Goal: Task Accomplishment & Management: Use online tool/utility

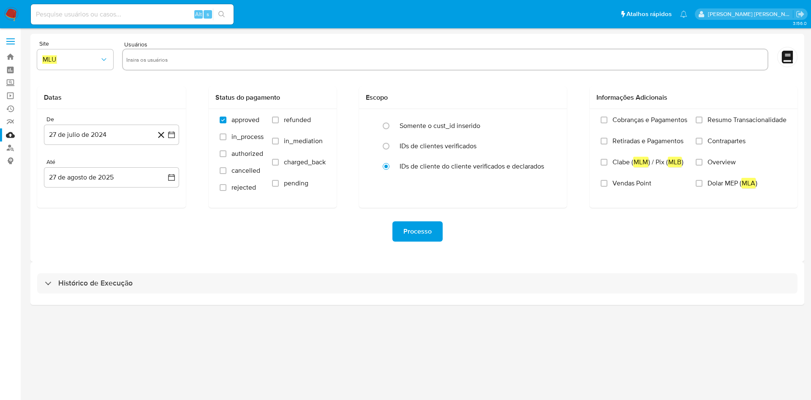
click at [137, 314] on div "3.156.0" at bounding box center [417, 214] width 774 height 361
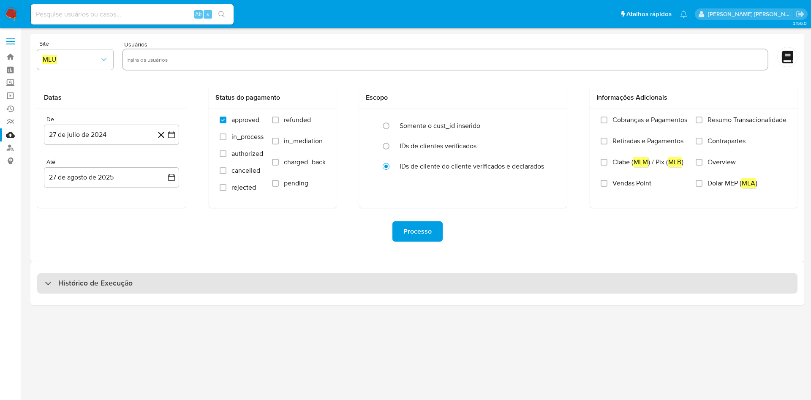
click at [173, 279] on div "Histórico de Execução" at bounding box center [417, 283] width 760 height 20
select select "10"
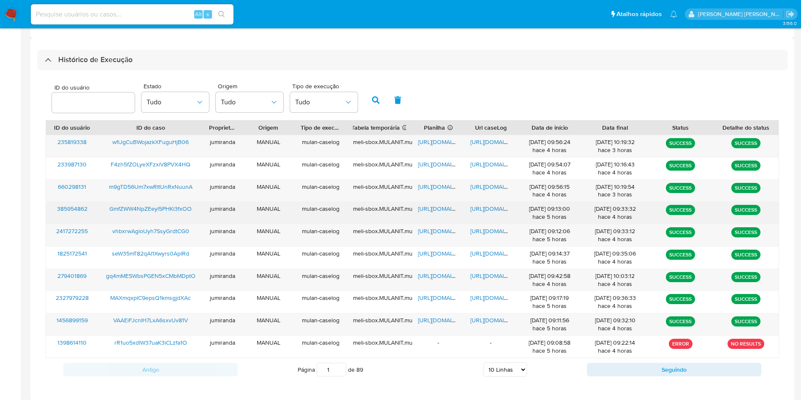
scroll to position [230, 0]
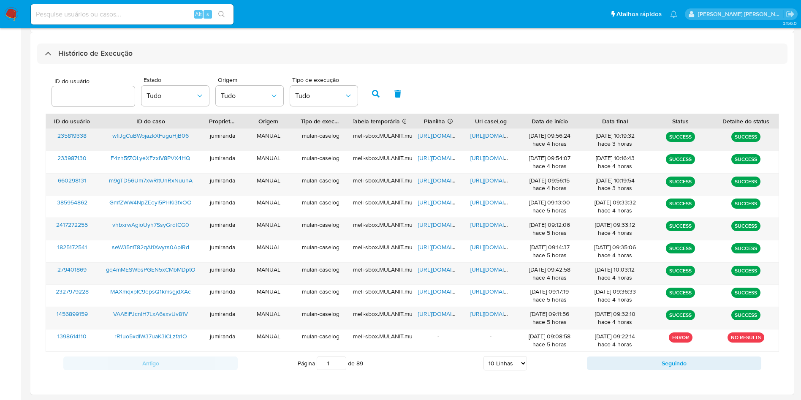
click at [435, 136] on span "[URL][DOMAIN_NAME]" at bounding box center [447, 135] width 58 height 8
click at [510, 129] on div "[URL][DOMAIN_NAME]" at bounding box center [491, 140] width 52 height 22
click at [501, 141] on div "https://docs.google.com/document/d/1JgC_6Qu3JzYrUeRribNssyWTrRxb7d5R4VnQKFgHRKM…" at bounding box center [491, 140] width 52 height 22
click at [496, 135] on span "https://docs.google.com/document/d/1JgC_6Qu3JzYrUeRribNssyWTrRxb7d5R4VnQKFgHRKM…" at bounding box center [500, 135] width 58 height 8
click at [144, 133] on span "wfiJgCuBWojazkXFuguHjB06" at bounding box center [150, 135] width 76 height 8
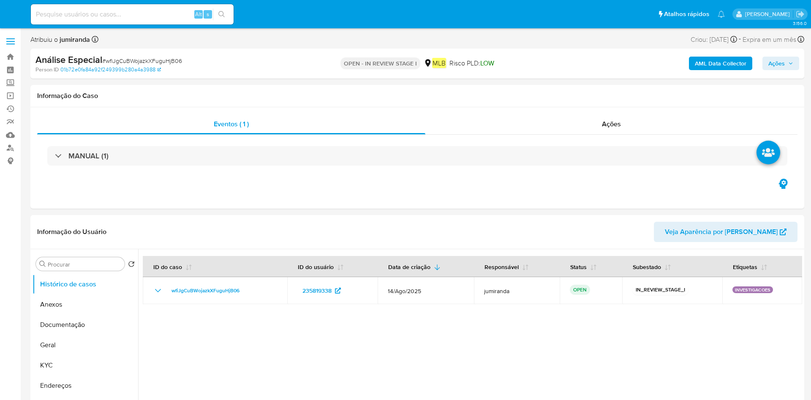
select select "10"
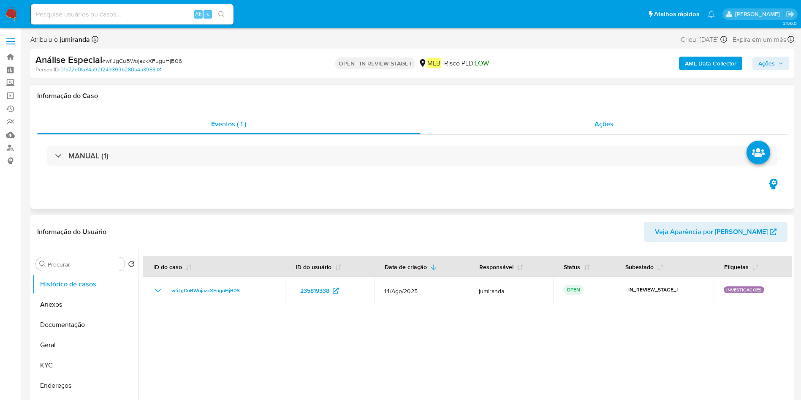
click at [607, 115] on div "Ações" at bounding box center [605, 124] width 368 height 20
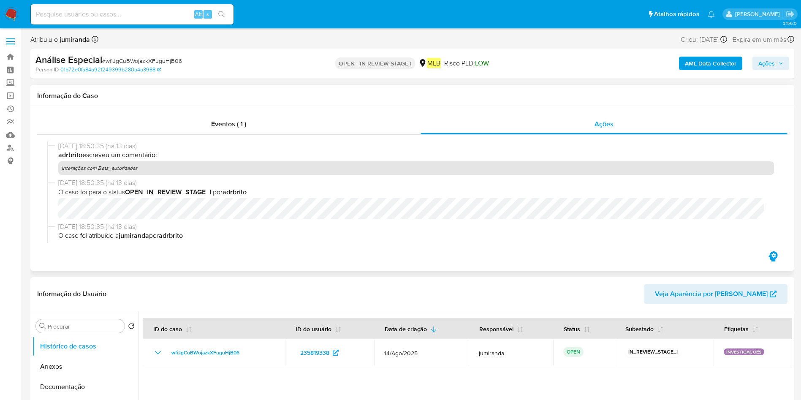
click at [166, 166] on p "interações com Bets_autorizadas" at bounding box center [416, 168] width 716 height 14
drag, startPoint x: 155, startPoint y: 162, endPoint x: 58, endPoint y: 175, distance: 97.6
click at [58, 175] on div "14/08/2025 18:50:35 (há 13 dias) adrbrito escreveu um comentário: interações co…" at bounding box center [412, 160] width 730 height 37
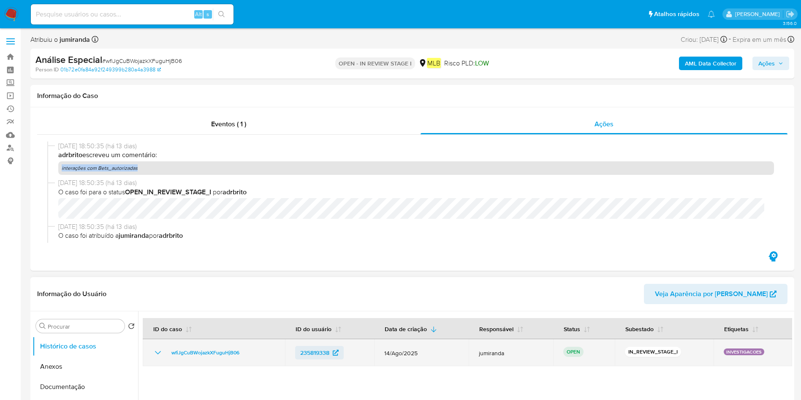
copy p "interações com Bets_autorizadas"
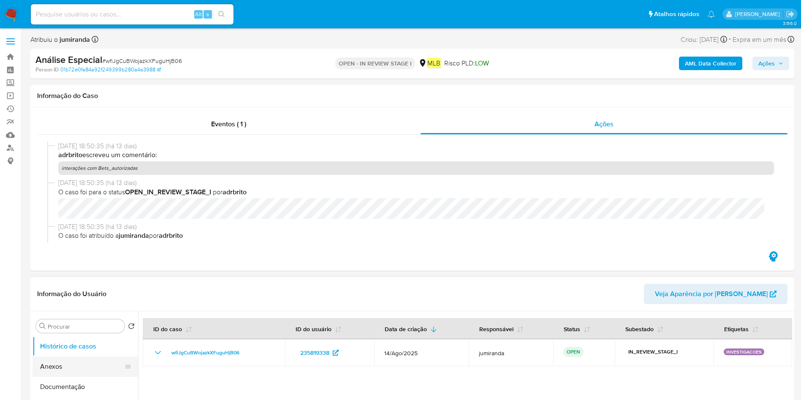
click at [84, 367] on button "Anexos" at bounding box center [82, 367] width 99 height 20
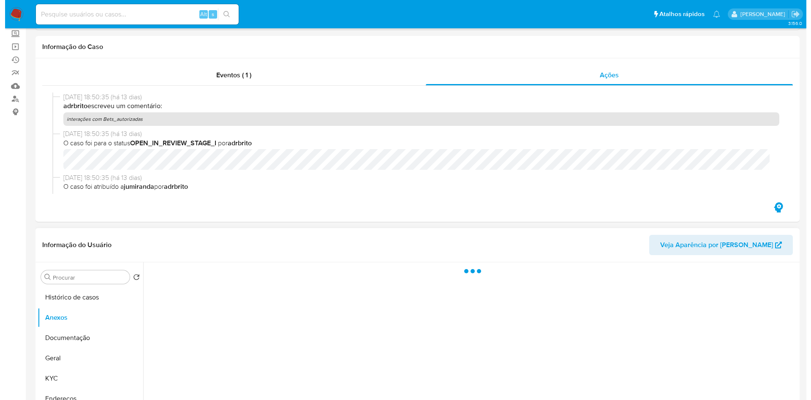
scroll to position [127, 0]
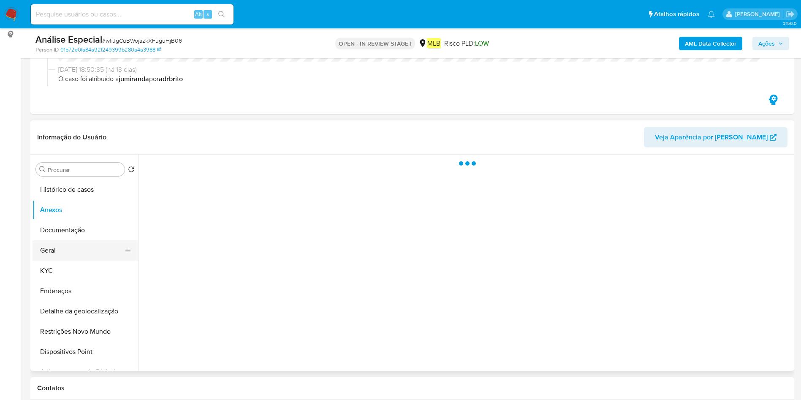
click at [70, 251] on button "Geral" at bounding box center [82, 250] width 99 height 20
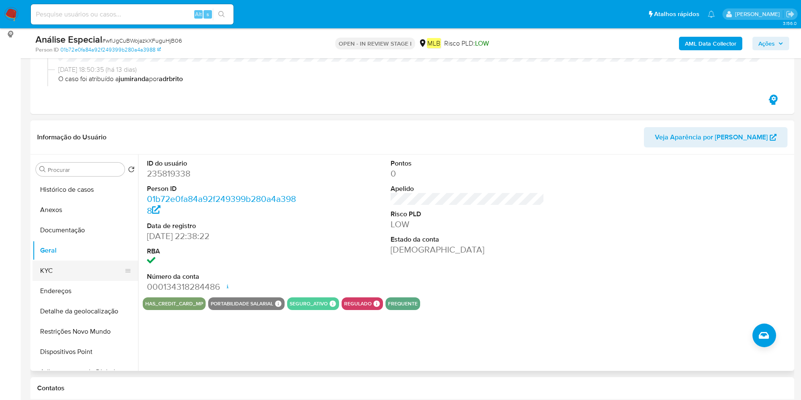
click at [97, 277] on button "KYC" at bounding box center [82, 271] width 99 height 20
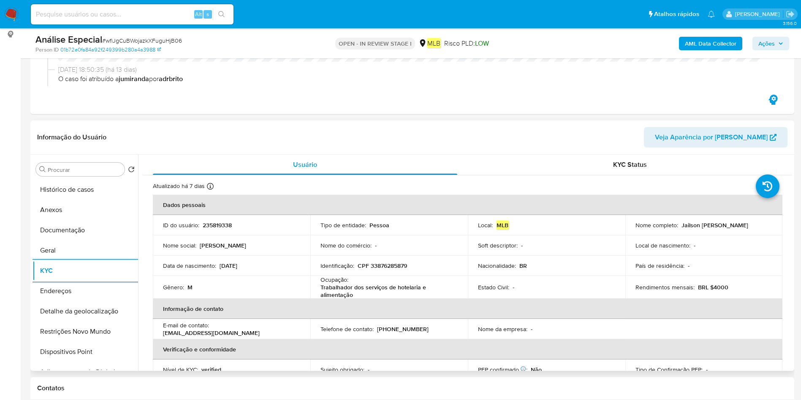
click at [73, 286] on button "Endereços" at bounding box center [86, 291] width 106 height 20
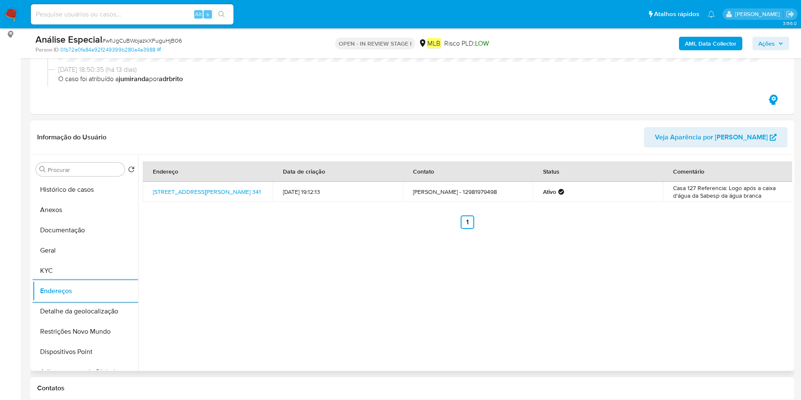
drag, startPoint x: 79, startPoint y: 307, endPoint x: 161, endPoint y: 309, distance: 82.0
click at [79, 307] on button "Detalhe da geolocalização" at bounding box center [86, 311] width 106 height 20
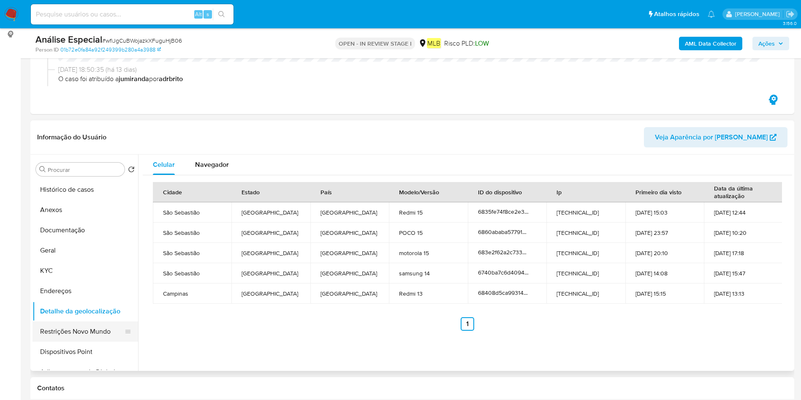
click at [63, 331] on button "Restrições Novo Mundo" at bounding box center [82, 331] width 99 height 20
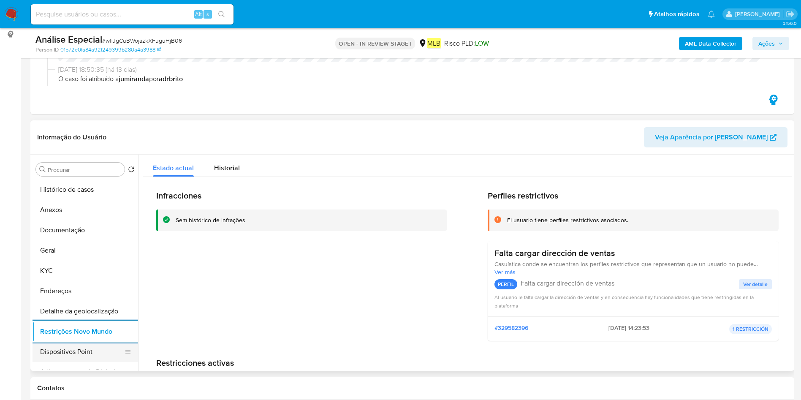
drag, startPoint x: 100, startPoint y: 356, endPoint x: 103, endPoint y: 352, distance: 4.8
click at [99, 355] on button "Dispositivos Point" at bounding box center [82, 352] width 99 height 20
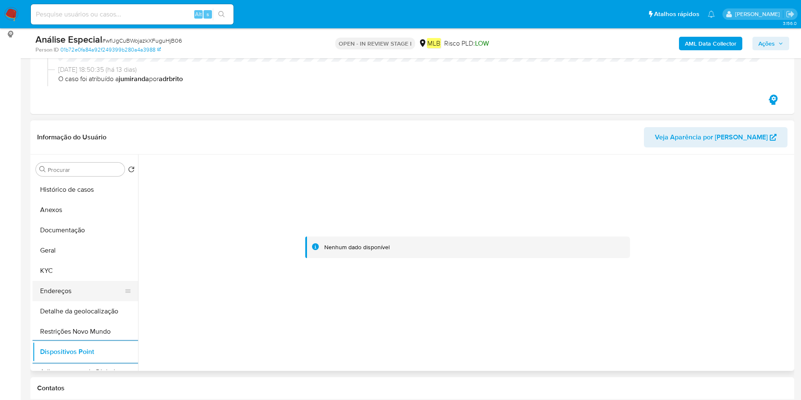
click at [75, 289] on button "Endereços" at bounding box center [82, 291] width 99 height 20
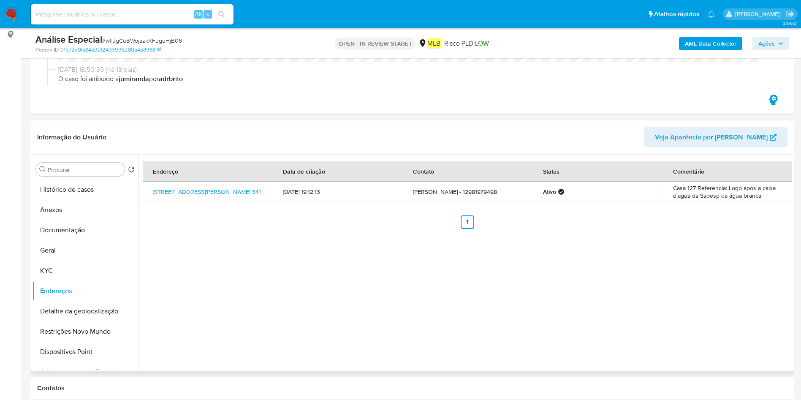
drag, startPoint x: 152, startPoint y: 186, endPoint x: 270, endPoint y: 183, distance: 118.3
click at [256, 187] on td "Rua José Faustino Da Silva 341, Ilhabela, São Paulo, 11631084, Brasil 341" at bounding box center [208, 192] width 130 height 20
copy link "Rua José Faustino Da Silva 341, Ilhabela"
click at [56, 227] on button "Documentação" at bounding box center [86, 230] width 106 height 20
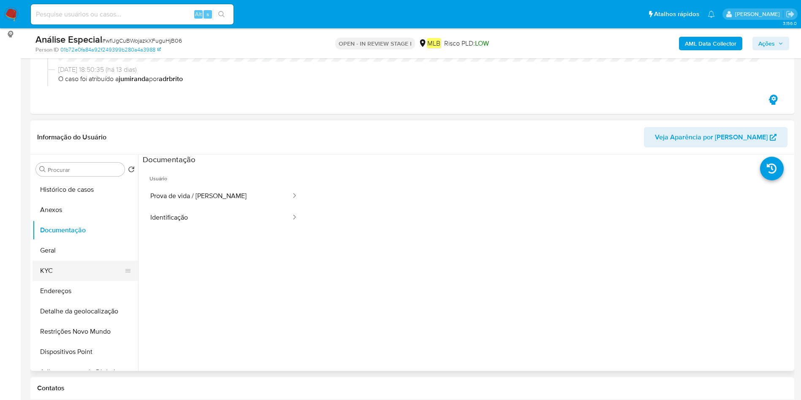
click at [66, 264] on button "KYC" at bounding box center [82, 271] width 99 height 20
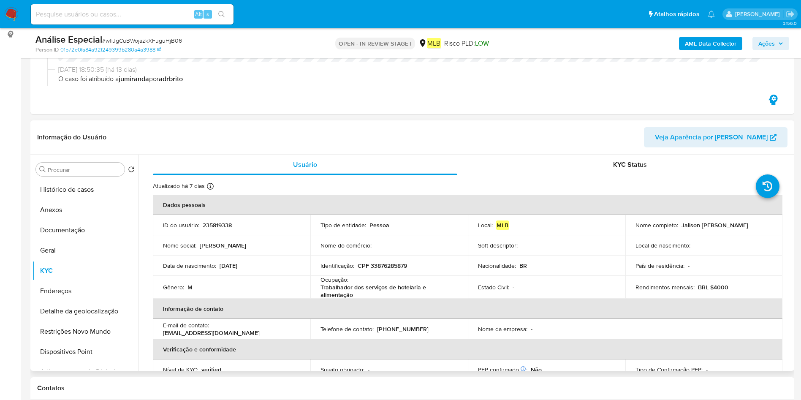
click at [357, 297] on p "Trabalhador dos serviços de hotelaria e alimentação" at bounding box center [388, 290] width 134 height 15
click at [357, 291] on p "Trabalhador dos serviços de hotelaria e alimentação" at bounding box center [388, 290] width 134 height 15
copy div "Ocupação : Trabalhador dos serviços de hotelaria e alimentação"
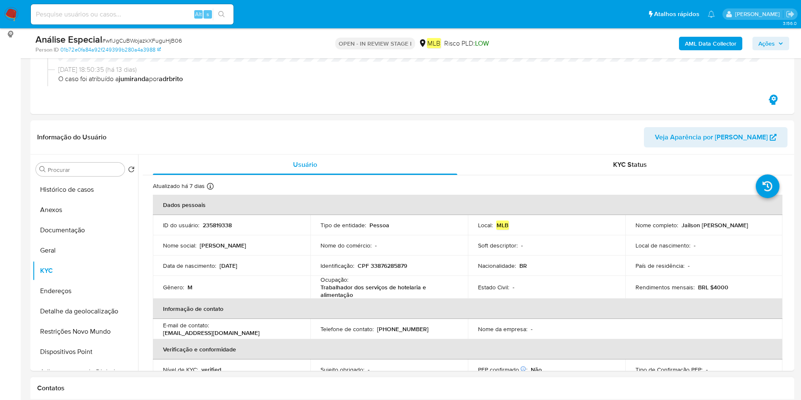
drag, startPoint x: 55, startPoint y: 249, endPoint x: 527, endPoint y: 392, distance: 492.7
click at [55, 248] on button "Geral" at bounding box center [86, 250] width 106 height 20
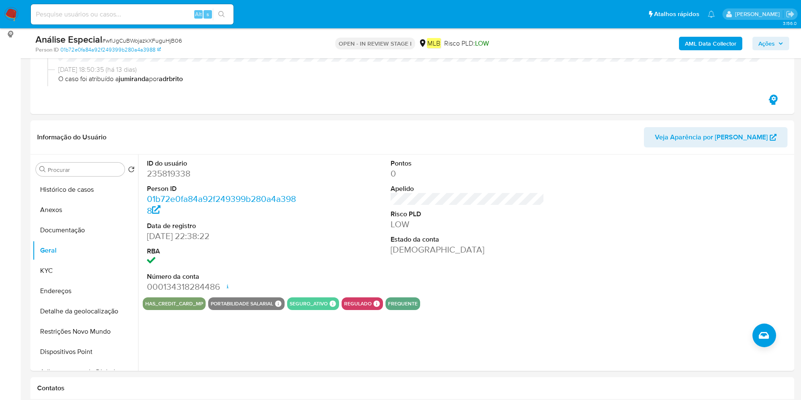
drag, startPoint x: 91, startPoint y: 205, endPoint x: 499, endPoint y: 117, distance: 417.4
click at [90, 203] on button "Anexos" at bounding box center [86, 210] width 106 height 20
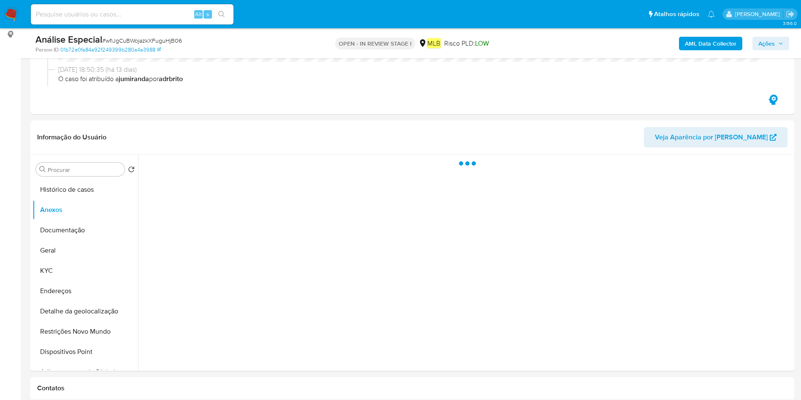
drag, startPoint x: 712, startPoint y: 53, endPoint x: 716, endPoint y: 52, distance: 4.4
click at [711, 52] on div "Análise Especial # wfiJgCuBWojazkXFuguHjB06 Person ID 01b72e0fa84a92f249399b280…" at bounding box center [412, 43] width 764 height 30
click at [720, 43] on b "AML Data Collector" at bounding box center [711, 44] width 52 height 14
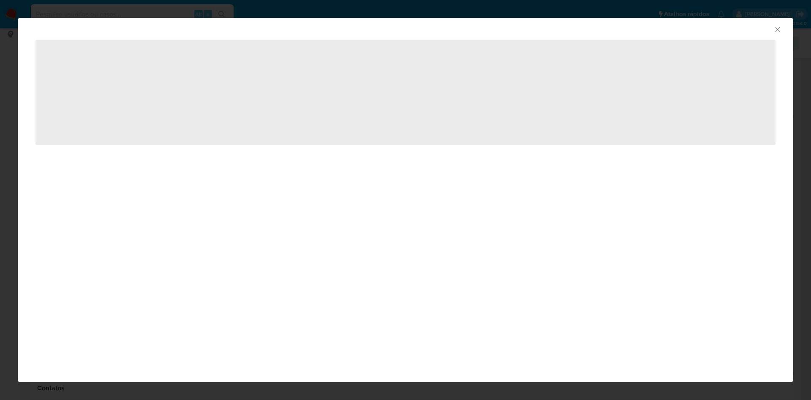
click at [334, 94] on span "‌" at bounding box center [405, 93] width 740 height 106
click at [327, 92] on span "‌" at bounding box center [405, 93] width 740 height 106
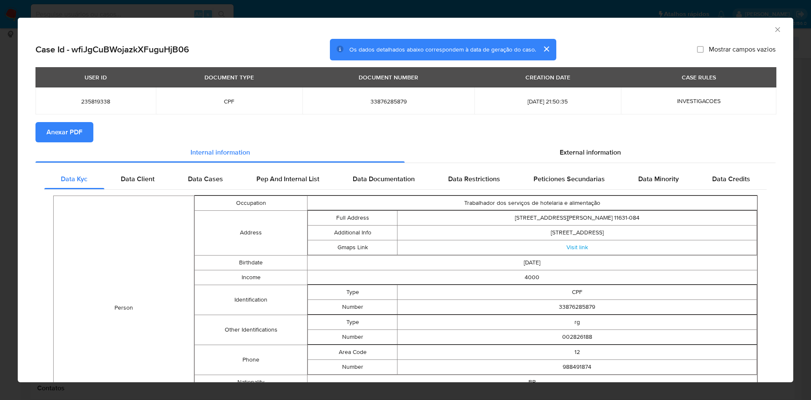
click at [80, 133] on span "Anexar PDF" at bounding box center [64, 132] width 36 height 19
click at [774, 30] on icon "Fechar a janela" at bounding box center [778, 29] width 8 height 8
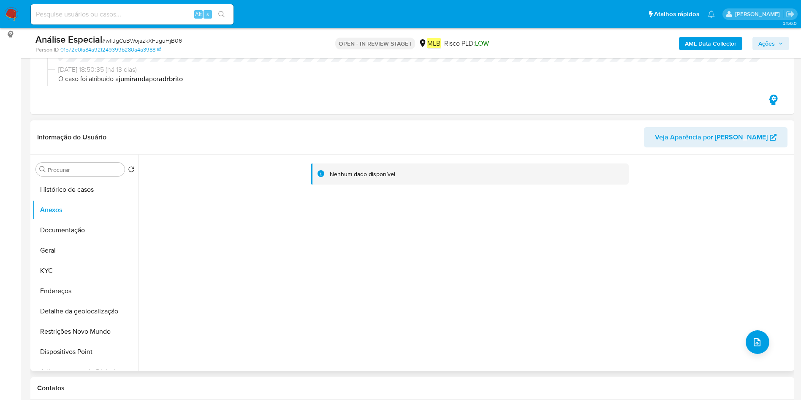
click at [742, 336] on div "Nenhum dado disponível" at bounding box center [465, 263] width 654 height 216
click at [760, 330] on div "Nenhum dado disponível" at bounding box center [465, 263] width 654 height 216
click at [754, 338] on icon "upload-file" at bounding box center [757, 342] width 7 height 8
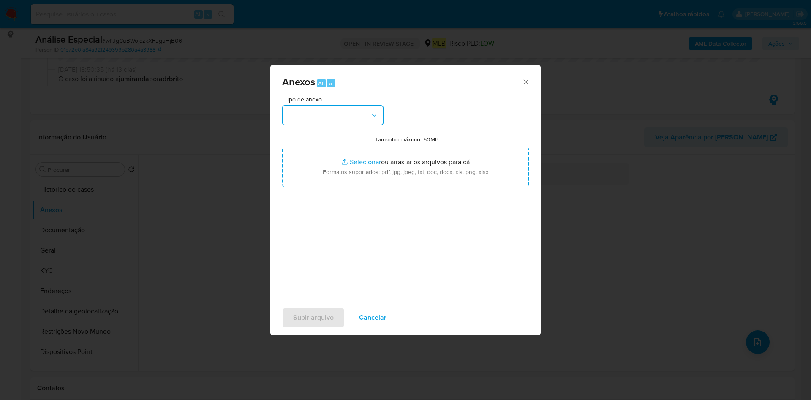
click at [356, 115] on button "button" at bounding box center [332, 115] width 101 height 20
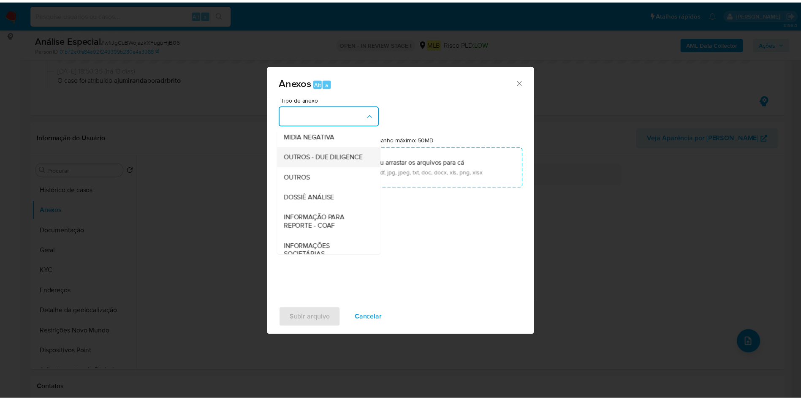
scroll to position [130, 0]
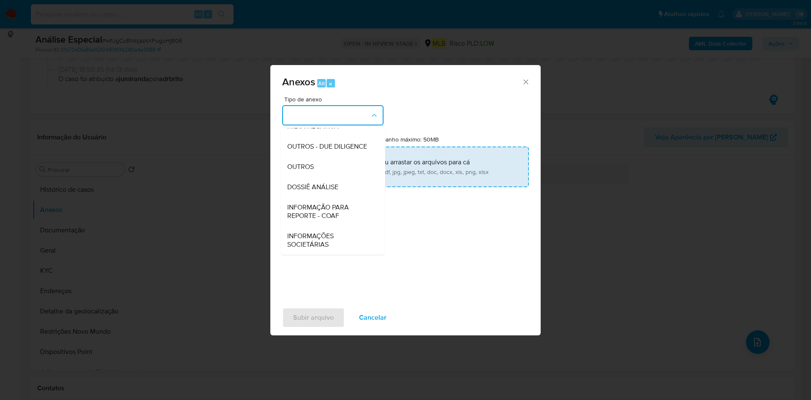
click at [331, 172] on div "OUTROS" at bounding box center [330, 167] width 86 height 20
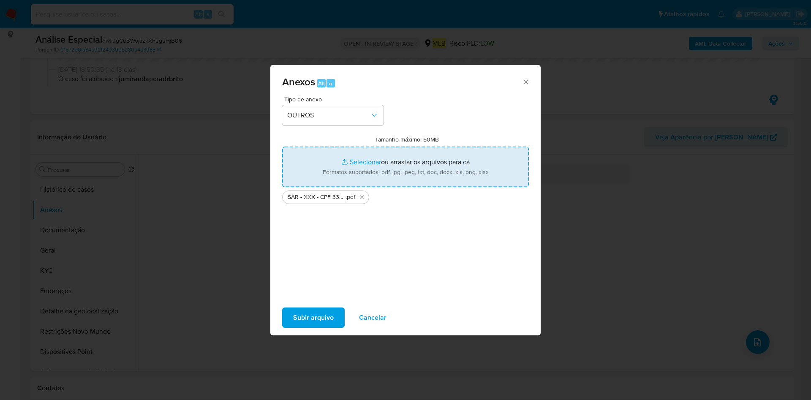
type input "C:\fakepath\Mulan 235819338_2025_08_27_09_14_57.xlsx"
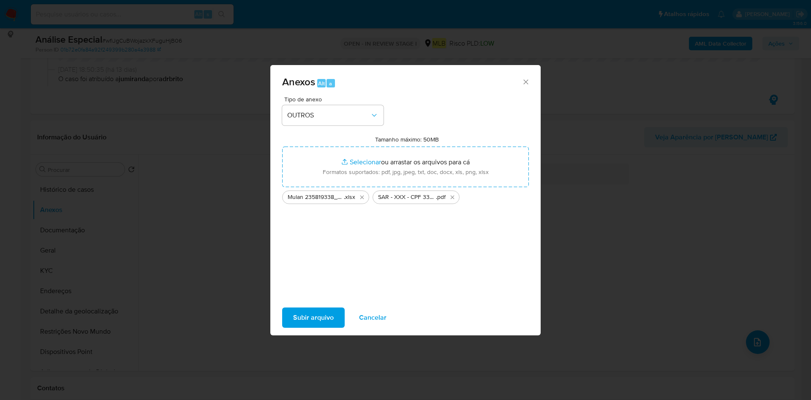
click at [318, 314] on span "Subir arquivo" at bounding box center [313, 317] width 41 height 19
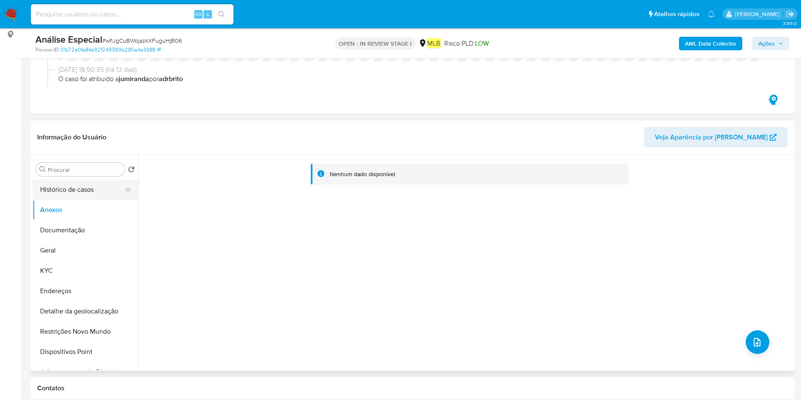
click at [94, 180] on button "Histórico de casos" at bounding box center [82, 190] width 99 height 20
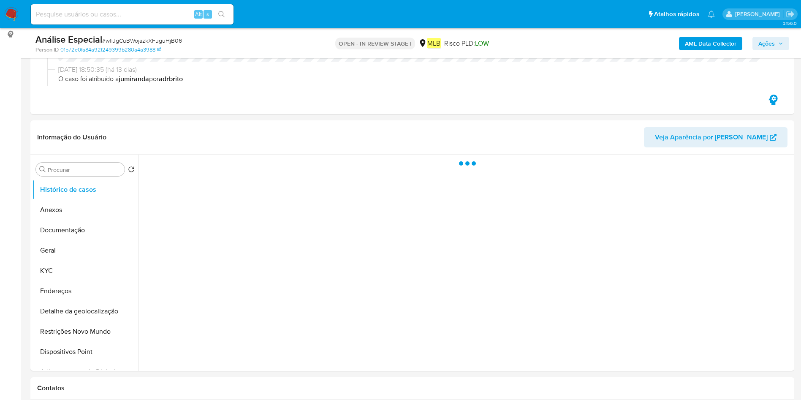
click at [771, 43] on span "Ações" at bounding box center [767, 44] width 16 height 14
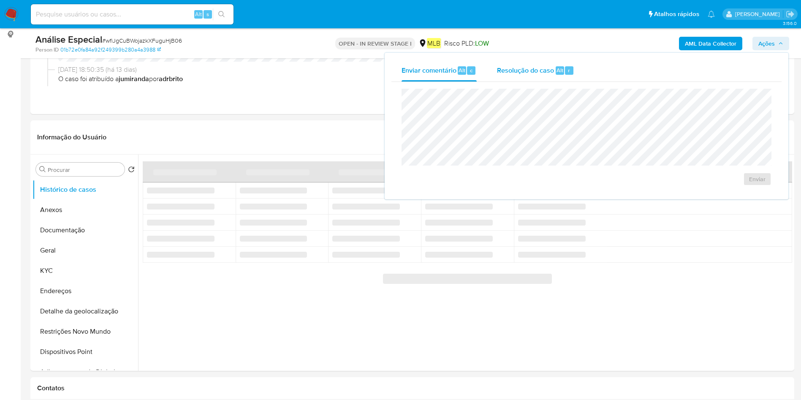
click at [529, 75] on div "Resolução do caso Alt r" at bounding box center [535, 71] width 77 height 22
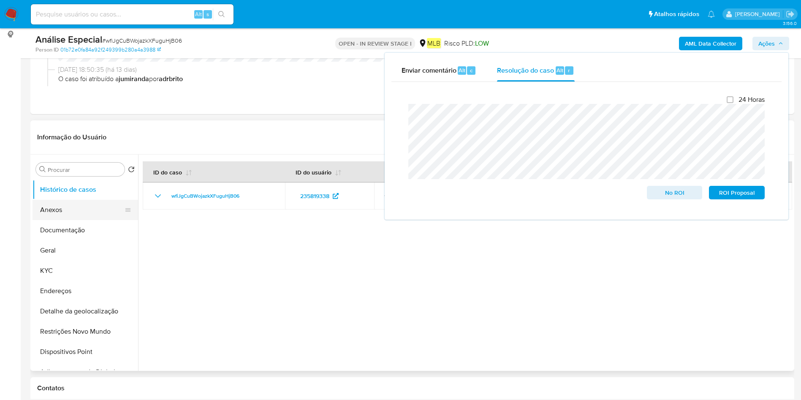
click at [38, 208] on button "Anexos" at bounding box center [82, 210] width 99 height 20
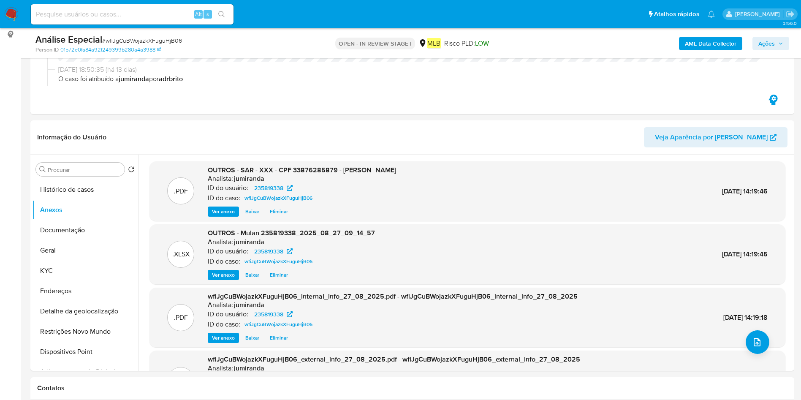
click at [773, 50] on div "AML Data Collector Ações" at bounding box center [664, 43] width 249 height 20
click at [776, 46] on span "Ações" at bounding box center [771, 44] width 25 height 12
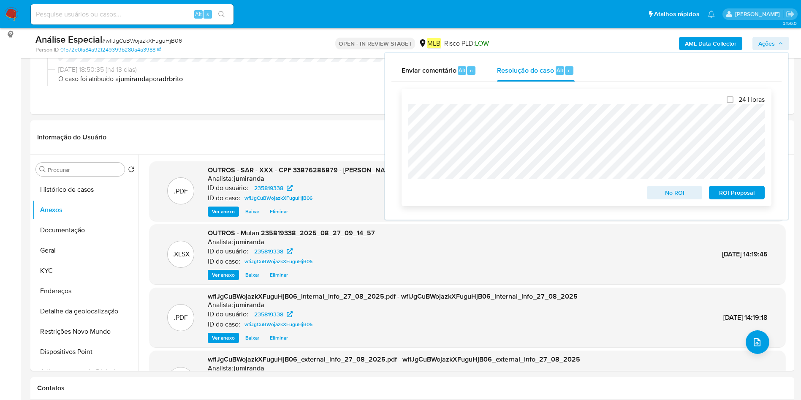
drag, startPoint x: 751, startPoint y: 199, endPoint x: 746, endPoint y: 194, distance: 6.9
click at [750, 197] on span "ROI Proposal" at bounding box center [737, 193] width 44 height 12
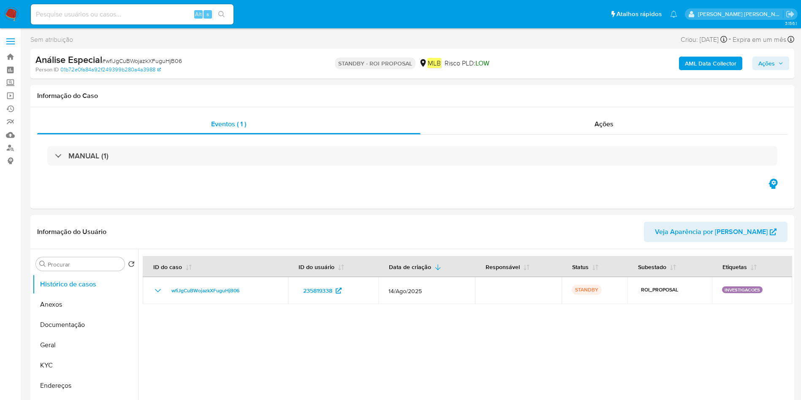
select select "10"
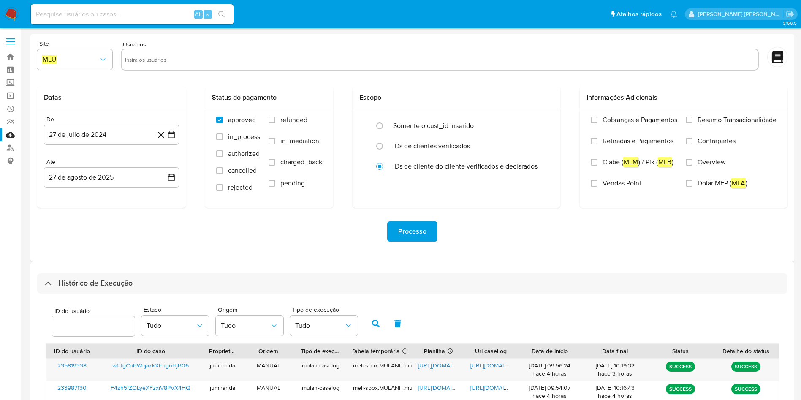
select select "10"
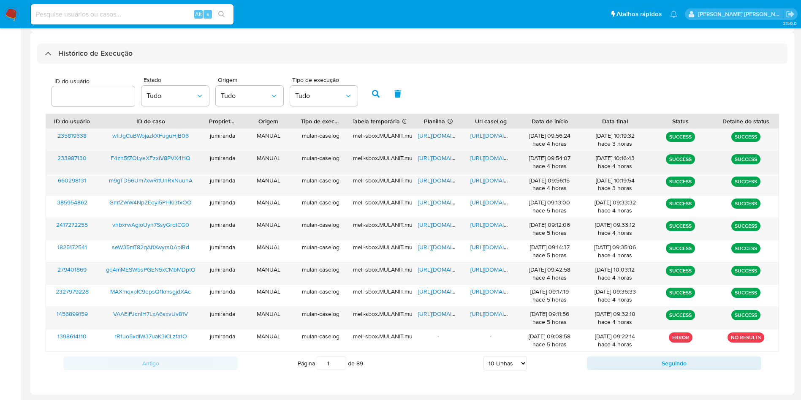
scroll to position [230, 0]
click at [437, 156] on span "[URL][DOMAIN_NAME]" at bounding box center [447, 158] width 58 height 8
drag, startPoint x: 493, startPoint y: 158, endPoint x: 487, endPoint y: 157, distance: 6.0
click at [487, 155] on span "https://docs.google.com/document/d/1cZzwd7YsdSRTFVLuGBHZNqzcrqjTPEBYyOpMxglLSY4…" at bounding box center [500, 158] width 58 height 8
click at [177, 156] on span "F4zh5fZOLyeXFzxiV8PVX4HQ" at bounding box center [151, 158] width 80 height 8
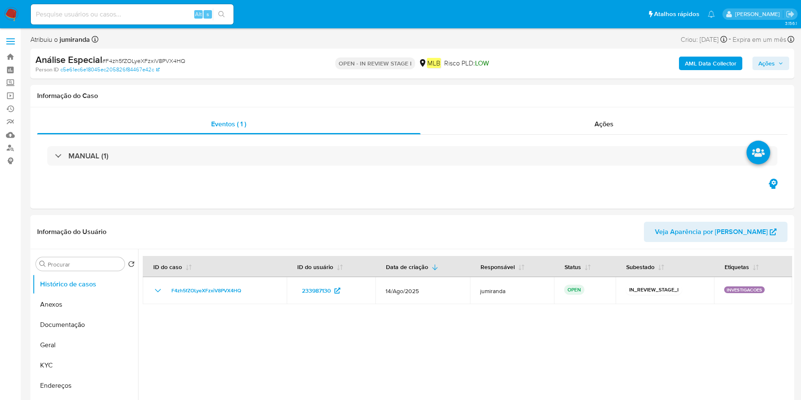
select select "10"
click at [71, 304] on button "Anexos" at bounding box center [82, 304] width 99 height 20
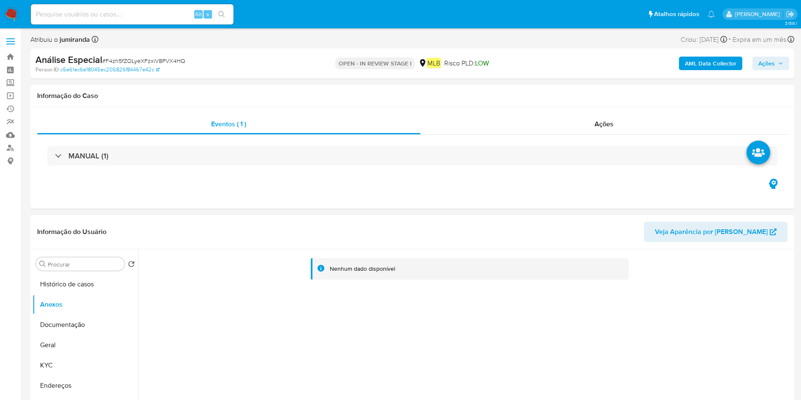
click at [722, 65] on b "AML Data Collector" at bounding box center [711, 64] width 52 height 14
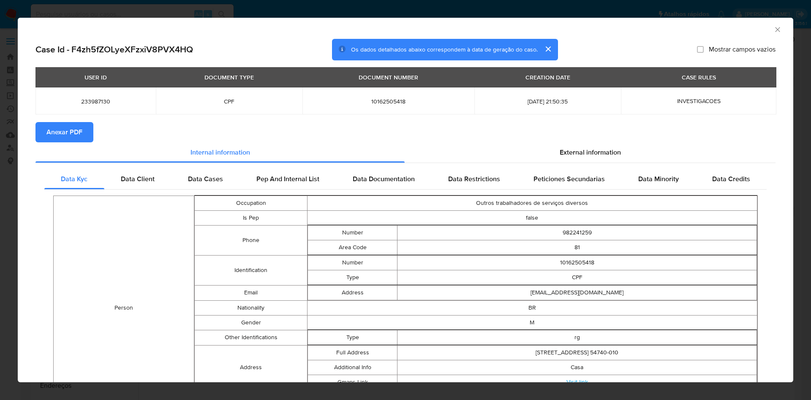
click at [86, 128] on button "Anexar PDF" at bounding box center [64, 132] width 58 height 20
click at [774, 26] on icon "Fechar a janela" at bounding box center [778, 29] width 8 height 8
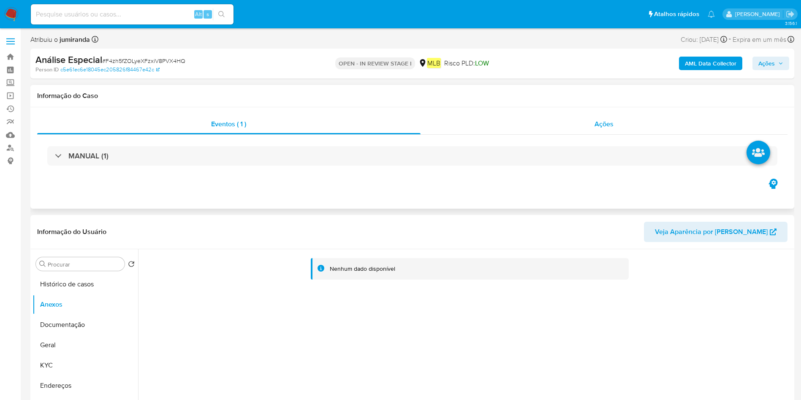
click at [540, 117] on div "Ações" at bounding box center [605, 124] width 368 height 20
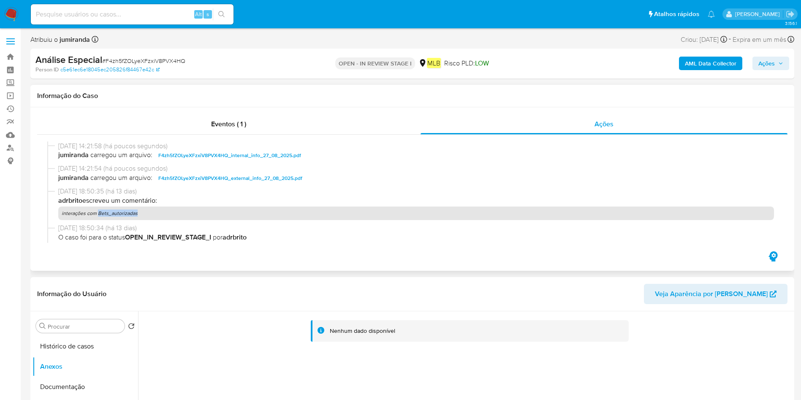
drag, startPoint x: 144, startPoint y: 206, endPoint x: 98, endPoint y: 212, distance: 46.1
click at [98, 212] on p "interações com Bets_autorizadas" at bounding box center [416, 214] width 716 height 14
copy p "Bets_autorizadas"
click at [112, 215] on p "interações com Bets_autorizadas" at bounding box center [416, 214] width 716 height 14
click at [114, 215] on p "interações com Bets_autorizadas" at bounding box center [416, 214] width 716 height 14
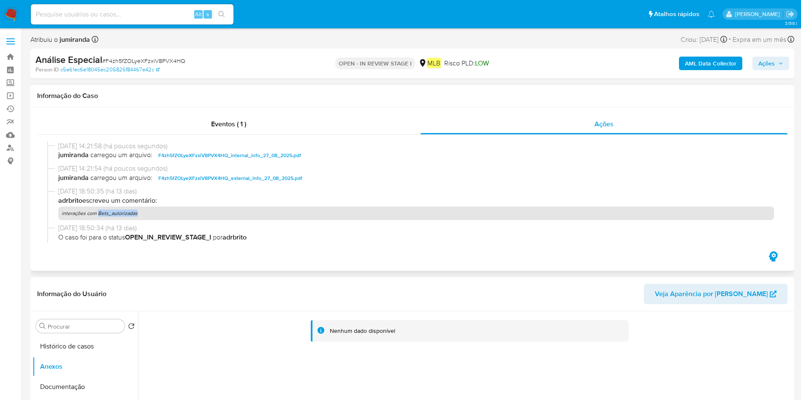
click at [115, 215] on p "interações com Bets_autorizadas" at bounding box center [416, 214] width 716 height 14
copy p "interações com Bets_autorizadas"
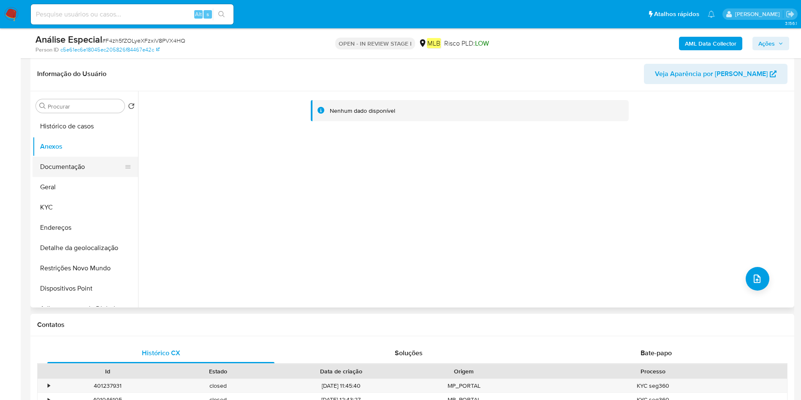
click at [82, 169] on button "Documentação" at bounding box center [82, 167] width 99 height 20
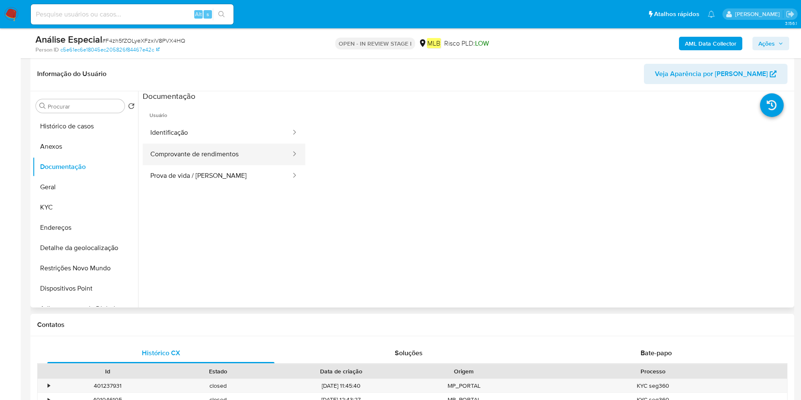
click at [223, 162] on button "Comprovante de rendimentos" at bounding box center [217, 155] width 149 height 22
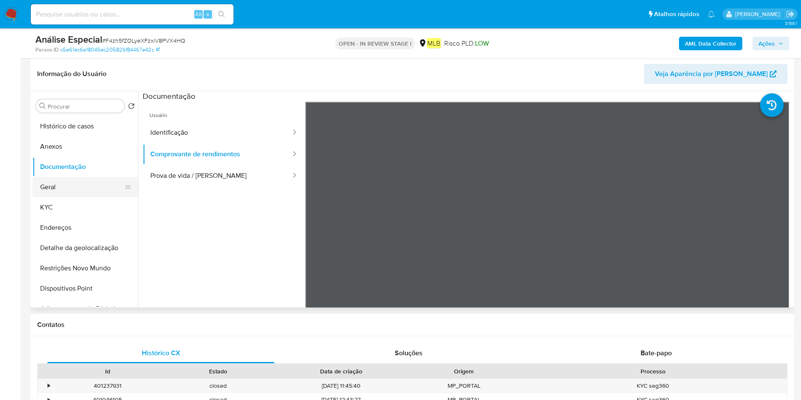
click at [86, 194] on button "Geral" at bounding box center [82, 187] width 99 height 20
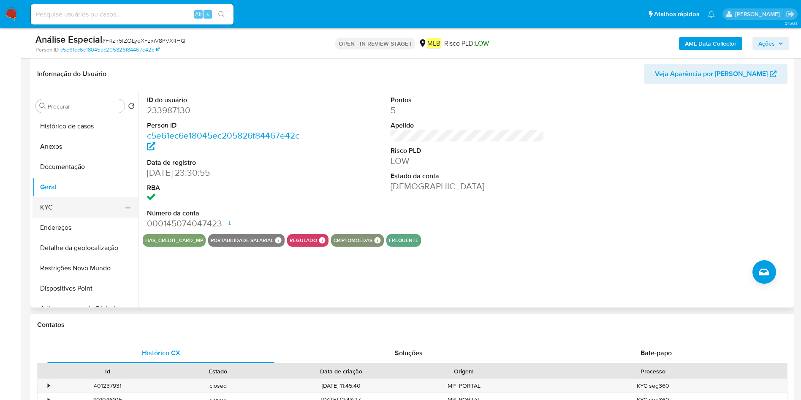
click at [82, 210] on button "KYC" at bounding box center [82, 207] width 99 height 20
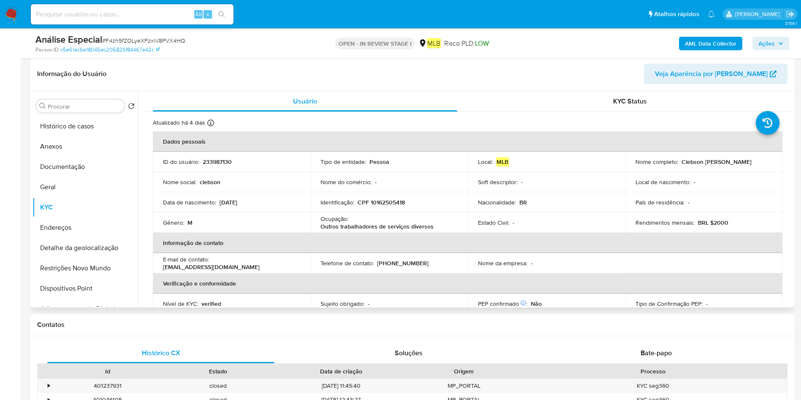
click at [392, 229] on p "Outros trabalhadores de serviços diversos" at bounding box center [377, 227] width 113 height 8
click at [391, 228] on p "Outros trabalhadores de serviços diversos" at bounding box center [377, 227] width 113 height 8
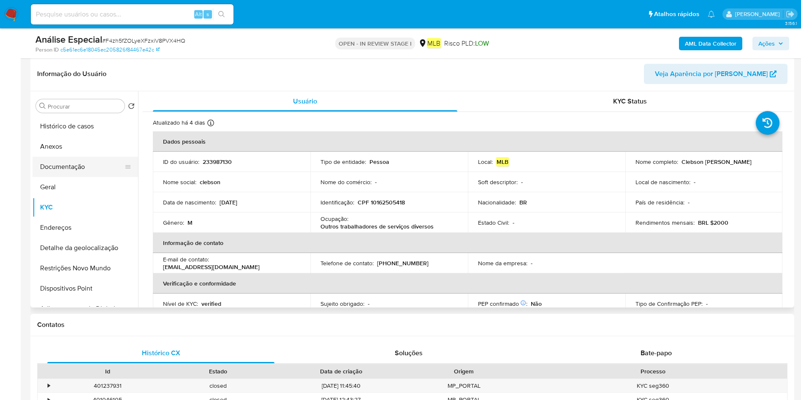
click at [61, 172] on button "Documentação" at bounding box center [82, 167] width 99 height 20
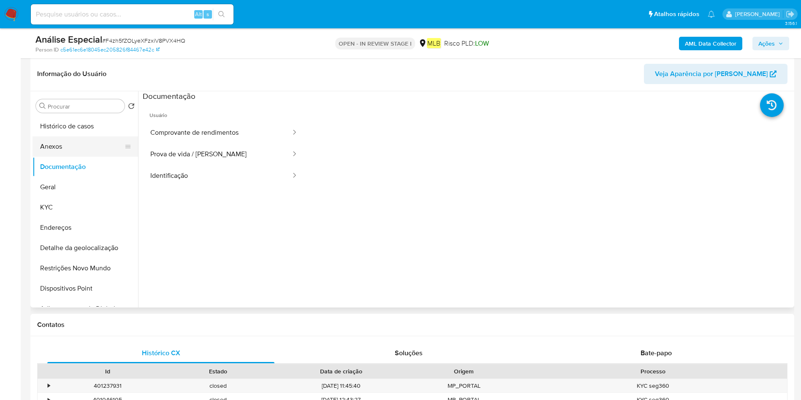
click at [72, 133] on button "Histórico de casos" at bounding box center [86, 126] width 106 height 20
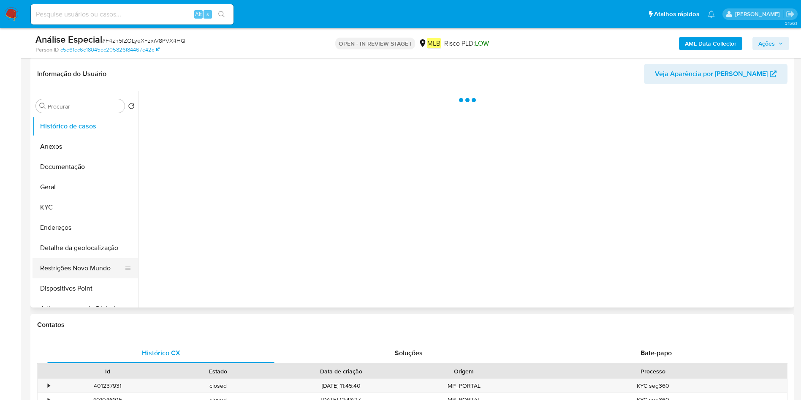
click at [60, 270] on button "Restrições Novo Mundo" at bounding box center [82, 268] width 99 height 20
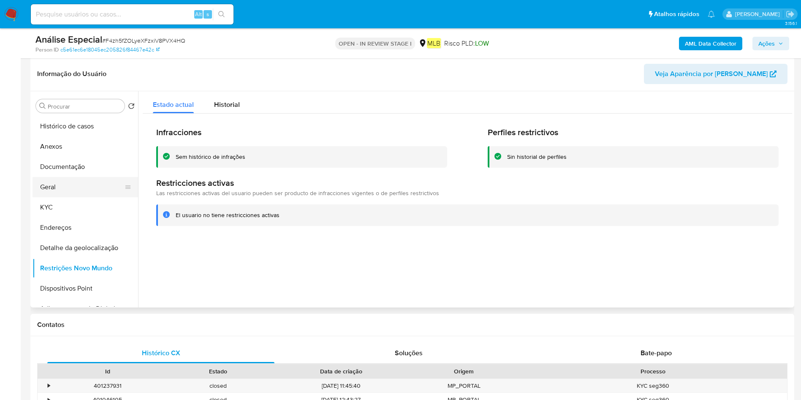
click at [88, 179] on button "Geral" at bounding box center [82, 187] width 99 height 20
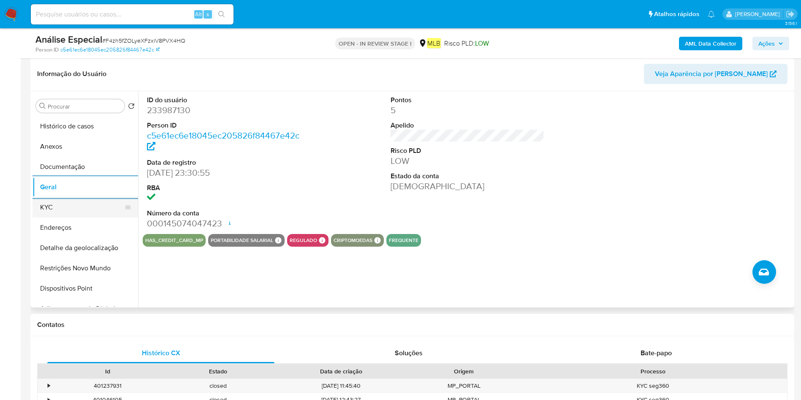
click at [81, 208] on button "KYC" at bounding box center [82, 207] width 99 height 20
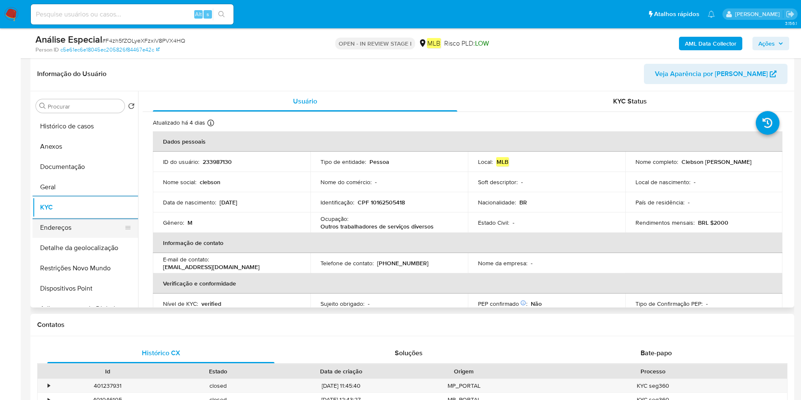
click at [94, 232] on button "Endereços" at bounding box center [82, 228] width 99 height 20
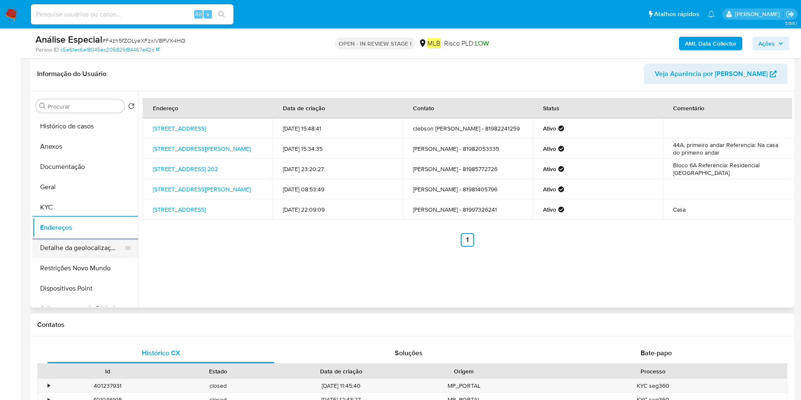
click at [63, 241] on button "Detalhe da geolocalização" at bounding box center [82, 248] width 99 height 20
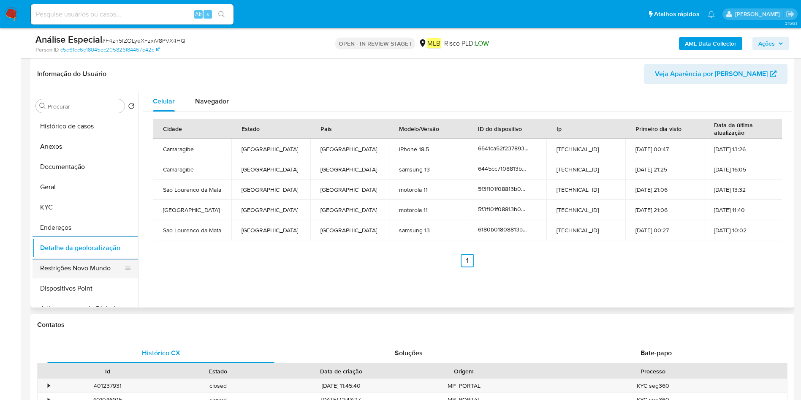
click at [67, 276] on button "Restrições Novo Mundo" at bounding box center [82, 268] width 99 height 20
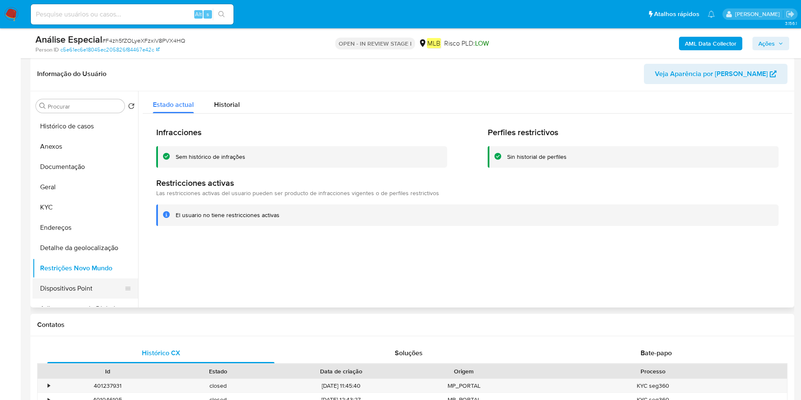
click at [68, 294] on button "Dispositivos Point" at bounding box center [82, 288] width 99 height 20
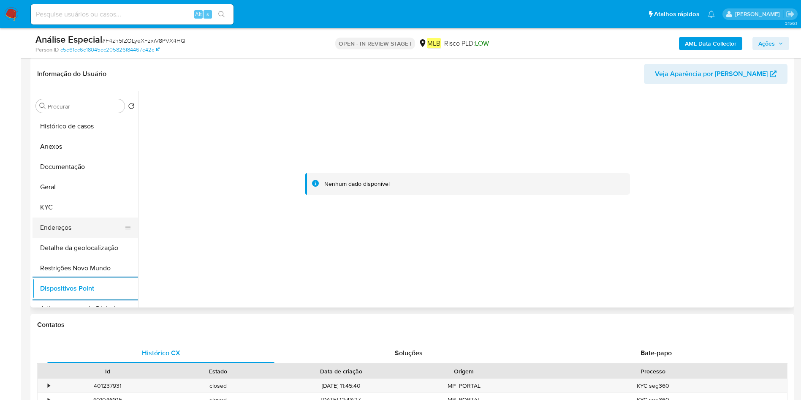
click at [87, 224] on button "Endereços" at bounding box center [82, 228] width 99 height 20
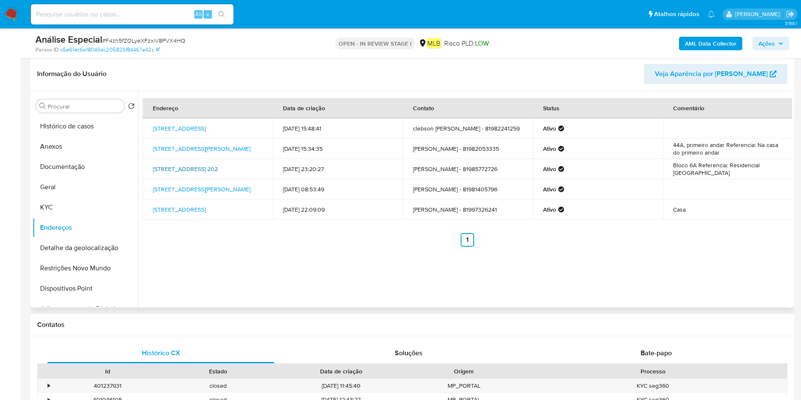
click at [155, 165] on link "Rua Barão De Caruaru 202, São Lourenço Da Mata, Pernambuco, 54720683, Brasil 202" at bounding box center [185, 169] width 65 height 8
drag, startPoint x: 151, startPoint y: 166, endPoint x: 174, endPoint y: 171, distance: 23.8
click at [174, 171] on td "Rua Barão De Caruaru 202, São Lourenço Da Mata, Pernambuco, 54720683, Brasil 202" at bounding box center [208, 169] width 130 height 20
copy link "Rua Barão De Caruaru 202, São Lourenço Da Mata"
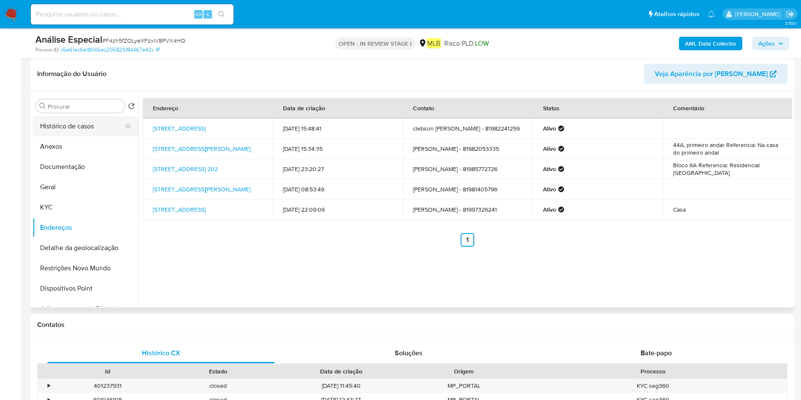
click at [86, 126] on button "Histórico de casos" at bounding box center [82, 126] width 99 height 20
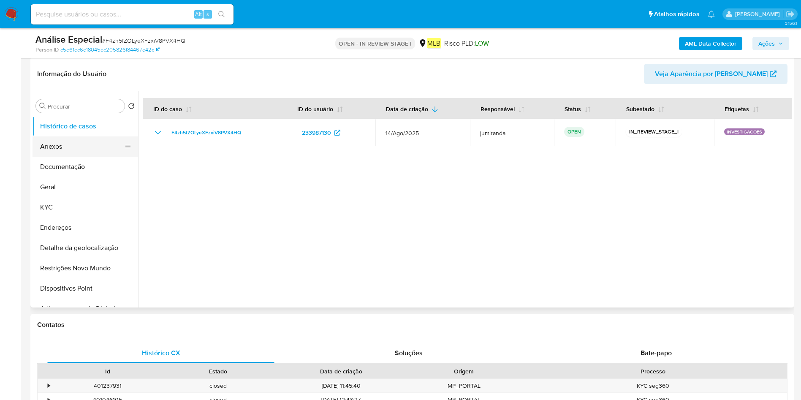
click at [59, 149] on button "Anexos" at bounding box center [82, 146] width 99 height 20
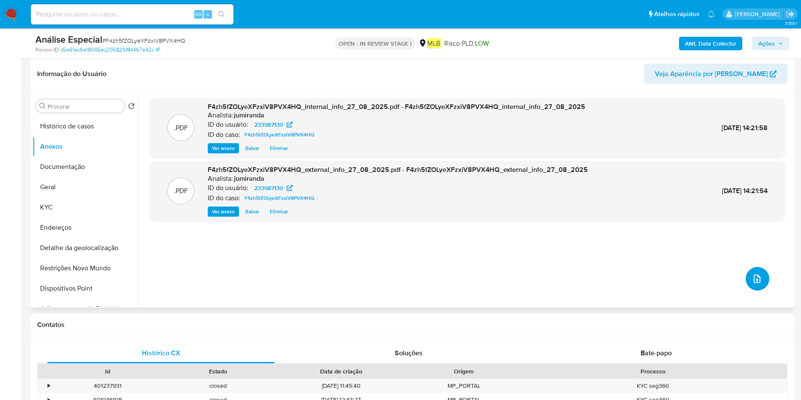
click at [761, 272] on button "upload-file" at bounding box center [758, 279] width 24 height 24
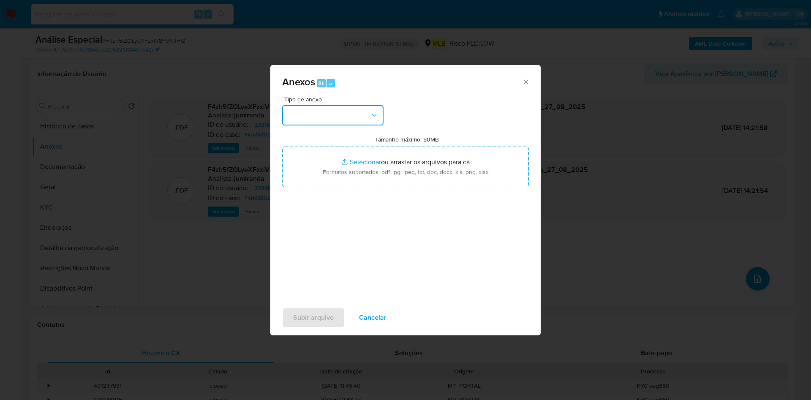
click at [326, 116] on button "button" at bounding box center [332, 115] width 101 height 20
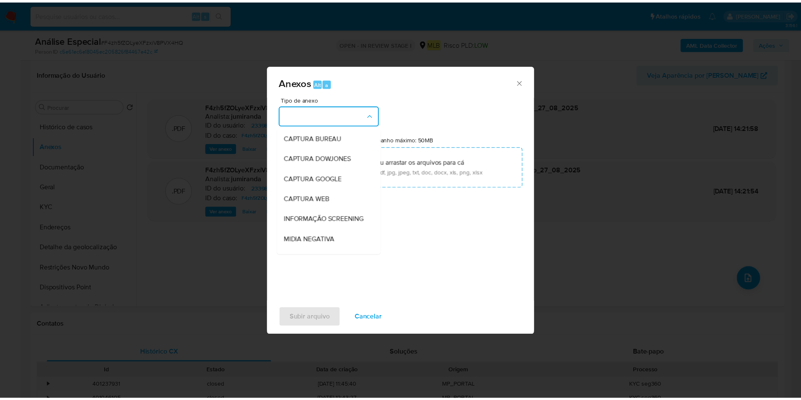
scroll to position [130, 0]
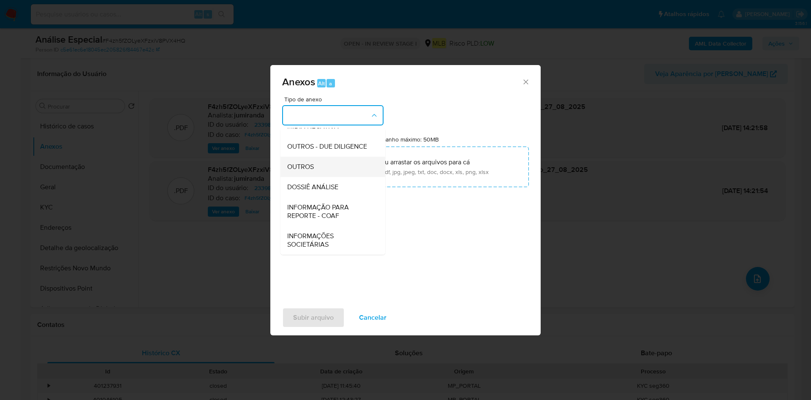
click at [326, 163] on div "OUTROS" at bounding box center [330, 167] width 86 height 20
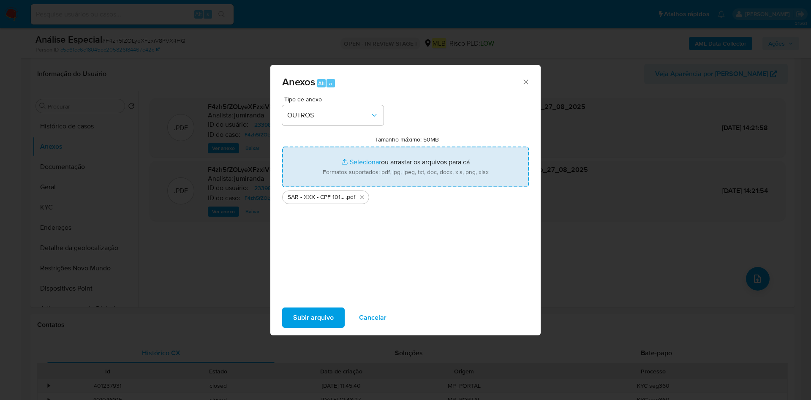
type input "C:\fakepath\Mulan 233987130_2025_08_27_09_11_54.xlsx"
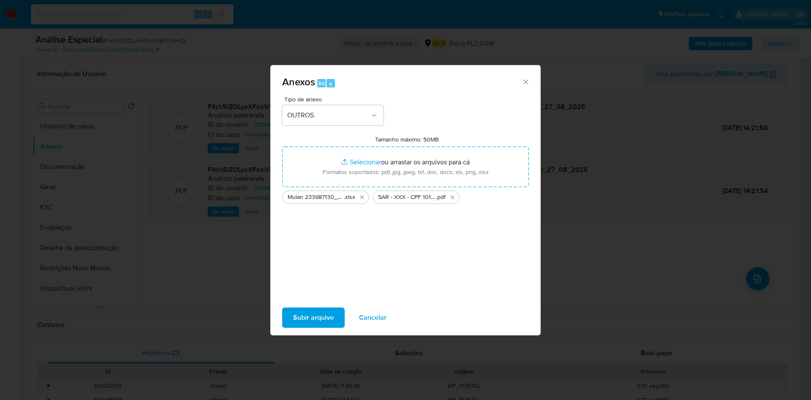
click at [332, 318] on span "Subir arquivo" at bounding box center [313, 317] width 41 height 19
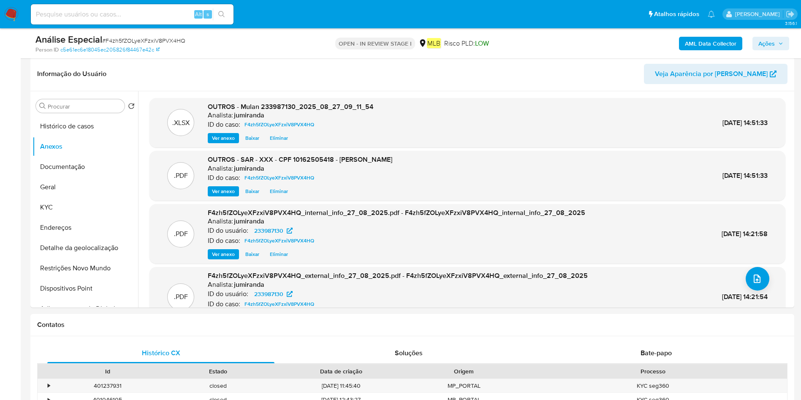
click at [766, 39] on span "Ações" at bounding box center [767, 44] width 16 height 14
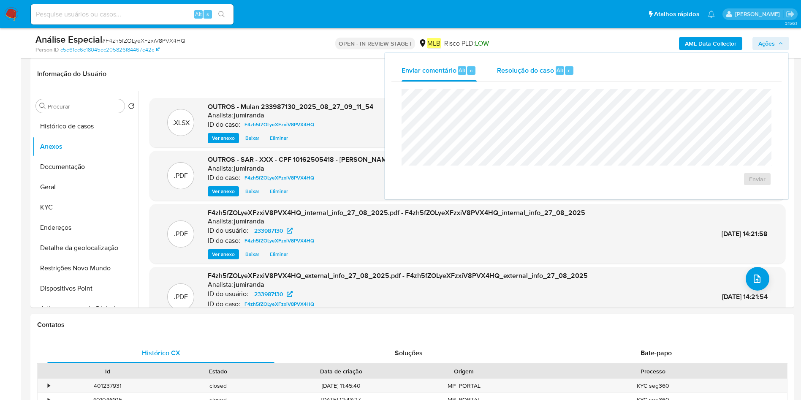
click at [513, 67] on span "Resolução do caso" at bounding box center [525, 70] width 57 height 10
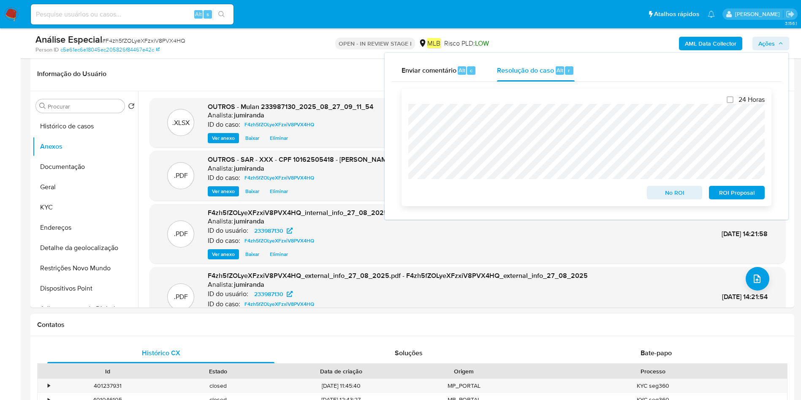
click at [735, 191] on span "ROI Proposal" at bounding box center [737, 193] width 44 height 12
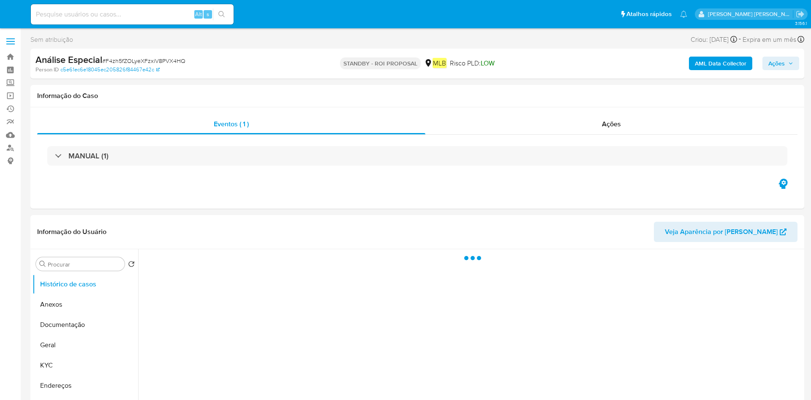
select select "10"
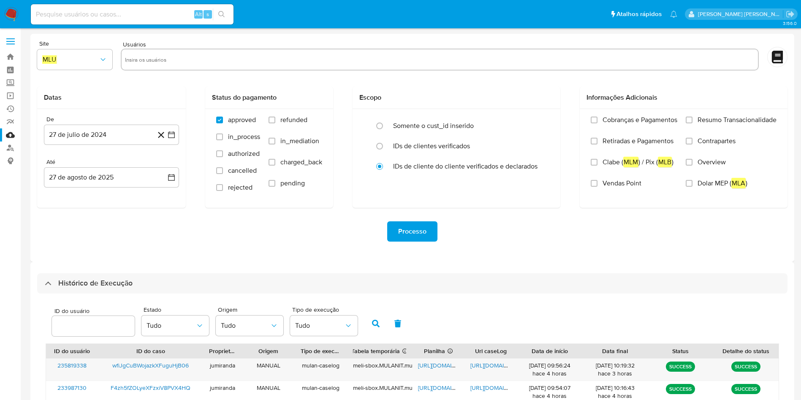
select select "10"
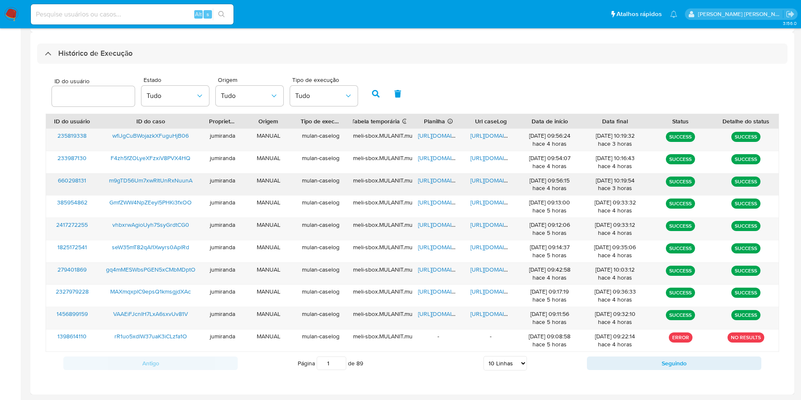
click at [443, 178] on span "https://docs.google.com/spreadsheets/d/1Rr1BxBNJAUzfk71RexA9UbeQyGi_s8HgGIkvzvc…" at bounding box center [447, 180] width 58 height 8
click at [488, 183] on span "https://docs.google.com/document/d/13WKMp48-LomSeTD23gkg3rABjivxGaKh4TFuZfcEO_E…" at bounding box center [500, 180] width 58 height 8
click at [142, 183] on span "m9gTD56Um7xwRItUnRxNuunA" at bounding box center [151, 180] width 84 height 8
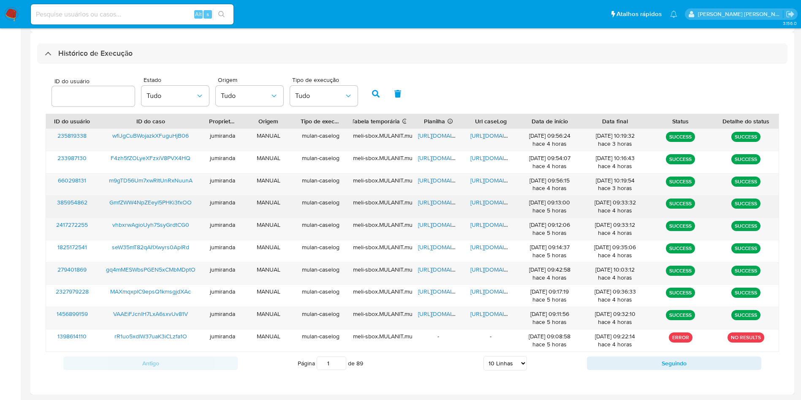
click at [426, 204] on span "https://docs.google.com/spreadsheets/d/1SIt99OoP0s_v4PV8kftK1OVgeA1ju5mj0Ai_IWy…" at bounding box center [447, 202] width 58 height 8
click at [495, 205] on span "https://docs.google.com/document/d/1lkZfLXHfPjA_gxwrPpGunjePWbFs8pESb410DztNKEI…" at bounding box center [500, 202] width 58 height 8
click at [182, 202] on span "GmfZWW4NpZEeyl5PHKi3fxOO" at bounding box center [150, 202] width 82 height 8
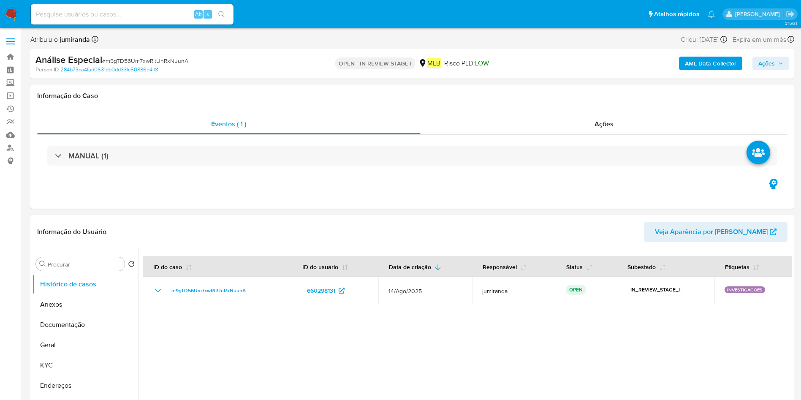
select select "10"
click at [86, 307] on button "Anexos" at bounding box center [82, 304] width 99 height 20
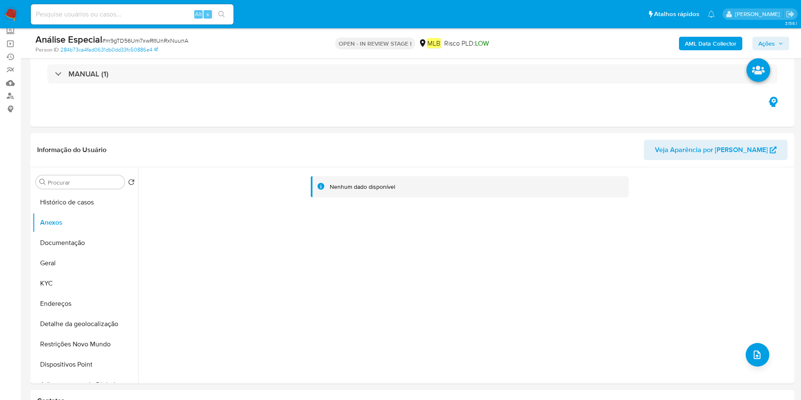
scroll to position [63, 0]
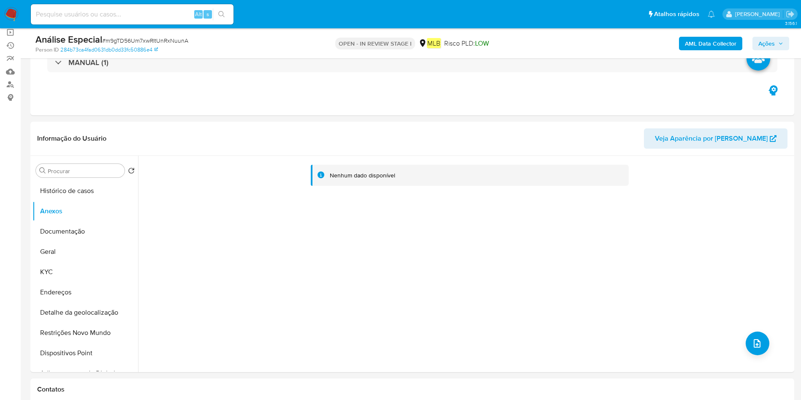
click at [716, 37] on b "AML Data Collector" at bounding box center [711, 44] width 52 height 14
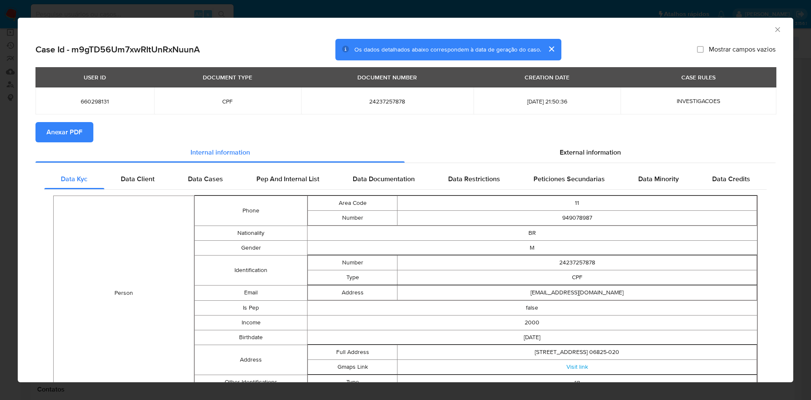
click at [80, 130] on span "Anexar PDF" at bounding box center [64, 132] width 36 height 19
click at [774, 26] on icon "Fechar a janela" at bounding box center [778, 29] width 8 height 8
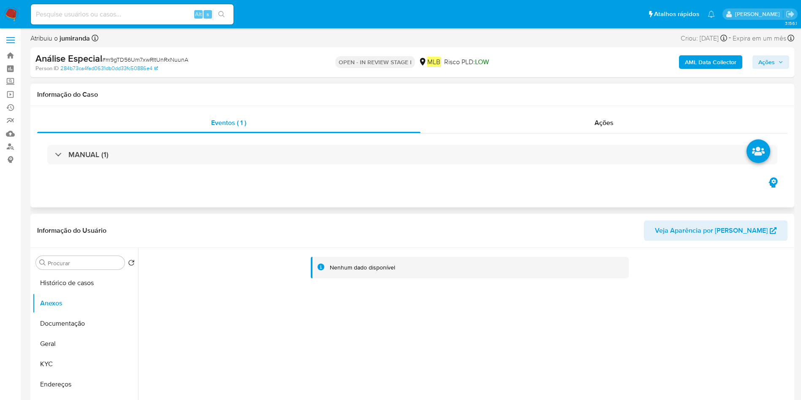
scroll to position [0, 0]
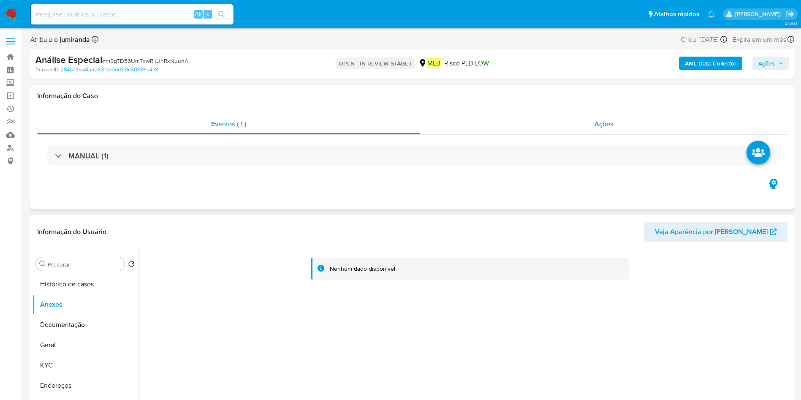
click at [564, 132] on div "Ações" at bounding box center [605, 124] width 368 height 20
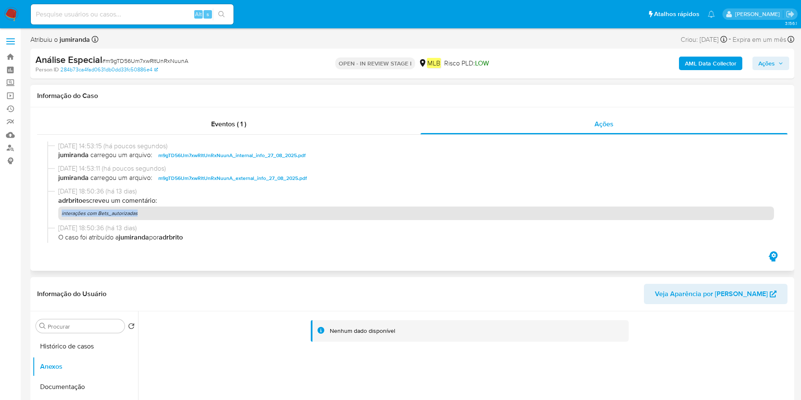
drag, startPoint x: 142, startPoint y: 214, endPoint x: 53, endPoint y: 211, distance: 88.8
click at [53, 211] on div "14/08/2025 18:50:36 (há 13 dias) adrbrito escreveu um comentário: interações co…" at bounding box center [412, 205] width 730 height 37
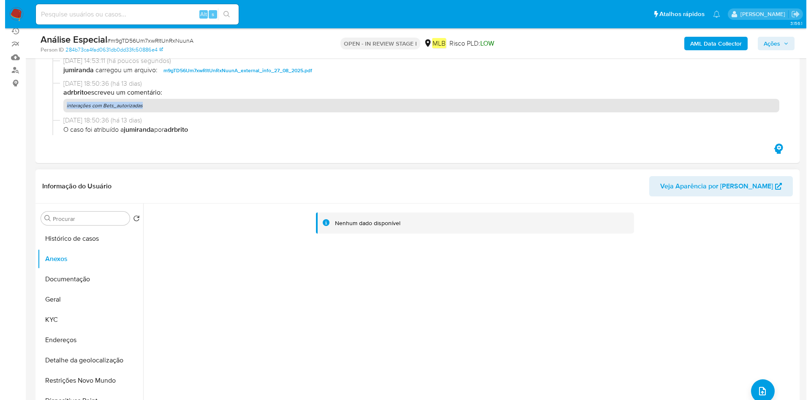
scroll to position [127, 0]
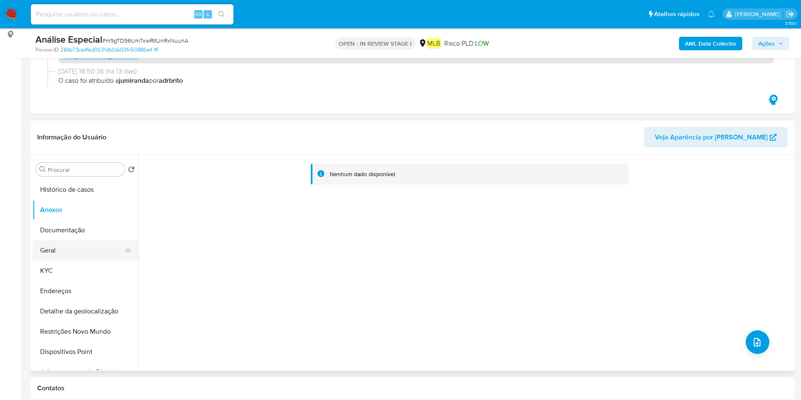
click at [96, 260] on button "Geral" at bounding box center [82, 250] width 99 height 20
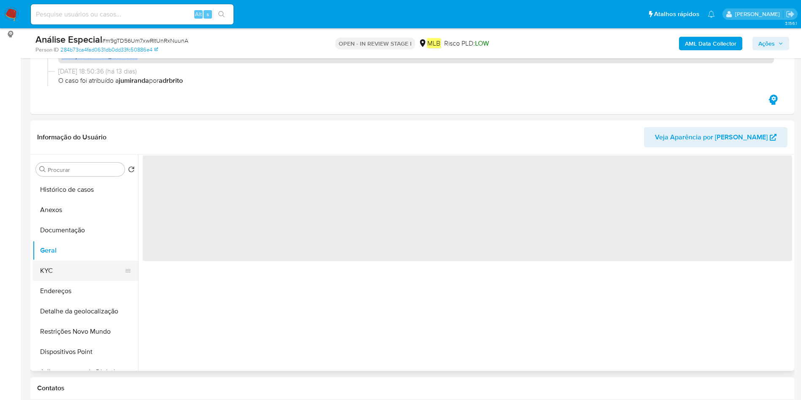
click at [93, 273] on button "KYC" at bounding box center [82, 271] width 99 height 20
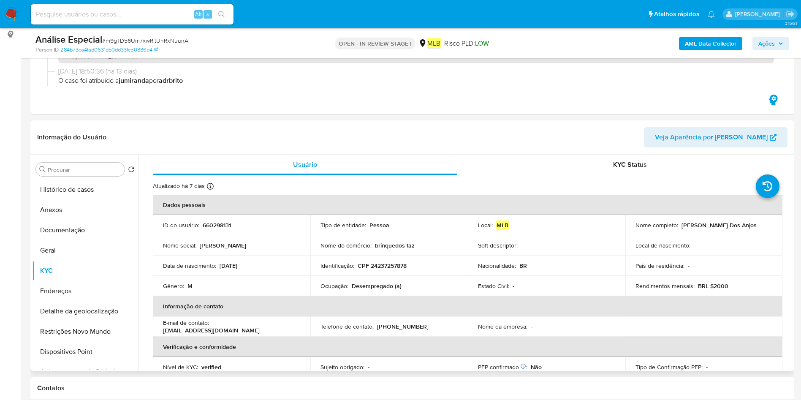
click at [379, 284] on p "Desempregado (a)" at bounding box center [377, 286] width 50 height 8
copy div "Ocupação : Desempregado (a)"
click at [53, 245] on button "Geral" at bounding box center [82, 250] width 99 height 20
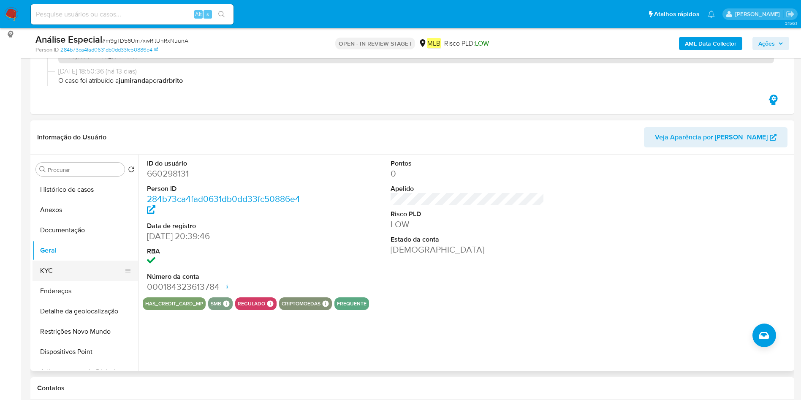
click at [76, 275] on button "KYC" at bounding box center [82, 271] width 99 height 20
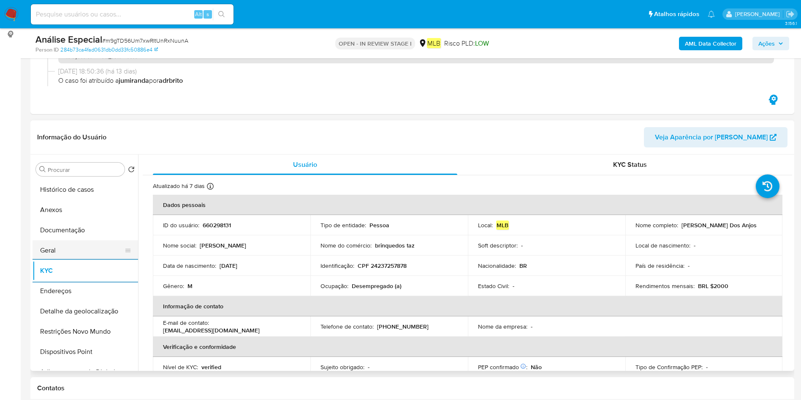
click at [75, 244] on button "Geral" at bounding box center [82, 250] width 99 height 20
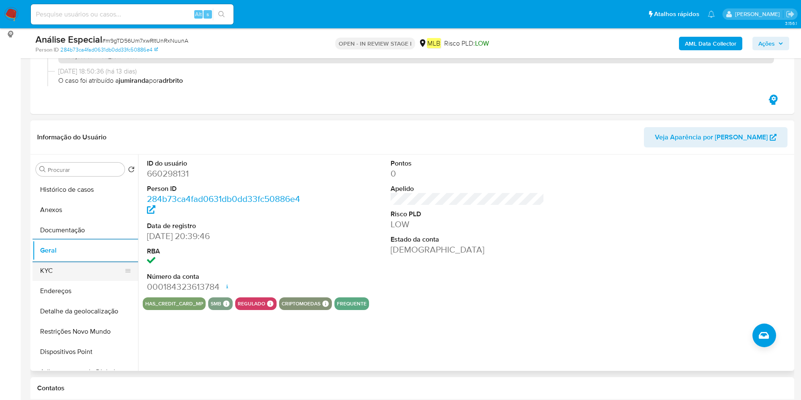
click at [49, 267] on button "KYC" at bounding box center [82, 271] width 99 height 20
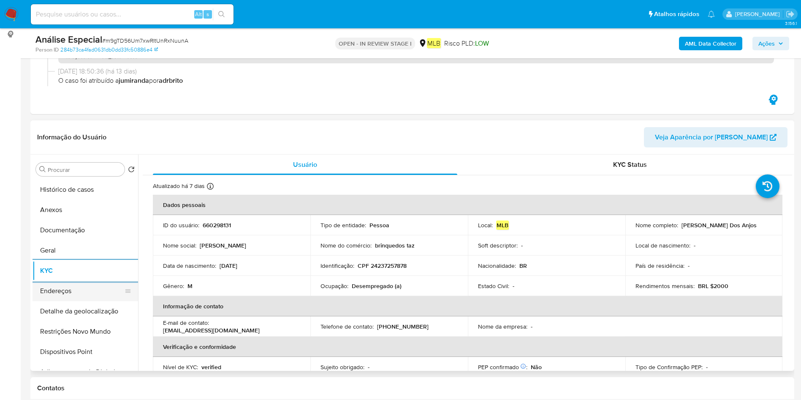
click at [44, 294] on button "Endereços" at bounding box center [82, 291] width 99 height 20
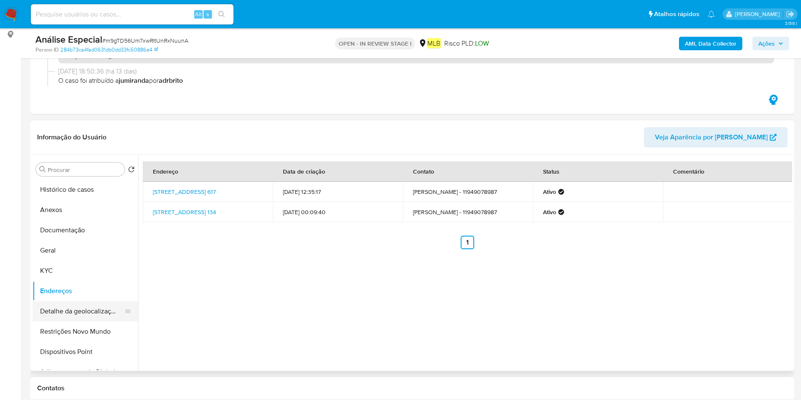
click at [55, 306] on button "Detalhe da geolocalização" at bounding box center [82, 311] width 99 height 20
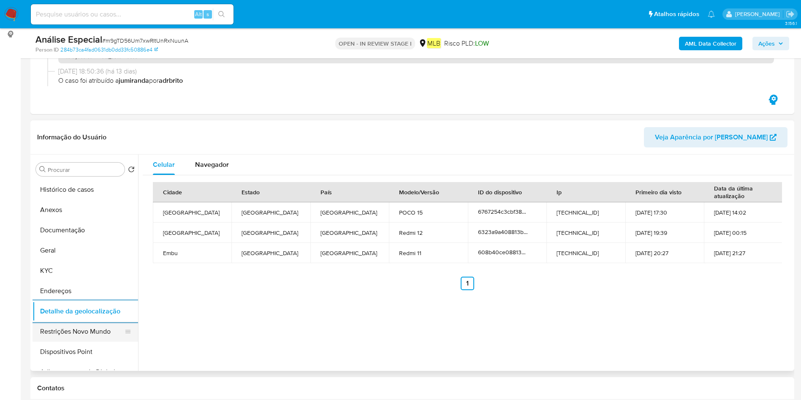
click at [57, 326] on button "Restrições Novo Mundo" at bounding box center [82, 331] width 99 height 20
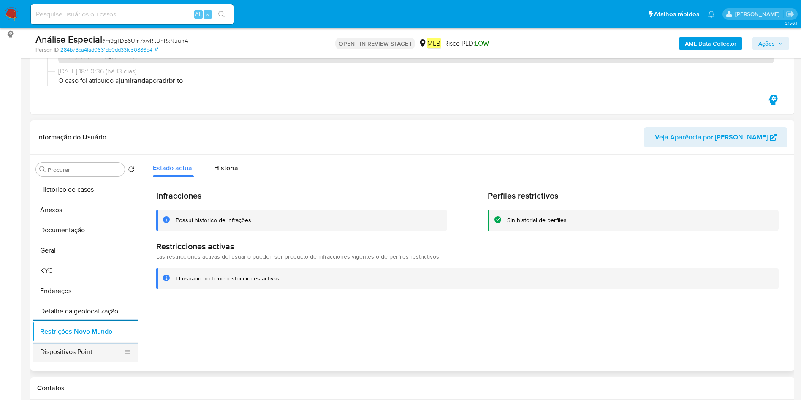
click at [57, 354] on button "Dispositivos Point" at bounding box center [82, 352] width 99 height 20
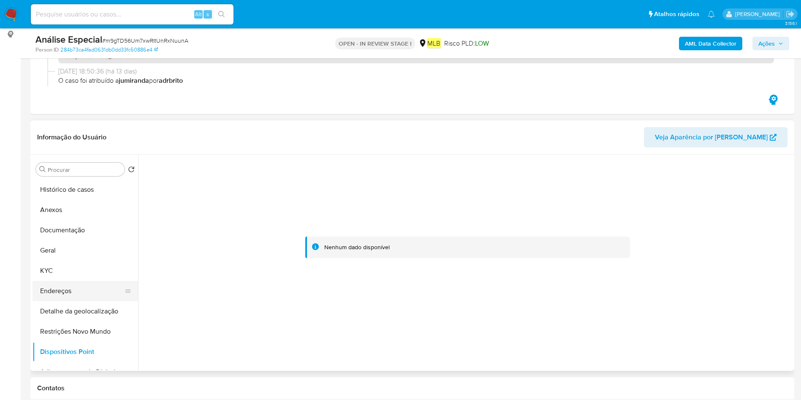
click at [56, 286] on button "Endereços" at bounding box center [82, 291] width 99 height 20
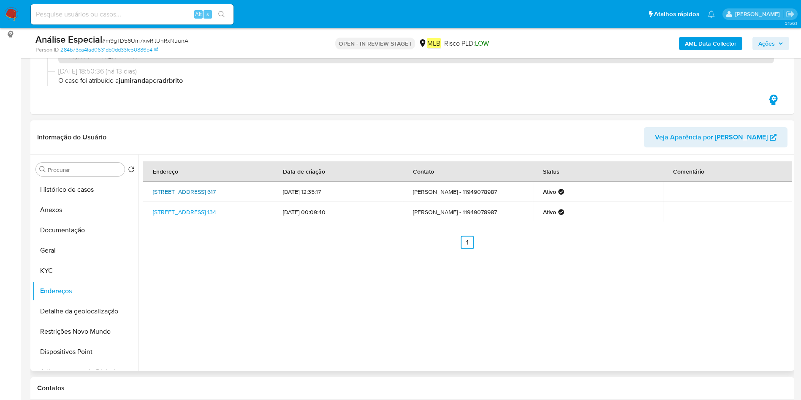
drag, startPoint x: 153, startPoint y: 188, endPoint x: 254, endPoint y: 189, distance: 101.4
click at [254, 189] on td "Estrada Jerusalém 617, Embu Das Artes, São Paulo, 06825020, Brasil 617" at bounding box center [208, 192] width 130 height 20
click at [61, 214] on button "Anexos" at bounding box center [86, 210] width 106 height 20
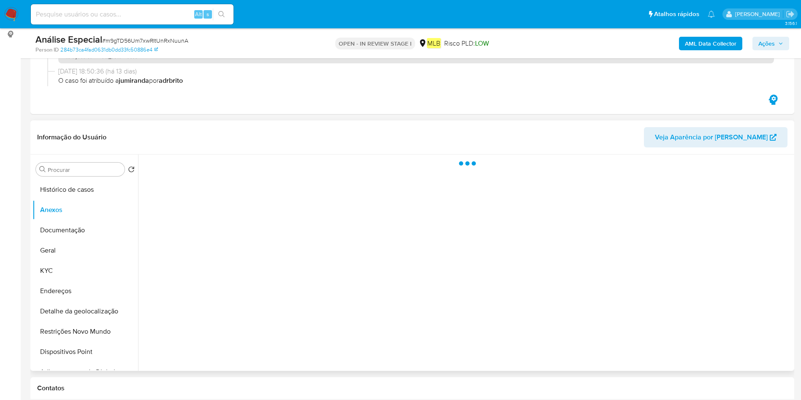
click at [747, 339] on div at bounding box center [465, 263] width 654 height 216
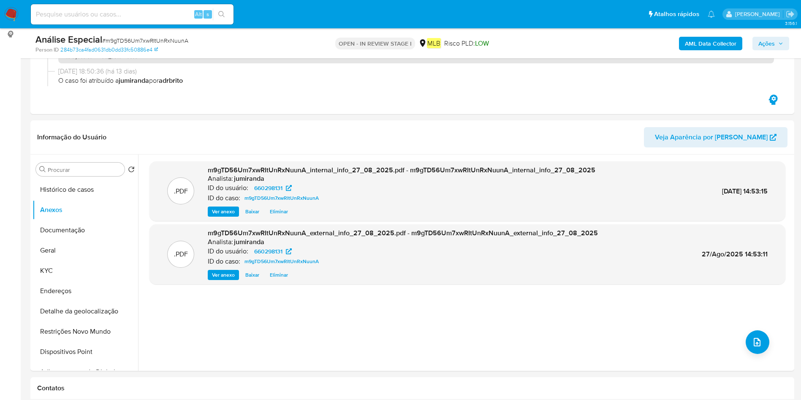
click at [688, 46] on b "AML Data Collector" at bounding box center [711, 44] width 52 height 14
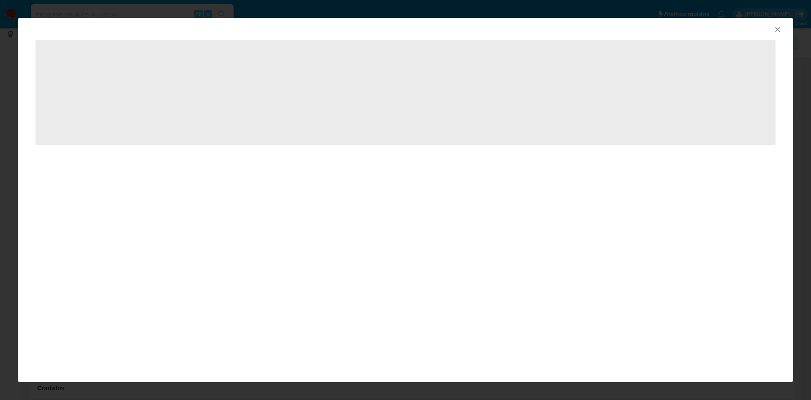
click at [775, 31] on icon "Fechar a janela" at bounding box center [778, 29] width 8 height 8
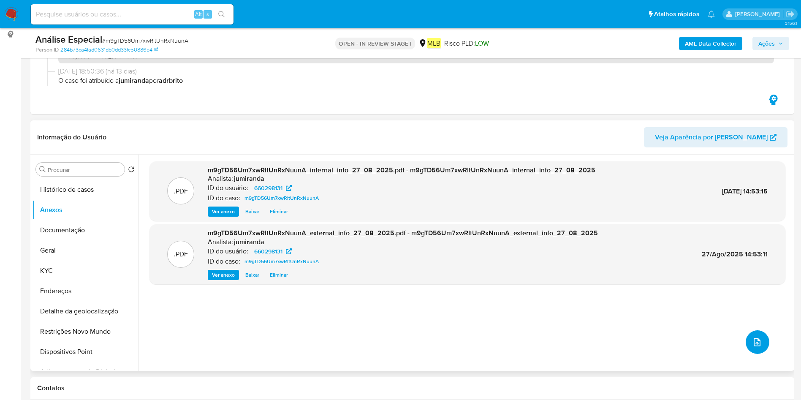
click at [748, 341] on button "upload-file" at bounding box center [758, 342] width 24 height 24
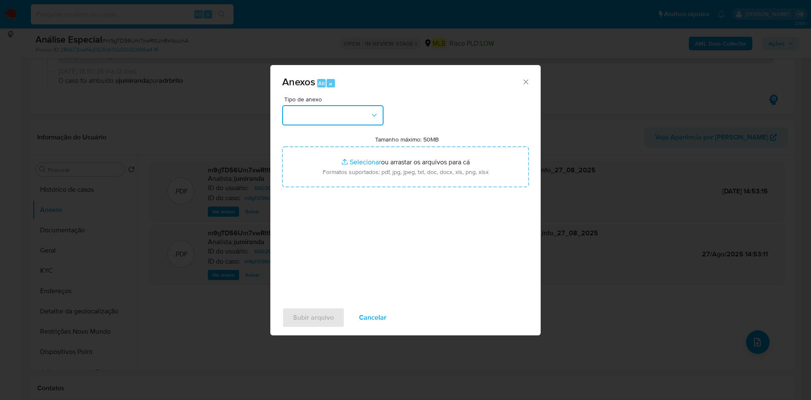
click at [354, 121] on button "button" at bounding box center [332, 115] width 101 height 20
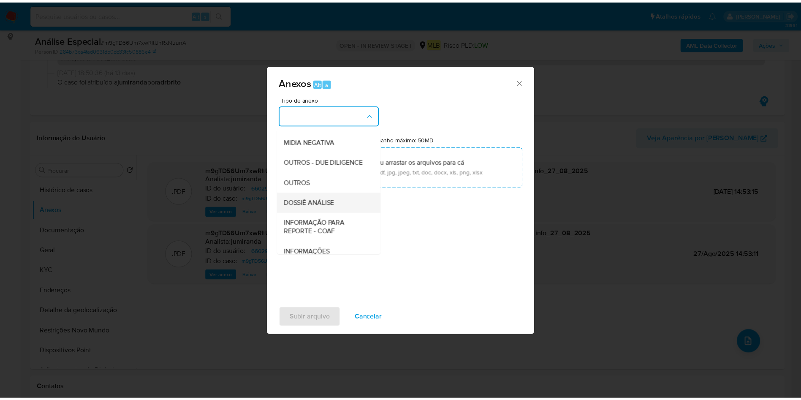
scroll to position [130, 0]
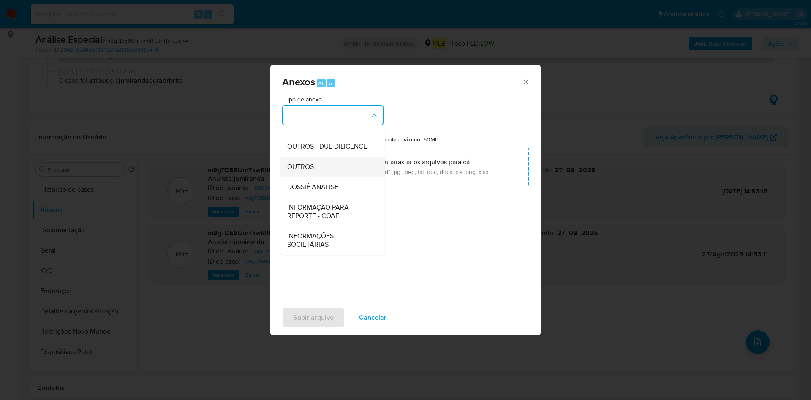
click at [317, 166] on div "OUTROS" at bounding box center [330, 167] width 86 height 20
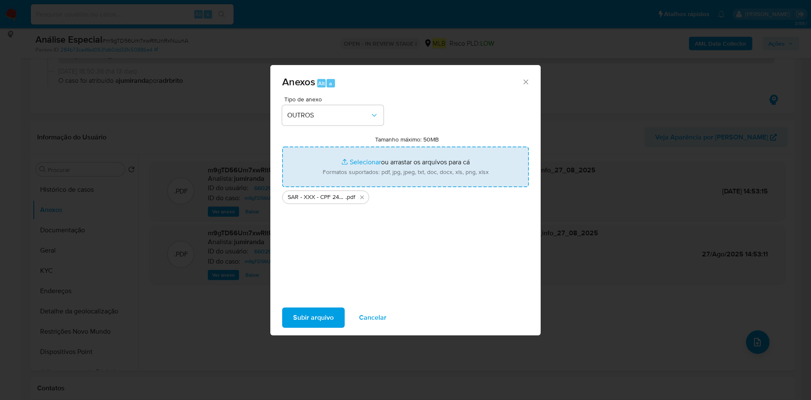
type input "C:\fakepath\Mulan 660298131_2025_08_27_09_15_21.xlsx"
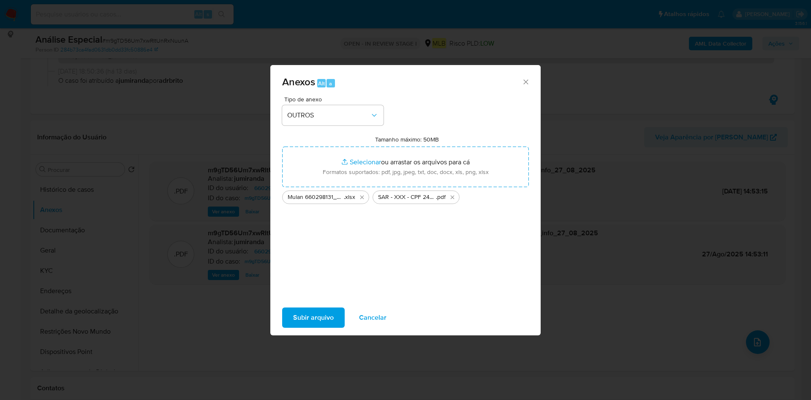
click at [320, 319] on span "Subir arquivo" at bounding box center [313, 317] width 41 height 19
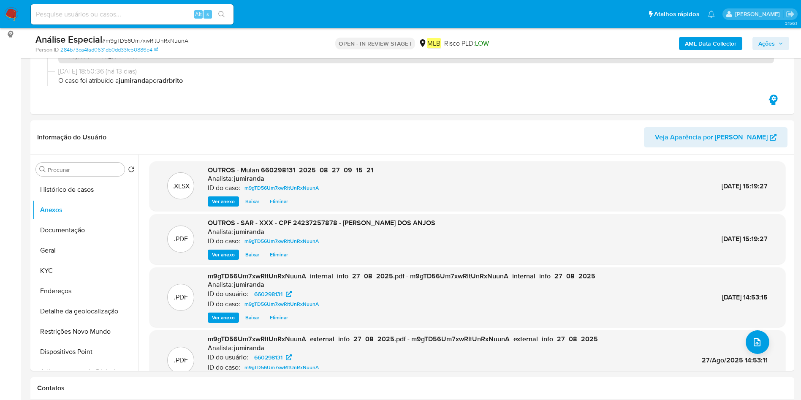
click at [787, 50] on div "AML Data Collector Ações" at bounding box center [664, 43] width 249 height 20
click at [779, 41] on icon "button" at bounding box center [781, 43] width 5 height 5
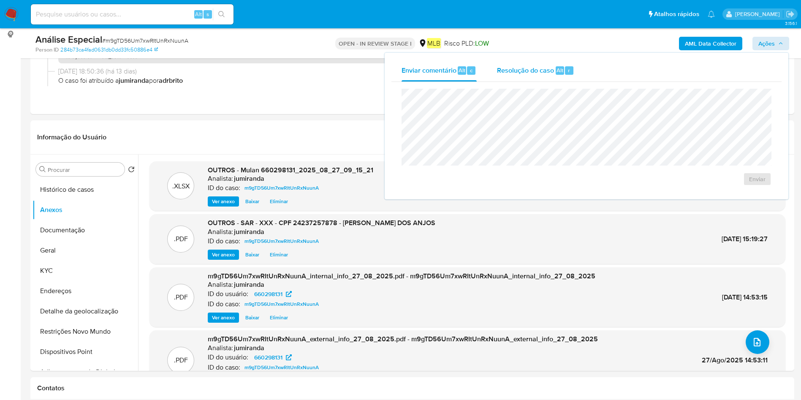
click at [514, 73] on span "Resolução do caso" at bounding box center [525, 70] width 57 height 10
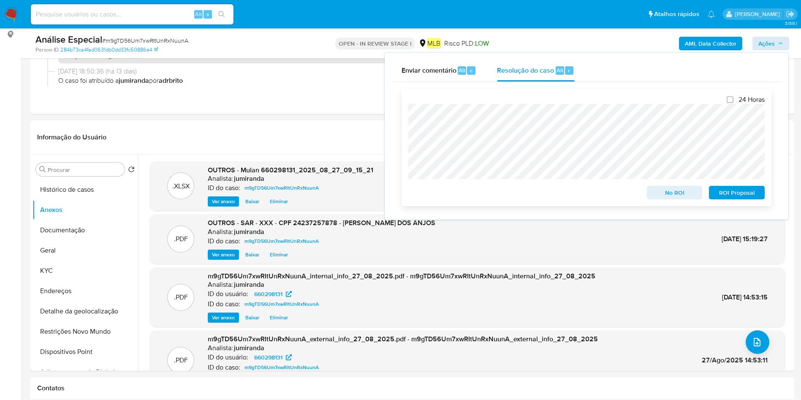
click at [745, 193] on span "ROI Proposal" at bounding box center [737, 193] width 44 height 12
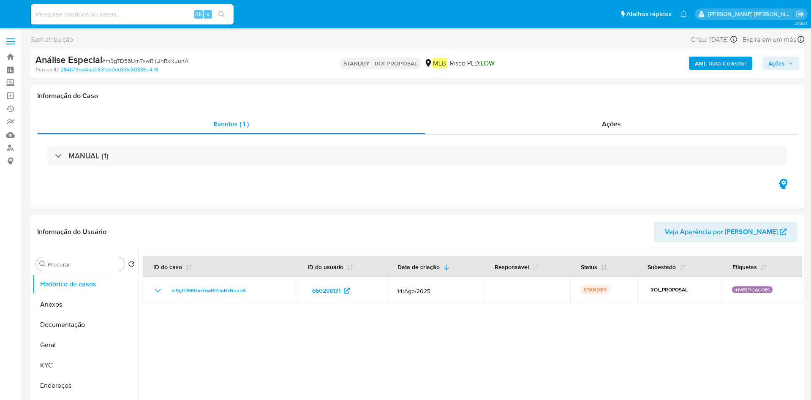
select select "10"
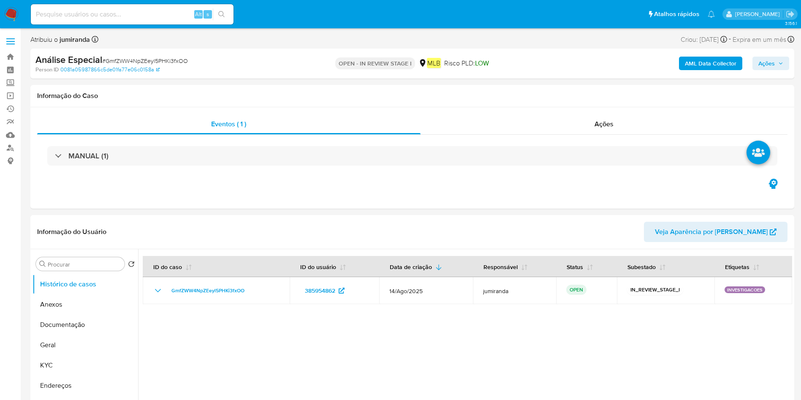
select select "10"
click at [560, 117] on div "Ações" at bounding box center [605, 124] width 368 height 20
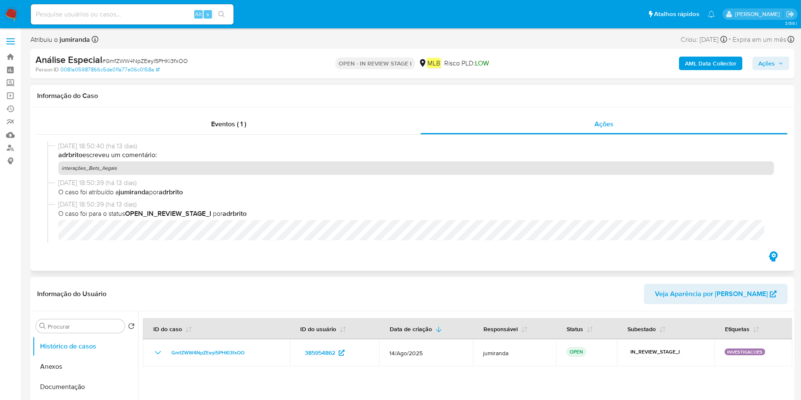
click at [110, 166] on p "interações_Bets_Ilegais" at bounding box center [416, 168] width 716 height 14
copy p "interações_Bets_Ilegais"
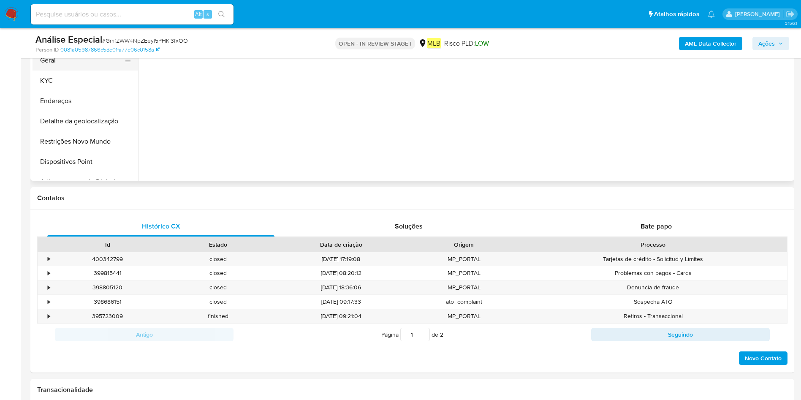
click at [59, 63] on button "Geral" at bounding box center [82, 60] width 99 height 20
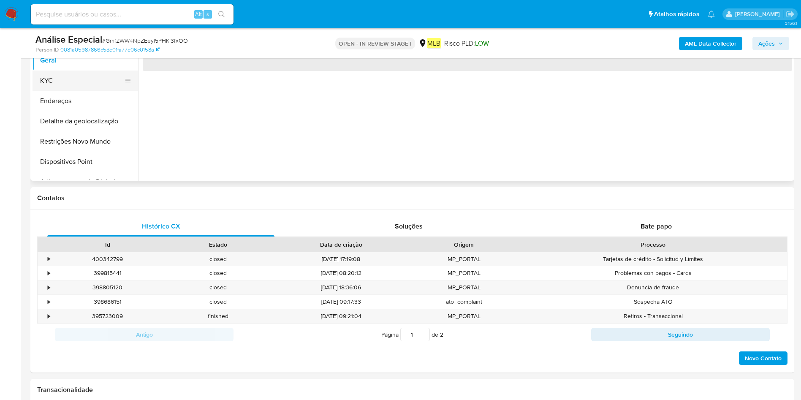
click at [55, 81] on button "KYC" at bounding box center [82, 81] width 99 height 20
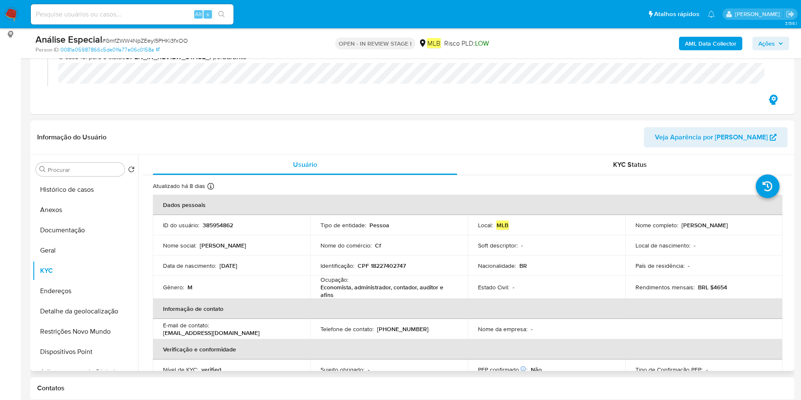
click at [356, 294] on p "Economista, administrador, contador, auditor e afins" at bounding box center [388, 290] width 134 height 15
click at [358, 287] on p "Economista, administrador, contador, auditor e afins" at bounding box center [388, 290] width 134 height 15
copy div "Ocupação : Economista, administrador, contador, auditor e afins"
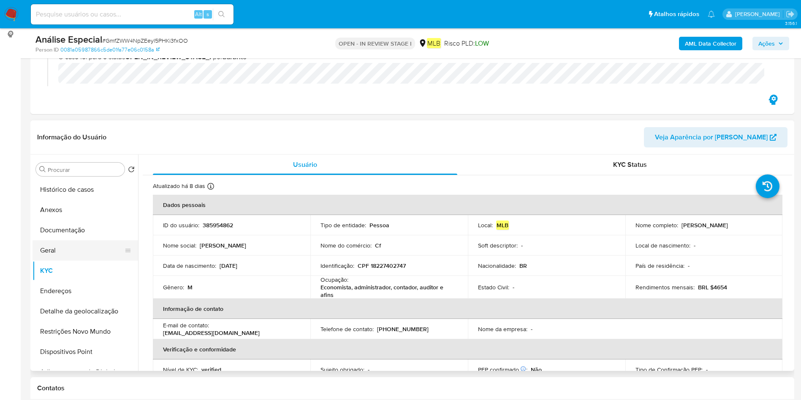
click at [86, 251] on button "Geral" at bounding box center [82, 250] width 99 height 20
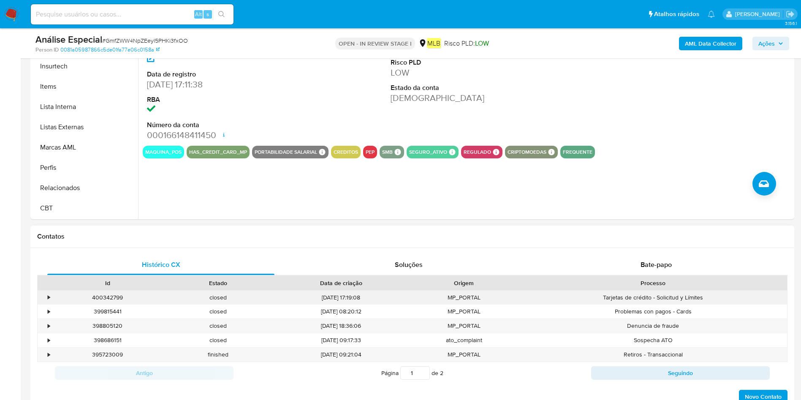
scroll to position [317, 0]
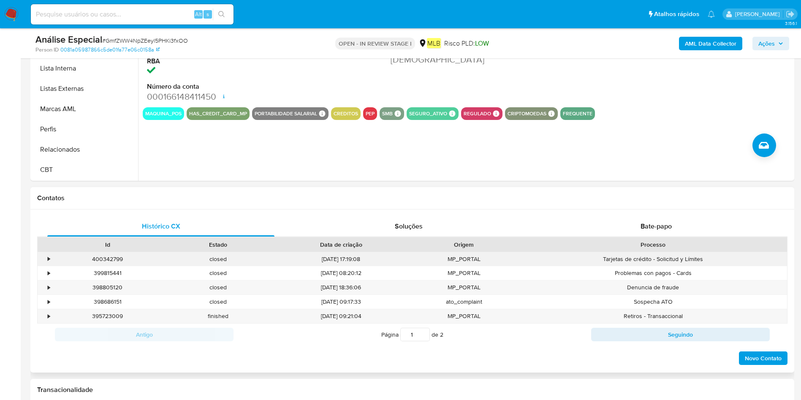
click at [87, 255] on div "400342799" at bounding box center [107, 259] width 111 height 14
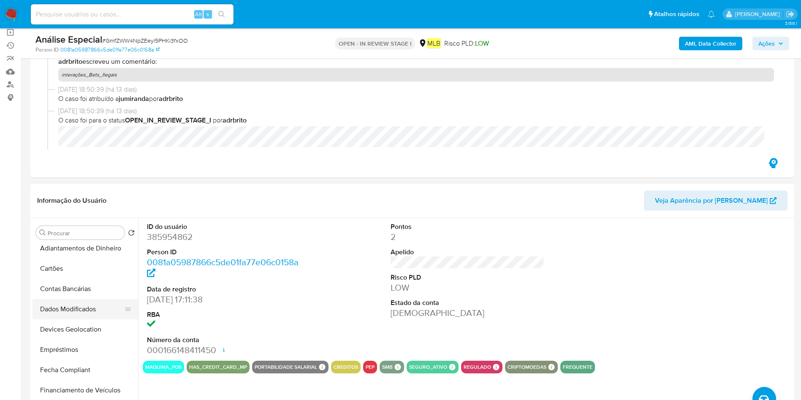
scroll to position [0, 0]
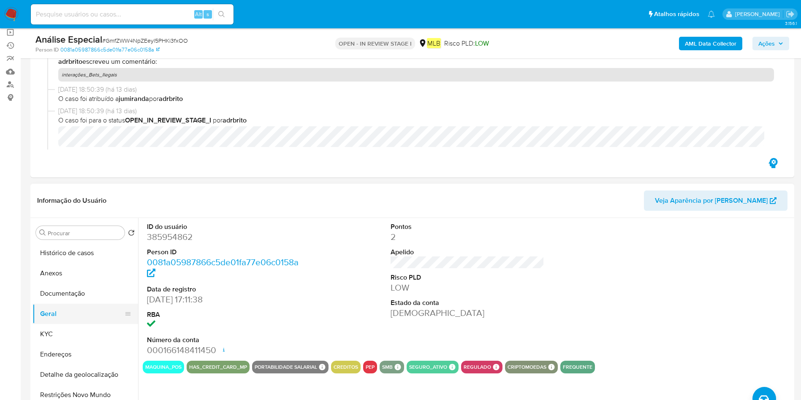
click at [62, 314] on button "Geral" at bounding box center [82, 314] width 99 height 20
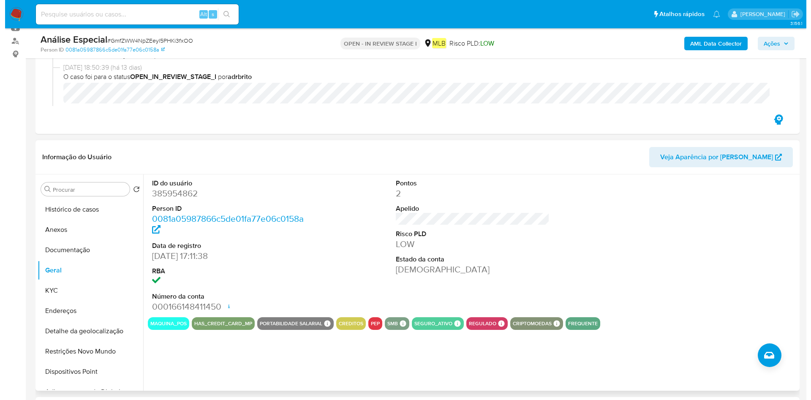
scroll to position [127, 0]
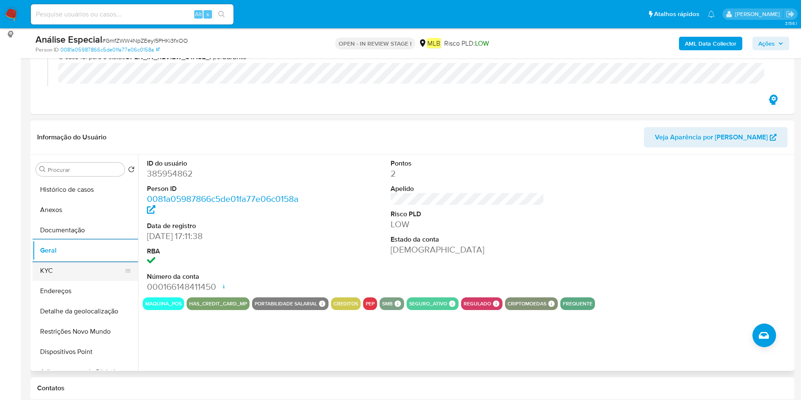
click at [63, 270] on button "KYC" at bounding box center [82, 271] width 99 height 20
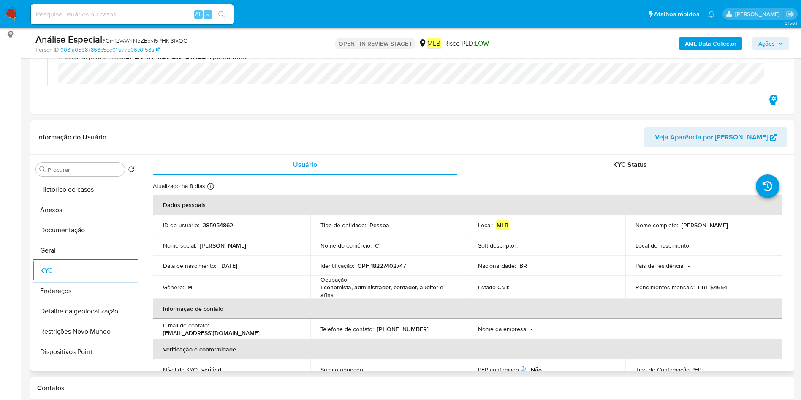
drag, startPoint x: 72, startPoint y: 291, endPoint x: 176, endPoint y: 294, distance: 104.0
click at [72, 291] on button "Endereços" at bounding box center [86, 291] width 106 height 20
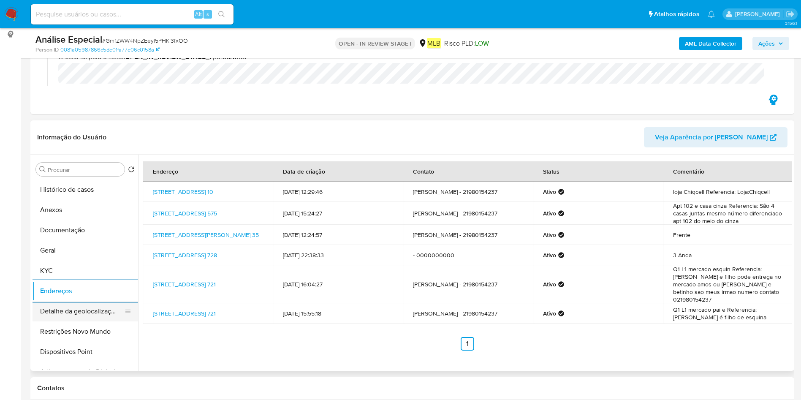
click at [53, 320] on button "Detalhe da geolocalização" at bounding box center [82, 311] width 99 height 20
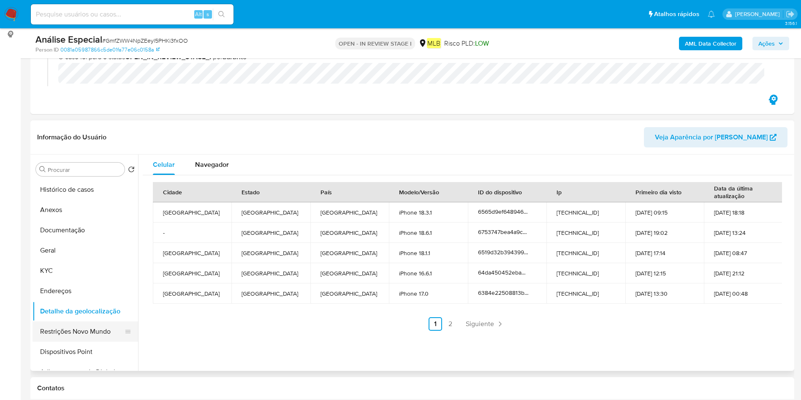
click at [96, 327] on button "Restrições Novo Mundo" at bounding box center [82, 331] width 99 height 20
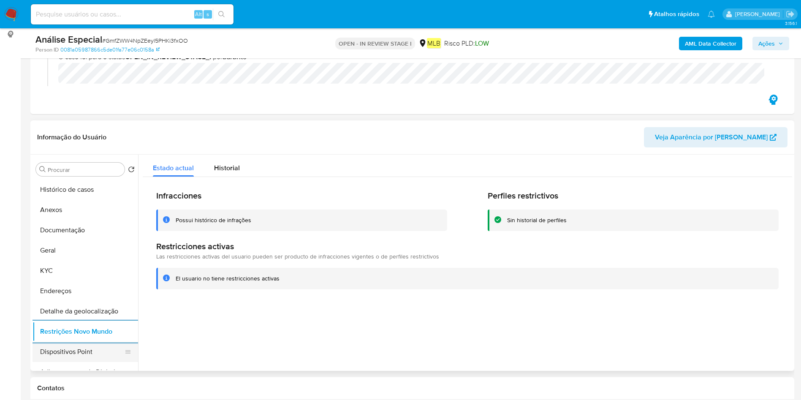
click at [44, 345] on button "Dispositivos Point" at bounding box center [82, 352] width 99 height 20
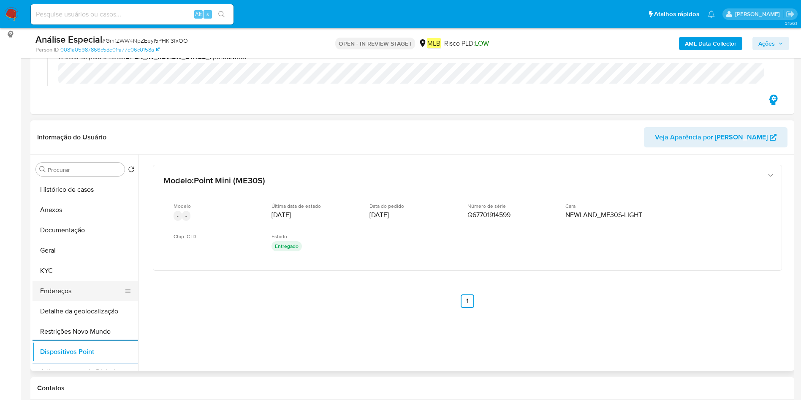
click at [44, 291] on button "Endereços" at bounding box center [82, 291] width 99 height 20
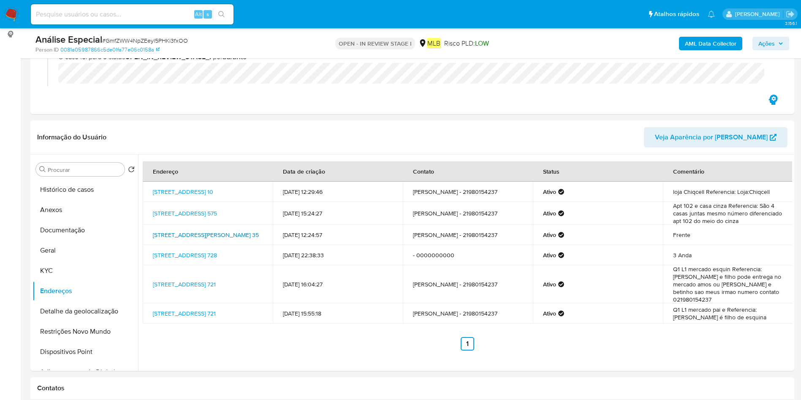
drag, startPoint x: 151, startPoint y: 227, endPoint x: 172, endPoint y: 237, distance: 23.2
click at [172, 237] on td "Rua Sargento Manuel Chagas 35, Rio De Janeiro, Rio De Janeiro, 21520080, Brasil…" at bounding box center [208, 235] width 130 height 20
copy link "Rua Sargento Manuel Chagas 35, Rio De Janeiro"
drag, startPoint x: 69, startPoint y: 232, endPoint x: 101, endPoint y: 233, distance: 32.6
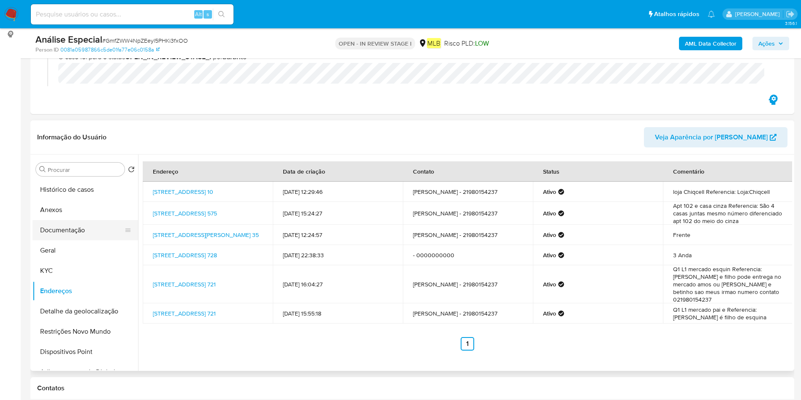
click at [69, 232] on button "Documentação" at bounding box center [82, 230] width 99 height 20
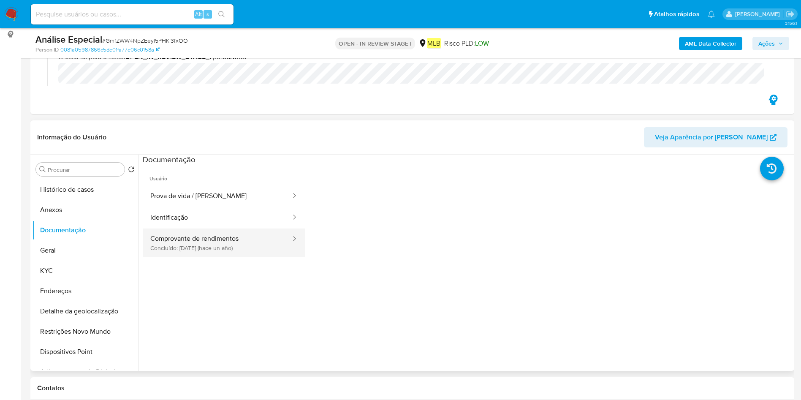
click at [220, 241] on button "Comprovante de rendimentos Concluído: 06/04/2024 (hace un año)" at bounding box center [217, 243] width 149 height 29
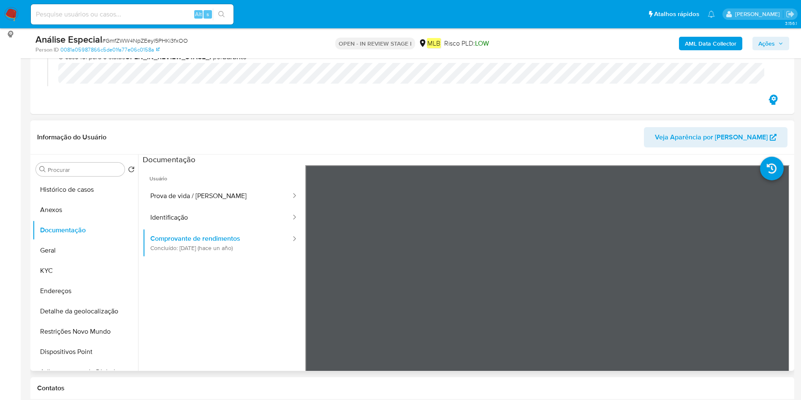
drag, startPoint x: 188, startPoint y: 313, endPoint x: 240, endPoint y: 308, distance: 51.9
click at [188, 313] on ul "Usuário Prova de vida / Selfie Identificação Comprovante de rendimentos Concluí…" at bounding box center [224, 286] width 163 height 243
click at [78, 192] on button "Histórico de casos" at bounding box center [82, 190] width 99 height 20
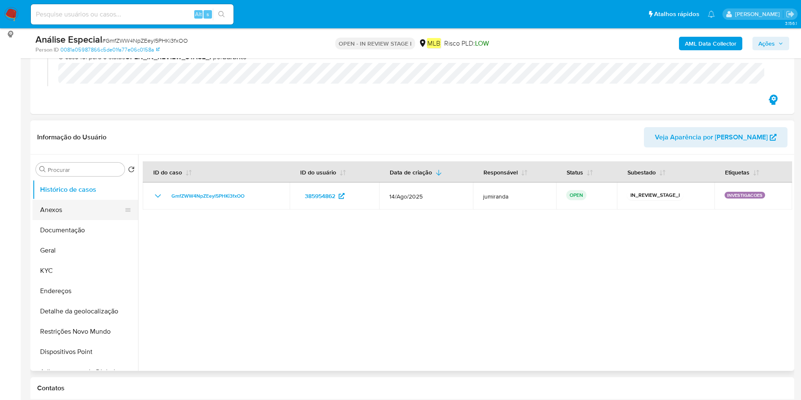
click at [75, 214] on button "Anexos" at bounding box center [82, 210] width 99 height 20
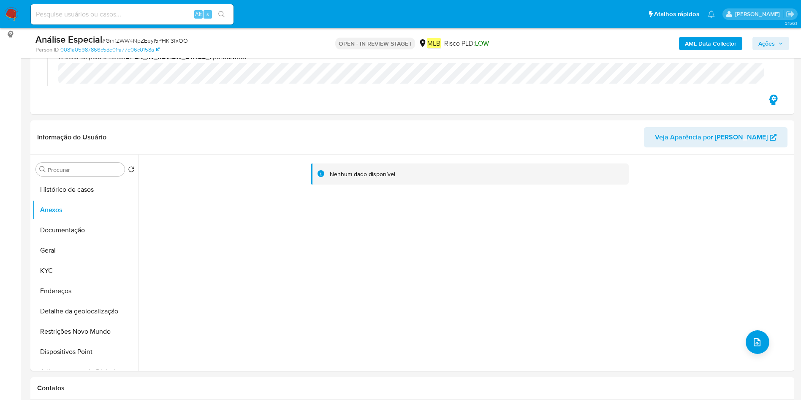
click at [696, 40] on b "AML Data Collector" at bounding box center [711, 44] width 52 height 14
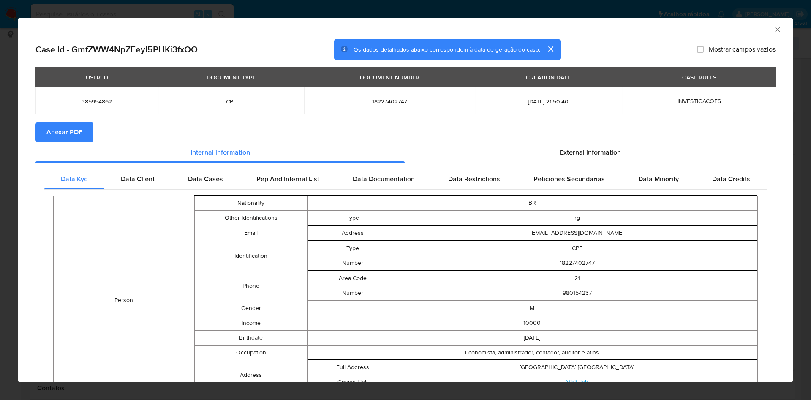
click at [72, 131] on span "Anexar PDF" at bounding box center [64, 132] width 36 height 19
click at [774, 27] on icon "Fechar a janela" at bounding box center [778, 29] width 8 height 8
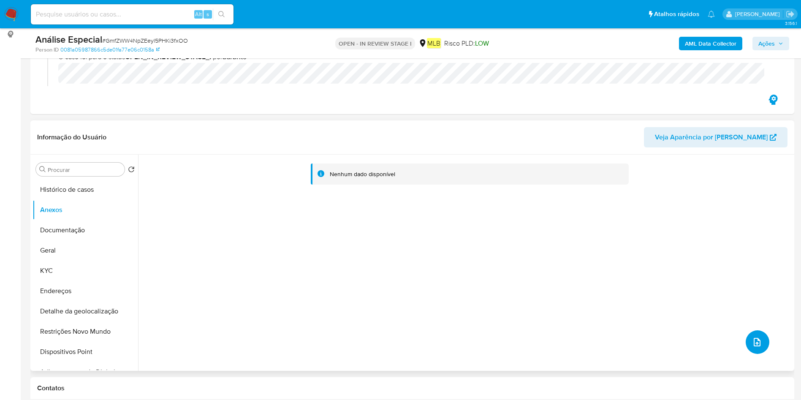
click at [752, 338] on icon "upload-file" at bounding box center [757, 342] width 10 height 10
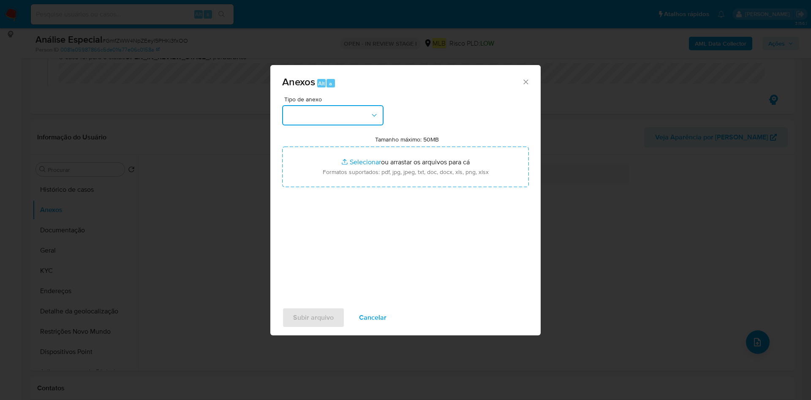
click at [332, 111] on button "button" at bounding box center [332, 115] width 101 height 20
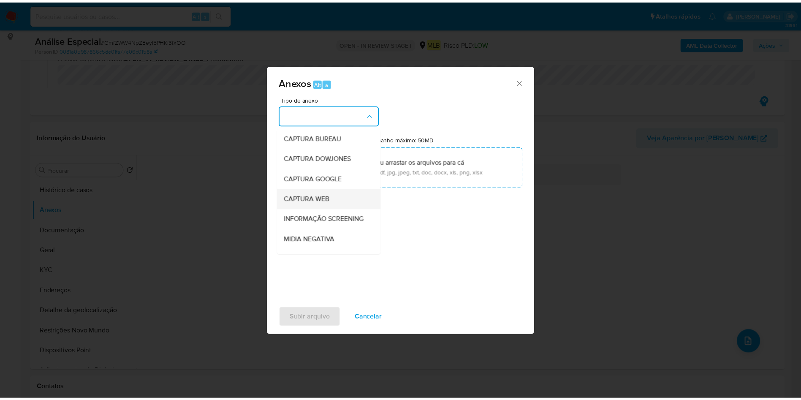
scroll to position [130, 0]
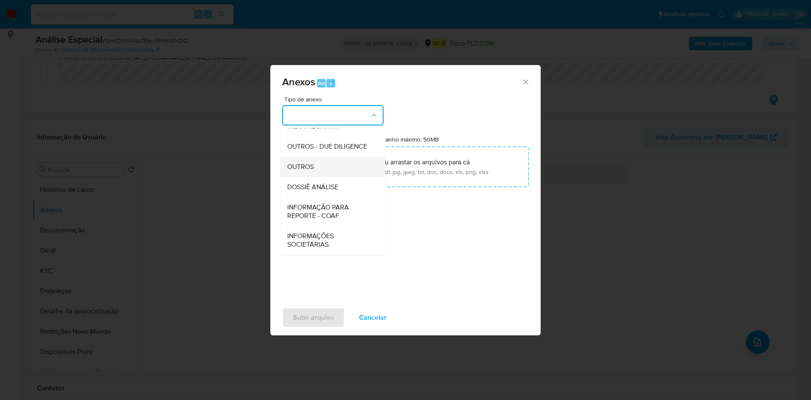
click at [326, 176] on div "OUTROS" at bounding box center [330, 167] width 86 height 20
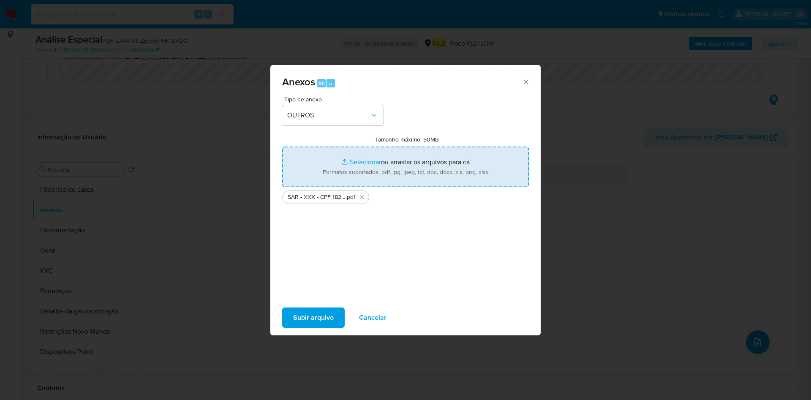
type input "C:\fakepath\Mulan 385954862_2025_08_27_08_29_51.xlsx"
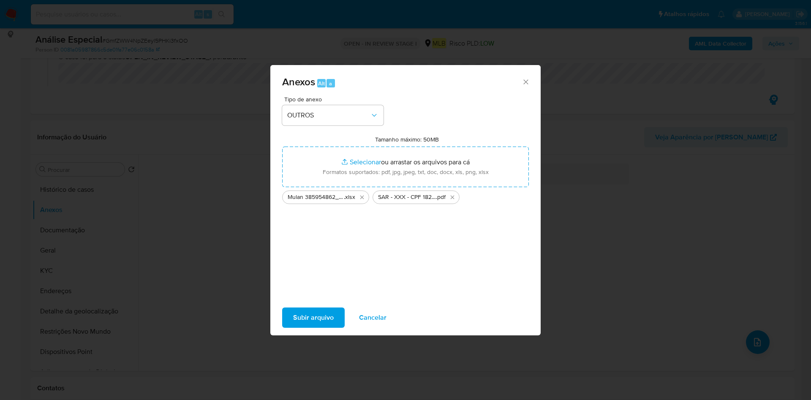
click at [335, 319] on button "Subir arquivo" at bounding box center [313, 318] width 63 height 20
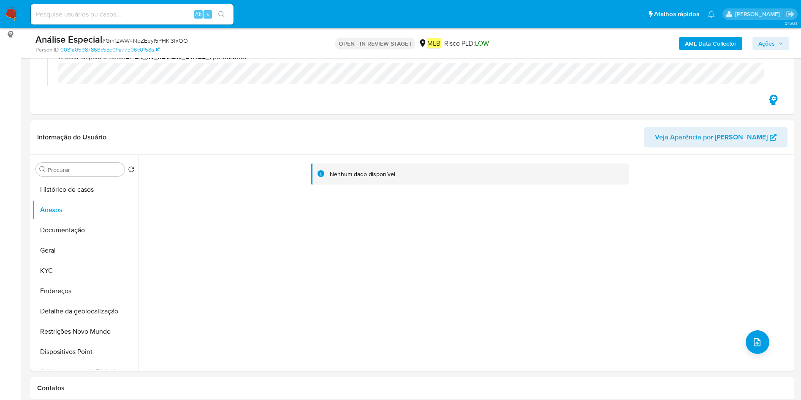
drag, startPoint x: 757, startPoint y: 41, endPoint x: 759, endPoint y: 47, distance: 6.7
click at [757, 41] on button "Ações" at bounding box center [771, 44] width 37 height 14
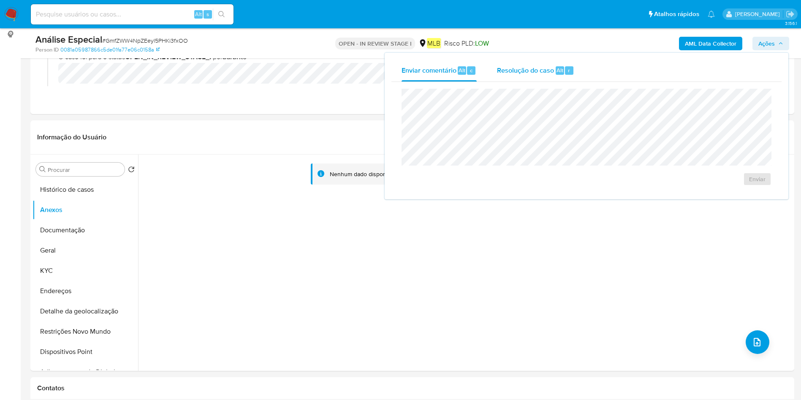
click at [498, 68] on span "Resolução do caso" at bounding box center [525, 70] width 57 height 10
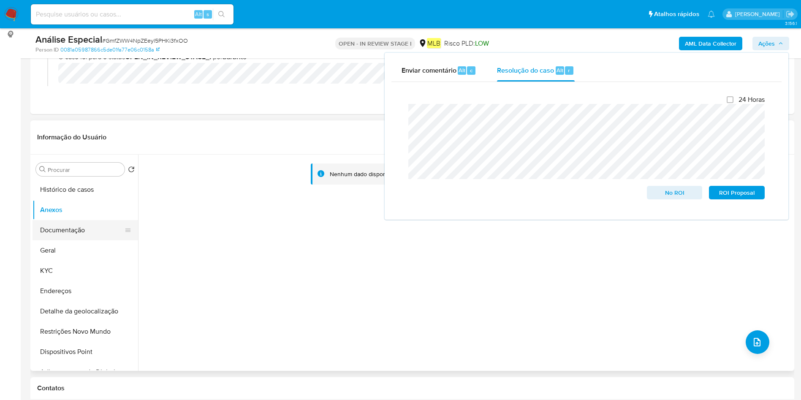
click at [44, 223] on button "Documentação" at bounding box center [82, 230] width 99 height 20
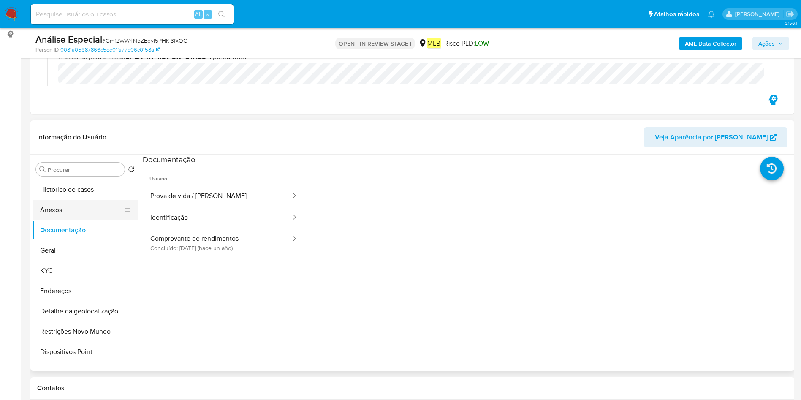
click at [57, 211] on button "Anexos" at bounding box center [82, 210] width 99 height 20
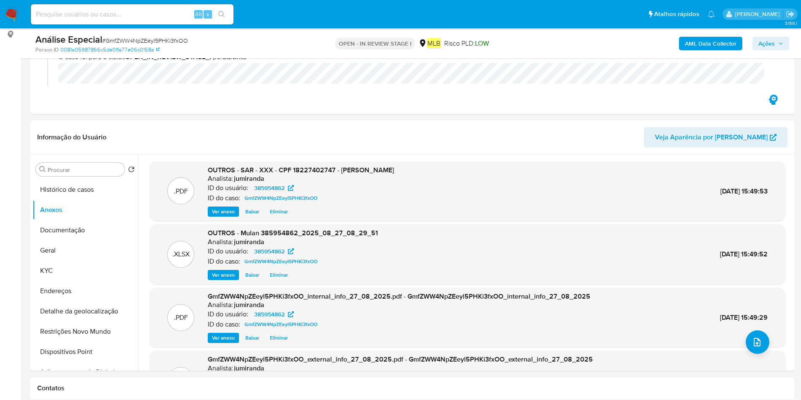
click at [784, 41] on button "Ações" at bounding box center [771, 44] width 37 height 14
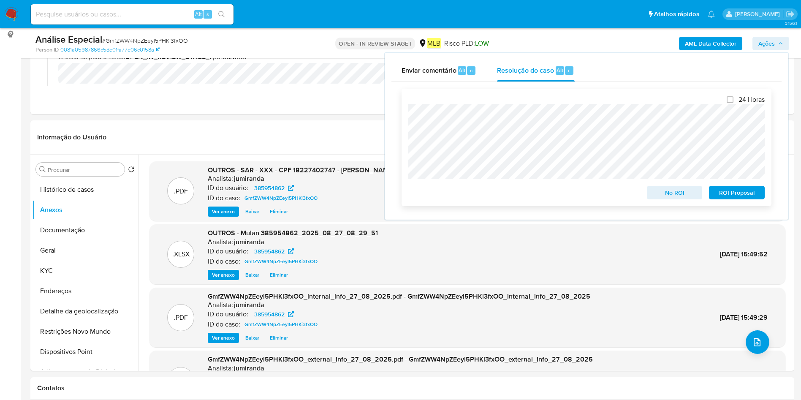
click at [729, 195] on span "ROI Proposal" at bounding box center [737, 193] width 44 height 12
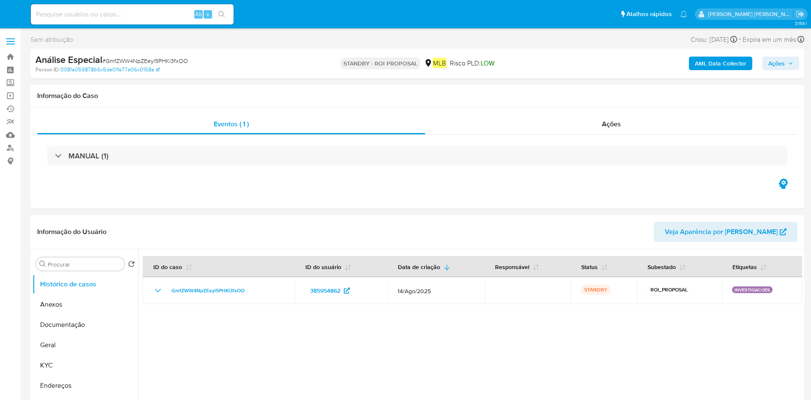
select select "10"
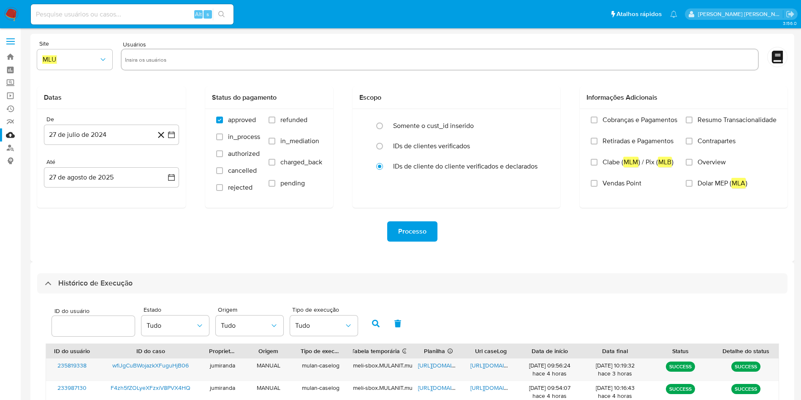
select select "10"
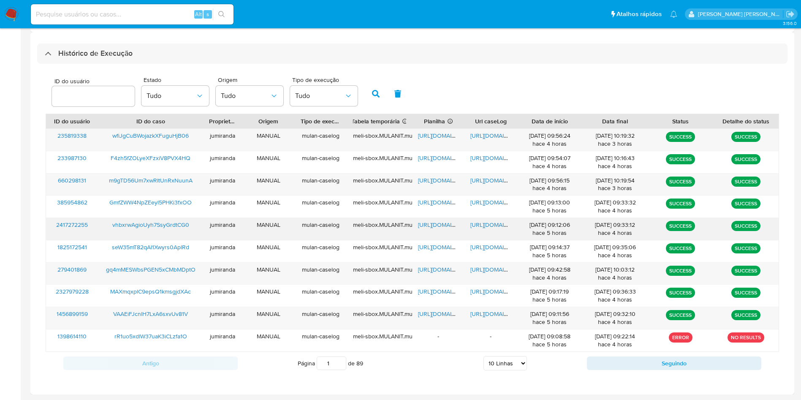
click at [443, 220] on div "[URL][DOMAIN_NAME]" at bounding box center [438, 229] width 52 height 22
click at [442, 224] on span "[URL][DOMAIN_NAME]" at bounding box center [447, 225] width 58 height 8
click at [493, 224] on span "[URL][DOMAIN_NAME]" at bounding box center [500, 225] width 58 height 8
click at [155, 225] on span "vhbxrwAgioUyh7SsyGrdtCG0" at bounding box center [150, 225] width 77 height 8
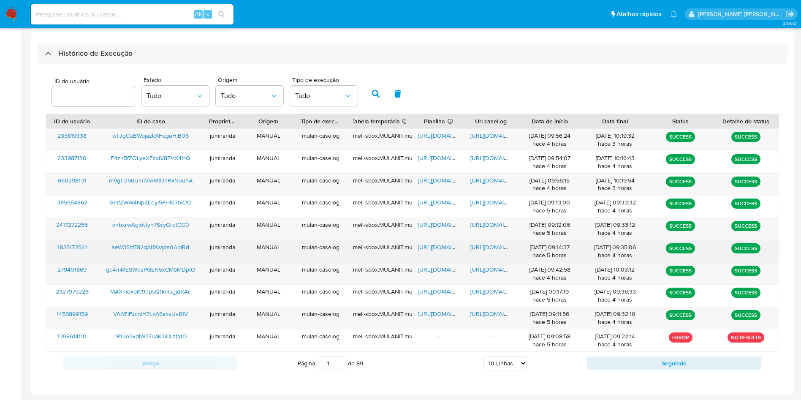
click at [434, 249] on span "[URL][DOMAIN_NAME]" at bounding box center [447, 247] width 58 height 8
click at [476, 244] on span "[URL][DOMAIN_NAME]" at bounding box center [500, 247] width 58 height 8
click at [153, 245] on span "seW35mT82qAl1Xwyrs0AplRd" at bounding box center [150, 247] width 77 height 8
click at [437, 247] on span "[URL][DOMAIN_NAME]" at bounding box center [447, 247] width 58 height 8
click at [483, 248] on span "[URL][DOMAIN_NAME]" at bounding box center [500, 247] width 58 height 8
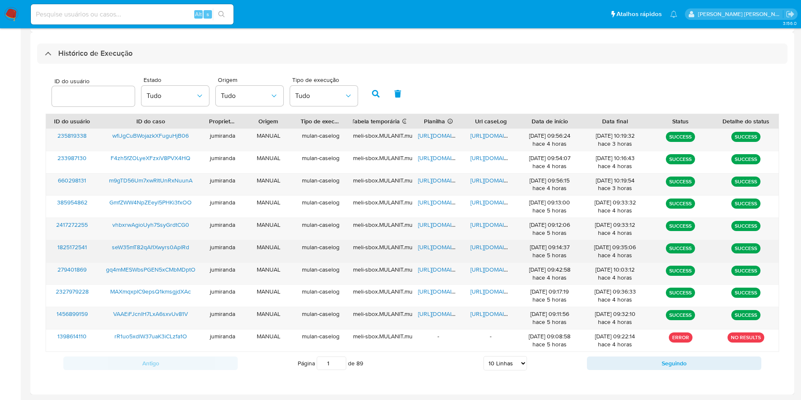
click at [134, 250] on span "seW35mT82qAl1Xwyrs0AplRd" at bounding box center [150, 247] width 77 height 8
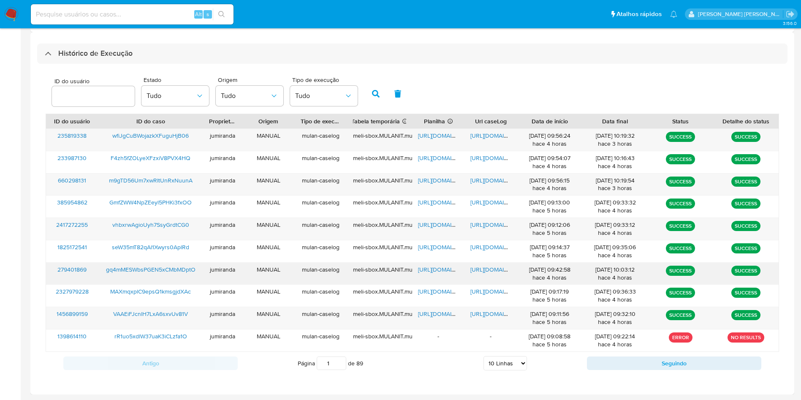
click at [442, 272] on span "[URL][DOMAIN_NAME]" at bounding box center [447, 269] width 58 height 8
click at [487, 271] on span "[URL][DOMAIN_NAME]" at bounding box center [500, 269] width 58 height 8
click at [157, 272] on span "gq4mMESWbsPGEN5xCMbMDptO" at bounding box center [151, 269] width 90 height 8
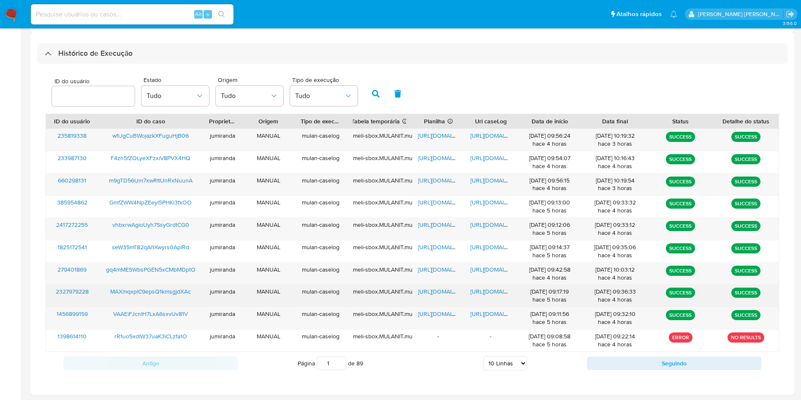
click at [430, 294] on span "[URL][DOMAIN_NAME]" at bounding box center [447, 291] width 58 height 8
click at [486, 291] on span "[URL][DOMAIN_NAME]" at bounding box center [500, 291] width 58 height 8
click at [172, 293] on span "MAXmqxplC9epsQ1kmsgjdXAc" at bounding box center [150, 291] width 81 height 8
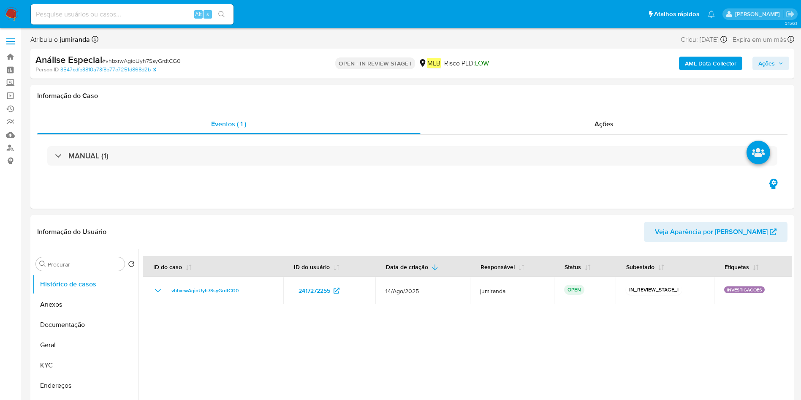
select select "10"
drag, startPoint x: 547, startPoint y: 137, endPoint x: 563, endPoint y: 116, distance: 25.7
click at [548, 137] on div "MANUAL (1)" at bounding box center [412, 156] width 751 height 42
click at [563, 116] on div "Ações" at bounding box center [605, 124] width 368 height 20
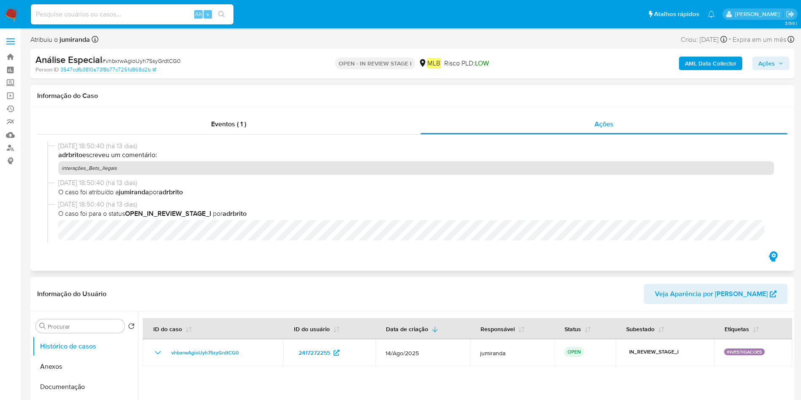
click at [108, 164] on p "interações_Bets_Ilegais" at bounding box center [416, 168] width 716 height 14
click at [61, 365] on button "Anexos" at bounding box center [82, 367] width 99 height 20
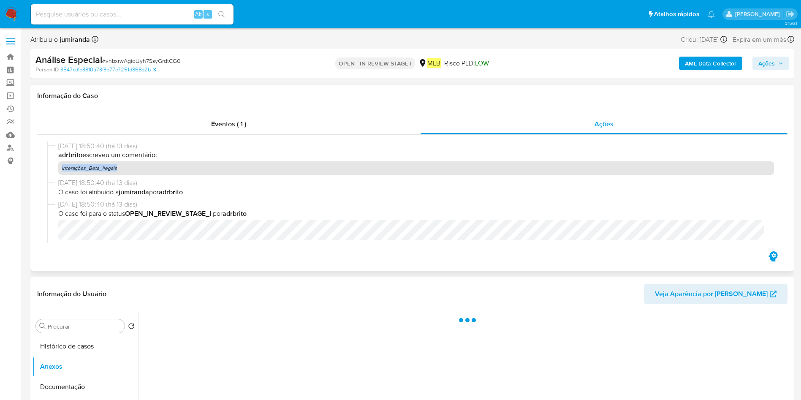
scroll to position [63, 0]
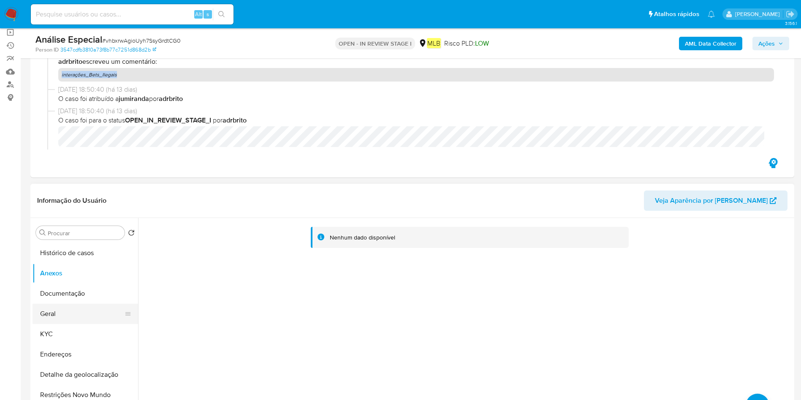
click at [71, 319] on button "Geral" at bounding box center [82, 314] width 99 height 20
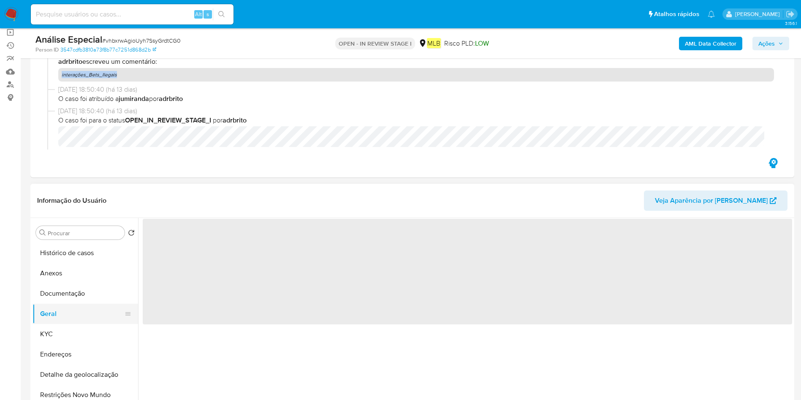
click at [71, 319] on button "Geral" at bounding box center [82, 314] width 99 height 20
click at [68, 332] on button "KYC" at bounding box center [82, 334] width 99 height 20
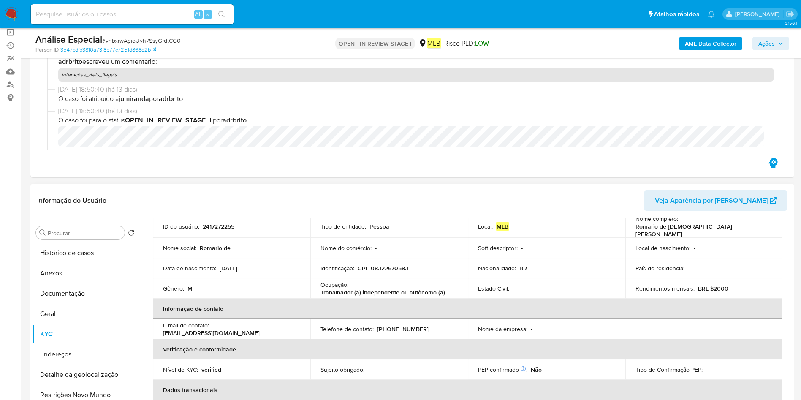
click at [399, 289] on p "Trabalhador (a) independente ou autônomo (a)" at bounding box center [383, 293] width 125 height 8
copy div "Ocupação : Trabalhador (a) independente ou autônomo (a)"
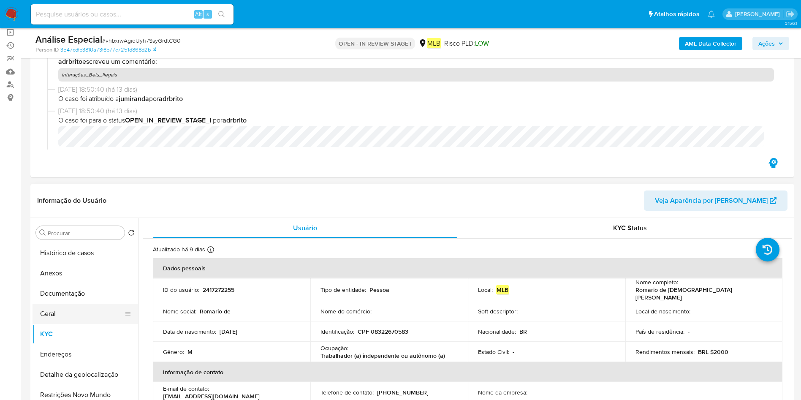
click at [68, 306] on button "Geral" at bounding box center [82, 314] width 99 height 20
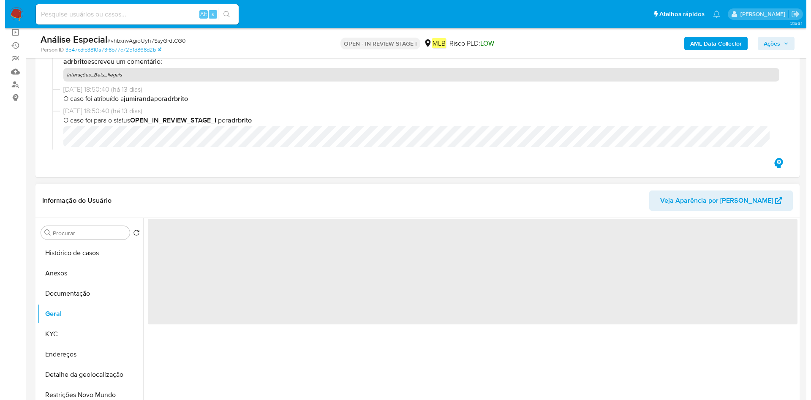
scroll to position [127, 0]
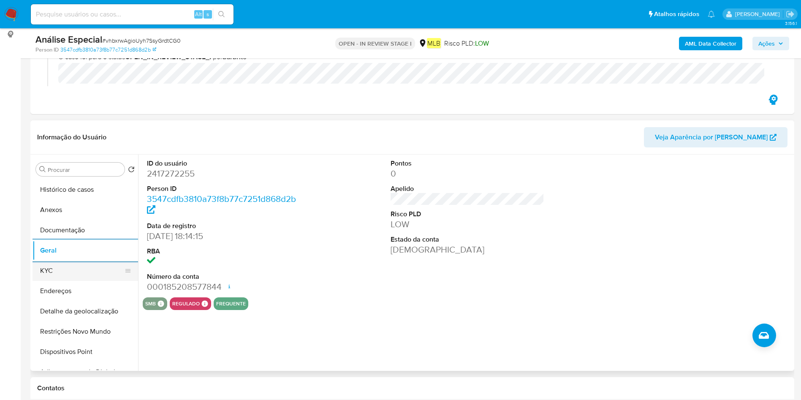
click at [101, 277] on button "KYC" at bounding box center [82, 271] width 99 height 20
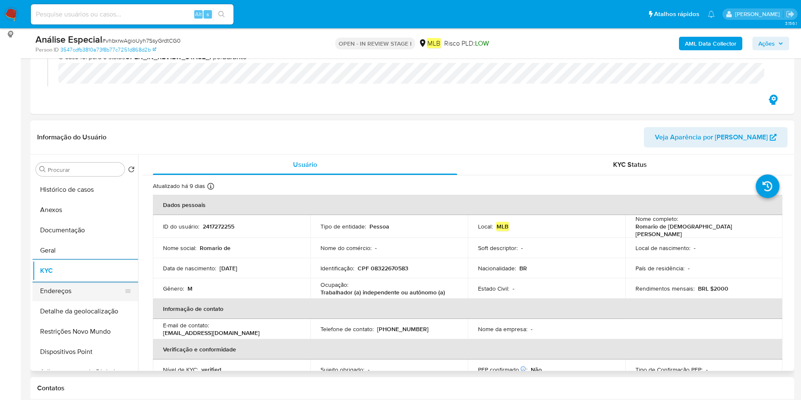
click at [49, 288] on button "Endereços" at bounding box center [82, 291] width 99 height 20
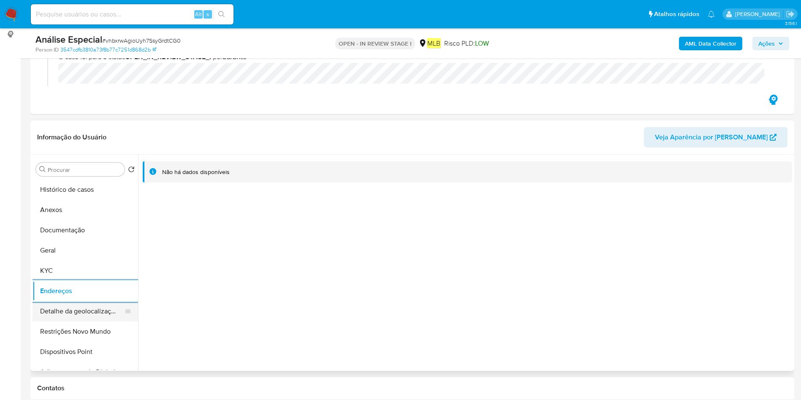
click at [91, 310] on button "Detalhe da geolocalização" at bounding box center [82, 311] width 99 height 20
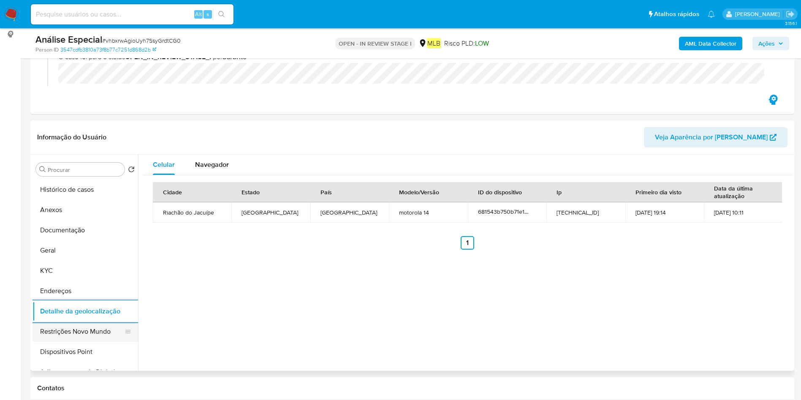
drag, startPoint x: 63, startPoint y: 325, endPoint x: 70, endPoint y: 324, distance: 7.2
click at [62, 325] on button "Restrições Novo Mundo" at bounding box center [82, 331] width 99 height 20
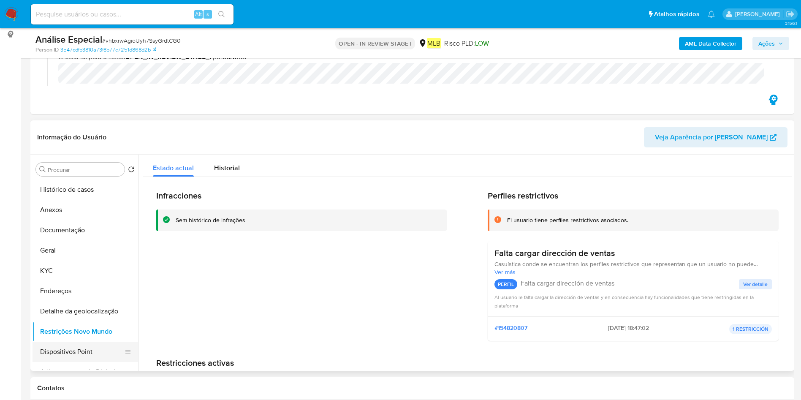
click at [45, 346] on button "Dispositivos Point" at bounding box center [82, 352] width 99 height 20
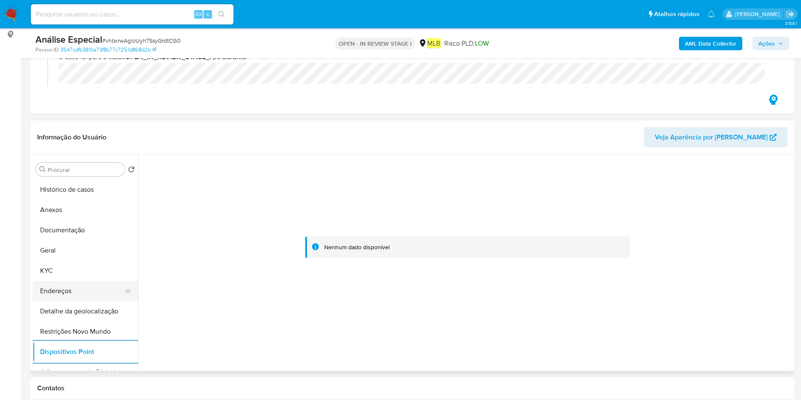
click at [62, 294] on button "Endereços" at bounding box center [82, 291] width 99 height 20
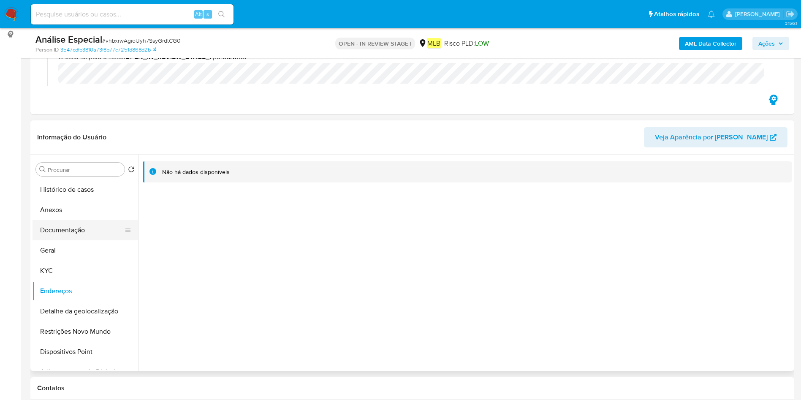
click at [62, 236] on button "Documentação" at bounding box center [82, 230] width 99 height 20
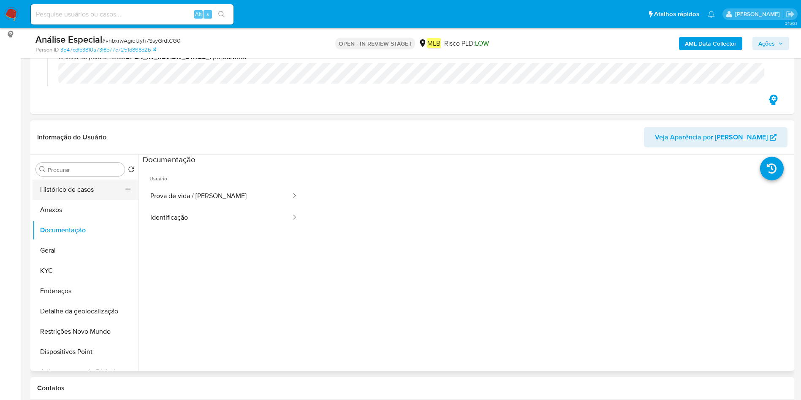
click at [58, 209] on button "Anexos" at bounding box center [86, 210] width 106 height 20
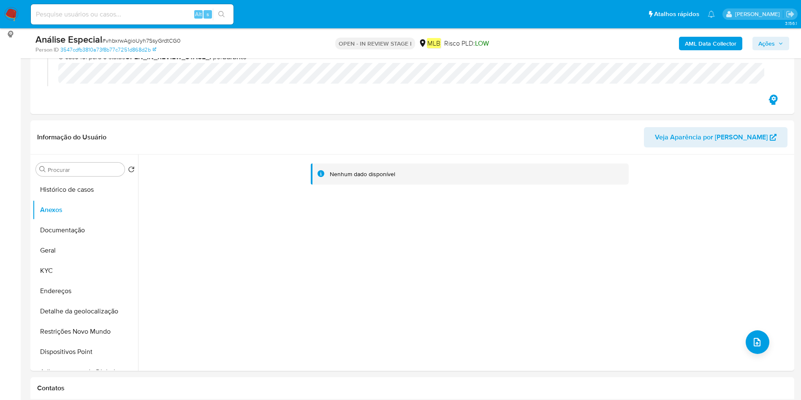
click at [708, 39] on b "AML Data Collector" at bounding box center [711, 44] width 52 height 14
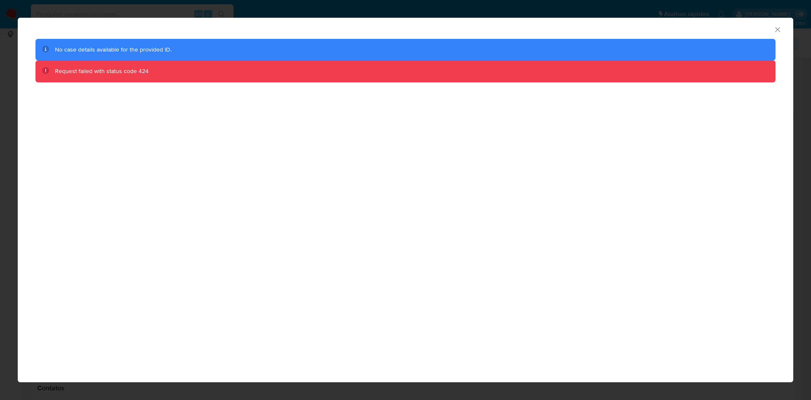
click at [775, 30] on icon "Fechar a janela" at bounding box center [778, 29] width 8 height 8
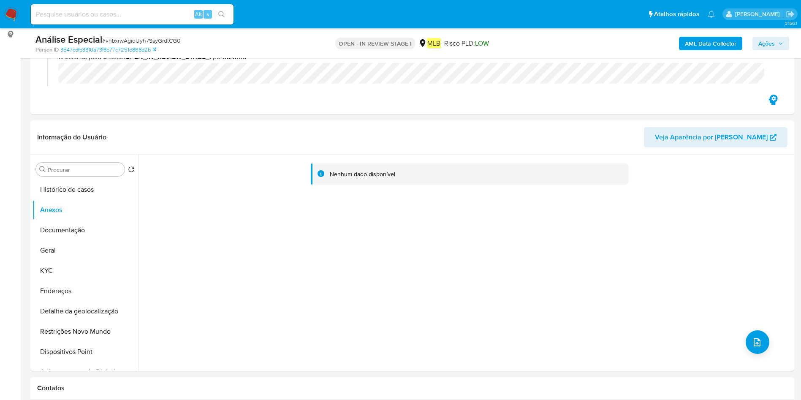
click at [709, 39] on b "AML Data Collector" at bounding box center [711, 44] width 52 height 14
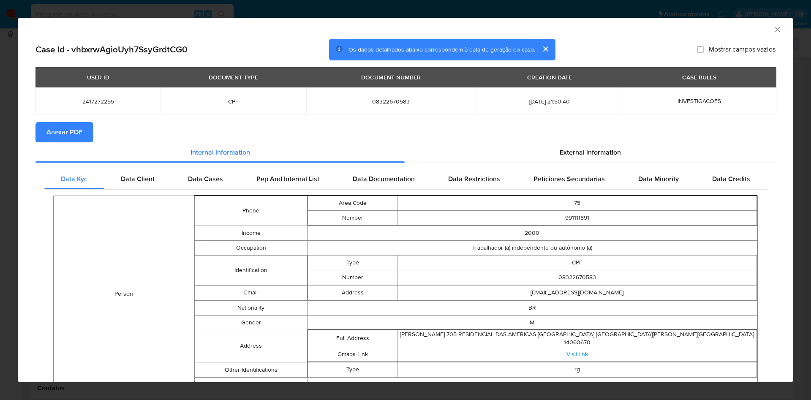
click at [72, 134] on span "Anexar PDF" at bounding box center [64, 132] width 36 height 19
click at [776, 28] on div "AML Data Collector" at bounding box center [406, 28] width 776 height 21
click at [774, 29] on icon "Fechar a janela" at bounding box center [778, 29] width 8 height 8
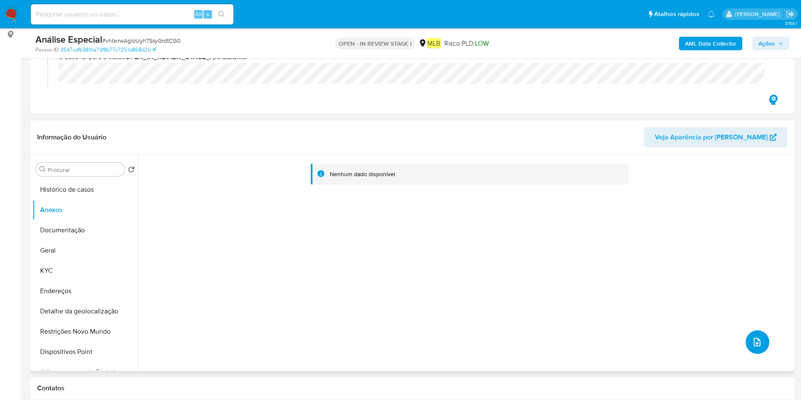
click at [754, 338] on icon "upload-file" at bounding box center [757, 342] width 10 height 10
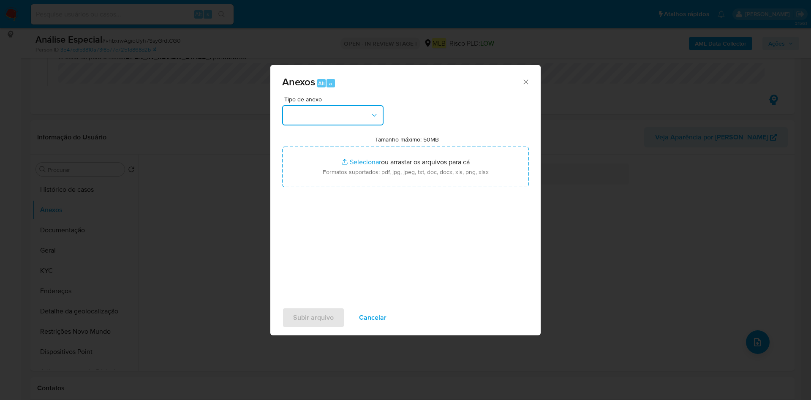
click at [295, 118] on button "button" at bounding box center [332, 115] width 101 height 20
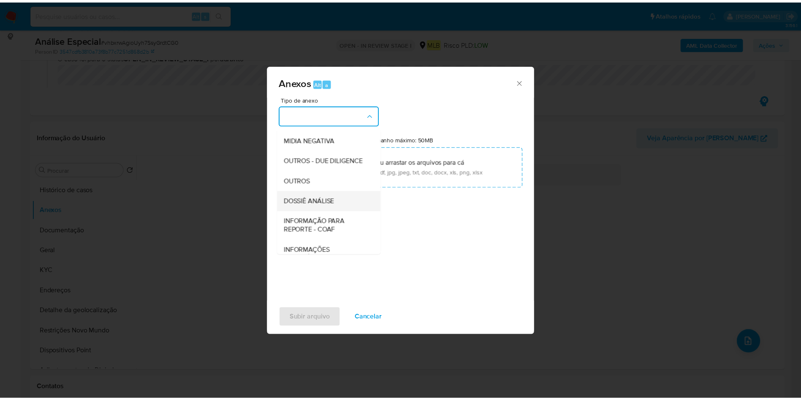
scroll to position [130, 0]
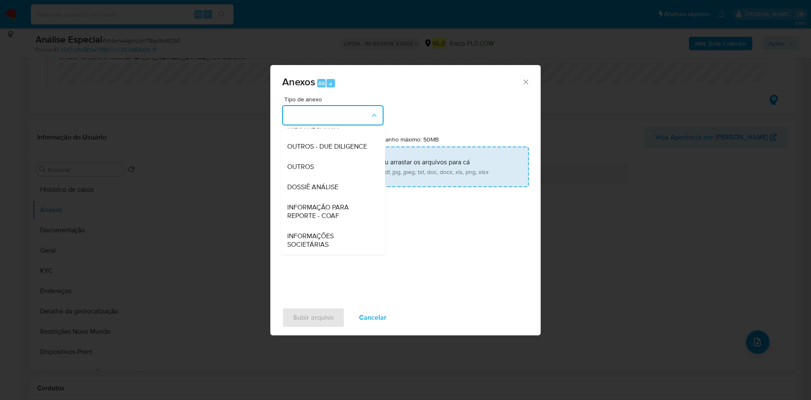
click at [321, 169] on div "OUTROS" at bounding box center [330, 167] width 86 height 20
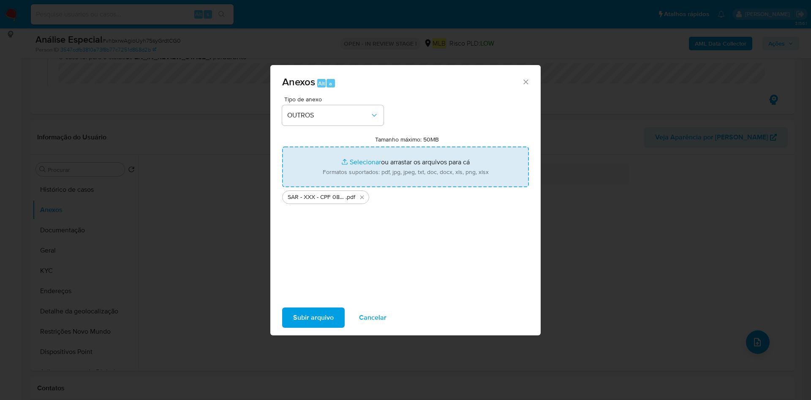
type input "C:\fakepath\Mulan 2417272255_2025_08_27_08_28_26.xlsx"
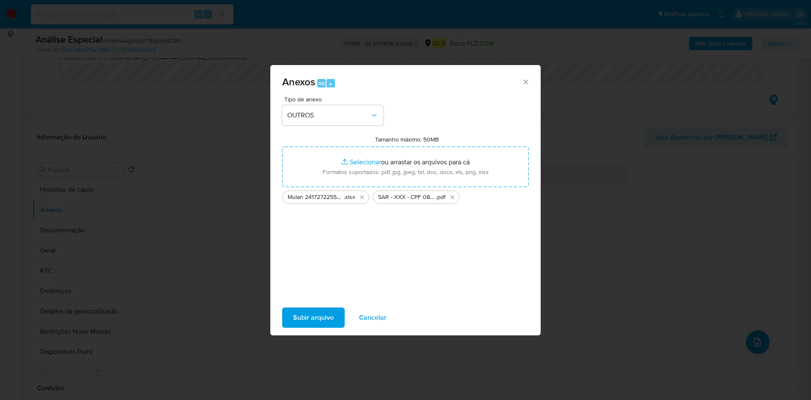
drag, startPoint x: 316, startPoint y: 313, endPoint x: 311, endPoint y: 316, distance: 5.9
click at [311, 316] on span "Subir arquivo" at bounding box center [313, 317] width 41 height 19
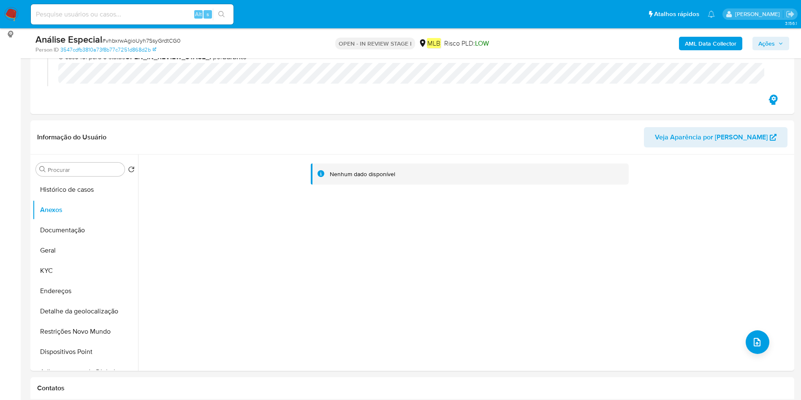
click at [779, 46] on span "Ações" at bounding box center [771, 44] width 25 height 12
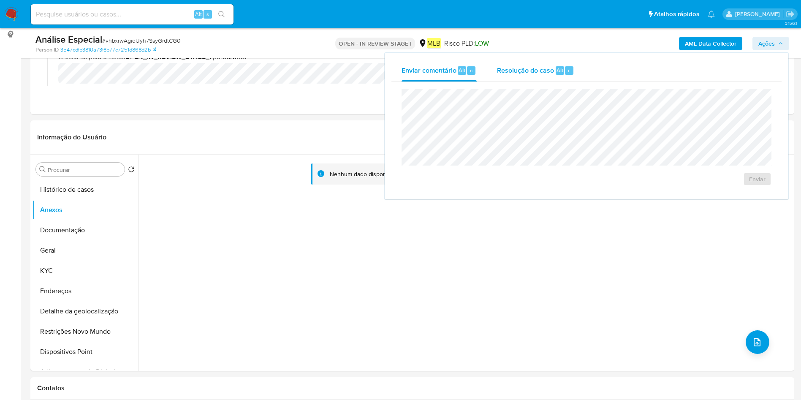
click at [538, 72] on span "Resolução do caso" at bounding box center [525, 70] width 57 height 10
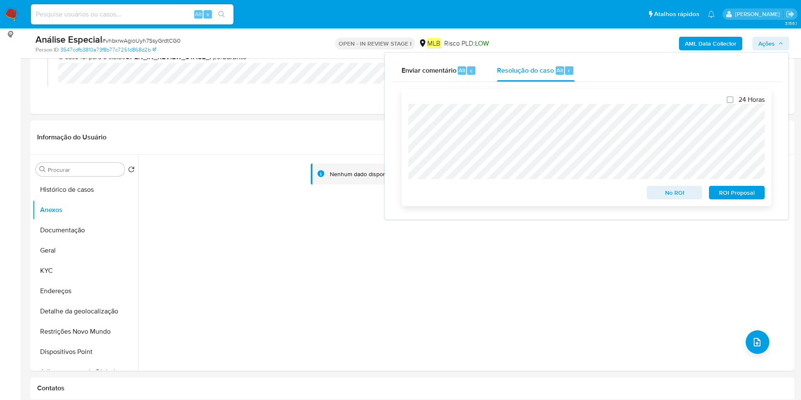
click at [732, 195] on span "ROI Proposal" at bounding box center [737, 193] width 44 height 12
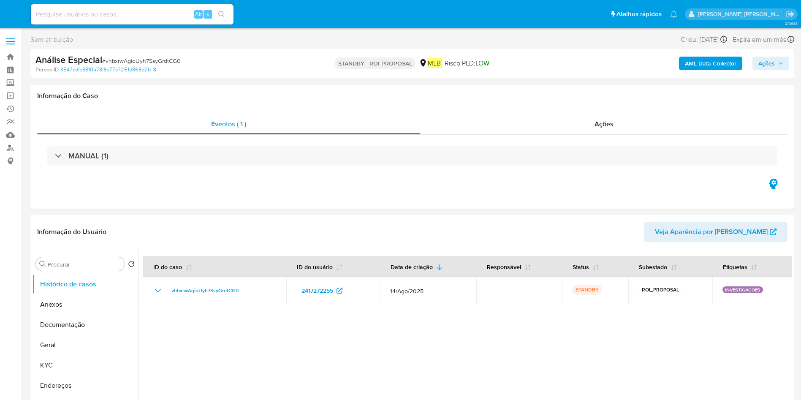
select select "10"
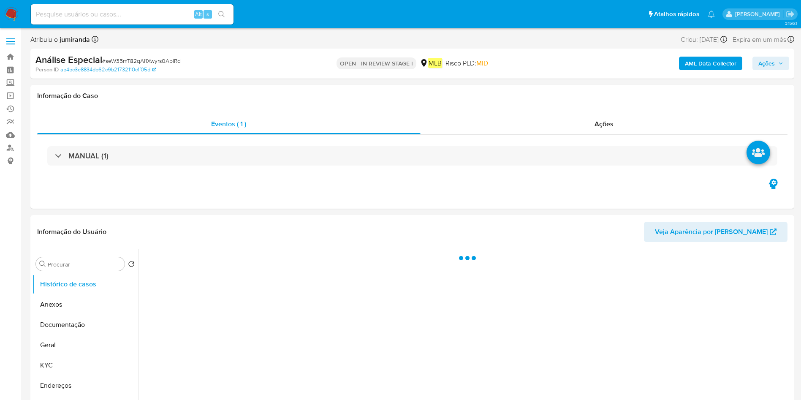
select select "10"
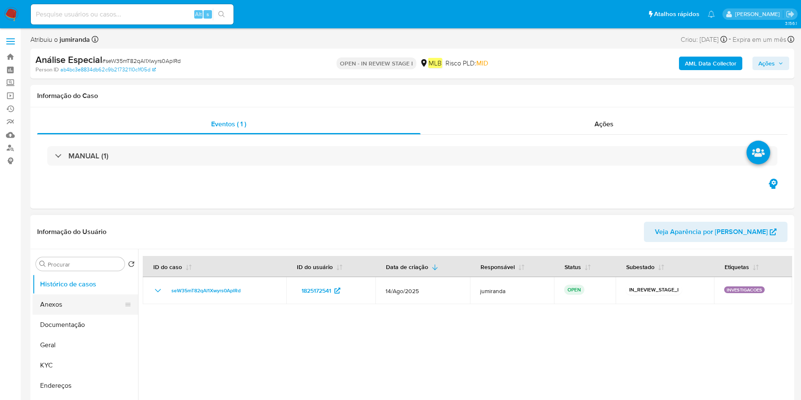
drag, startPoint x: 63, startPoint y: 310, endPoint x: 75, endPoint y: 306, distance: 12.2
click at [64, 309] on button "Anexos" at bounding box center [82, 304] width 99 height 20
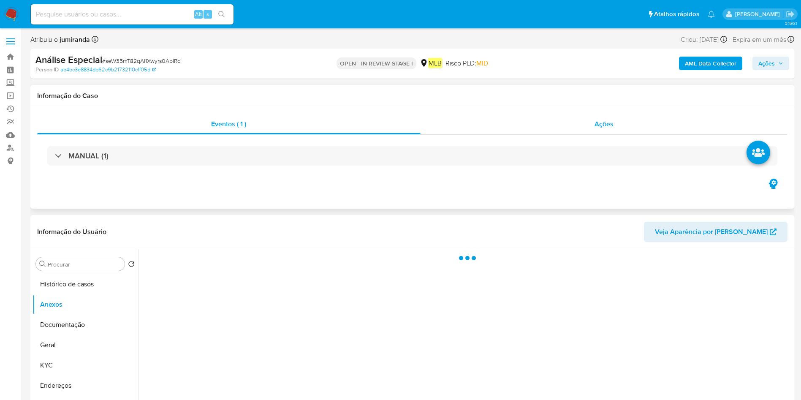
click at [609, 129] on div "Ações" at bounding box center [605, 124] width 368 height 20
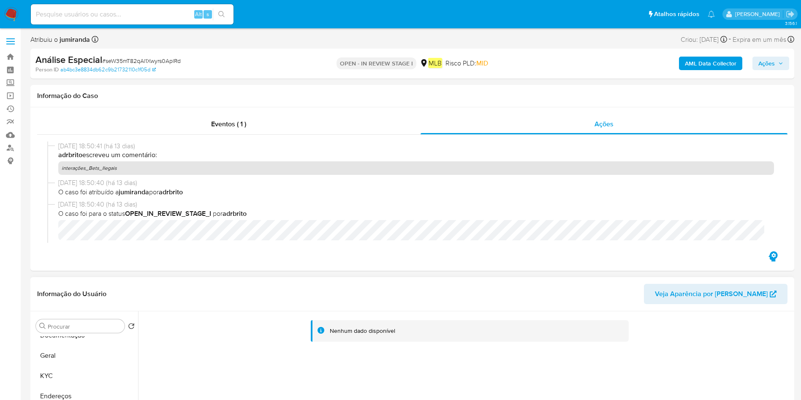
scroll to position [63, 0]
click at [67, 357] on button "KYC" at bounding box center [82, 364] width 99 height 20
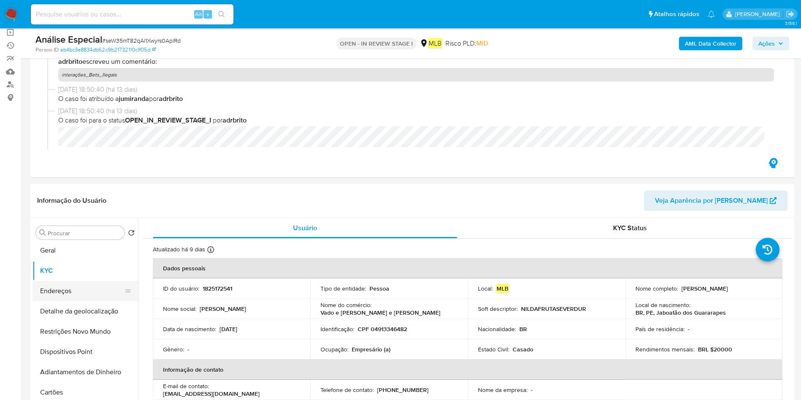
click at [68, 283] on button "Endereços" at bounding box center [82, 291] width 99 height 20
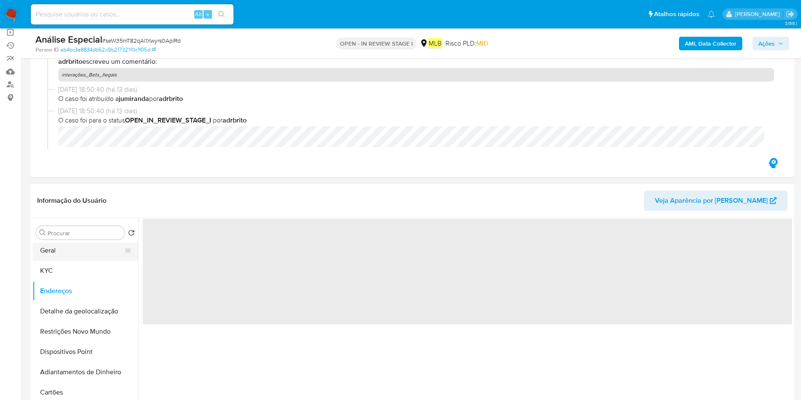
click at [83, 251] on button "Geral" at bounding box center [82, 250] width 99 height 20
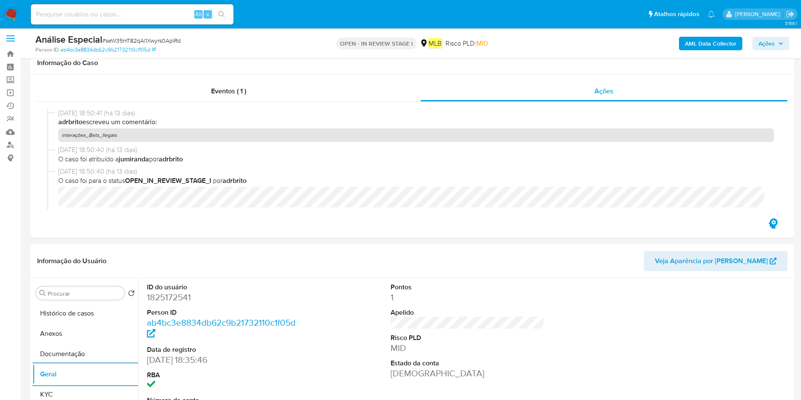
scroll to position [0, 0]
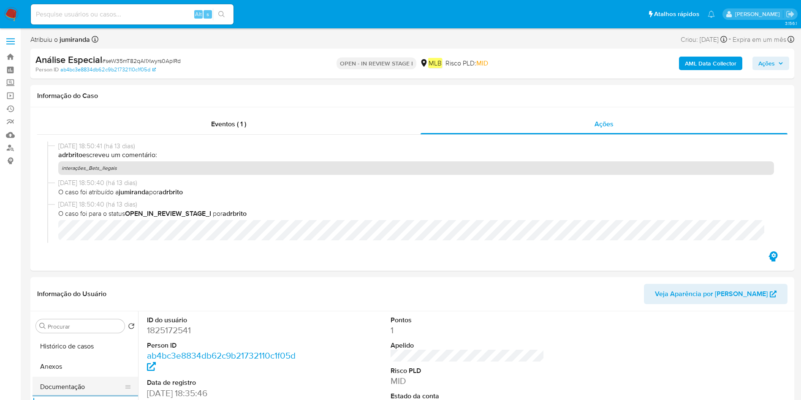
click at [47, 390] on button "Documentação" at bounding box center [82, 387] width 99 height 20
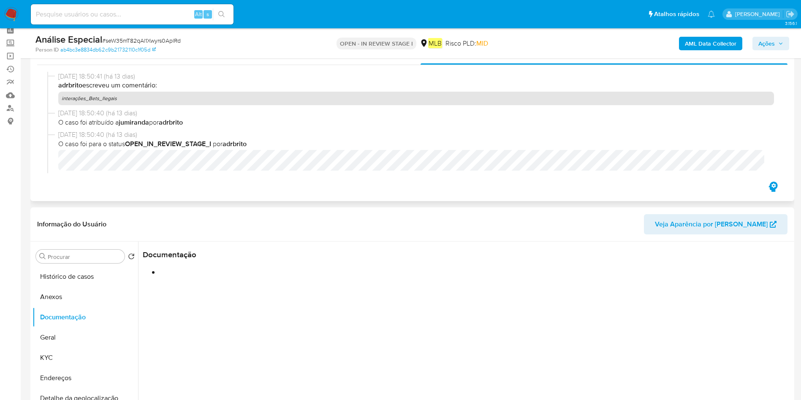
scroll to position [127, 0]
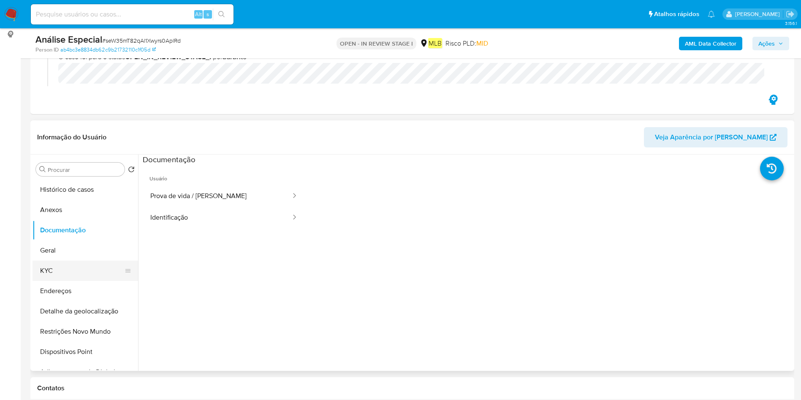
click at [64, 263] on button "KYC" at bounding box center [82, 271] width 99 height 20
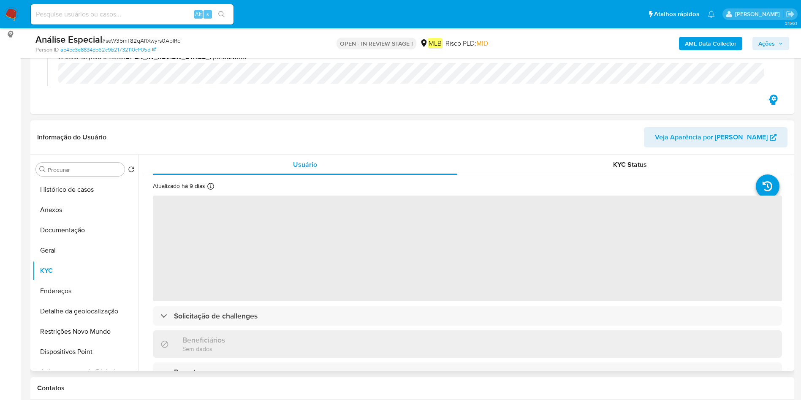
click at [348, 290] on span "‌" at bounding box center [467, 249] width 629 height 106
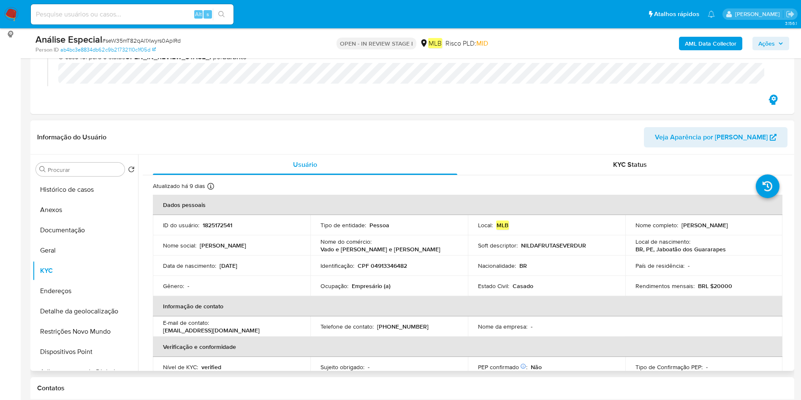
click at [348, 290] on td "Ocupação : Empresário (a)" at bounding box center [390, 286] width 158 height 20
click at [76, 226] on button "Documentação" at bounding box center [82, 230] width 99 height 20
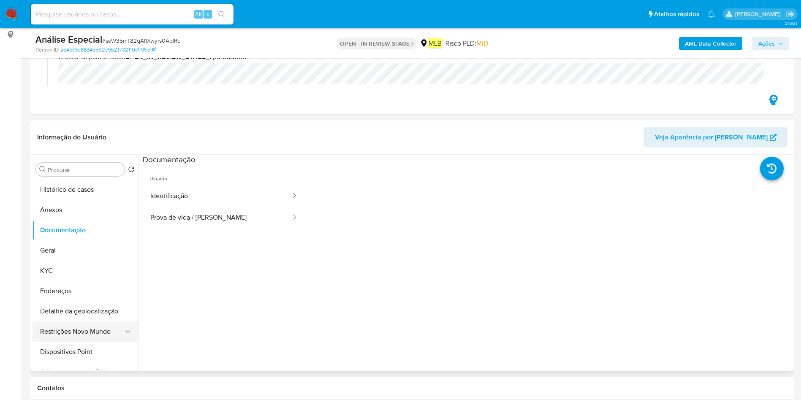
click at [52, 326] on button "Restrições Novo Mundo" at bounding box center [82, 331] width 99 height 20
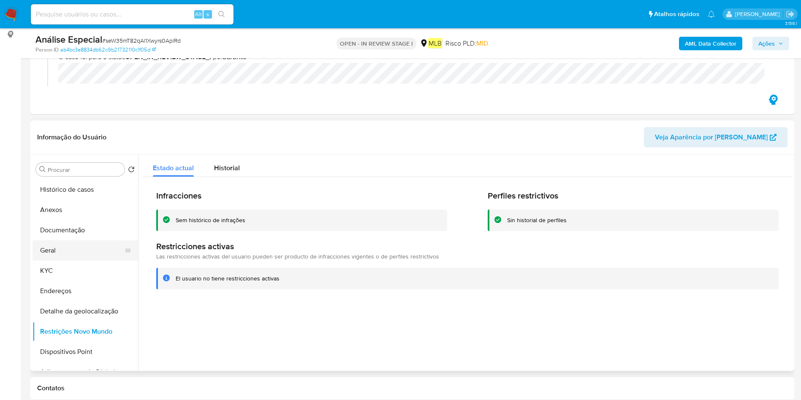
click at [58, 245] on button "Geral" at bounding box center [82, 250] width 99 height 20
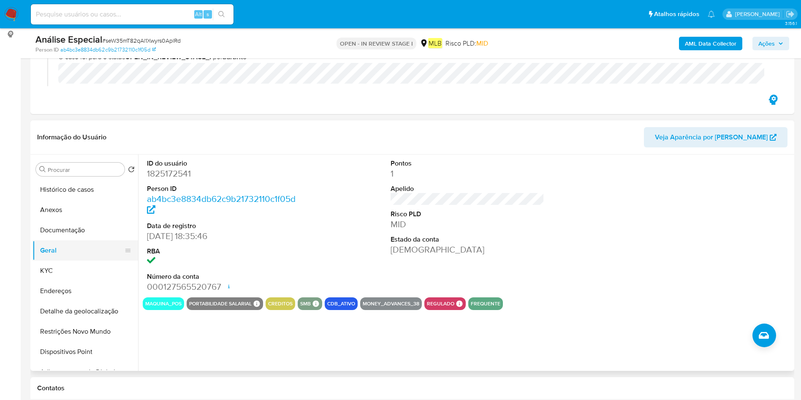
drag, startPoint x: 56, startPoint y: 270, endPoint x: 118, endPoint y: 259, distance: 63.0
click at [56, 268] on button "KYC" at bounding box center [86, 271] width 106 height 20
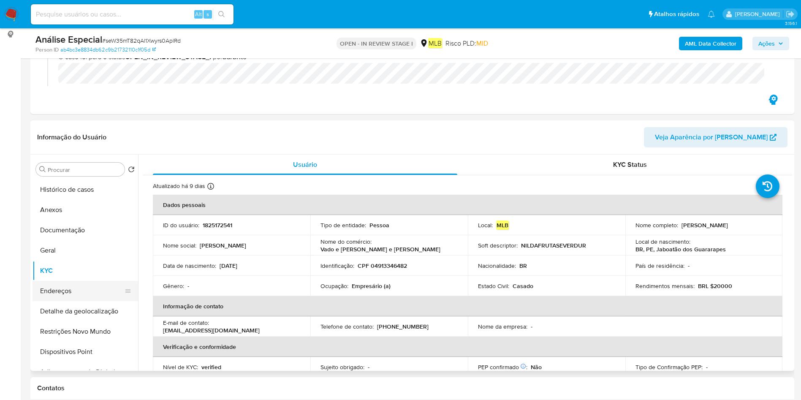
click at [49, 295] on button "Endereços" at bounding box center [82, 291] width 99 height 20
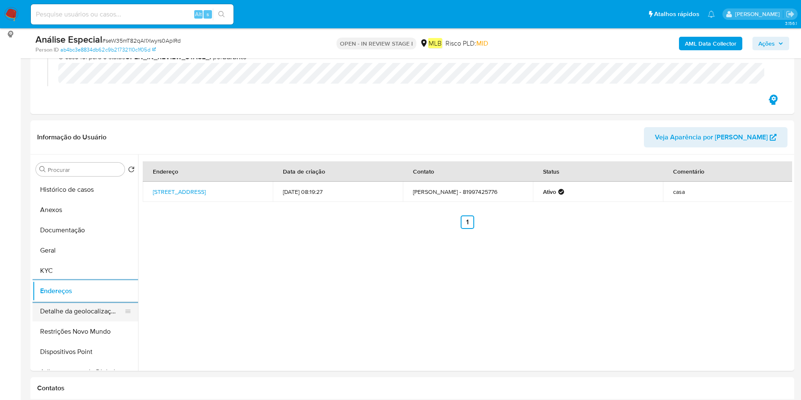
click at [54, 302] on button "Detalhe da geolocalização" at bounding box center [82, 311] width 99 height 20
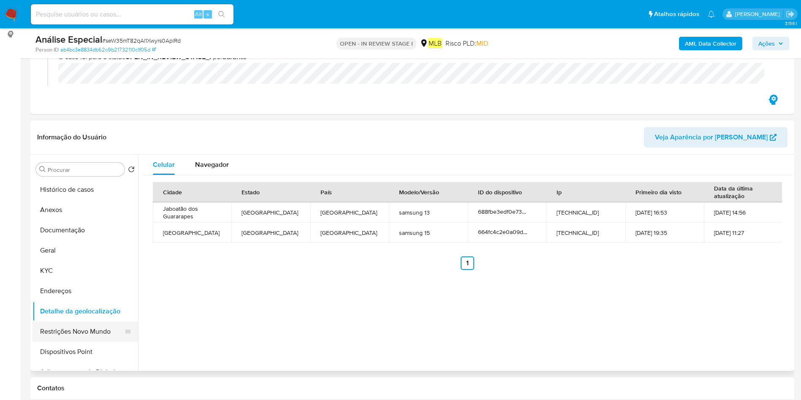
click at [45, 323] on button "Restrições Novo Mundo" at bounding box center [82, 331] width 99 height 20
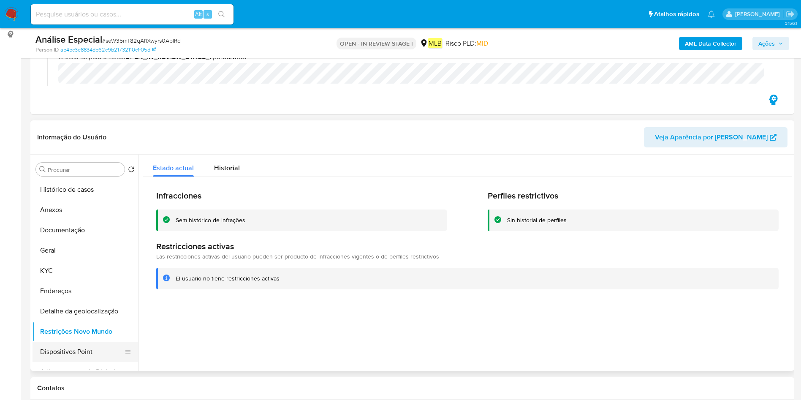
click at [44, 350] on button "Dispositivos Point" at bounding box center [82, 352] width 99 height 20
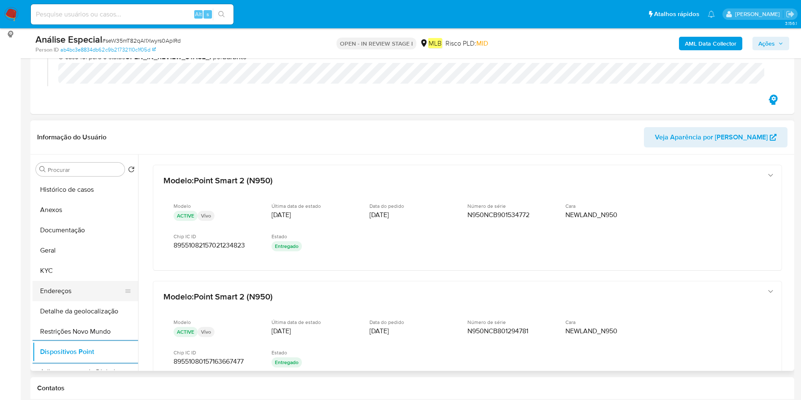
click at [58, 285] on button "Endereços" at bounding box center [82, 291] width 99 height 20
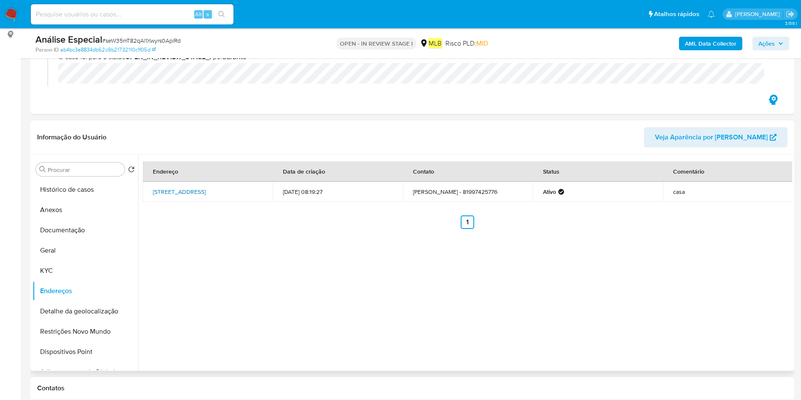
drag, startPoint x: 148, startPoint y: 185, endPoint x: 183, endPoint y: 195, distance: 36.1
click at [183, 195] on td "Rua Vila Nova 84, Jaboatão Dos Guararapes, Pernambuco, 54330483, Brasil 84" at bounding box center [208, 192] width 130 height 20
copy link "Rua Vila Nova 84, Jaboatão Dos Guararapes"
click at [132, 48] on link "ab4bc3e8834db62c9b21732110c1f05d" at bounding box center [107, 50] width 95 height 8
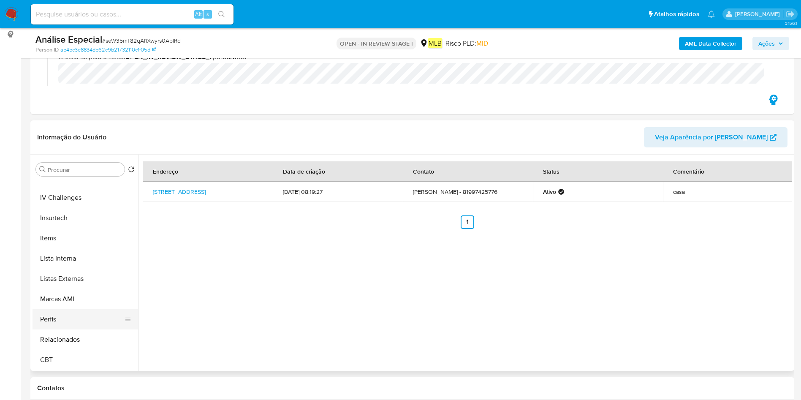
scroll to position [187, 0]
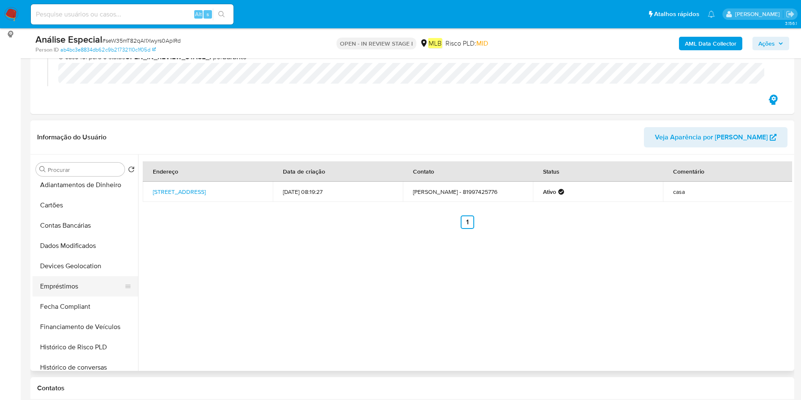
click at [95, 283] on button "Empréstimos" at bounding box center [82, 286] width 99 height 20
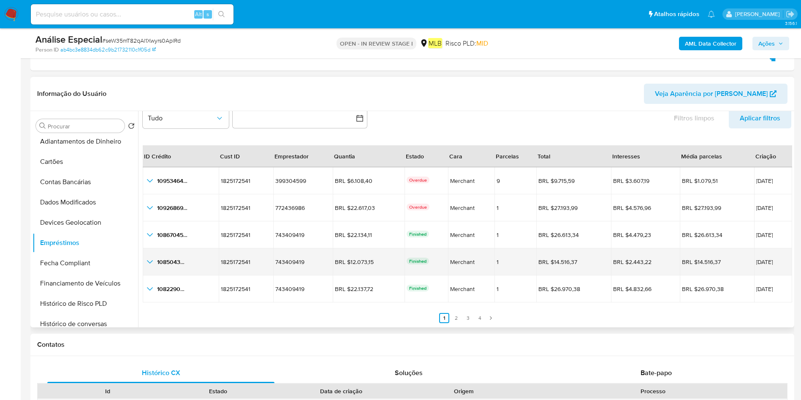
scroll to position [190, 0]
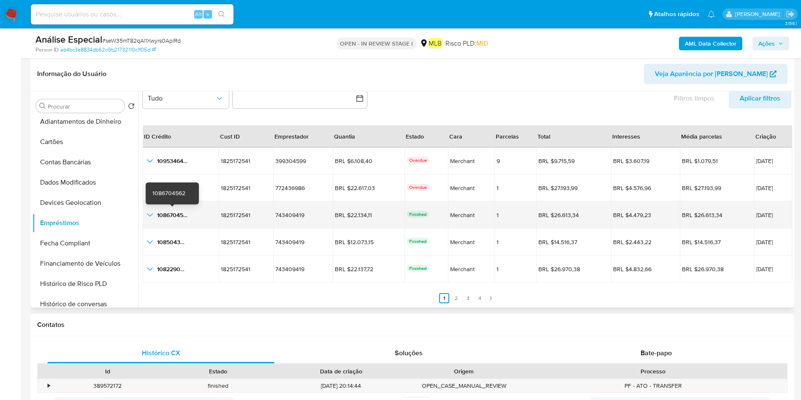
click at [152, 212] on icon "button_show_hidden_detail_by_id_2" at bounding box center [150, 215] width 10 height 10
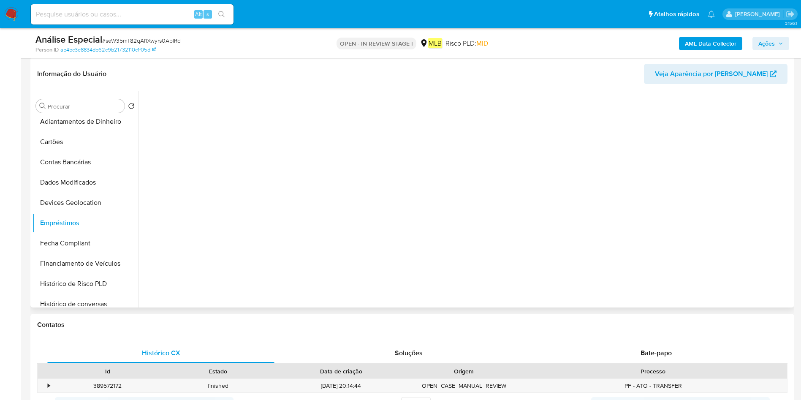
scroll to position [0, 0]
click at [88, 221] on button "Empréstimos" at bounding box center [82, 223] width 99 height 20
click at [98, 224] on button "Empréstimos" at bounding box center [82, 223] width 99 height 20
drag, startPoint x: 94, startPoint y: 244, endPoint x: 98, endPoint y: 236, distance: 8.7
click at [94, 244] on button "Fecha Compliant" at bounding box center [82, 243] width 99 height 20
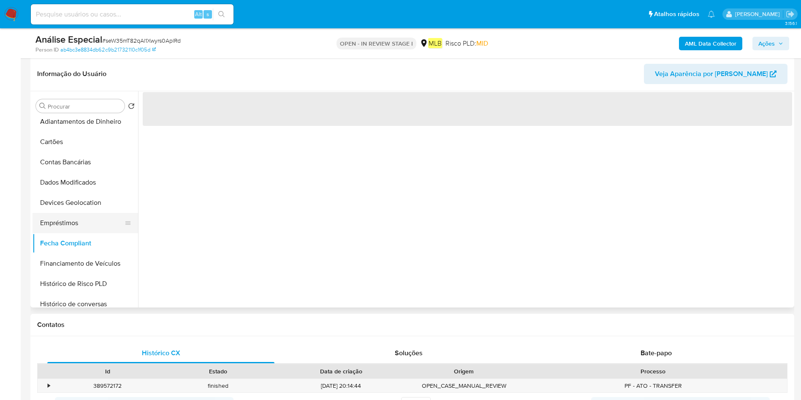
click at [97, 221] on button "Empréstimos" at bounding box center [82, 223] width 99 height 20
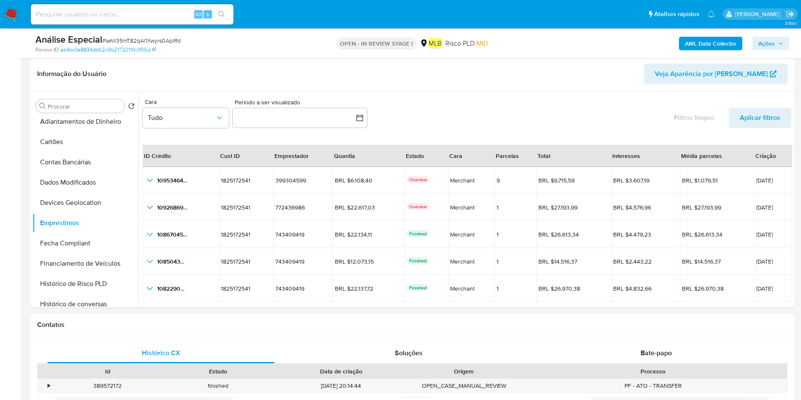
click at [149, 233] on icon "button_show_hidden_detail_by_id_2" at bounding box center [150, 234] width 10 height 10
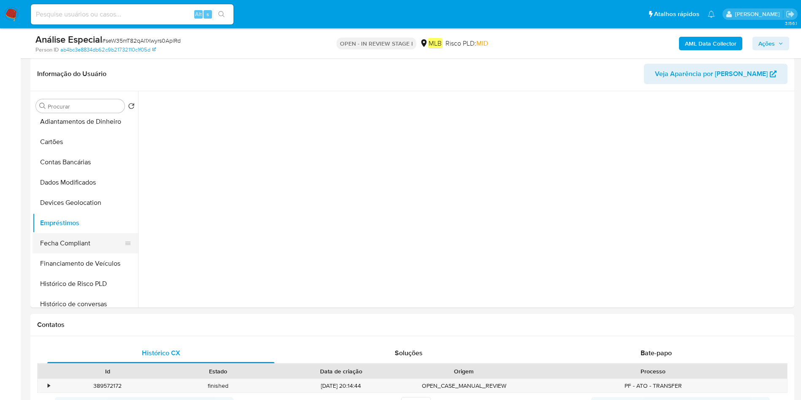
click at [54, 245] on button "Fecha Compliant" at bounding box center [82, 243] width 99 height 20
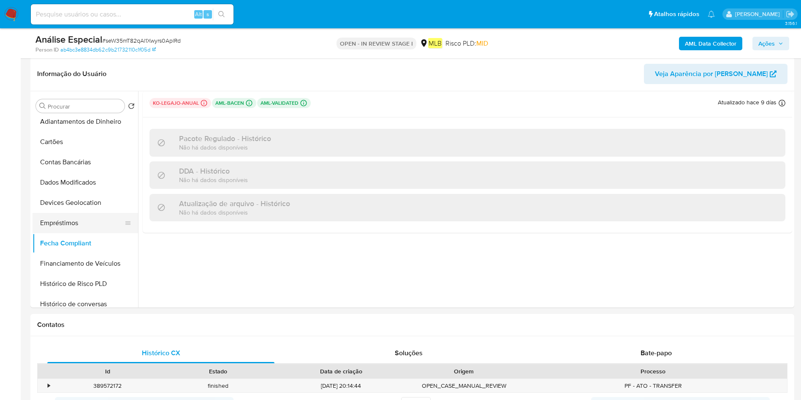
click at [79, 224] on button "Empréstimos" at bounding box center [82, 223] width 99 height 20
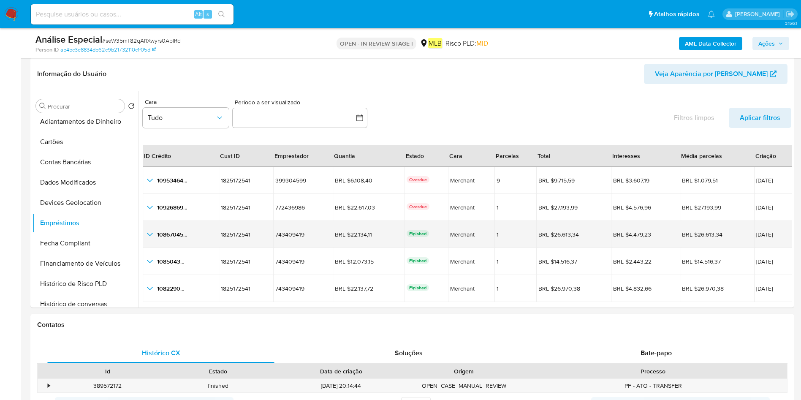
click at [152, 235] on icon "button_show_hidden_detail_by_id_2" at bounding box center [150, 234] width 10 height 10
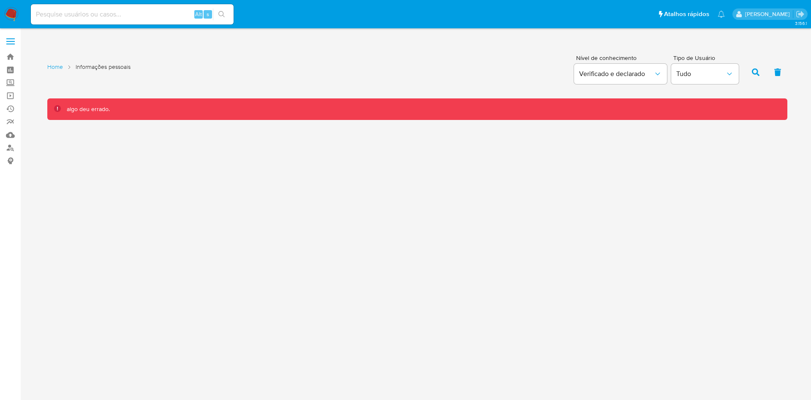
click at [141, 100] on div "algo deu errado." at bounding box center [417, 109] width 740 height 22
click at [142, 100] on div "algo deu errado." at bounding box center [417, 109] width 740 height 22
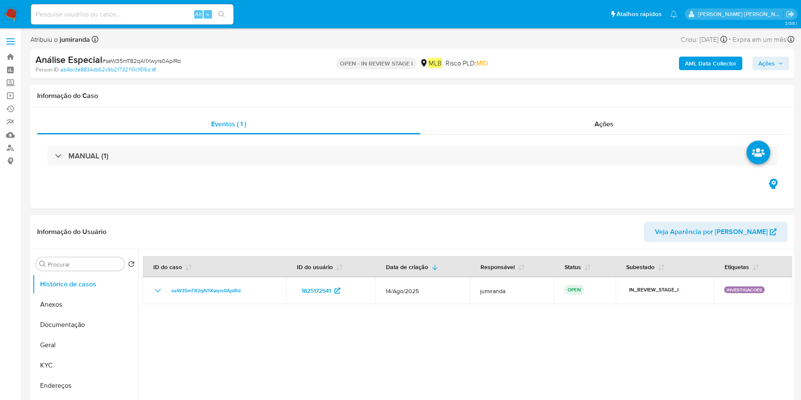
select select "10"
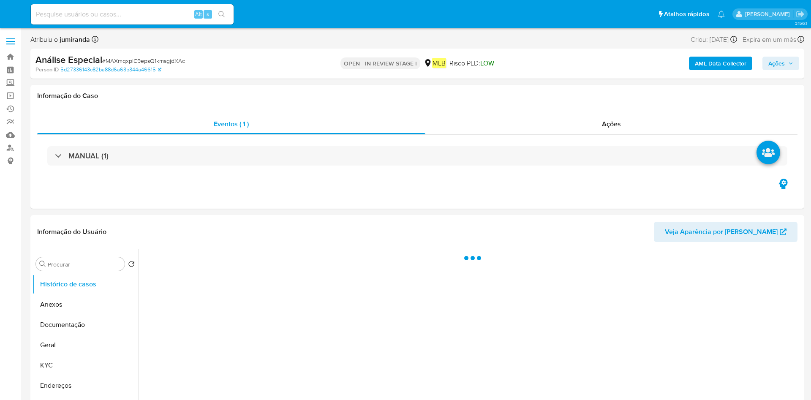
select select "10"
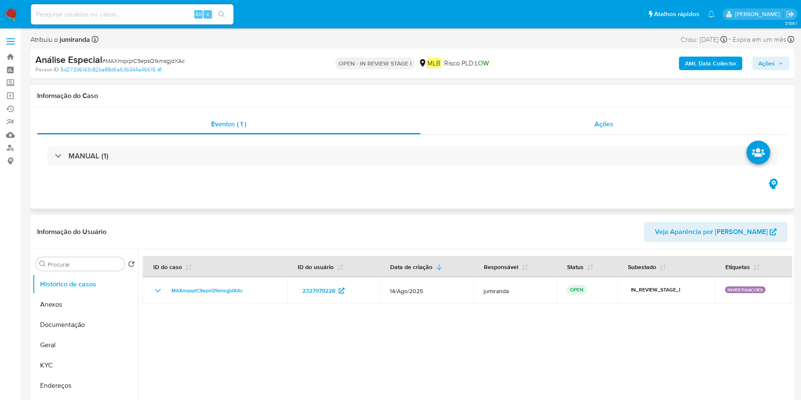
click at [476, 125] on div "Ações" at bounding box center [605, 124] width 368 height 20
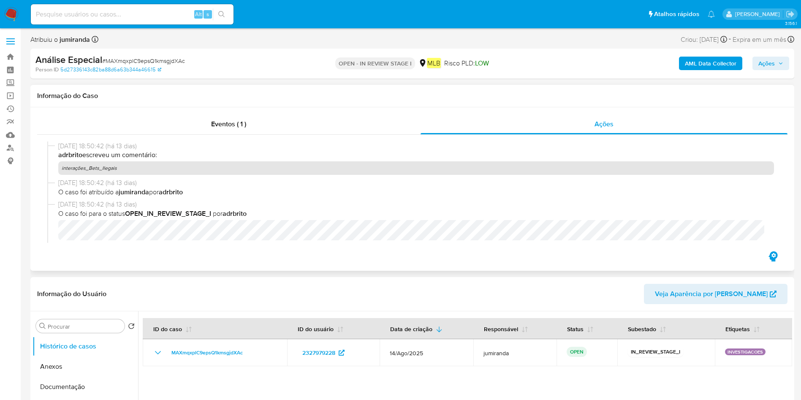
click at [111, 169] on p "interações_Bets_Ilegais" at bounding box center [416, 168] width 716 height 14
click at [110, 169] on p "interações_Bets_Ilegais" at bounding box center [416, 168] width 716 height 14
copy p "interações_Bets_Ilegais"
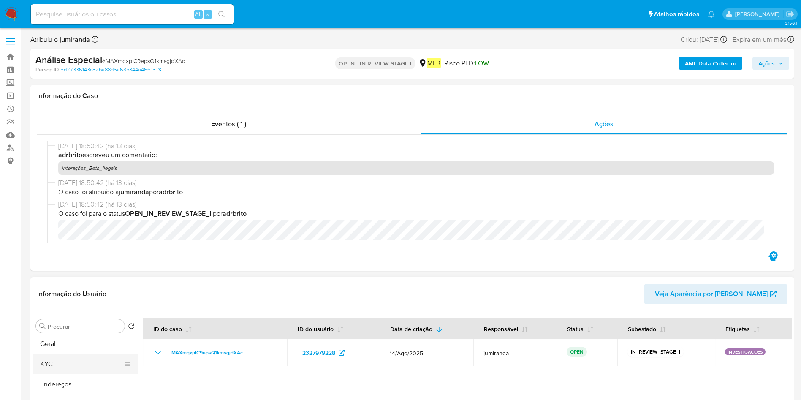
click at [84, 362] on button "KYC" at bounding box center [82, 364] width 99 height 20
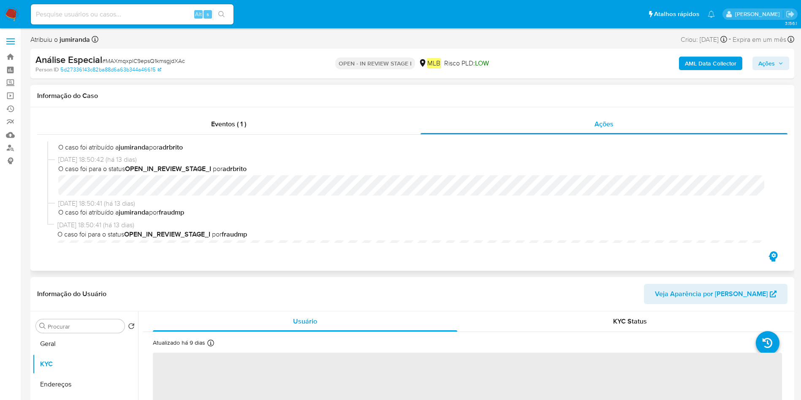
scroll to position [66, 0]
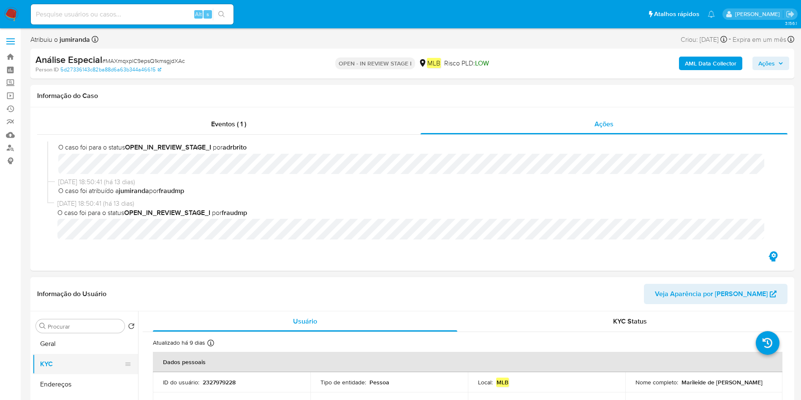
click at [56, 361] on button "KYC" at bounding box center [82, 364] width 99 height 20
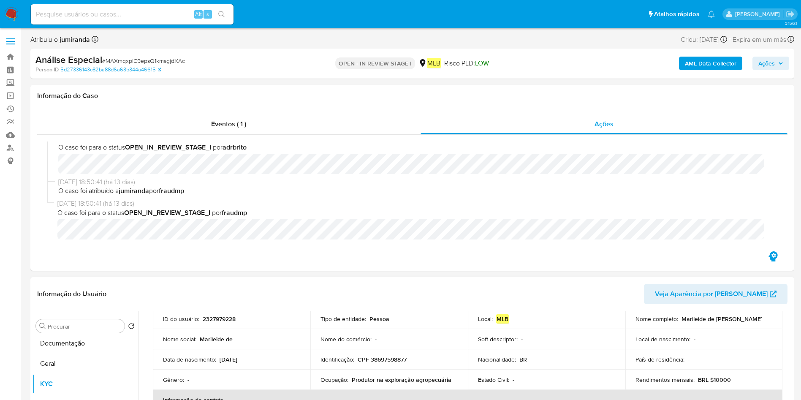
scroll to position [63, 0]
click at [68, 349] on button "Geral" at bounding box center [82, 344] width 99 height 20
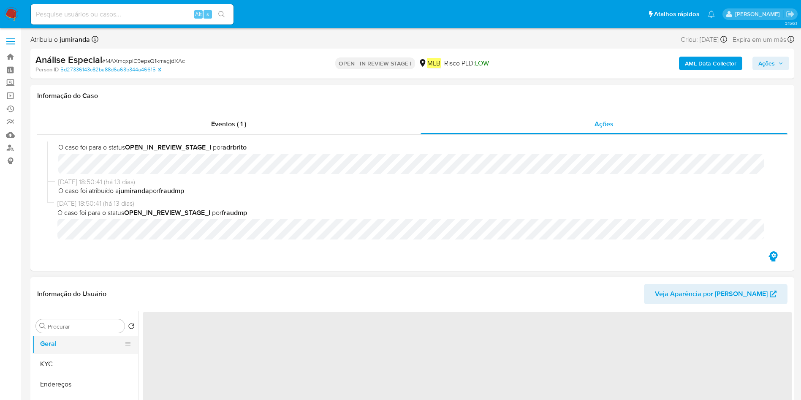
click at [76, 347] on button "Geral" at bounding box center [82, 344] width 99 height 20
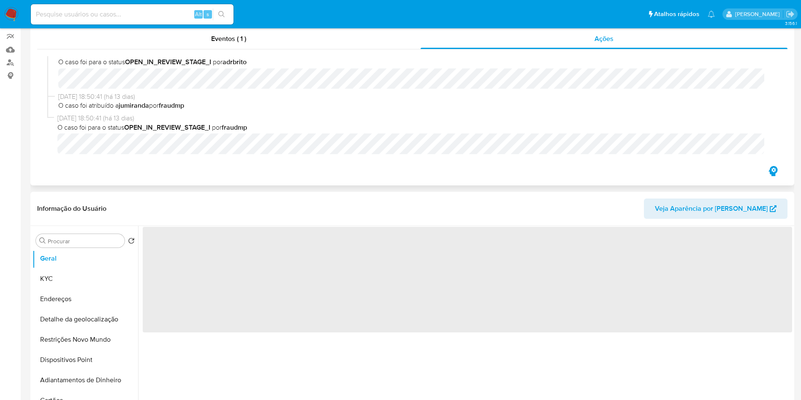
scroll to position [127, 0]
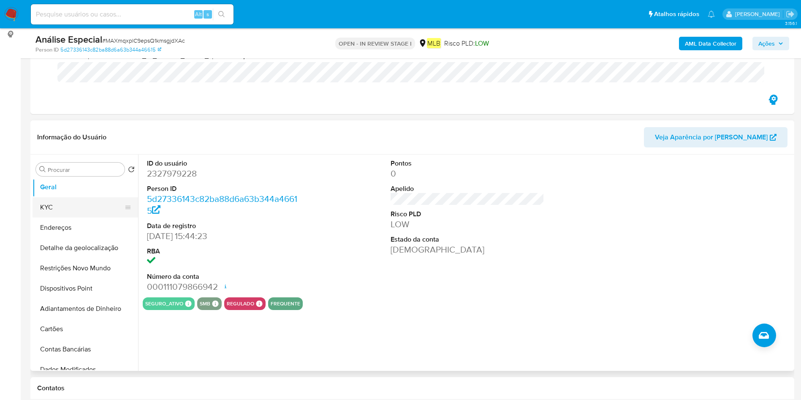
click at [87, 213] on button "KYC" at bounding box center [82, 207] width 99 height 20
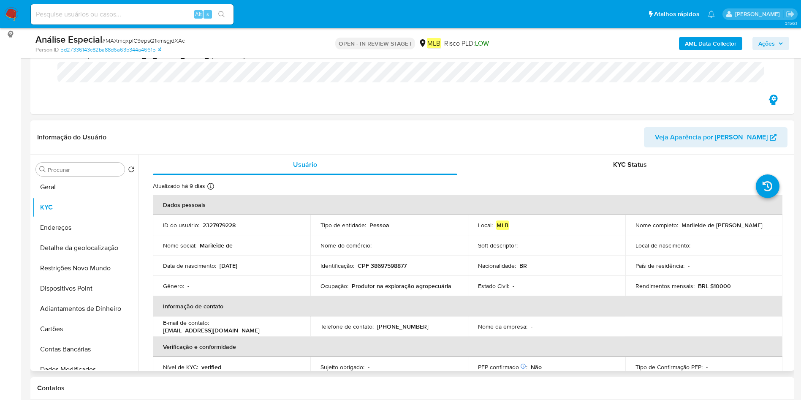
drag, startPoint x: 69, startPoint y: 225, endPoint x: 181, endPoint y: 334, distance: 155.9
click at [69, 224] on button "Endereços" at bounding box center [86, 228] width 106 height 20
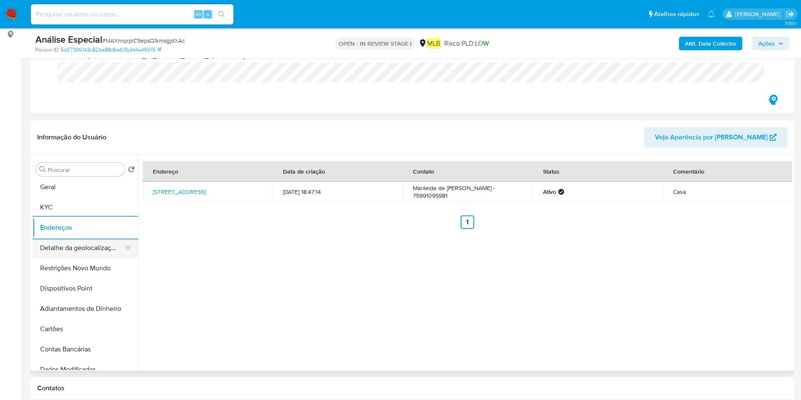
click at [76, 250] on button "Detalhe da geolocalização" at bounding box center [82, 248] width 99 height 20
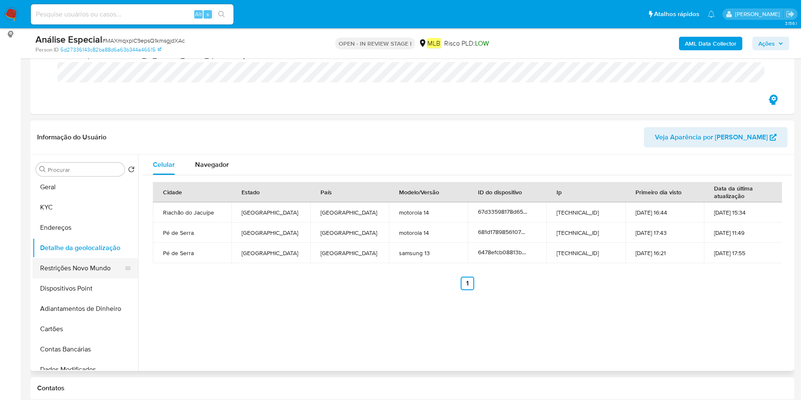
drag, startPoint x: 65, startPoint y: 268, endPoint x: 121, endPoint y: 265, distance: 56.3
click at [65, 267] on button "Restrições Novo Mundo" at bounding box center [82, 268] width 99 height 20
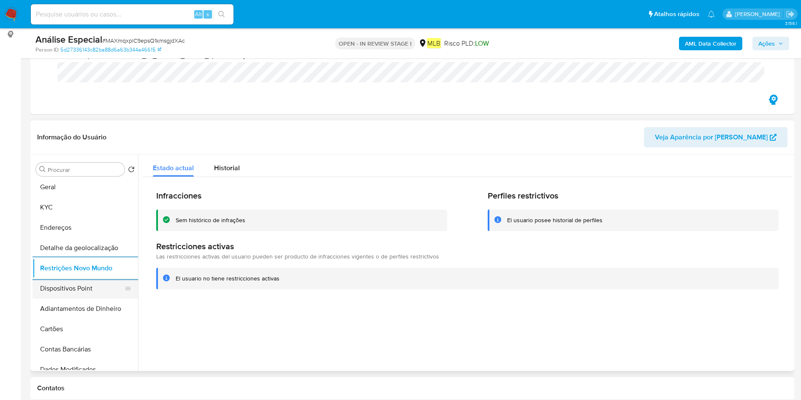
click at [82, 281] on button "Dispositivos Point" at bounding box center [82, 288] width 99 height 20
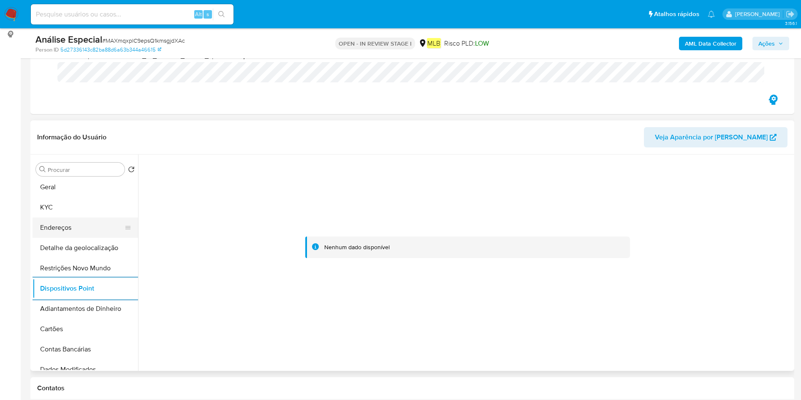
drag, startPoint x: 84, startPoint y: 228, endPoint x: 94, endPoint y: 228, distance: 9.3
click at [84, 226] on button "Endereços" at bounding box center [82, 228] width 99 height 20
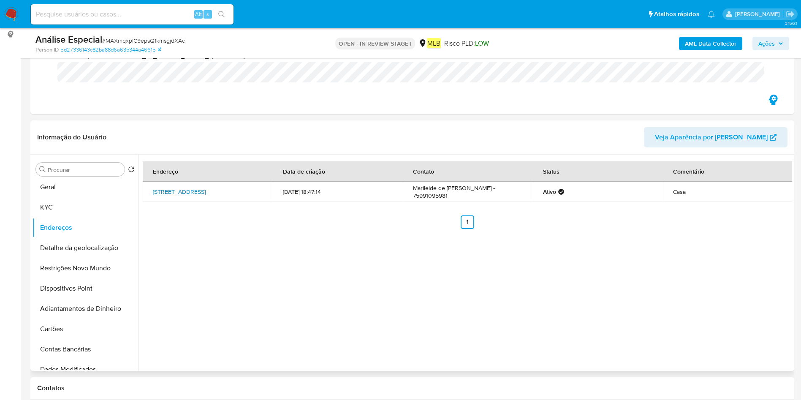
drag, startPoint x: 147, startPoint y: 186, endPoint x: 228, endPoint y: 188, distance: 80.3
click at [228, 188] on td "[STREET_ADDRESS]" at bounding box center [208, 192] width 130 height 20
copy link "[STREET_ADDRESS]"
click at [179, 218] on ul "Anterior 1 Siguiente" at bounding box center [468, 222] width 650 height 14
drag, startPoint x: 150, startPoint y: 182, endPoint x: 214, endPoint y: 179, distance: 64.7
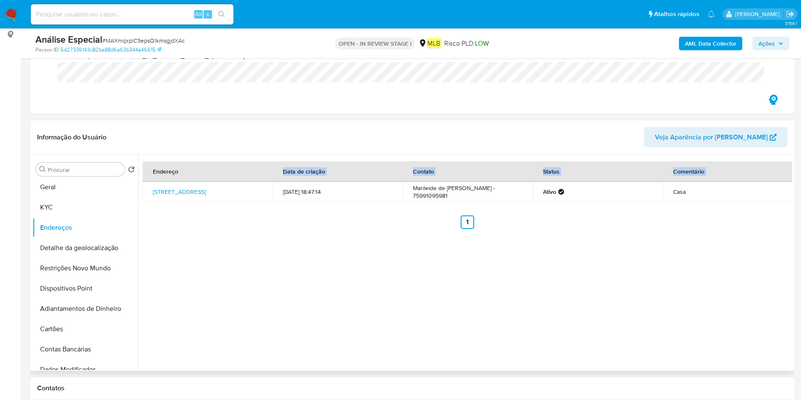
click at [214, 179] on table "Endereço Data de criação Contato Status Comentário [STREET_ADDRESS] 91 [DATE] 1…" at bounding box center [468, 181] width 651 height 41
click at [203, 230] on div "Endereço Data de criação Contato Status Comentário [STREET_ADDRESS] 91 [DATE] 1…" at bounding box center [465, 263] width 654 height 216
drag, startPoint x: 192, startPoint y: 188, endPoint x: 245, endPoint y: 188, distance: 52.8
click at [245, 188] on td "[STREET_ADDRESS]" at bounding box center [208, 192] width 130 height 20
copy link "[STREET_ADDRESS]"
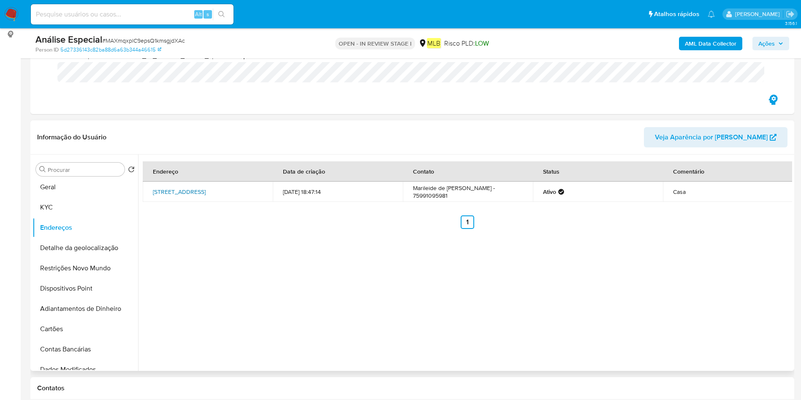
copy link "[STREET_ADDRESS]"
click at [41, 207] on button "KYC" at bounding box center [82, 207] width 99 height 20
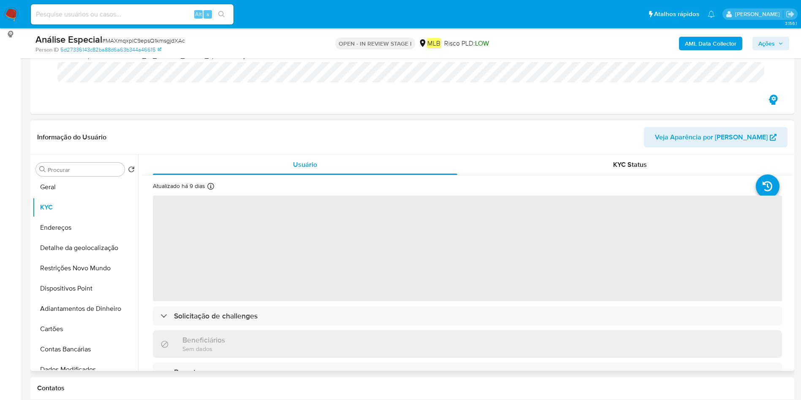
click at [360, 278] on span "‌" at bounding box center [467, 249] width 629 height 106
click at [363, 288] on span "‌" at bounding box center [467, 249] width 629 height 106
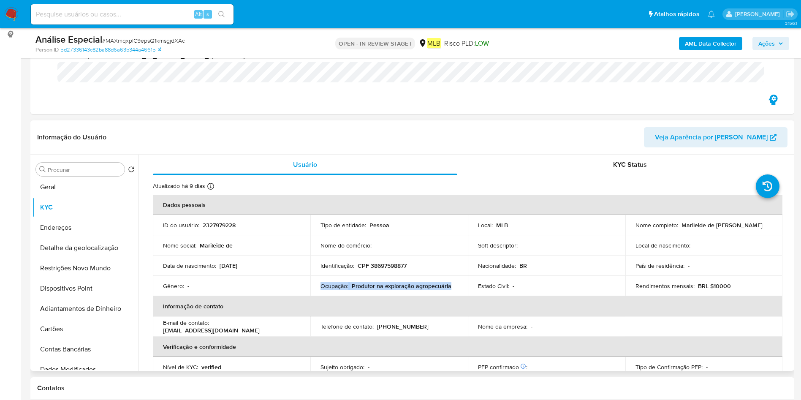
click at [363, 288] on p "Produtor na exploração agropecuária" at bounding box center [402, 286] width 100 height 8
click at [723, 41] on b "AML Data Collector" at bounding box center [711, 44] width 52 height 14
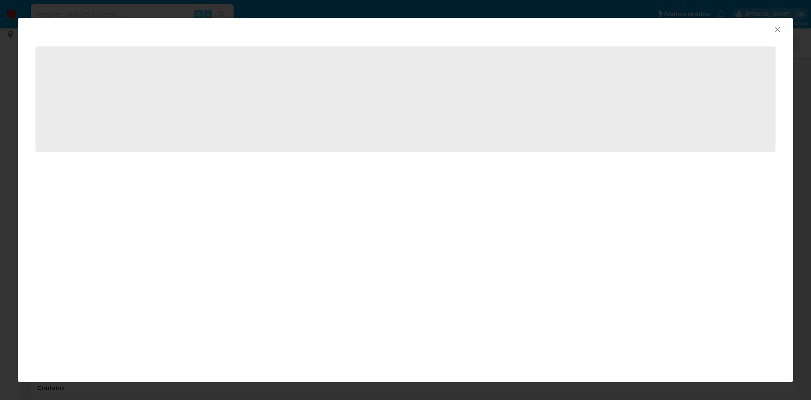
click at [529, 80] on span "‌" at bounding box center [405, 99] width 740 height 106
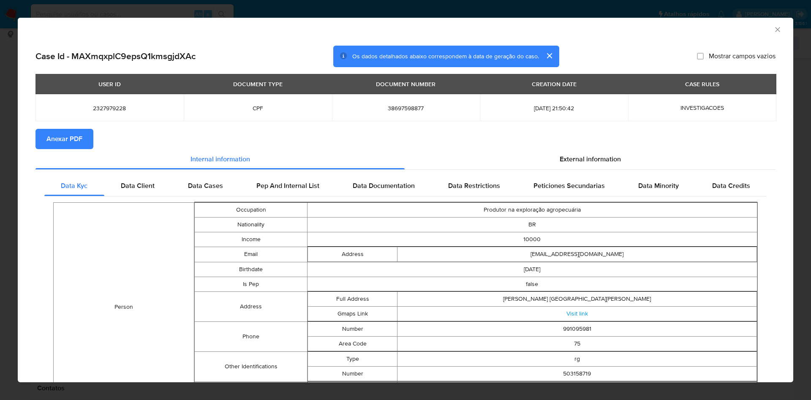
click at [79, 131] on span "Anexar PDF" at bounding box center [64, 139] width 36 height 19
click at [763, 25] on div "AML Data Collector" at bounding box center [406, 28] width 776 height 21
click at [774, 28] on icon "Fechar a janela" at bounding box center [778, 29] width 8 height 8
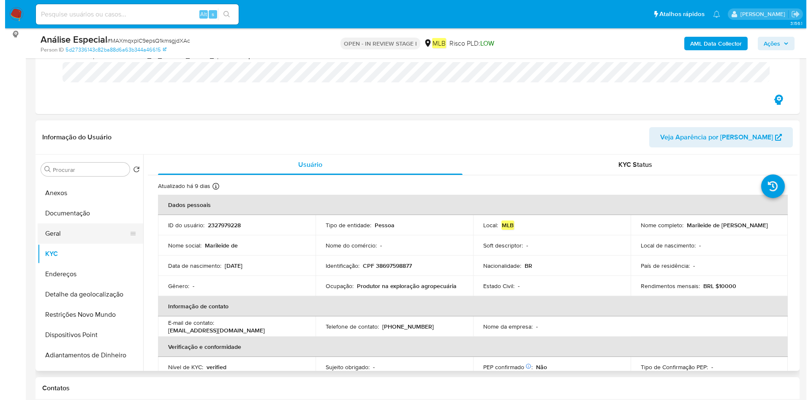
scroll to position [0, 0]
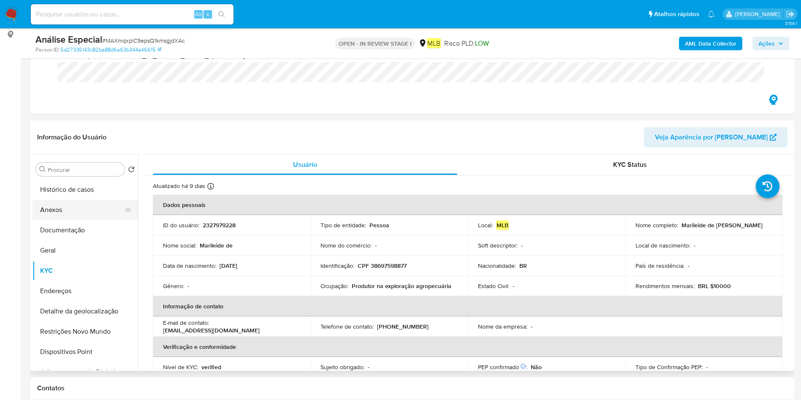
click at [81, 211] on button "Anexos" at bounding box center [82, 210] width 99 height 20
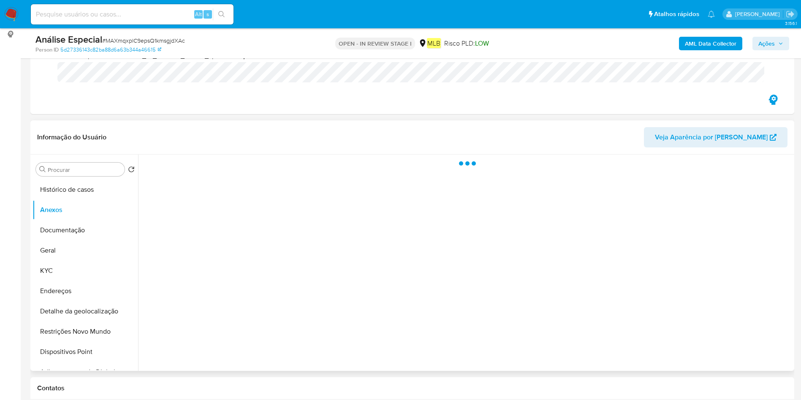
click at [748, 338] on div at bounding box center [465, 263] width 654 height 216
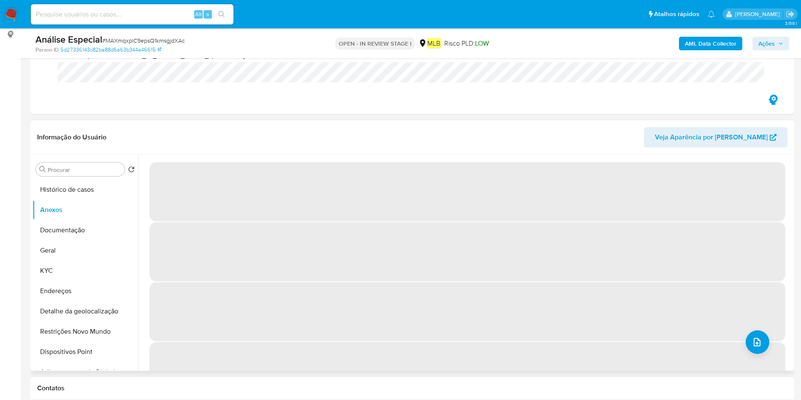
click at [757, 347] on button "upload-file" at bounding box center [758, 342] width 24 height 24
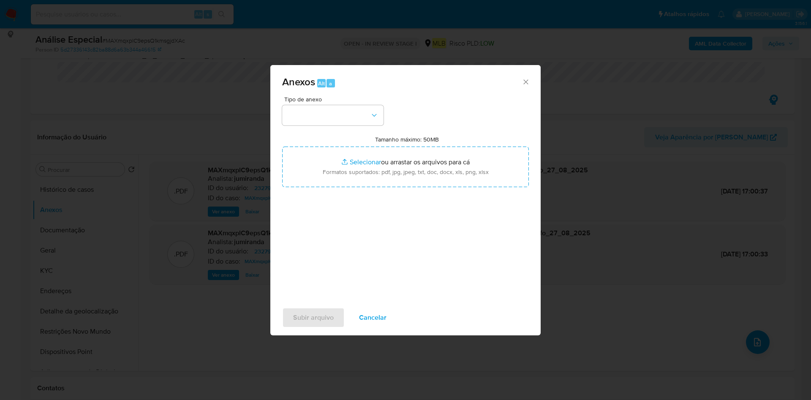
click at [298, 126] on div "Tipo de anexo Tamanho máximo: 50MB Selecionar arquivos Selecionar ou arrastar o…" at bounding box center [405, 195] width 247 height 199
click at [317, 121] on button "button" at bounding box center [332, 115] width 101 height 20
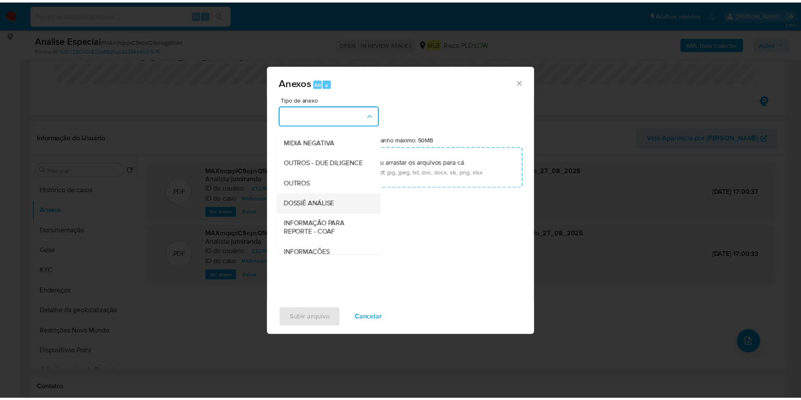
scroll to position [130, 0]
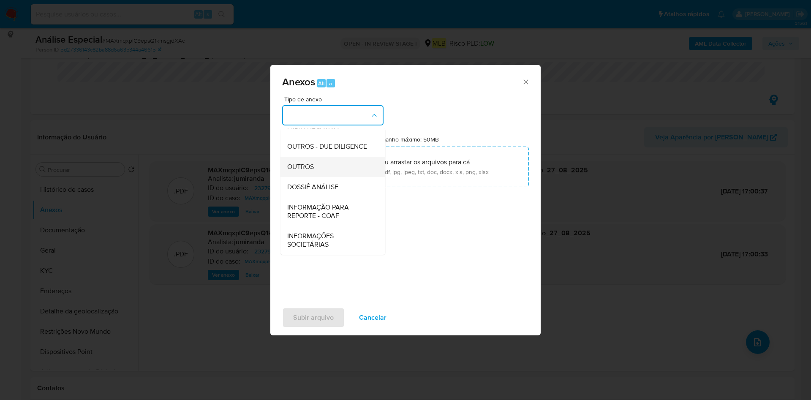
click at [338, 172] on div "OUTROS" at bounding box center [330, 167] width 86 height 20
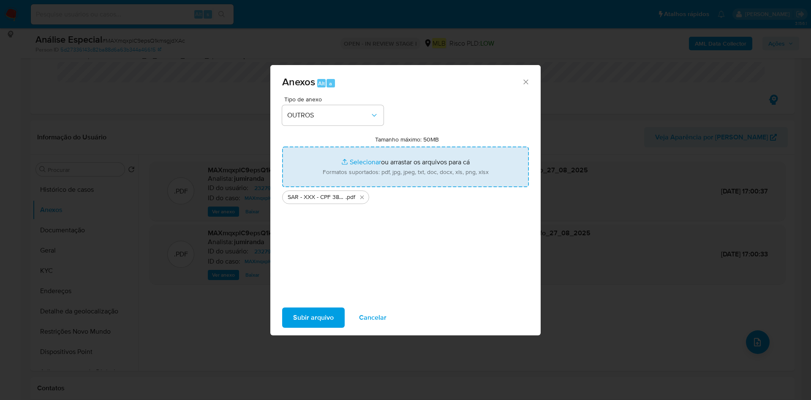
type input "C:\fakepath\Mulan 2327979228_2025_08_27_08_32_45.xlsx"
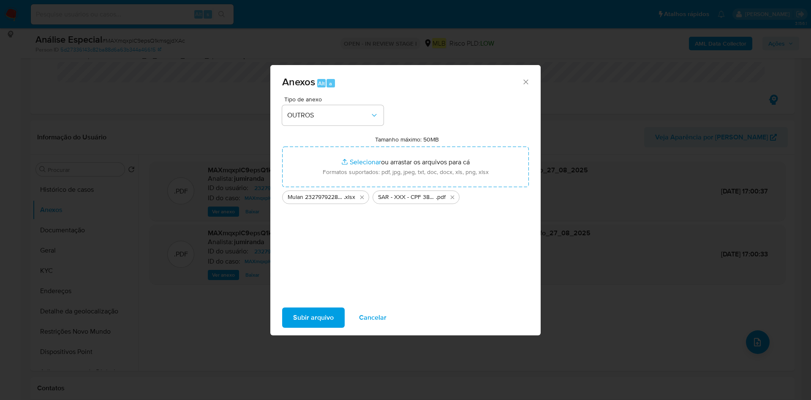
click at [310, 308] on span "Subir arquivo" at bounding box center [313, 317] width 41 height 19
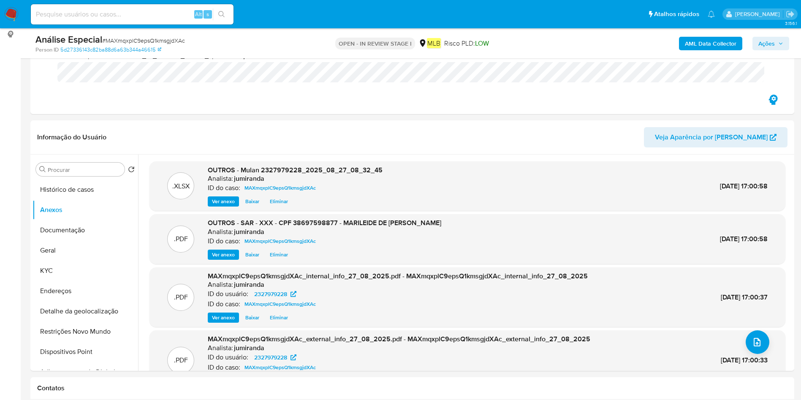
click at [766, 36] on div "AML Data Collector Ações" at bounding box center [664, 43] width 249 height 20
click at [765, 41] on span "Ações" at bounding box center [767, 44] width 16 height 14
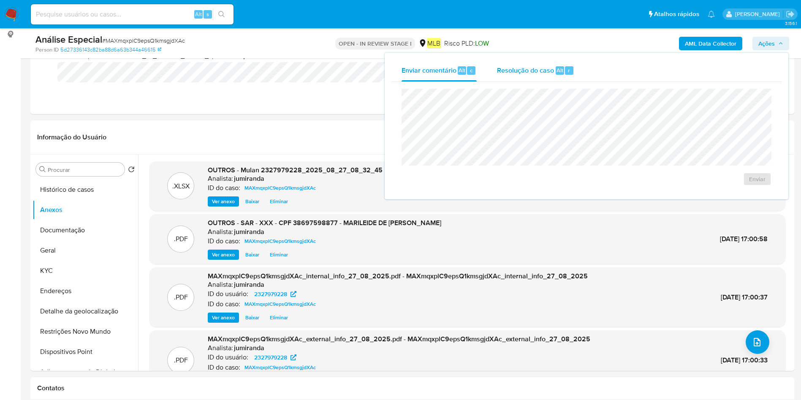
click at [558, 78] on div "Resolução do caso Alt r" at bounding box center [535, 71] width 77 height 22
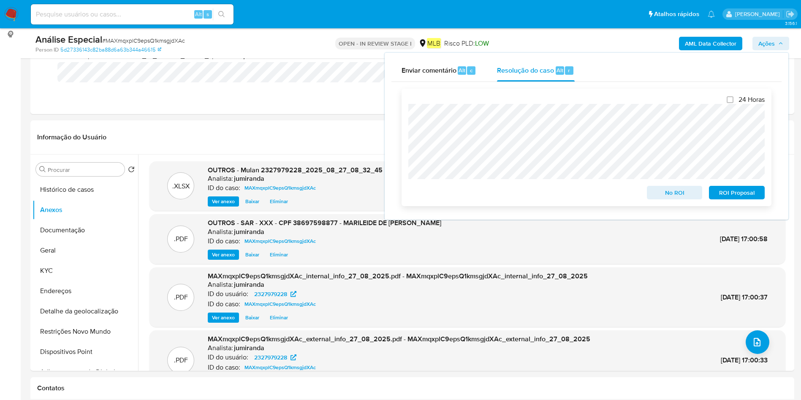
click at [738, 193] on span "ROI Proposal" at bounding box center [737, 193] width 44 height 12
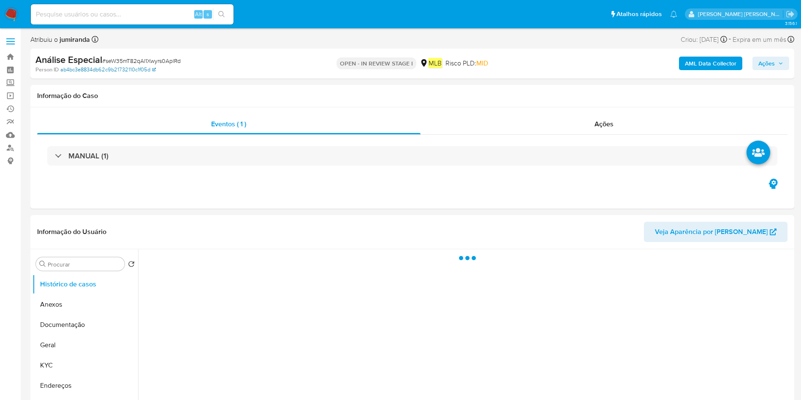
click at [110, 67] on link "ab4bc3e8834db62c9b21732110c1f05d" at bounding box center [107, 70] width 95 height 8
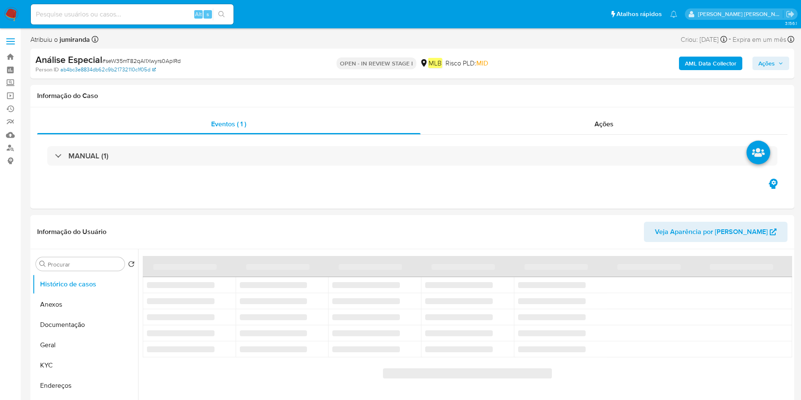
select select "10"
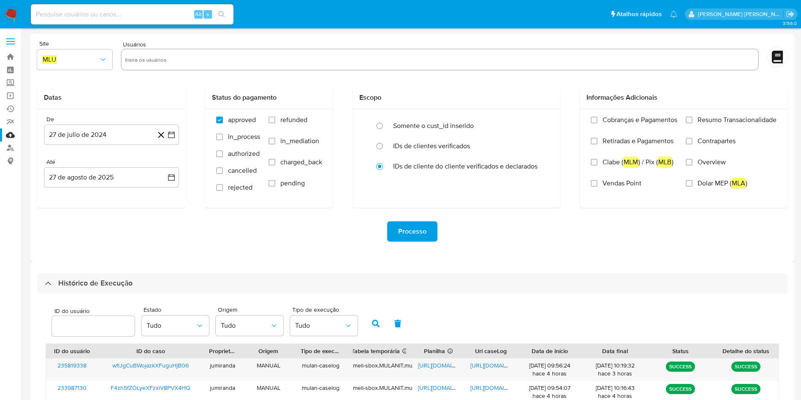
select select "10"
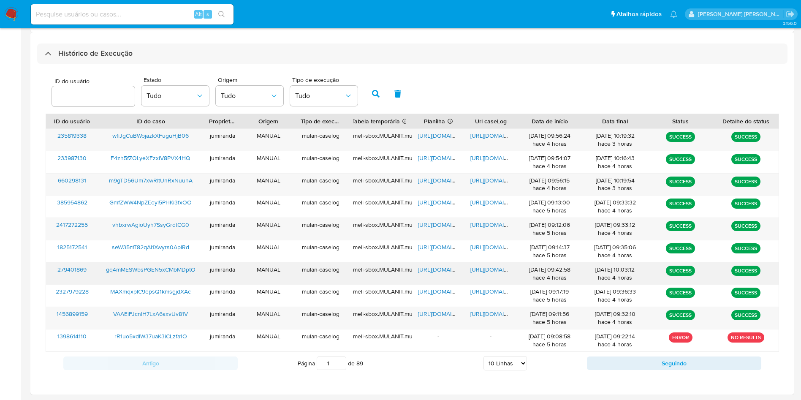
click at [436, 268] on span "https://docs.google.com/spreadsheets/d/1TITyS99ep81kpfxaSAvwZhVMjv47QtpDG0YonK2…" at bounding box center [447, 269] width 58 height 8
click at [498, 272] on div "https://docs.google.com/document/d/1IKZYGh8GFbGvv8Zz_AFXSAa9VOLID2x4BS_2Aegyiac…" at bounding box center [491, 274] width 52 height 22
click at [485, 272] on span "https://docs.google.com/document/d/1IKZYGh8GFbGvv8Zz_AFXSAa9VOLID2x4BS_2Aegyiac…" at bounding box center [500, 269] width 58 height 8
click at [188, 268] on span "gq4mMESWbsPGEN5xCMbMDptO" at bounding box center [151, 269] width 90 height 8
click at [438, 263] on div "https://docs.google.com/spreadsheets/d/1TITyS99ep81kpfxaSAvwZhVMjv47QtpDG0YonK2…" at bounding box center [438, 274] width 52 height 22
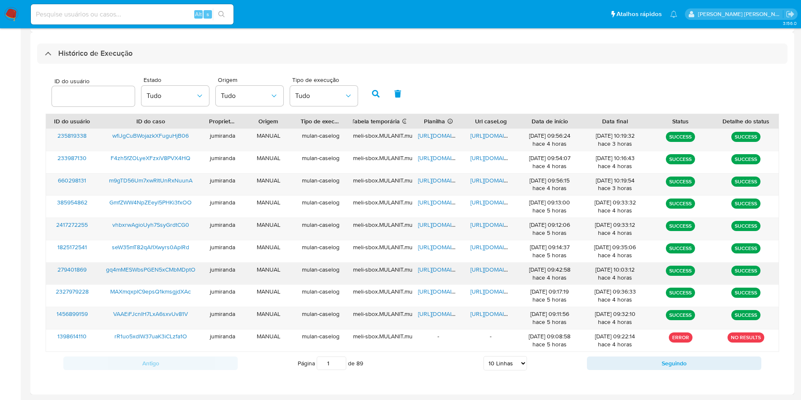
click at [442, 267] on span "https://docs.google.com/spreadsheets/d/1TITyS99ep81kpfxaSAvwZhVMjv47QtpDG0YonK2…" at bounding box center [447, 269] width 58 height 8
click at [488, 271] on span "https://docs.google.com/document/d/1IKZYGh8GFbGvv8Zz_AFXSAa9VOLID2x4BS_2Aegyiac…" at bounding box center [500, 269] width 58 height 8
click at [181, 264] on div "gq4mMESWbsPGEN5xCMbMDptO" at bounding box center [150, 274] width 105 height 22
click at [184, 268] on span "gq4mMESWbsPGEN5xCMbMDptO" at bounding box center [151, 269] width 90 height 8
click at [650, 362] on button "Seguindo" at bounding box center [674, 364] width 174 height 14
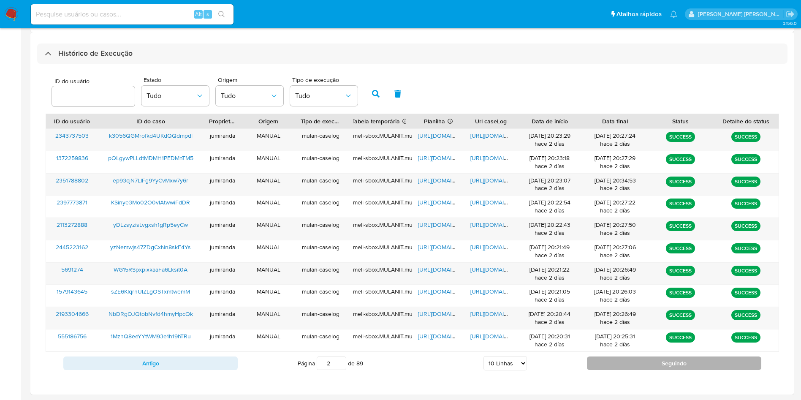
click at [638, 370] on button "Seguindo" at bounding box center [674, 364] width 174 height 14
click at [618, 359] on button "Seguindo" at bounding box center [674, 364] width 174 height 14
click at [617, 357] on button "Seguindo" at bounding box center [674, 364] width 174 height 14
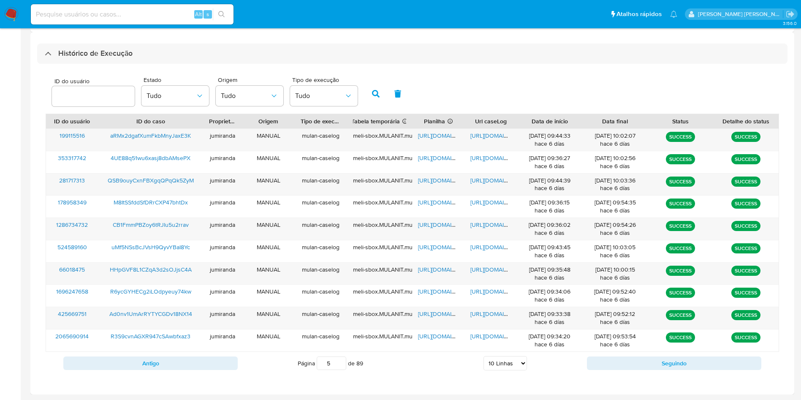
click at [174, 360] on button "Antigo" at bounding box center [150, 364] width 174 height 14
click at [172, 359] on button "Antigo" at bounding box center [150, 364] width 174 height 14
click at [447, 222] on span "https://docs.google.com/spreadsheets/d/1H_eJrrOoBigGjz9US4T1zBE0N-_RvlPx-X2WCsQ…" at bounding box center [447, 225] width 58 height 8
click at [491, 225] on span "https://docs.google.com/document/d/1ErWow7E_6VmfEIPJpvB6mm_nQUdt_e9mIHqAEToaGMc…" at bounding box center [500, 225] width 58 height 8
click at [132, 227] on span "4UE88q51wu6xasj8dbAMsePX" at bounding box center [151, 225] width 80 height 8
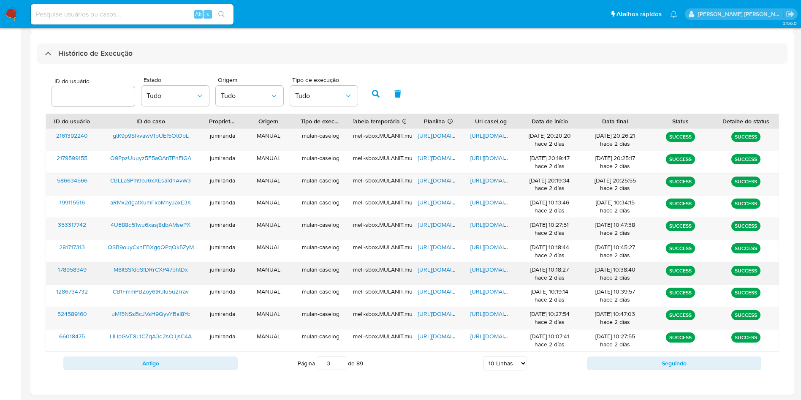
click at [442, 269] on span "https://docs.google.com/spreadsheets/d/1a16dp0G-awa-UIA04XLl5TmwUKEbvtfYqDG-Blb…" at bounding box center [447, 269] width 58 height 8
click at [483, 271] on span "https://docs.google.com/document/d/19KqhKn1Hy2_SweUiFyoFMOkwzrWY8A4IMKoNc-ujZNw…" at bounding box center [500, 269] width 58 height 8
click at [153, 266] on span "M8ItSSfddSfDRrCXP47bhtDx" at bounding box center [151, 269] width 74 height 8
click at [449, 140] on div "https://docs.google.com/spreadsheets/d/1e-GSnABTUXT7alYnVBt_AQeAZ_0W6qxVyWkHXog…" at bounding box center [438, 140] width 52 height 22
click at [448, 136] on span "https://docs.google.com/spreadsheets/d/1e-GSnABTUXT7alYnVBt_AQeAZ_0W6qxVyWkHXog…" at bounding box center [447, 135] width 58 height 8
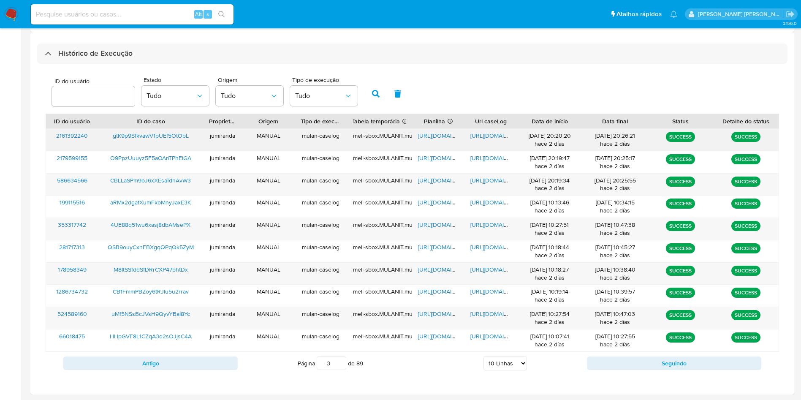
click at [484, 136] on span "https://docs.google.com/document/d/1DqpZNsLXxfTYBSWzsmeQwPtM2MixY7Njb6LJC5GxcCI…" at bounding box center [500, 135] width 58 height 8
click at [143, 135] on span "gtK9p9SfkvawV1pUEf5OtObL" at bounding box center [151, 135] width 76 height 8
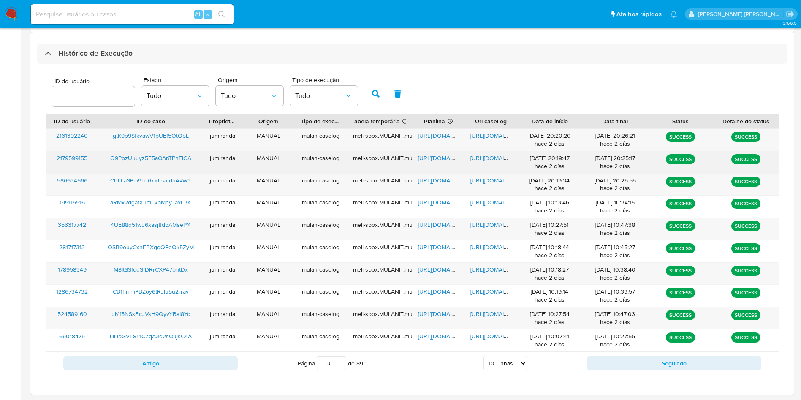
click at [429, 156] on span "https://docs.google.com/spreadsheets/d/1CbnzQjFEvppE_Tt8_nIDpn8L8ZG-DWoU9mcMfM4…" at bounding box center [447, 158] width 58 height 8
click at [485, 158] on span "https://docs.google.com/document/d/1cPYRGinsU7WjgowTq4XpD609KtVSBECvlinNH4WrPbw…" at bounding box center [500, 158] width 58 height 8
click at [167, 158] on span "O9PpzUuuyz5F5aOAnTPhEiGA" at bounding box center [150, 158] width 81 height 8
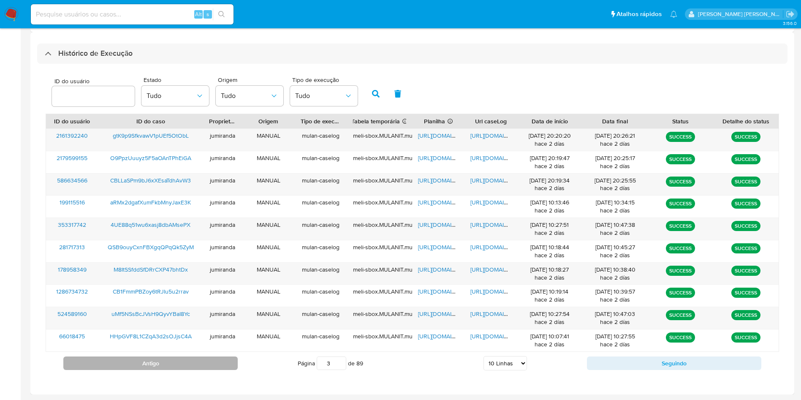
drag, startPoint x: 224, startPoint y: 364, endPoint x: 234, endPoint y: 367, distance: 10.2
click at [225, 364] on button "Antigo" at bounding box center [150, 364] width 174 height 14
click at [215, 366] on button "Antigo" at bounding box center [150, 364] width 174 height 14
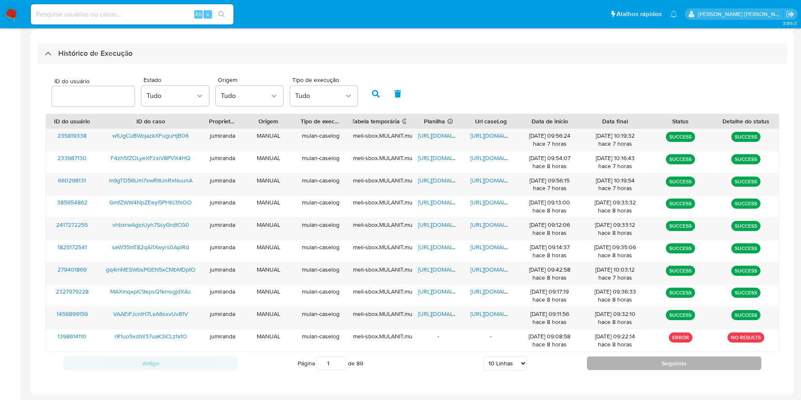
click at [642, 365] on button "Seguindo" at bounding box center [674, 364] width 174 height 14
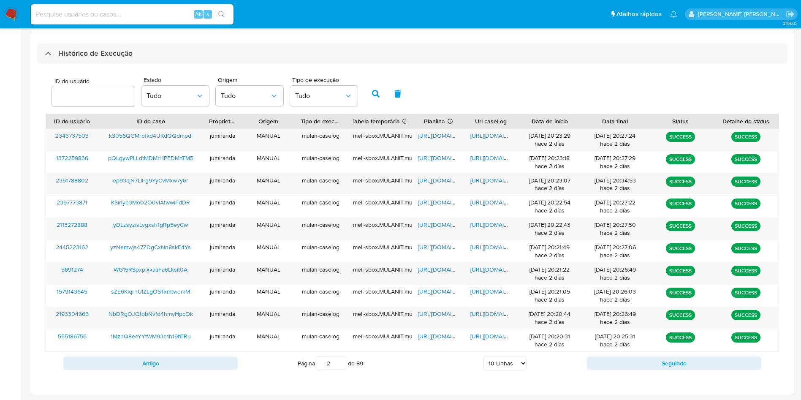
click at [647, 354] on div "Antigo Página 1 de 89 5 Linhas 10 Linhas 20 Linhas 25 Linhas 50 Linhas 100 Linh…" at bounding box center [413, 363] width 734 height 23
click at [645, 368] on button "Seguindo" at bounding box center [674, 364] width 174 height 14
click at [626, 362] on button "Seguindo" at bounding box center [674, 364] width 174 height 14
click at [426, 136] on span "https://docs.google.com/spreadsheets/d/1YwnAssqx3QP3fT9drUiEx9vD03oQEWCgqqAIvJj…" at bounding box center [447, 135] width 58 height 8
click at [498, 135] on span "https://docs.google.com/document/d/1QOjWXjwXlnajy-3efyFGNMsXIUcWutxrpb9Re_72VQ0…" at bounding box center [500, 135] width 58 height 8
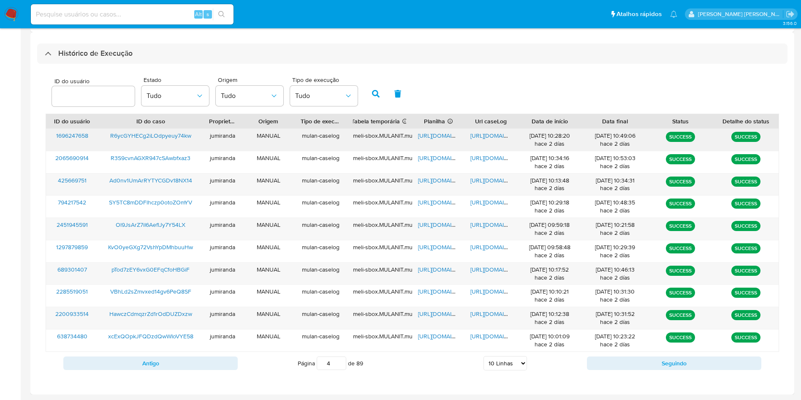
click at [158, 132] on span "R6ycGYHECg2iLOdpyeuy74kw" at bounding box center [150, 135] width 81 height 8
click at [218, 361] on button "Antigo" at bounding box center [150, 364] width 174 height 14
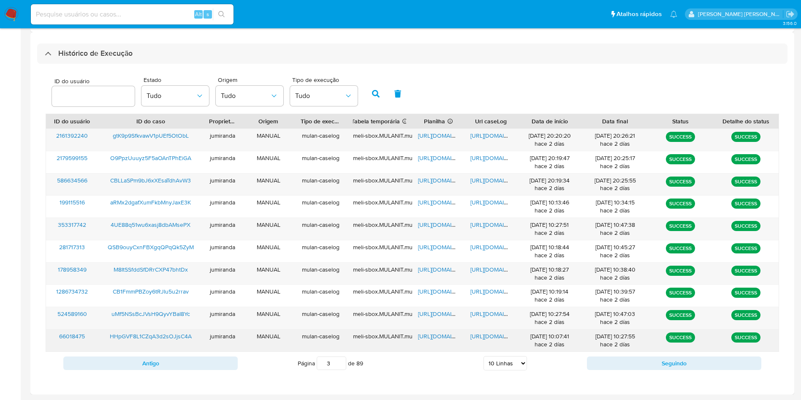
click at [433, 332] on span "https://docs.google.com/spreadsheets/d/142Dfhgvb17os_8KewJ3vgVrRSZoh9cfvyikm6Gd…" at bounding box center [447, 336] width 58 height 8
click at [477, 335] on span "https://docs.google.com/document/d/1KdSxQQbpT4nSiPfQganR32qAYH7HK13lpkTIT5oxp-Y…" at bounding box center [500, 336] width 58 height 8
click at [174, 334] on span "HHpGVF8L1CZqA3d2sOJjsC4A" at bounding box center [151, 336] width 82 height 8
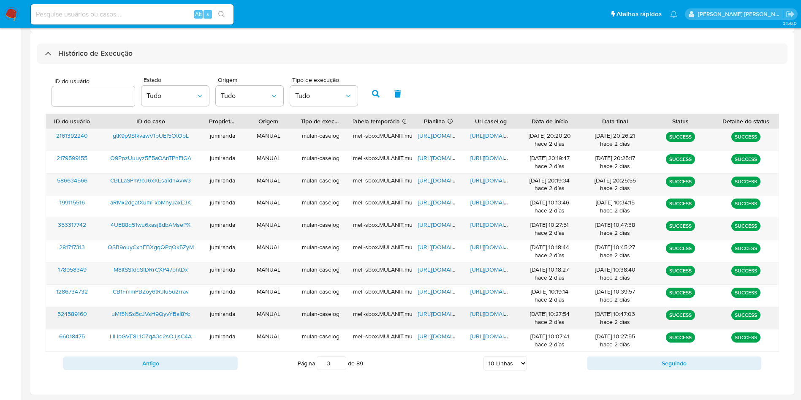
click at [439, 316] on span "https://docs.google.com/spreadsheets/d/1yi03VhEmr9-vd8zCXqcdR5riKnEIjPelWPgTov6…" at bounding box center [447, 314] width 58 height 8
click at [487, 315] on span "https://docs.google.com/document/d/1OPsoaAb_hBkYnXhiHySzMyiUsfDBuyLNdAEE7ls7Tto…" at bounding box center [500, 314] width 58 height 8
click at [166, 313] on span "uMf5NSsBcJVsH9QyvYBaI8Yc" at bounding box center [151, 314] width 79 height 8
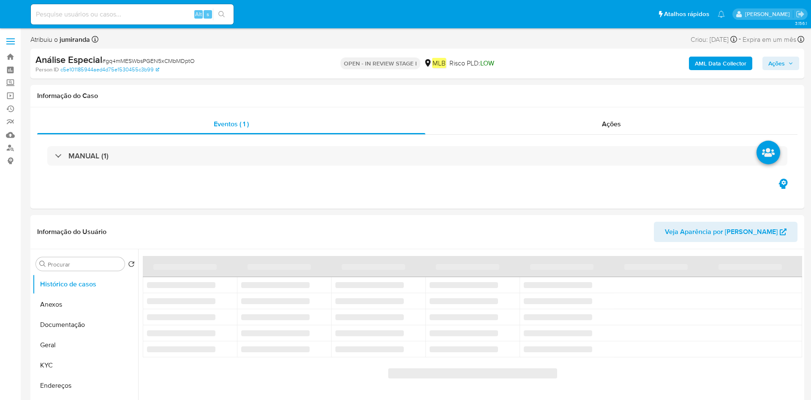
select select "10"
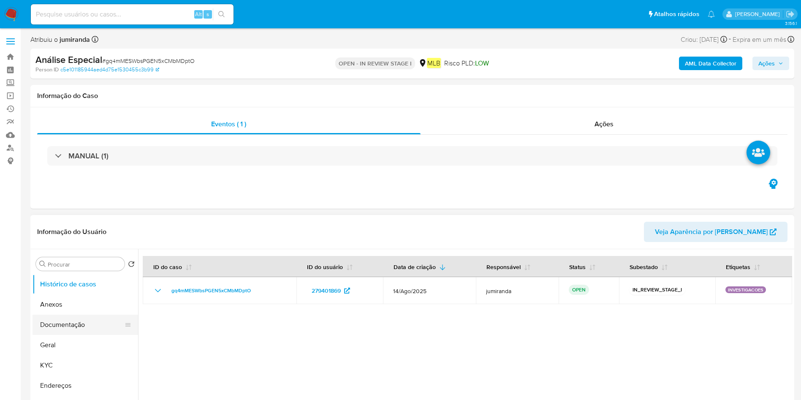
click at [82, 324] on button "Documentação" at bounding box center [82, 325] width 99 height 20
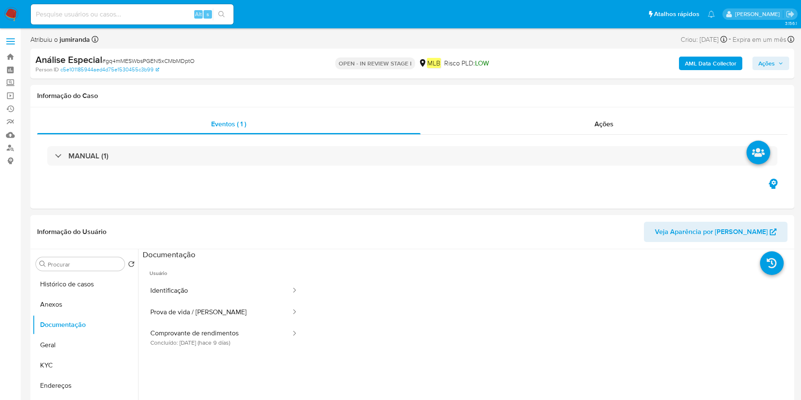
scroll to position [63, 0]
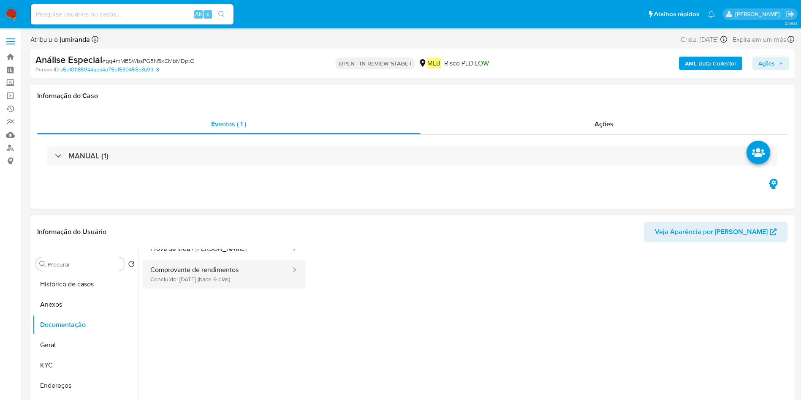
click at [232, 265] on button "Comprovante de rendimentos Concluído: [DATE] (hace 9 días)" at bounding box center [217, 274] width 149 height 29
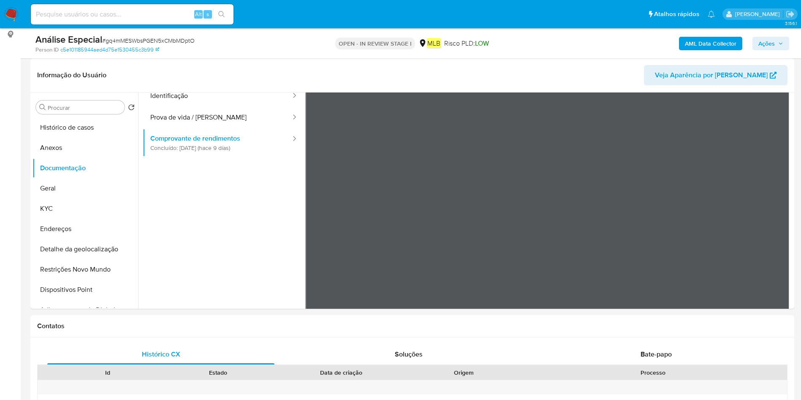
scroll to position [0, 0]
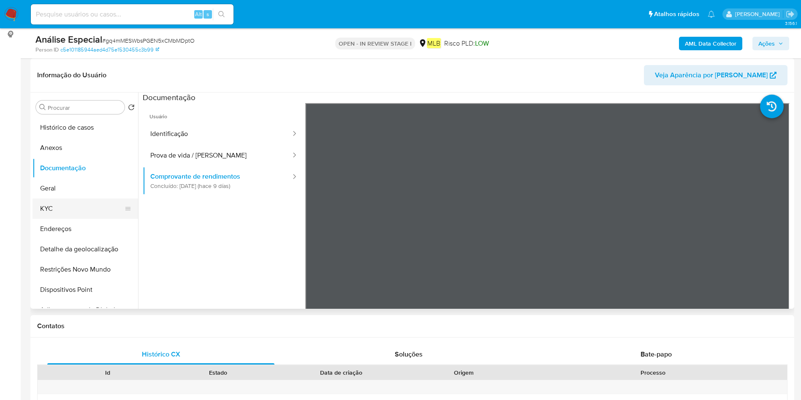
click at [78, 211] on button "KYC" at bounding box center [82, 209] width 99 height 20
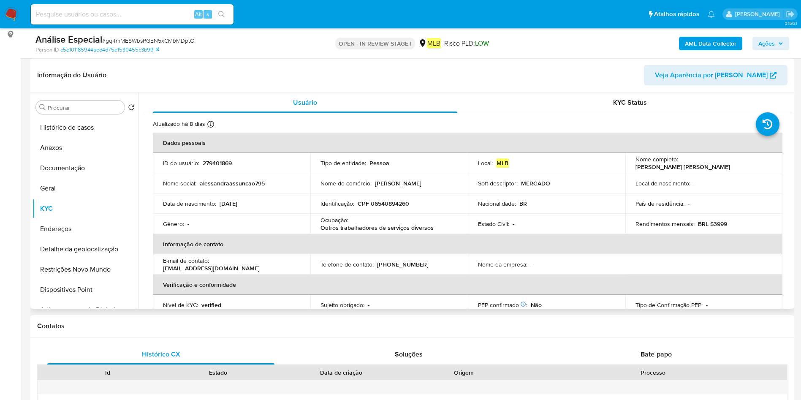
click at [370, 226] on p "Outros trabalhadores de serviços diversos" at bounding box center [377, 228] width 113 height 8
click at [368, 225] on p "Outros trabalhadores de serviços diversos" at bounding box center [377, 228] width 113 height 8
click at [366, 225] on p "Outros trabalhadores de serviços diversos" at bounding box center [377, 228] width 113 height 8
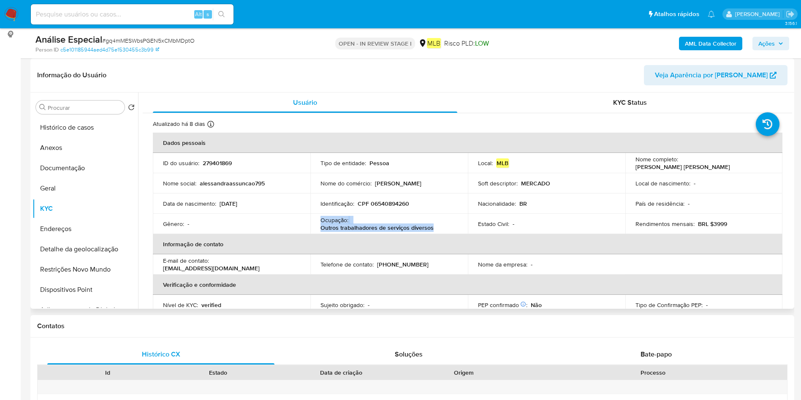
click at [366, 225] on p "Outros trabalhadores de serviços diversos" at bounding box center [377, 228] width 113 height 8
click at [60, 188] on button "Geral" at bounding box center [82, 188] width 99 height 20
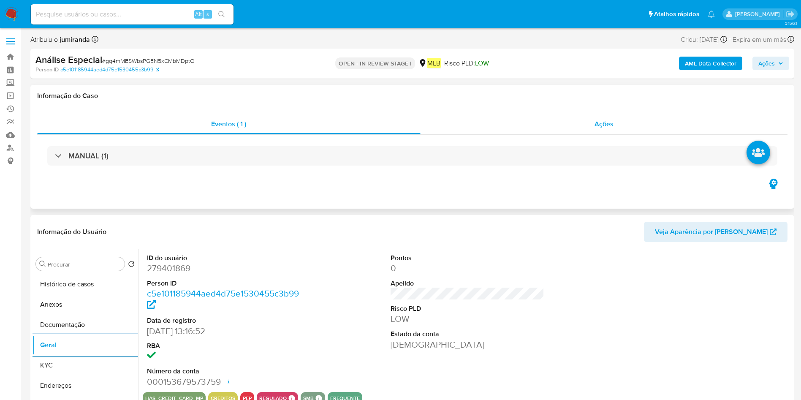
click at [481, 135] on div "MANUAL (1)" at bounding box center [412, 156] width 751 height 42
click at [501, 123] on div "Ações" at bounding box center [605, 124] width 368 height 20
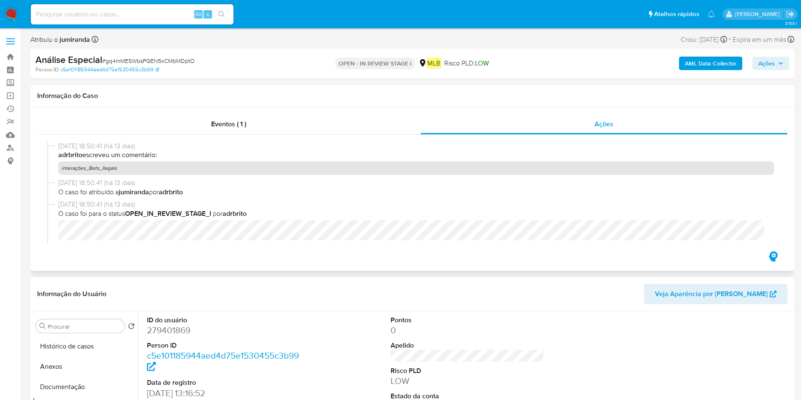
click at [106, 170] on p "interações_Bets_Ilegais" at bounding box center [416, 168] width 716 height 14
click at [108, 164] on p "interações_Bets_Ilegais" at bounding box center [416, 168] width 716 height 14
click at [69, 363] on button "Anexos" at bounding box center [82, 367] width 99 height 20
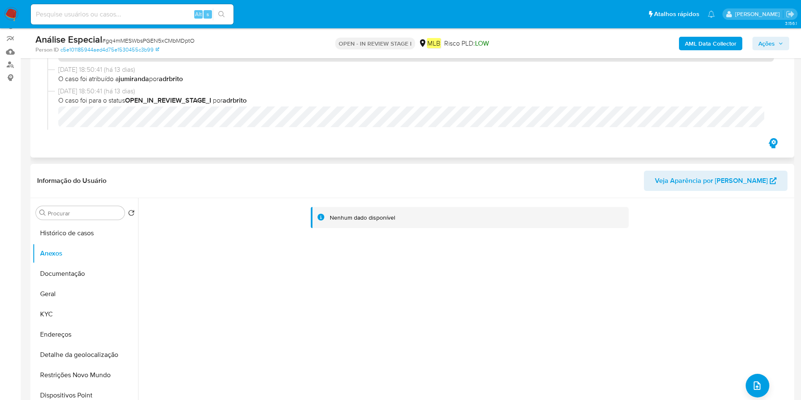
scroll to position [63, 0]
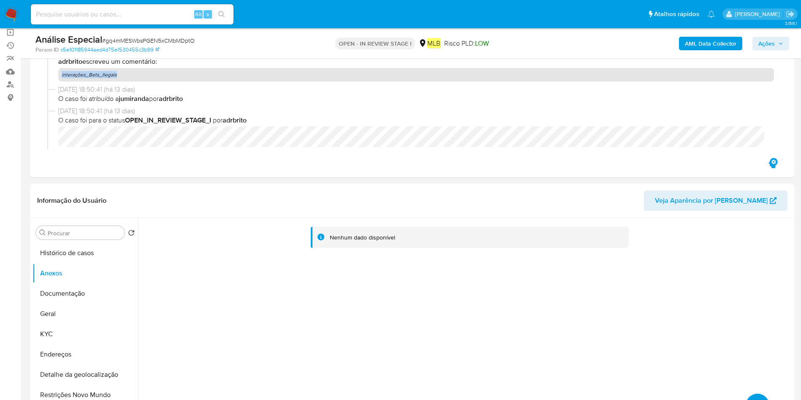
click at [704, 46] on b "AML Data Collector" at bounding box center [711, 44] width 52 height 14
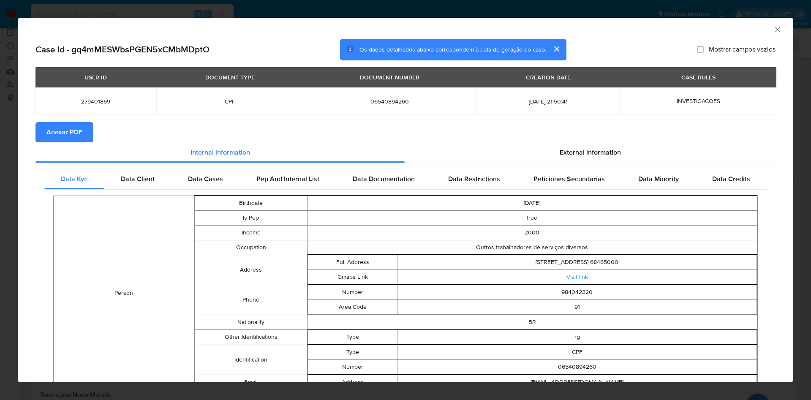
click at [76, 126] on span "Anexar PDF" at bounding box center [64, 132] width 36 height 19
click at [774, 30] on icon "Fechar a janela" at bounding box center [778, 29] width 8 height 8
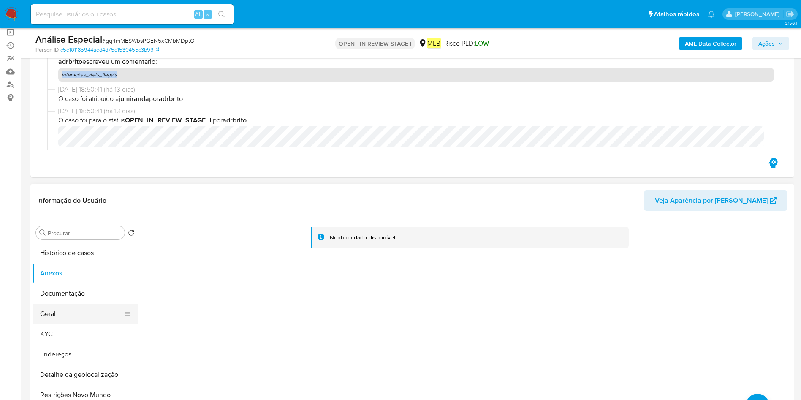
drag, startPoint x: 47, startPoint y: 318, endPoint x: 101, endPoint y: 320, distance: 53.7
click at [49, 318] on button "Geral" at bounding box center [82, 314] width 99 height 20
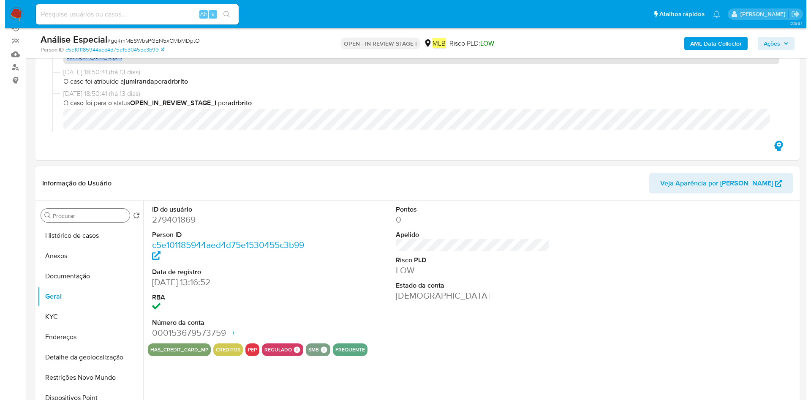
scroll to position [127, 0]
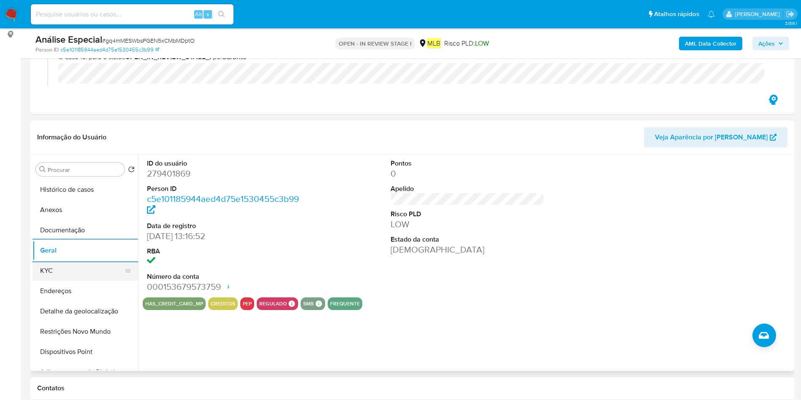
drag, startPoint x: 76, startPoint y: 279, endPoint x: 84, endPoint y: 279, distance: 8.0
click at [76, 279] on button "KYC" at bounding box center [82, 271] width 99 height 20
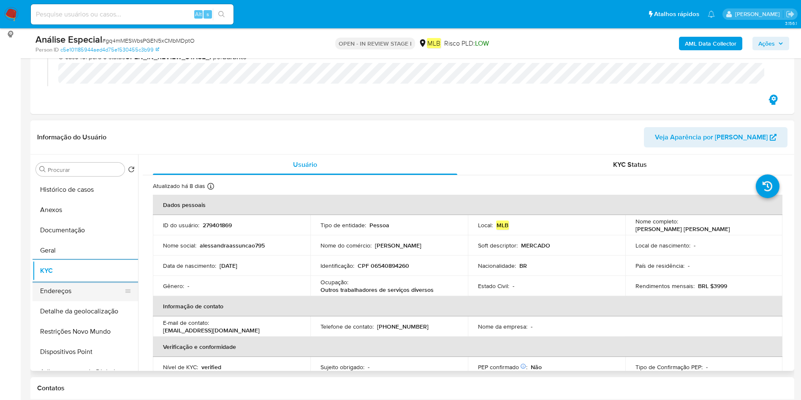
click at [77, 294] on button "Endereços" at bounding box center [82, 291] width 99 height 20
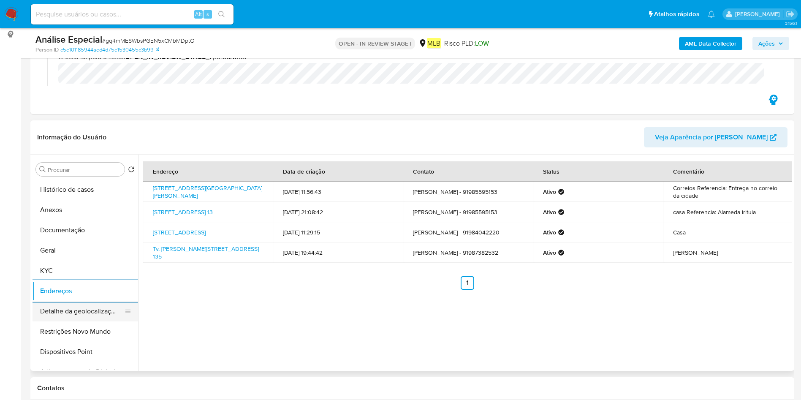
click at [89, 311] on button "Detalhe da geolocalização" at bounding box center [82, 311] width 99 height 20
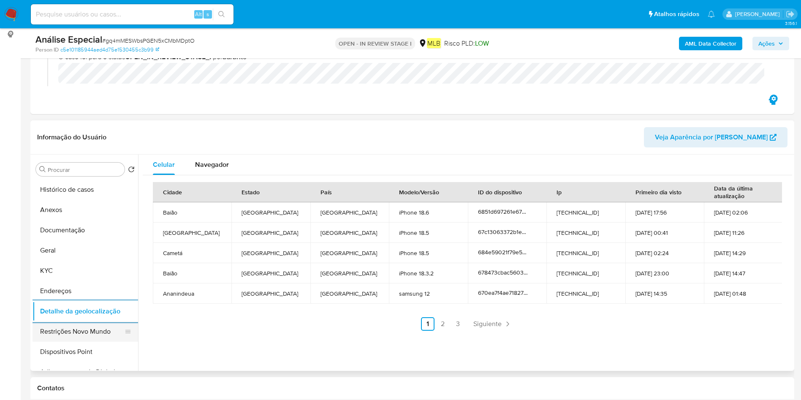
click at [55, 334] on button "Restrições Novo Mundo" at bounding box center [82, 331] width 99 height 20
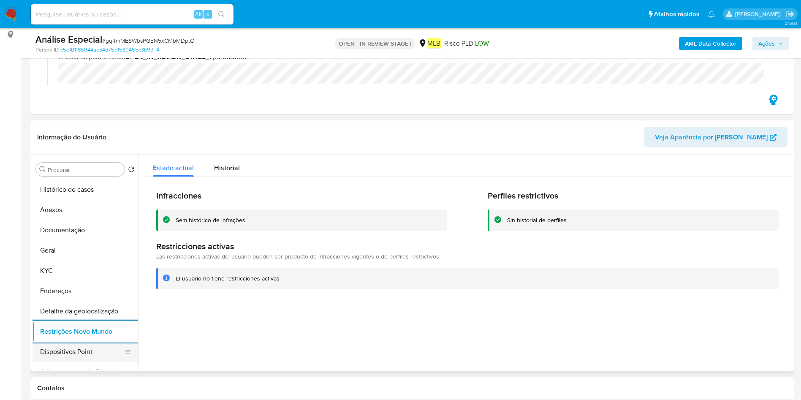
click at [57, 345] on button "Dispositivos Point" at bounding box center [82, 352] width 99 height 20
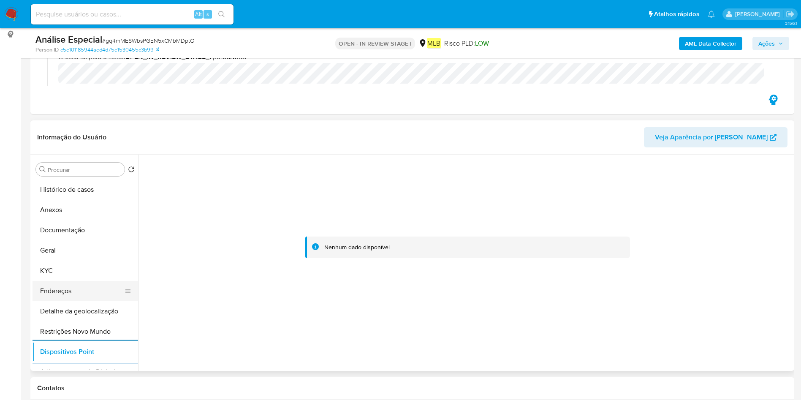
click at [60, 300] on button "Endereços" at bounding box center [82, 291] width 99 height 20
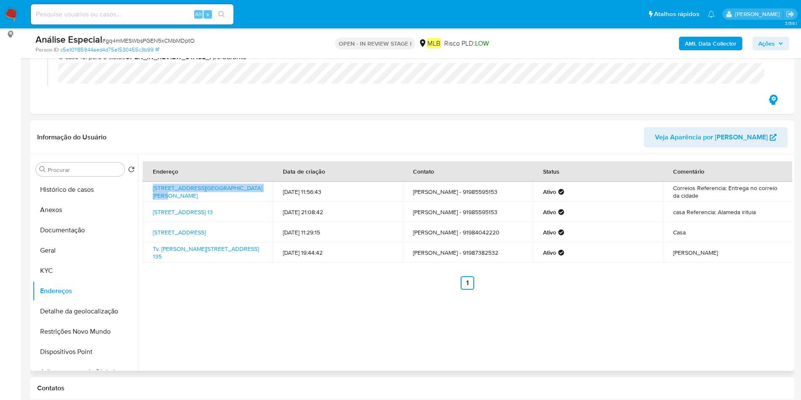
drag, startPoint x: 151, startPoint y: 187, endPoint x: 311, endPoint y: 198, distance: 160.0
click at [259, 190] on td "Avenida Presidente Getúlio Vargas 3865 3865, Baião, Pará, 68465959, Brasil 3865" at bounding box center [208, 192] width 130 height 20
copy link "Avenida Presidente Getúlio Vargas 3865"
click at [324, 328] on div "Endereço Data de criação Contato Status Comentário Avenida Presidente Getúlio V…" at bounding box center [465, 263] width 654 height 216
drag, startPoint x: 149, startPoint y: 187, endPoint x: 199, endPoint y: 199, distance: 50.9
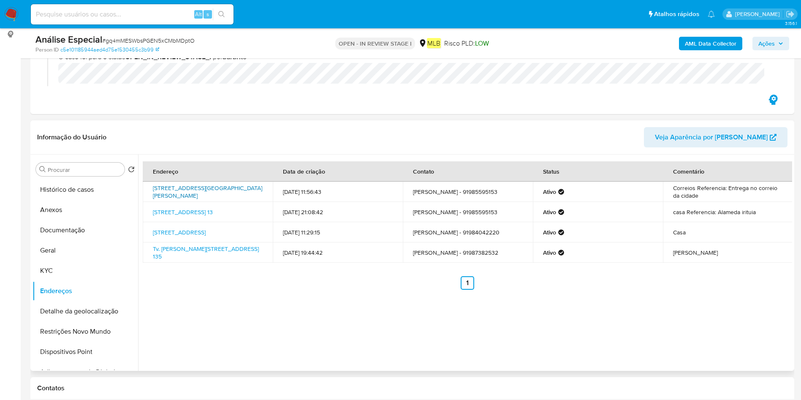
click at [199, 199] on td "Avenida Presidente Getúlio Vargas 3865 3865, Baião, Pará, 68465959, Brasil 3865" at bounding box center [208, 192] width 130 height 20
copy link "Avenida Presidente Getúlio Vargas 3865 3865, Baião, Pará"
click at [80, 233] on button "Documentação" at bounding box center [82, 230] width 99 height 20
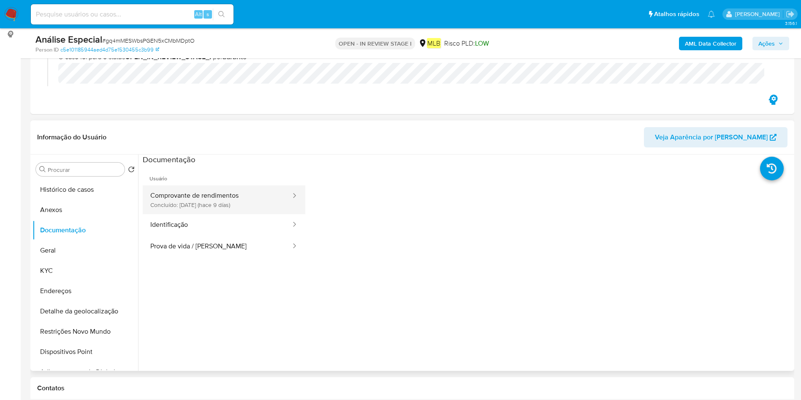
click at [196, 198] on button "Comprovante de rendimentos Concluído: 19/08/2025 (hace 9 días)" at bounding box center [217, 199] width 149 height 29
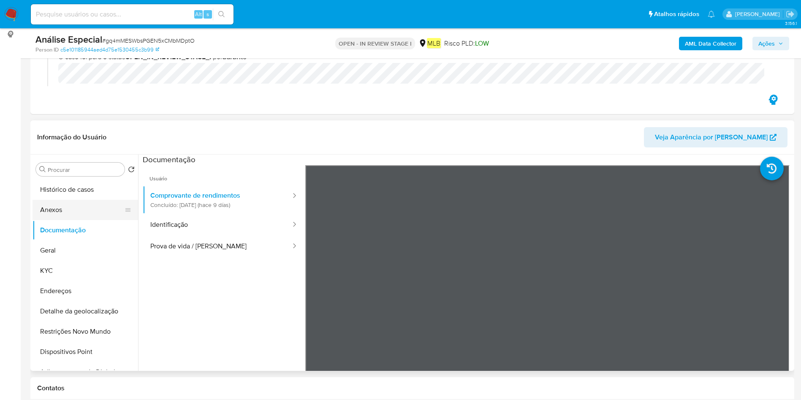
click at [82, 211] on button "Anexos" at bounding box center [82, 210] width 99 height 20
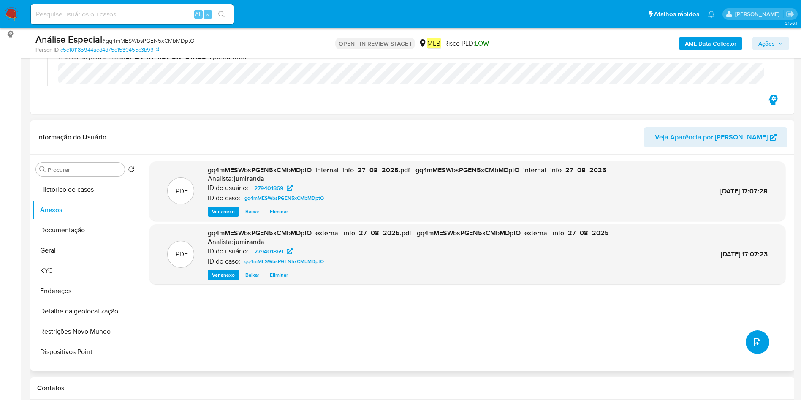
click at [764, 345] on button "upload-file" at bounding box center [758, 342] width 24 height 24
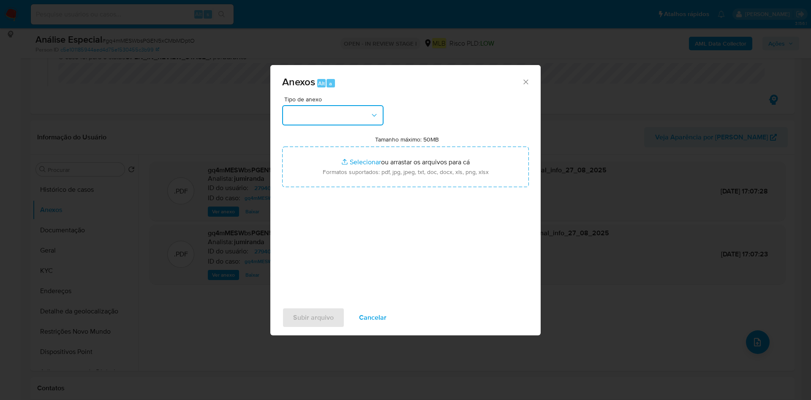
click at [358, 118] on button "button" at bounding box center [332, 115] width 101 height 20
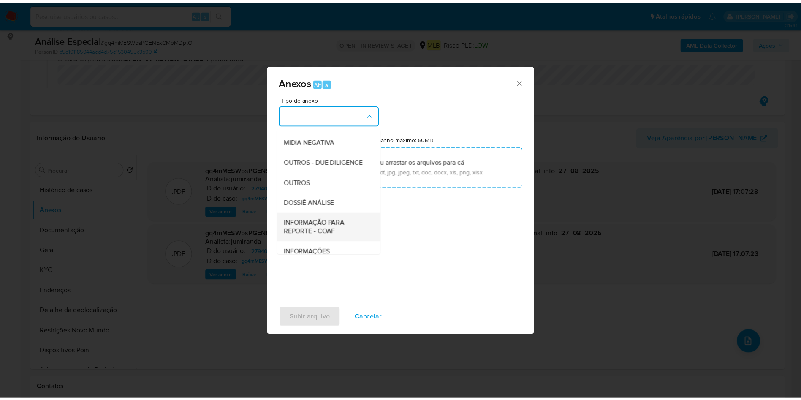
scroll to position [130, 0]
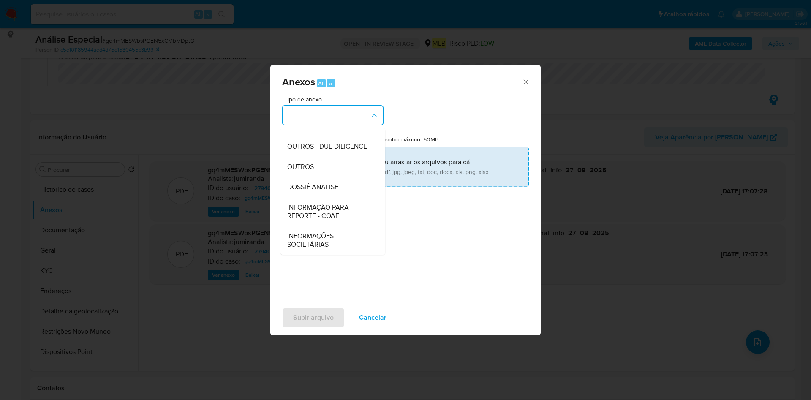
click at [320, 167] on div "OUTROS" at bounding box center [330, 167] width 86 height 20
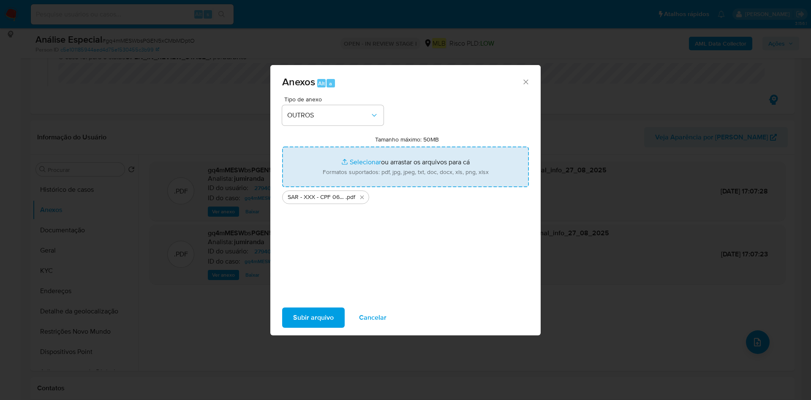
type input "C:\fakepath\Mulan 279401869_2025_08_27_08_59_07.xlsx"
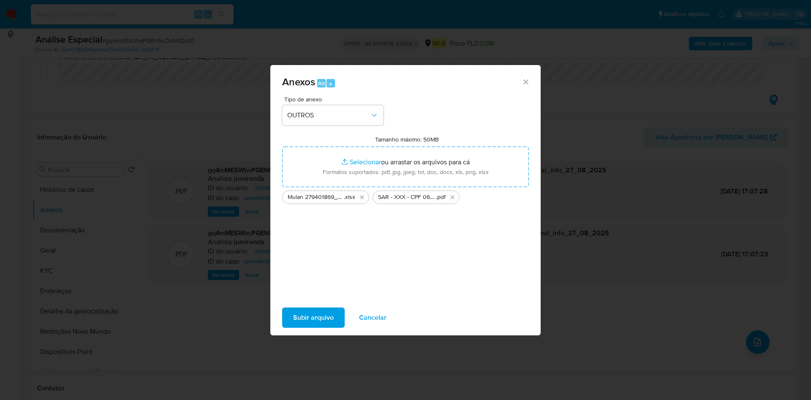
click at [322, 317] on span "Subir arquivo" at bounding box center [313, 317] width 41 height 19
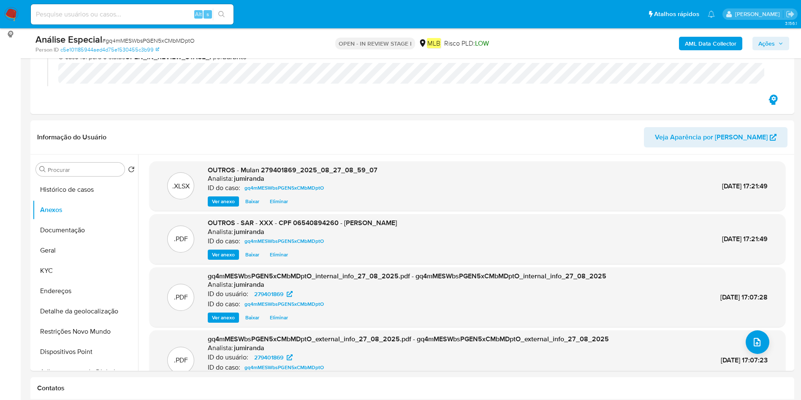
click at [767, 38] on span "Ações" at bounding box center [767, 44] width 16 height 14
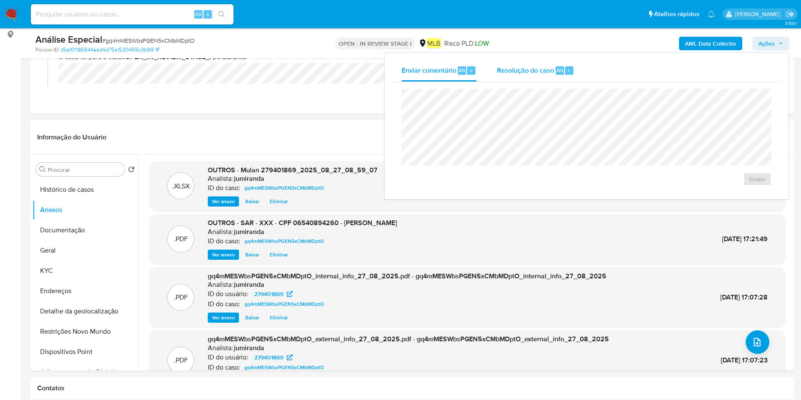
click at [543, 74] on span "Resolução do caso" at bounding box center [525, 70] width 57 height 10
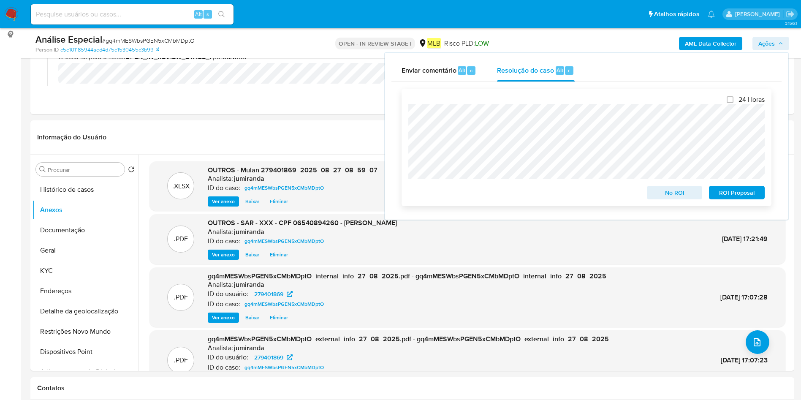
click at [745, 190] on span "ROI Proposal" at bounding box center [737, 193] width 44 height 12
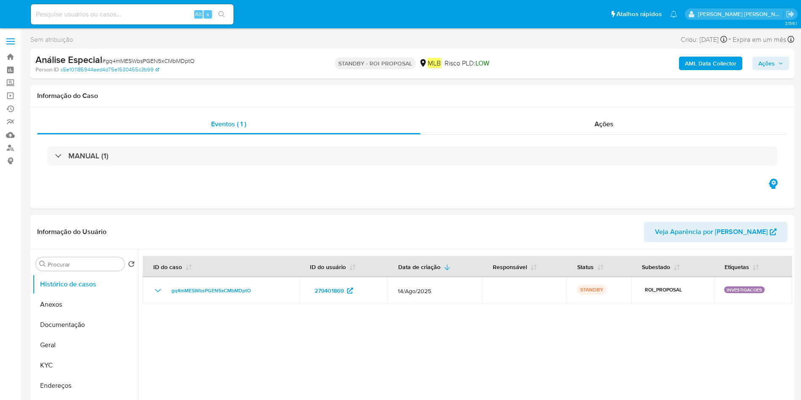
select select "10"
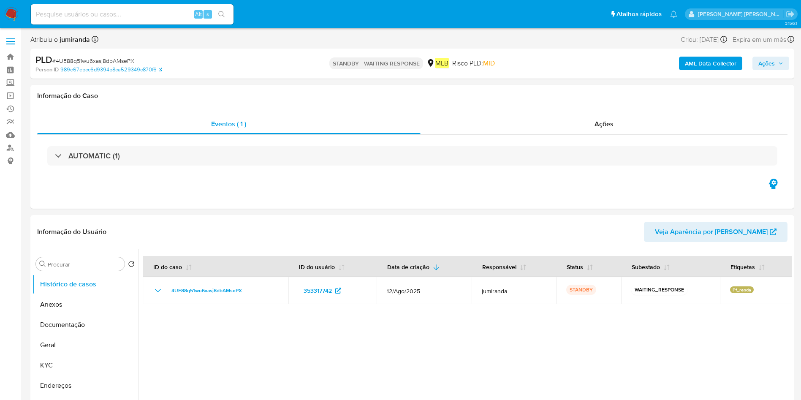
select select "10"
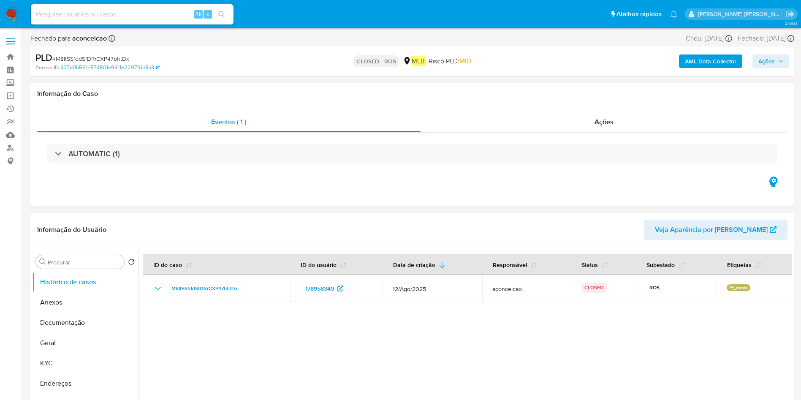
select select "10"
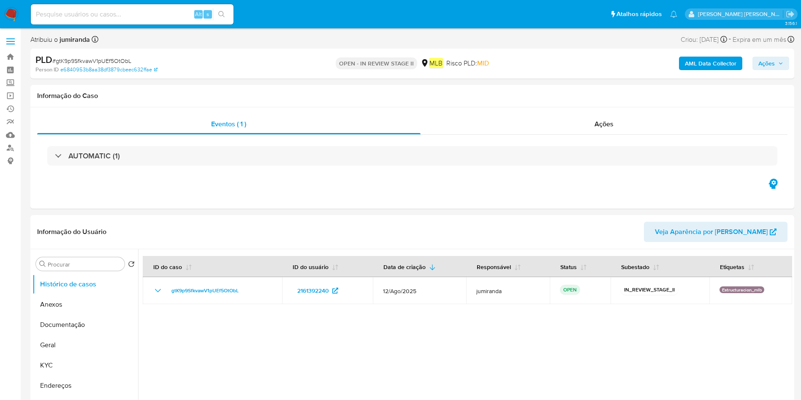
select select "10"
click at [16, 58] on link "Bandeja" at bounding box center [50, 56] width 101 height 13
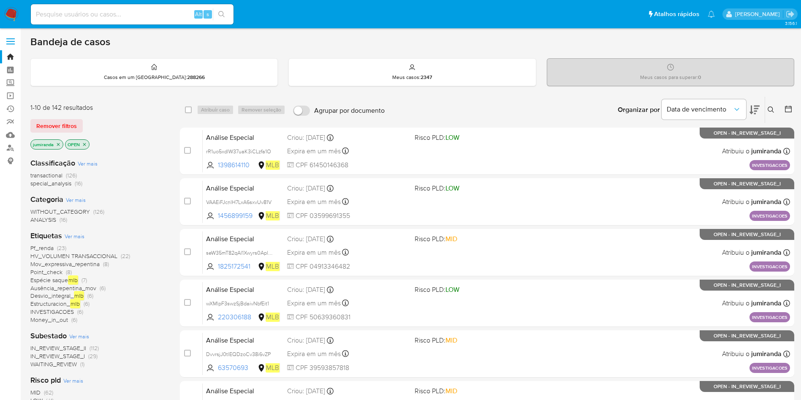
click at [44, 245] on span "Pf_renda" at bounding box center [41, 248] width 23 height 8
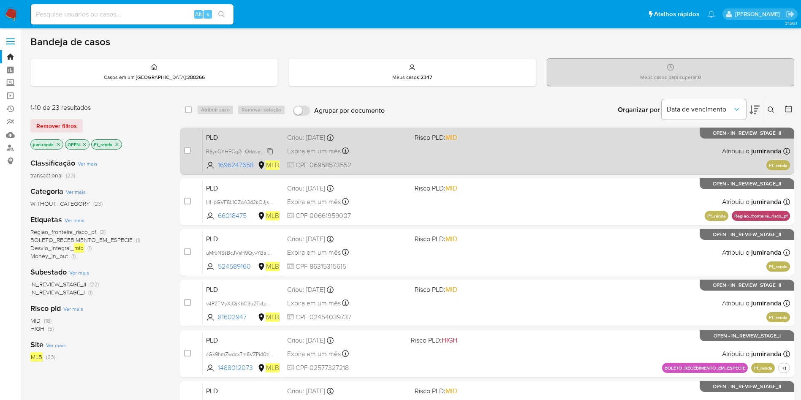
click at [212, 152] on span "R6ycGYHECg2iLOdpyeuy74kw" at bounding box center [242, 150] width 72 height 9
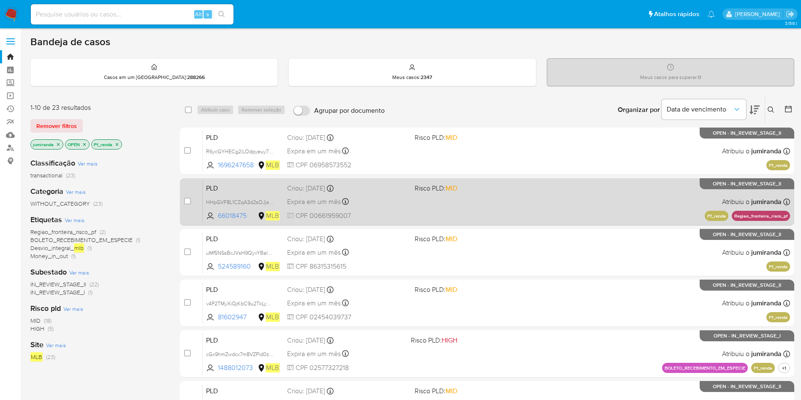
drag, startPoint x: 244, startPoint y: 199, endPoint x: 245, endPoint y: 190, distance: 8.9
click at [244, 199] on span "HHpGVF8L1CZqA3d2sOJjsC4A" at bounding box center [242, 201] width 73 height 9
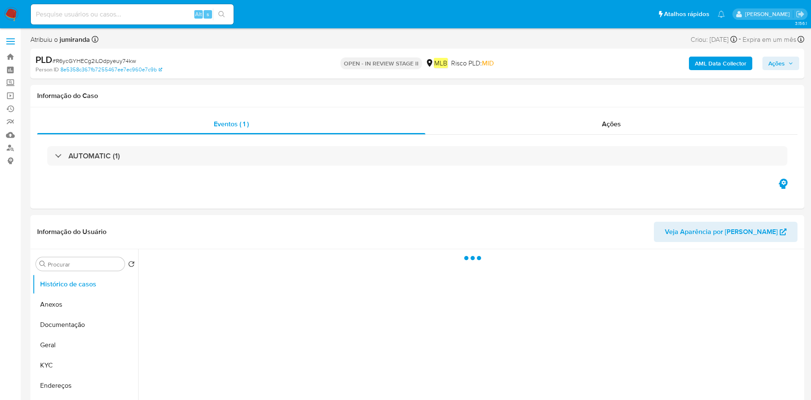
select select "10"
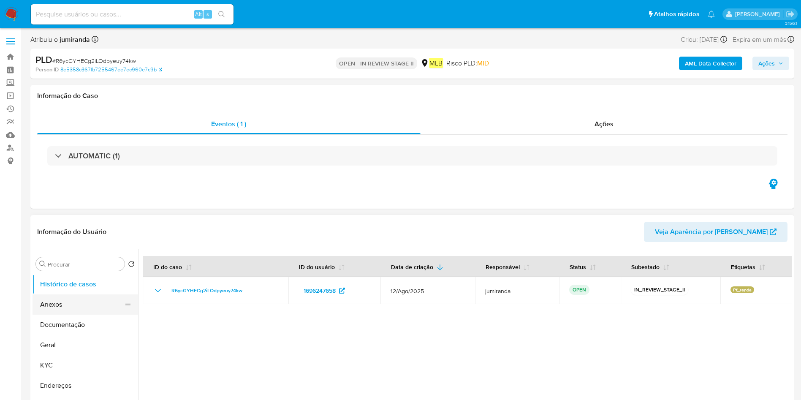
drag, startPoint x: 60, startPoint y: 310, endPoint x: 64, endPoint y: 311, distance: 4.4
click at [60, 311] on button "Anexos" at bounding box center [82, 304] width 99 height 20
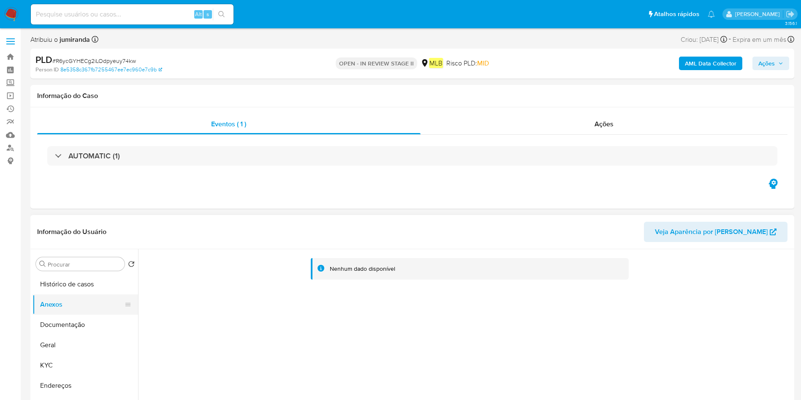
click at [66, 297] on button "Anexos" at bounding box center [82, 304] width 99 height 20
click at [73, 287] on button "Histórico de casos" at bounding box center [82, 284] width 99 height 20
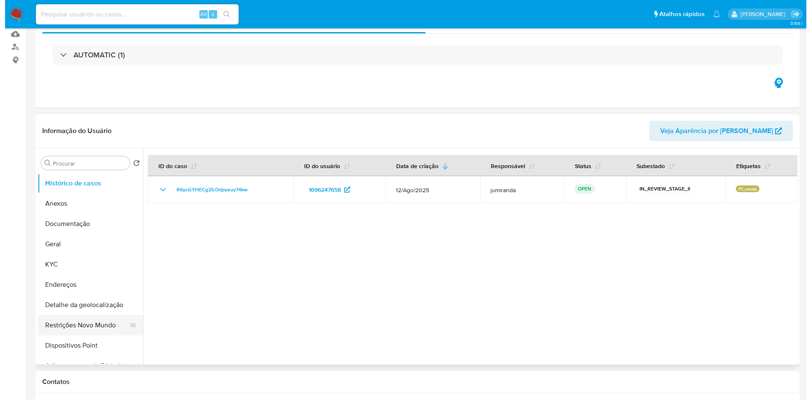
scroll to position [127, 0]
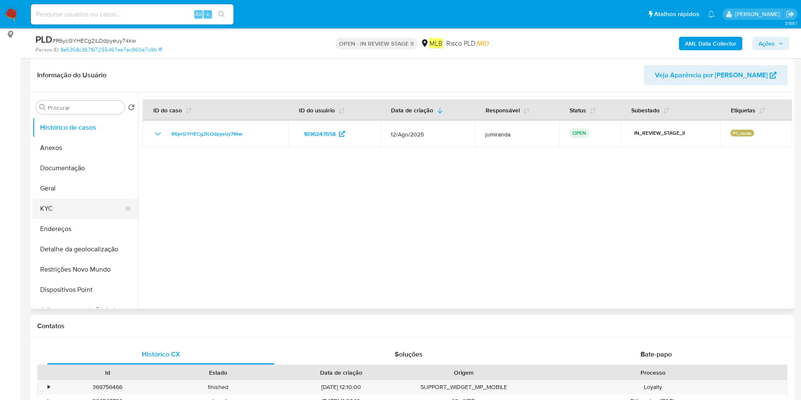
click at [54, 218] on button "KYC" at bounding box center [82, 209] width 99 height 20
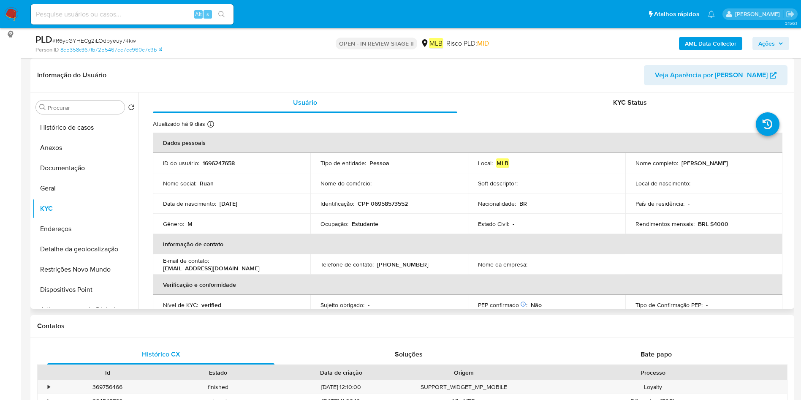
click at [354, 225] on p "Estudante" at bounding box center [365, 224] width 27 height 8
copy div "Ocupação : Estudante"
click at [61, 185] on button "Geral" at bounding box center [82, 188] width 99 height 20
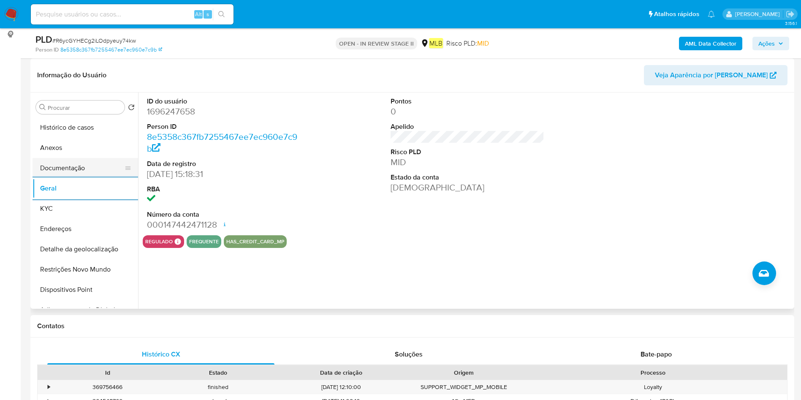
drag, startPoint x: 75, startPoint y: 156, endPoint x: 96, endPoint y: 163, distance: 22.2
click at [75, 156] on button "Anexos" at bounding box center [86, 148] width 106 height 20
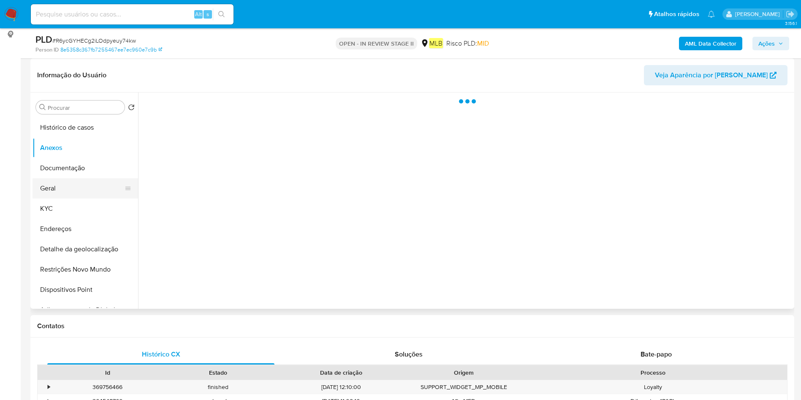
click at [95, 167] on button "Documentação" at bounding box center [86, 168] width 106 height 20
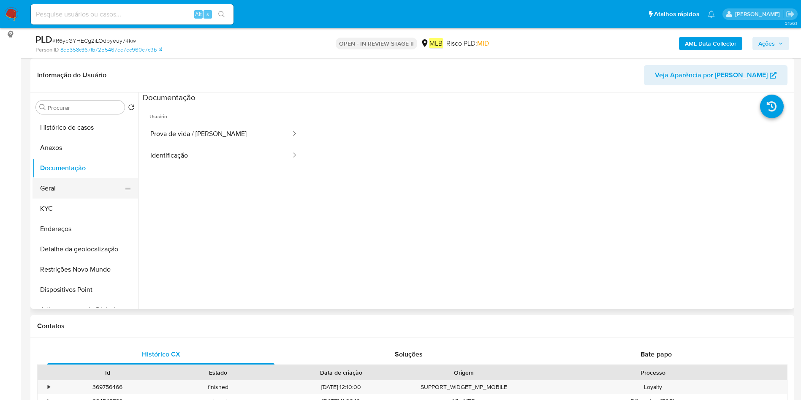
drag, startPoint x: 68, startPoint y: 191, endPoint x: 80, endPoint y: 183, distance: 14.6
click at [67, 187] on button "Geral" at bounding box center [82, 188] width 99 height 20
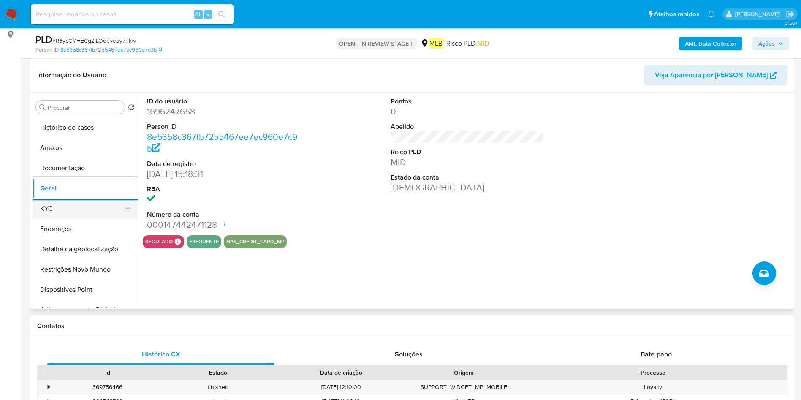
click at [68, 211] on button "KYC" at bounding box center [82, 209] width 99 height 20
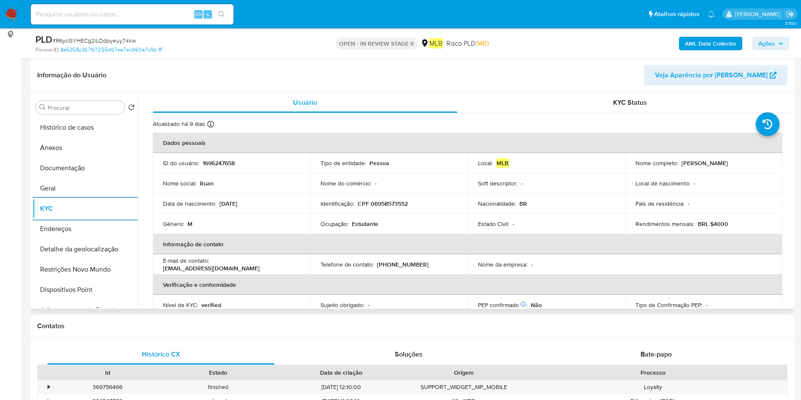
click at [68, 227] on button "Endereços" at bounding box center [86, 229] width 106 height 20
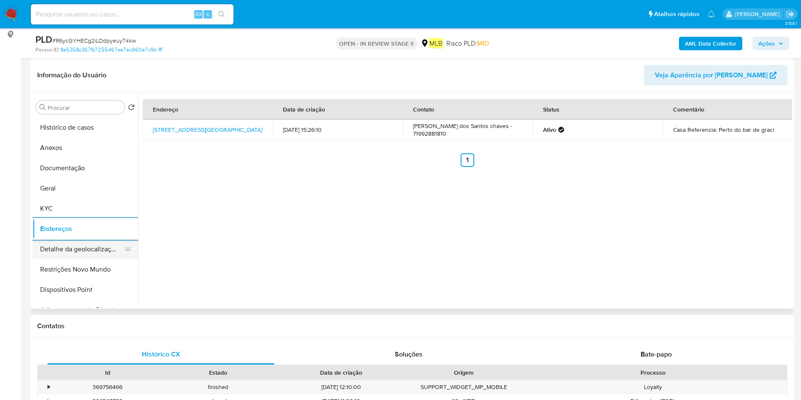
click at [84, 240] on button "Detalhe da geolocalização" at bounding box center [82, 249] width 99 height 20
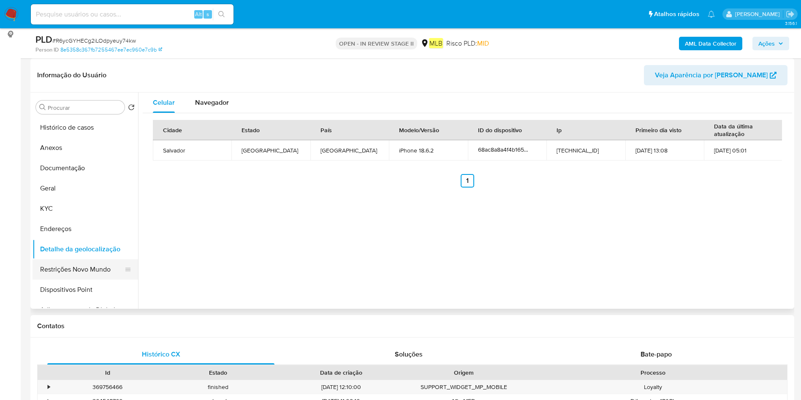
click at [72, 274] on button "Restrições Novo Mundo" at bounding box center [82, 269] width 99 height 20
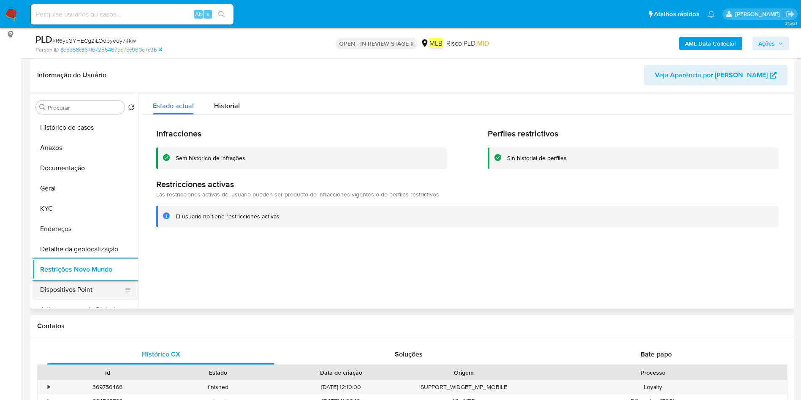
click at [79, 282] on button "Dispositivos Point" at bounding box center [82, 290] width 99 height 20
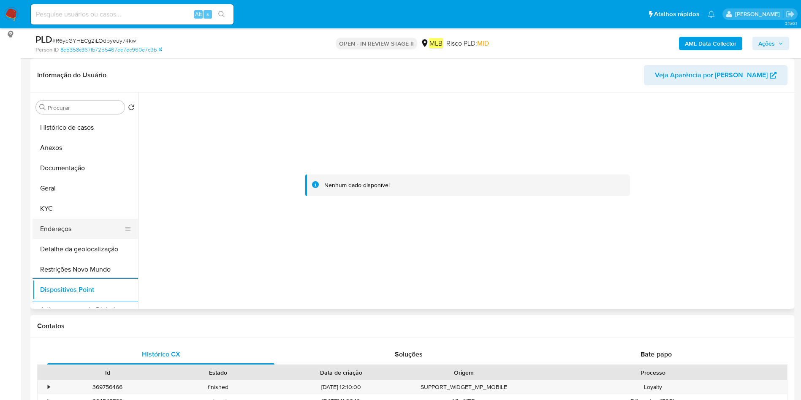
click at [74, 229] on button "Endereços" at bounding box center [82, 229] width 99 height 20
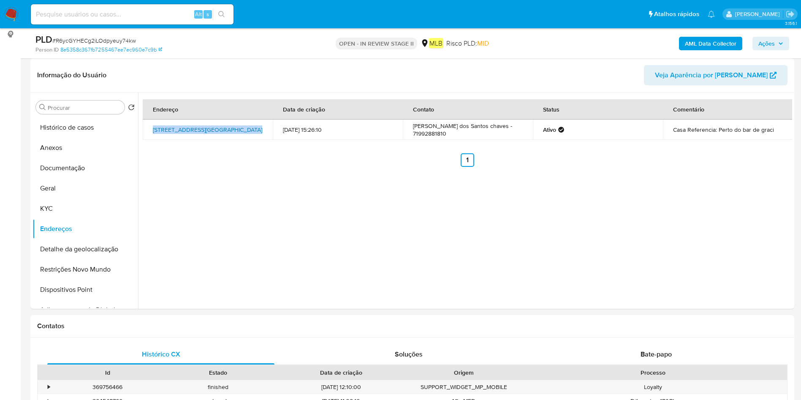
drag, startPoint x: 146, startPoint y: 123, endPoint x: 244, endPoint y: 130, distance: 98.3
click at [244, 130] on td "Avenida Santo Antônio 20, Salvador, Bahia, 40314150, Brasil 20" at bounding box center [208, 130] width 130 height 20
click at [240, 203] on div "Endereço Data de criação Contato Status Comentário Avenida Santo Antônio 20, Sa…" at bounding box center [465, 201] width 654 height 216
drag, startPoint x: 149, startPoint y: 127, endPoint x: 245, endPoint y: 125, distance: 96.8
click at [245, 125] on td "Avenida Santo Antônio 20, Salvador, Bahia, 40314150, Brasil 20" at bounding box center [208, 130] width 130 height 20
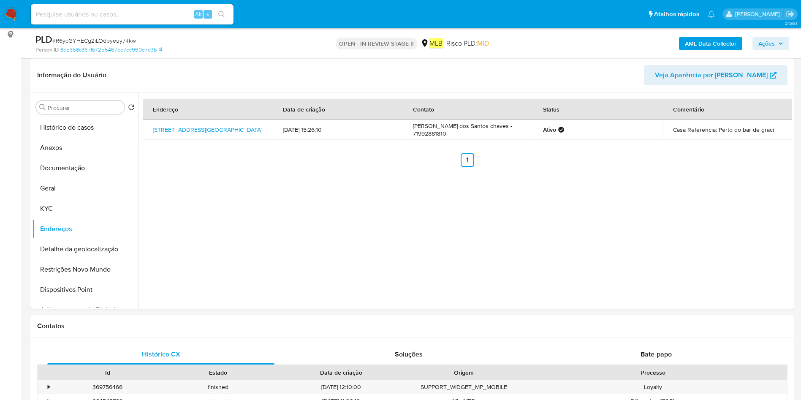
copy link "Avenida Santo Antônio 20, Salvador"
drag, startPoint x: 215, startPoint y: 122, endPoint x: 210, endPoint y: 123, distance: 5.2
copy link "Avenida Santo Antônio 20, Salvador"
click at [69, 147] on button "Anexos" at bounding box center [82, 148] width 99 height 20
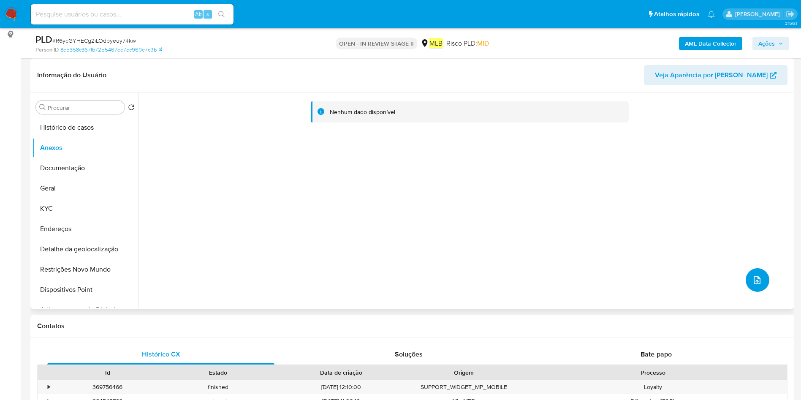
click at [747, 279] on button "upload-file" at bounding box center [758, 280] width 24 height 24
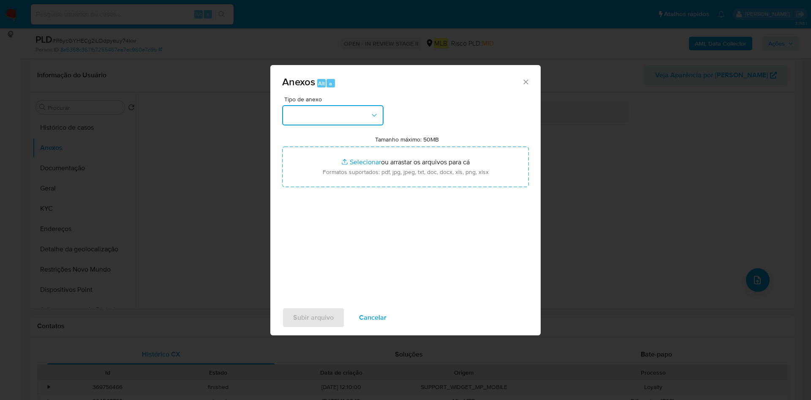
click at [351, 116] on button "button" at bounding box center [332, 115] width 101 height 20
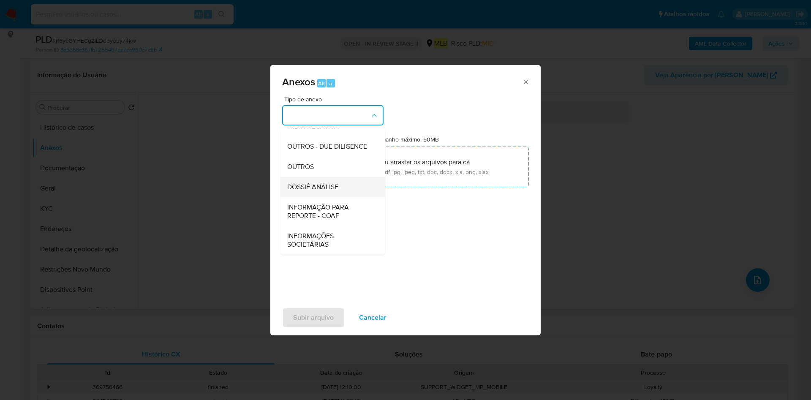
scroll to position [130, 0]
click at [319, 173] on div "OUTROS" at bounding box center [330, 167] width 86 height 20
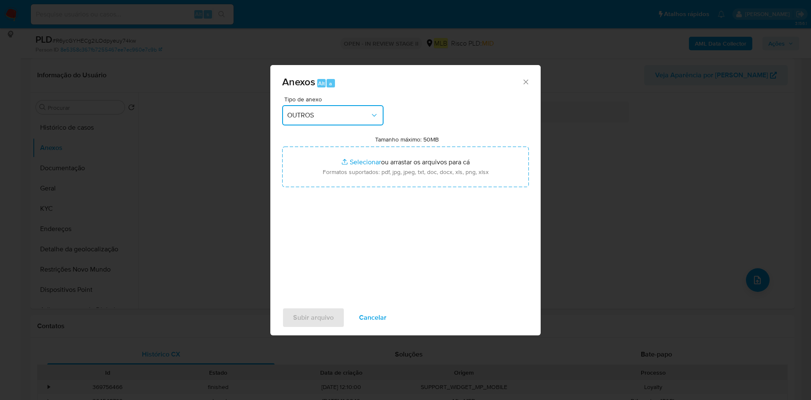
click at [733, 44] on div "Anexos Alt a Tipo de anexo OUTROS Tamanho máximo: 50MB Selecionar arquivos Sele…" at bounding box center [405, 200] width 811 height 400
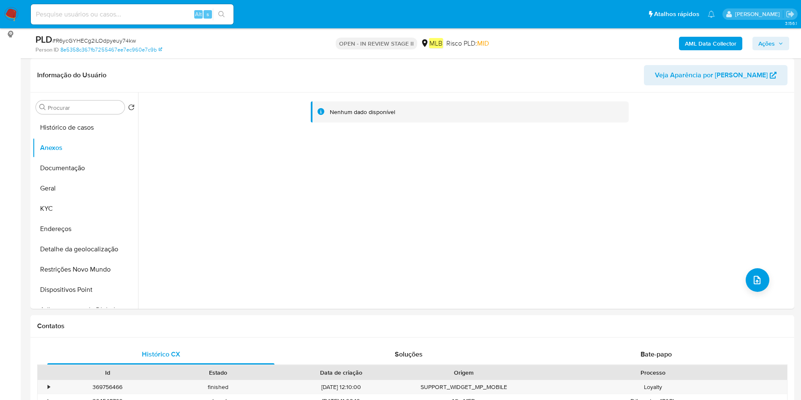
click at [725, 40] on b "AML Data Collector" at bounding box center [711, 44] width 52 height 14
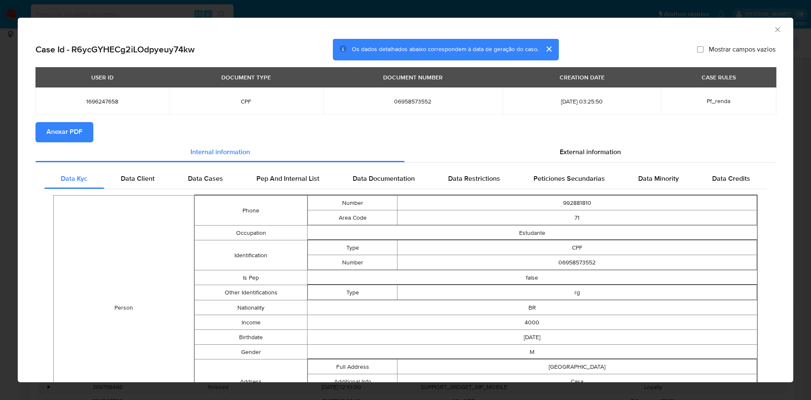
click at [58, 124] on span "Anexar PDF" at bounding box center [64, 132] width 36 height 19
click at [774, 28] on icon "Fechar a janela" at bounding box center [778, 29] width 8 height 8
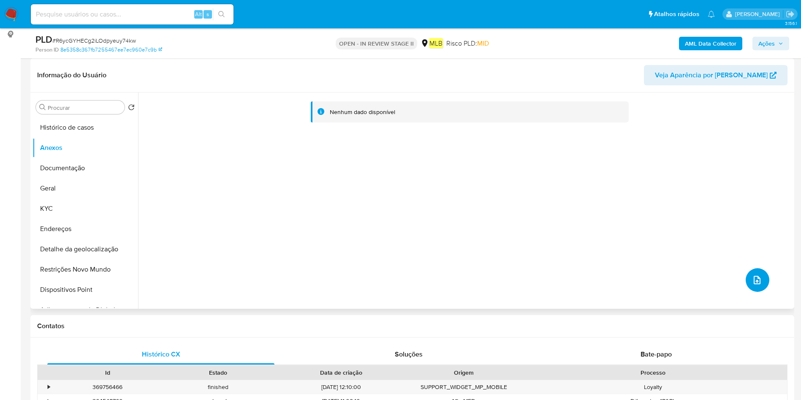
click at [765, 284] on button "upload-file" at bounding box center [758, 280] width 24 height 24
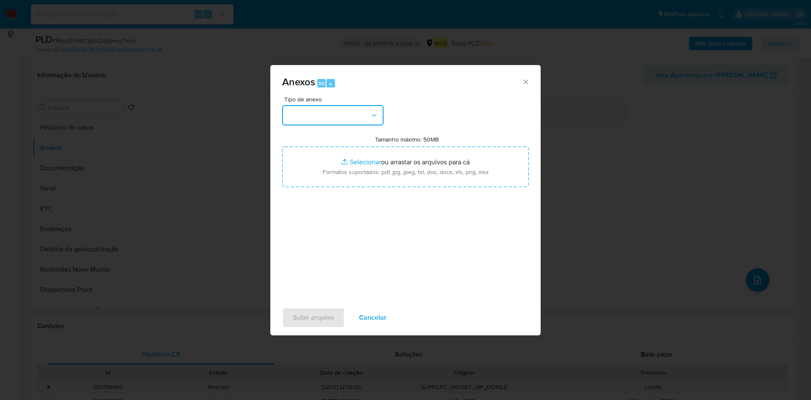
click at [343, 118] on button "button" at bounding box center [332, 115] width 101 height 20
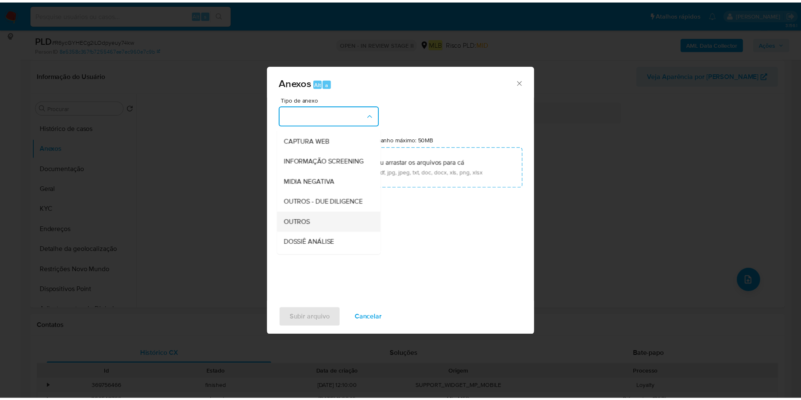
scroll to position [127, 0]
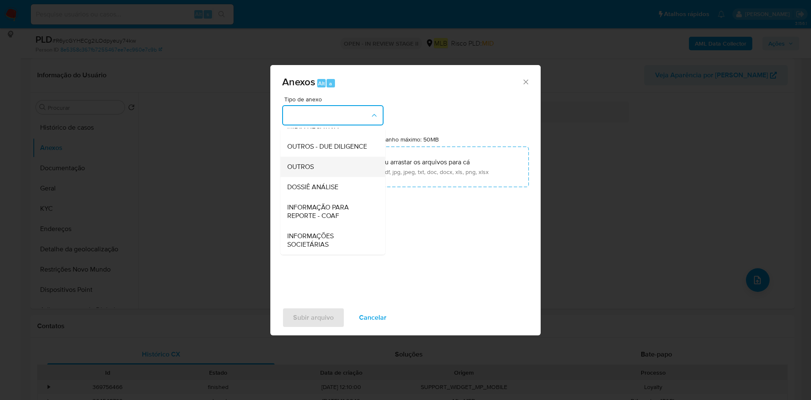
click at [332, 177] on div "OUTROS" at bounding box center [330, 167] width 86 height 20
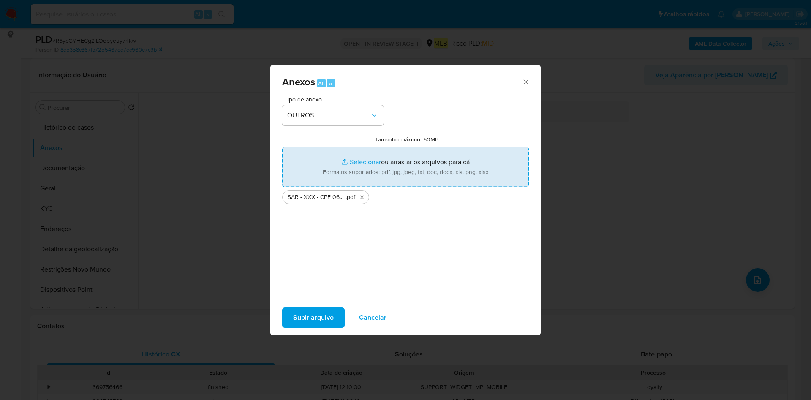
type input "C:\fakepath\Mulan 1696247658_2025_08_25_09_45_26.xlsx"
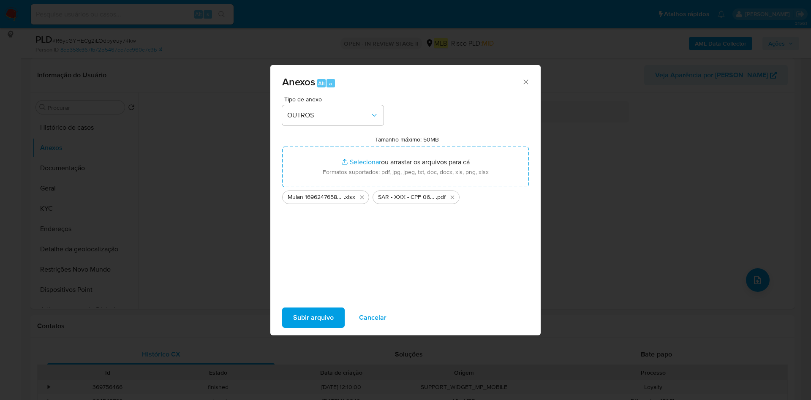
click at [300, 311] on span "Subir arquivo" at bounding box center [313, 317] width 41 height 19
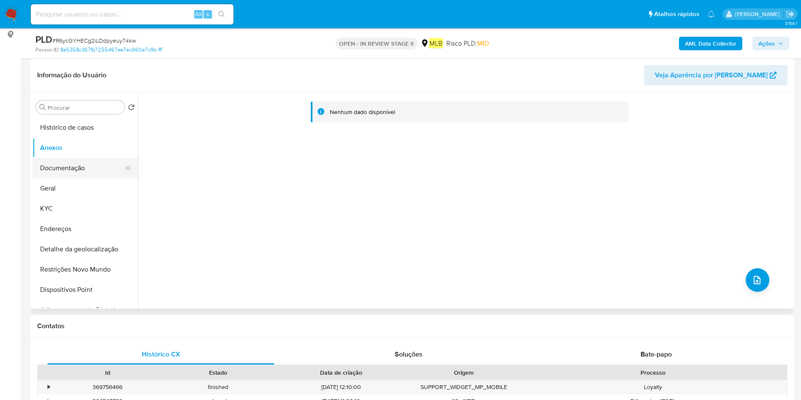
click at [72, 174] on button "Documentação" at bounding box center [82, 168] width 99 height 20
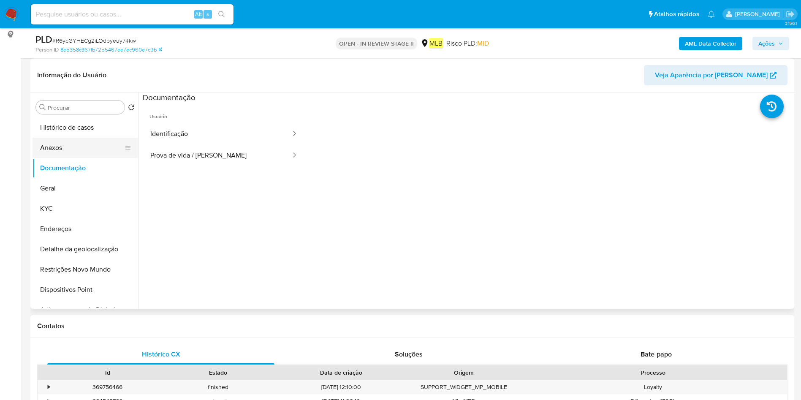
click at [90, 147] on button "Anexos" at bounding box center [82, 148] width 99 height 20
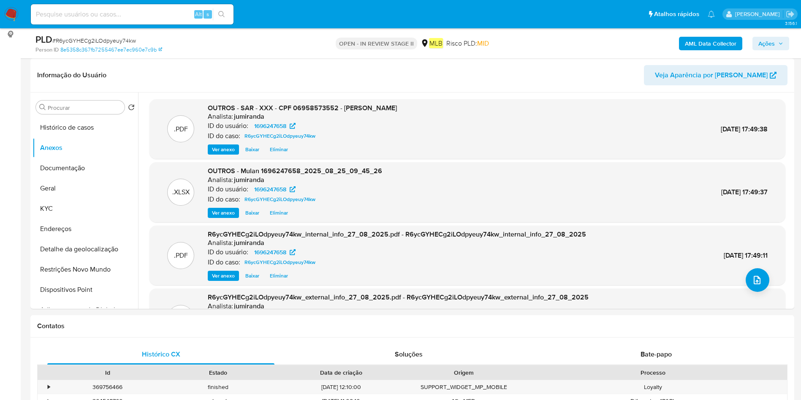
click at [780, 48] on span "Ações" at bounding box center [771, 44] width 25 height 12
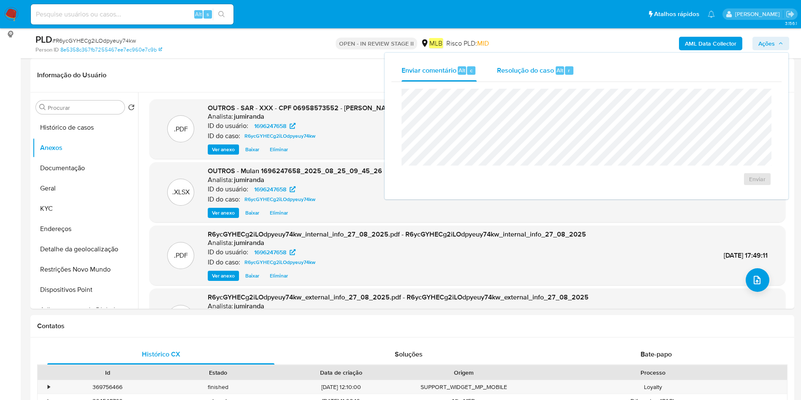
click at [518, 63] on div "Resolução do caso Alt r" at bounding box center [535, 71] width 77 height 22
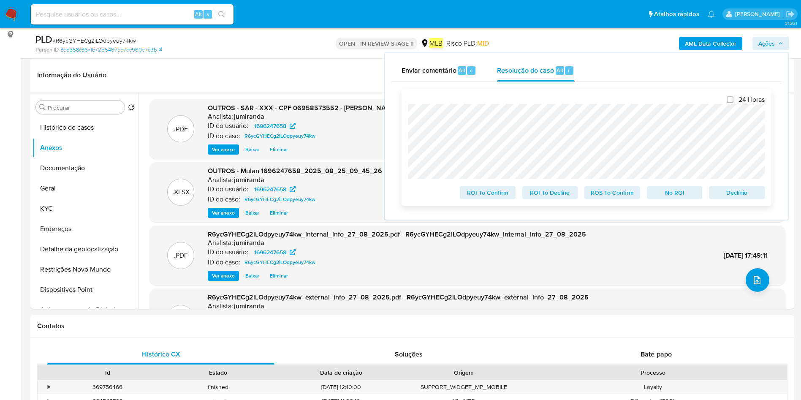
click at [626, 192] on span "ROS To Confirm" at bounding box center [613, 193] width 44 height 12
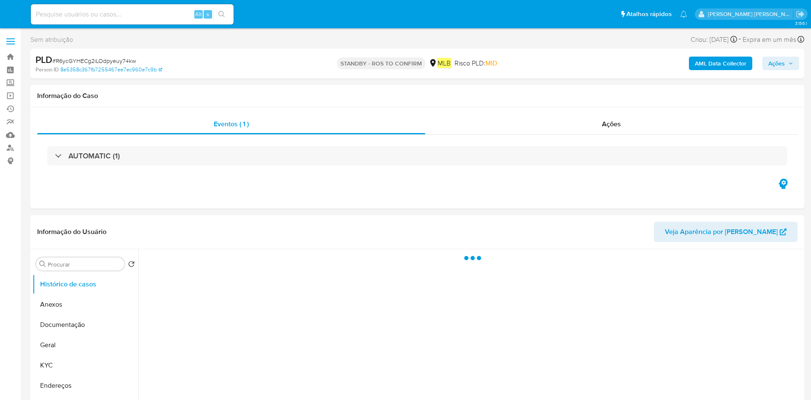
select select "10"
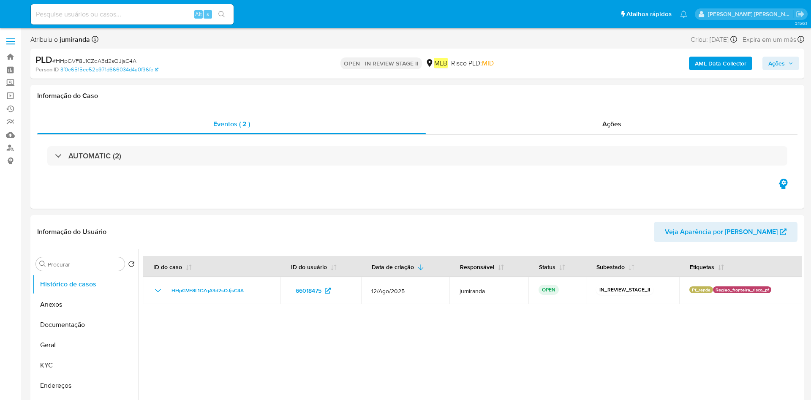
select select "10"
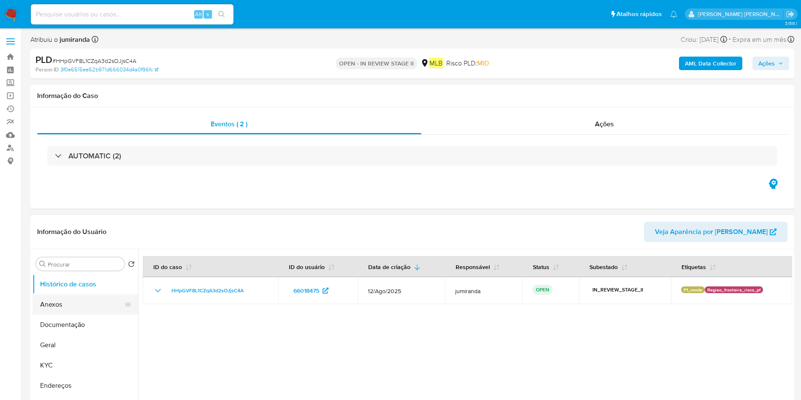
click at [78, 307] on button "Anexos" at bounding box center [82, 304] width 99 height 20
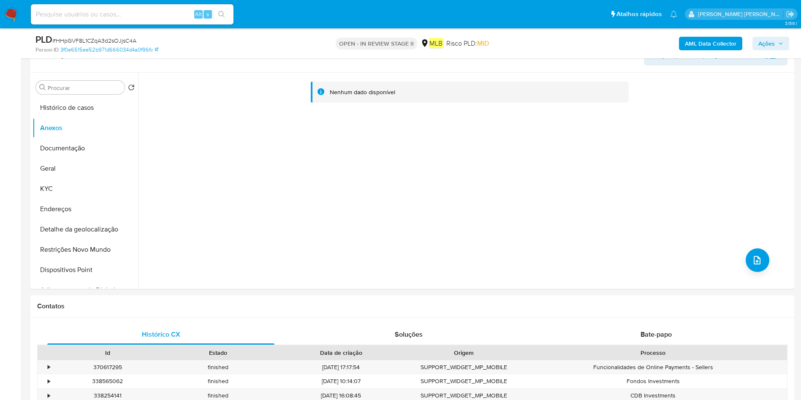
scroll to position [127, 0]
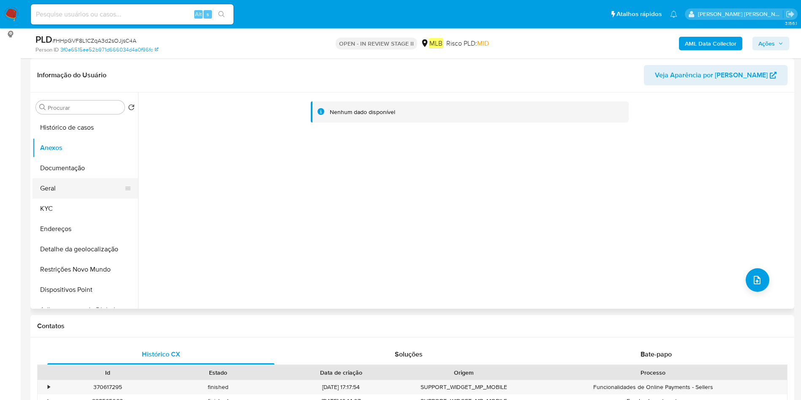
click at [74, 180] on button "Geral" at bounding box center [82, 188] width 99 height 20
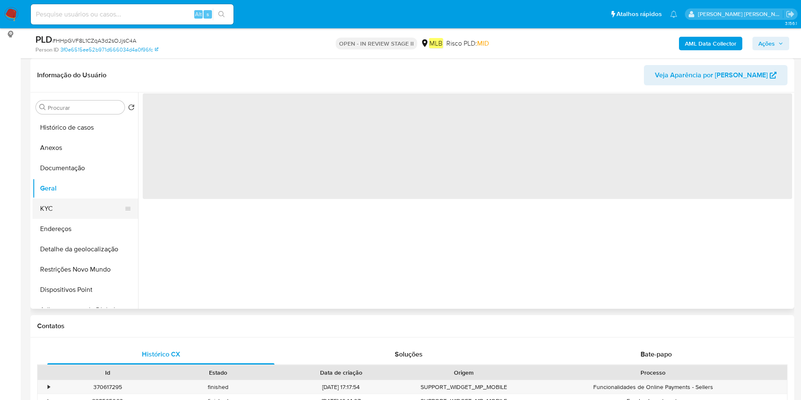
click at [54, 206] on button "KYC" at bounding box center [82, 209] width 99 height 20
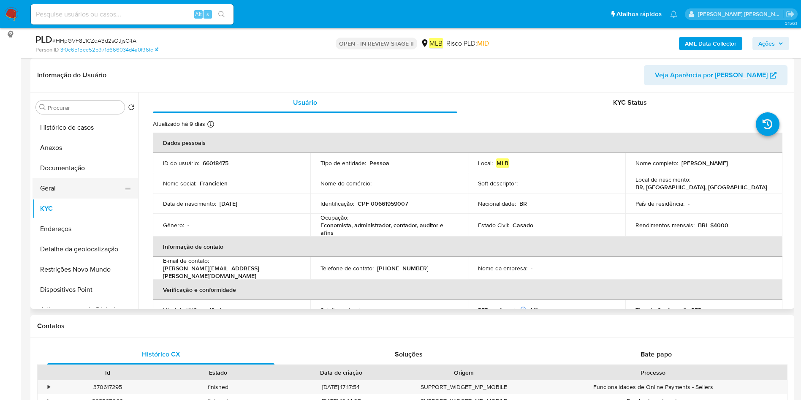
click at [77, 190] on button "Geral" at bounding box center [82, 188] width 99 height 20
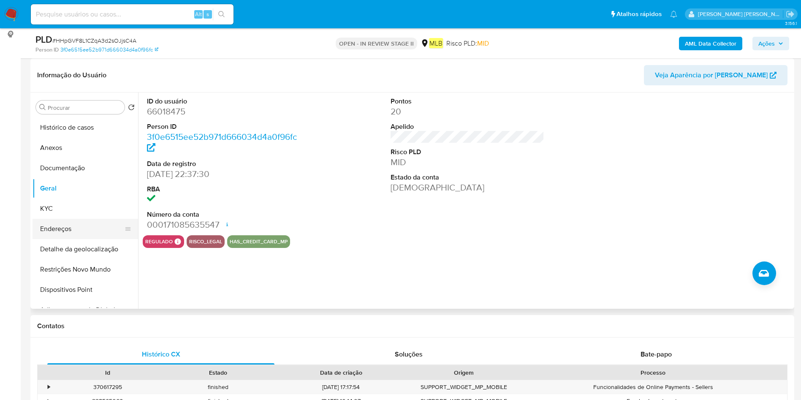
drag, startPoint x: 86, startPoint y: 221, endPoint x: 95, endPoint y: 220, distance: 9.3
click at [87, 220] on button "Endereços" at bounding box center [82, 229] width 99 height 20
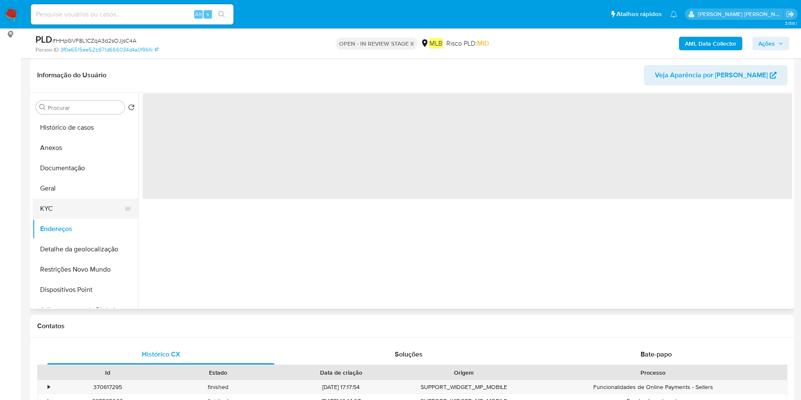
click at [92, 210] on button "KYC" at bounding box center [82, 209] width 99 height 20
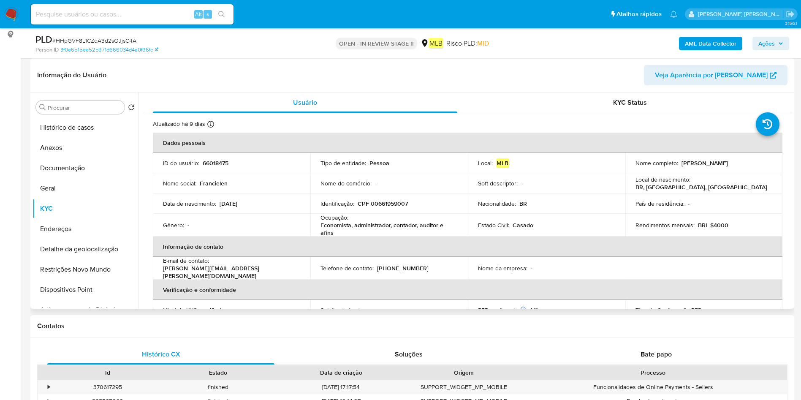
click at [352, 225] on p "Economista, administrador, contador, auditor e afins" at bounding box center [388, 228] width 134 height 15
click at [352, 224] on p "Economista, administrador, contador, auditor e afins" at bounding box center [388, 228] width 134 height 15
click at [352, 222] on p "Economista, administrador, contador, auditor e afins" at bounding box center [388, 228] width 134 height 15
copy div "Ocupação : Economista, administrador, contador, auditor e afins"
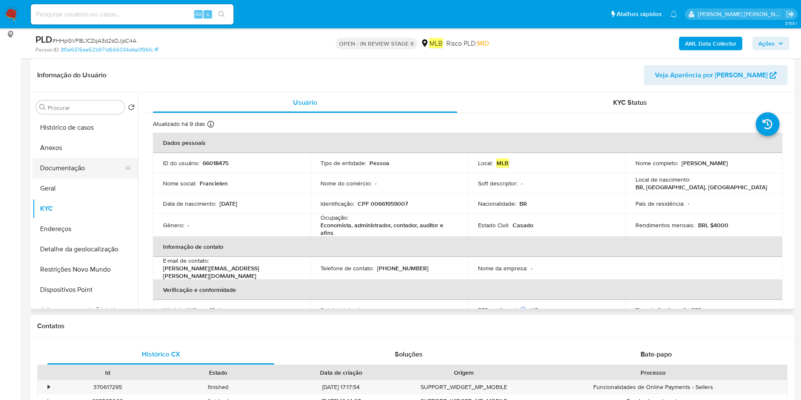
click at [69, 161] on button "Documentação" at bounding box center [82, 168] width 99 height 20
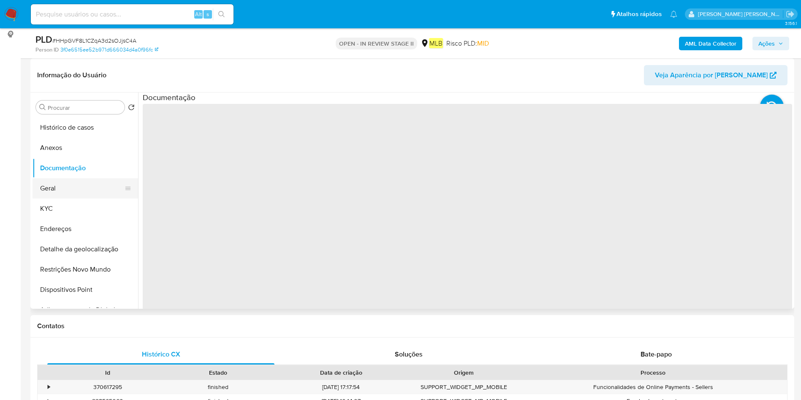
click at [56, 184] on button "Geral" at bounding box center [82, 188] width 99 height 20
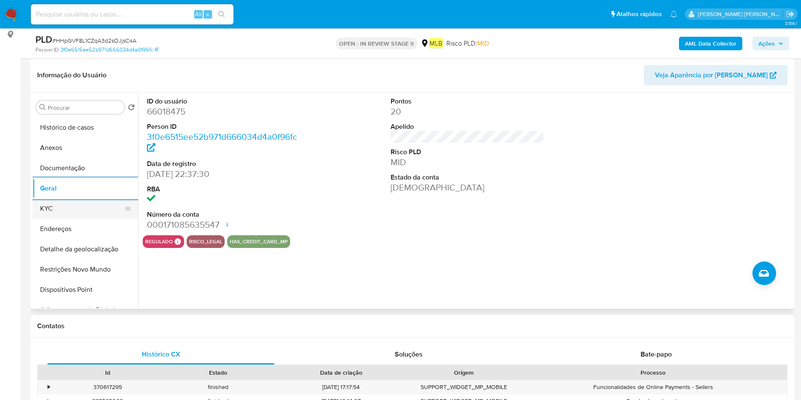
click at [90, 212] on button "KYC" at bounding box center [82, 209] width 99 height 20
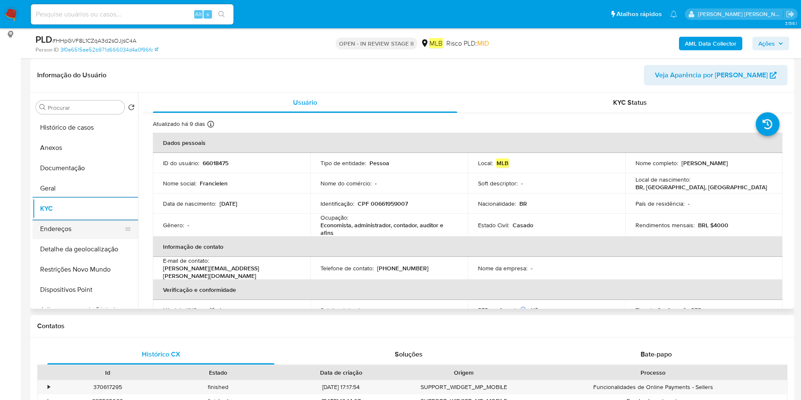
click at [88, 230] on button "Endereços" at bounding box center [82, 229] width 99 height 20
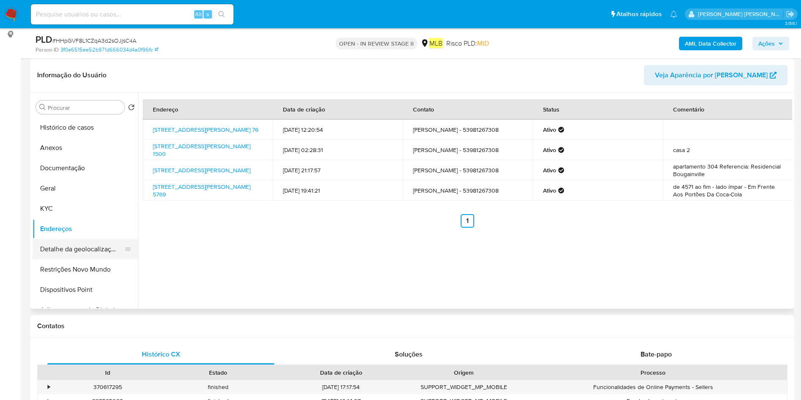
drag, startPoint x: 62, startPoint y: 259, endPoint x: 67, endPoint y: 251, distance: 9.3
click at [62, 258] on button "Detalhe da geolocalização" at bounding box center [82, 249] width 99 height 20
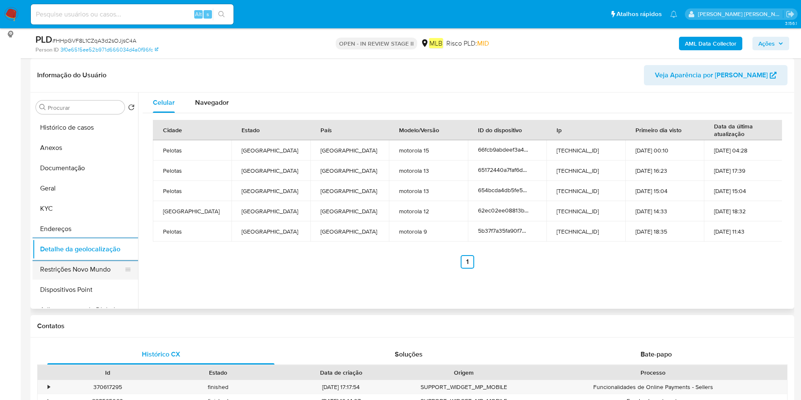
click at [101, 277] on button "Restrições Novo Mundo" at bounding box center [82, 269] width 99 height 20
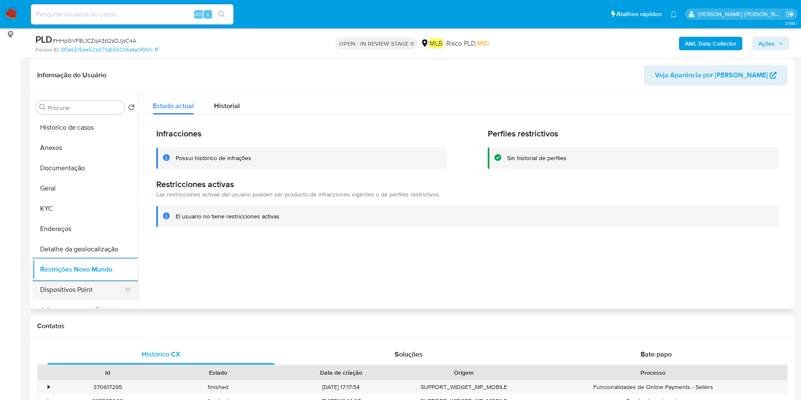
click at [67, 284] on button "Dispositivos Point" at bounding box center [82, 290] width 99 height 20
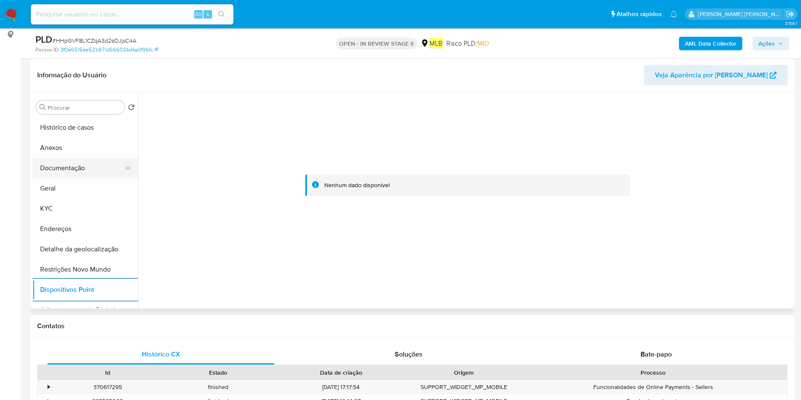
click at [100, 164] on button "Documentação" at bounding box center [82, 168] width 99 height 20
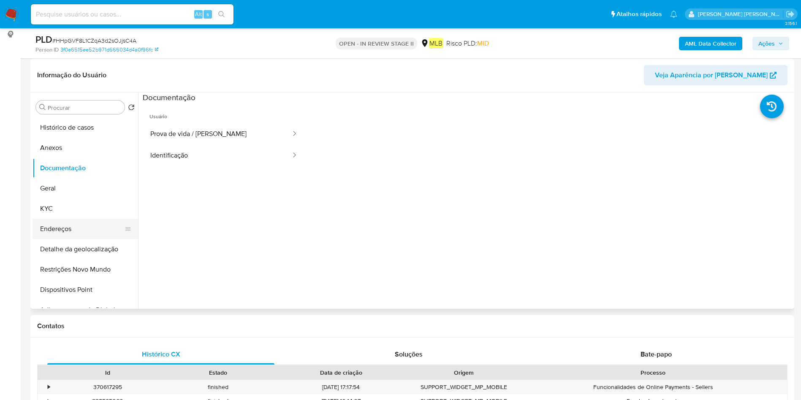
click at [52, 230] on button "Endereços" at bounding box center [82, 229] width 99 height 20
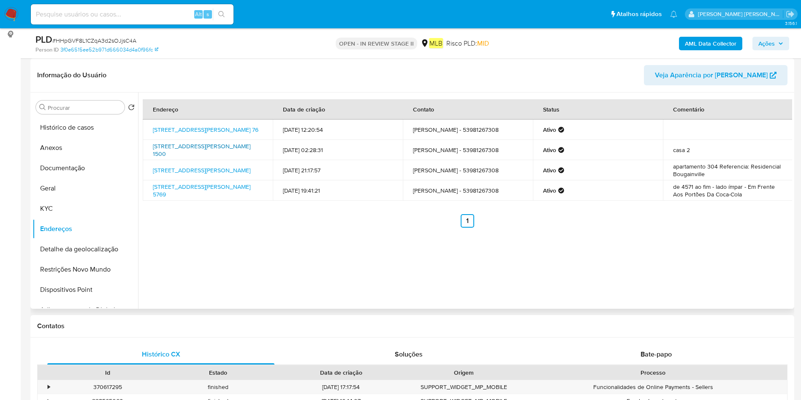
drag, startPoint x: 151, startPoint y: 144, endPoint x: 190, endPoint y: 157, distance: 40.6
click at [190, 157] on td "Rua Primeiro De Maio 1500, Canoas, Rio Grande Do Sul, 92120220, Brasil 1500" at bounding box center [208, 150] width 130 height 20
click at [163, 259] on div "Endereço Data de criação Contato Status Comentário Rua Vereador Wolney Vieira 7…" at bounding box center [465, 201] width 654 height 216
drag, startPoint x: 149, startPoint y: 146, endPoint x: 191, endPoint y: 155, distance: 42.5
click at [191, 155] on td "Rua Primeiro De Maio 1500, Canoas, Rio Grande Do Sul, 92120220, Brasil 1500" at bounding box center [208, 150] width 130 height 20
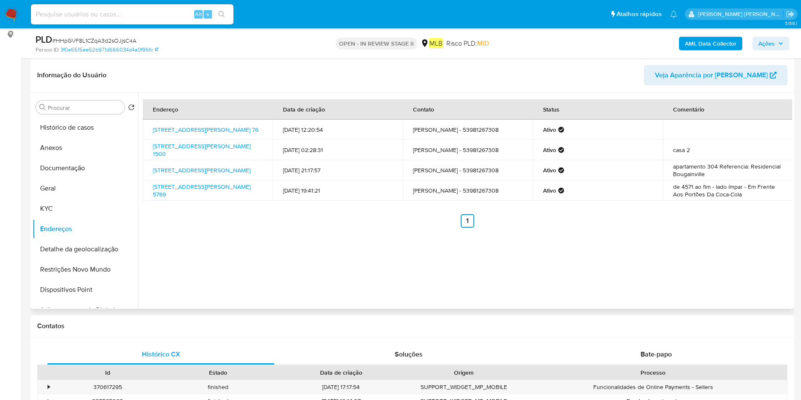
copy link "Rua Primeiro De Maio 1500, Canoas, Rio Grande Do Sul"
click at [84, 153] on button "Anexos" at bounding box center [82, 148] width 99 height 20
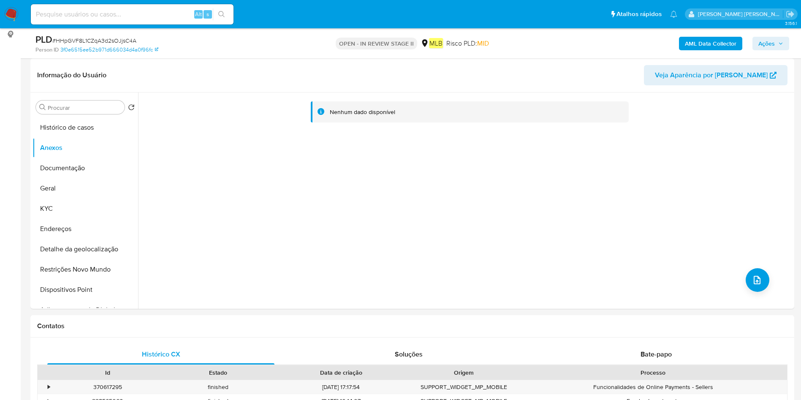
click at [727, 45] on b "AML Data Collector" at bounding box center [711, 44] width 52 height 14
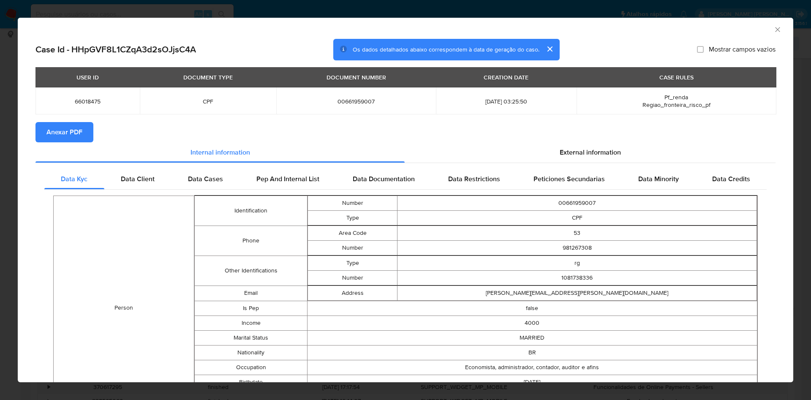
click at [71, 133] on span "Anexar PDF" at bounding box center [64, 132] width 36 height 19
click at [774, 28] on icon "Fechar a janela" at bounding box center [778, 29] width 8 height 8
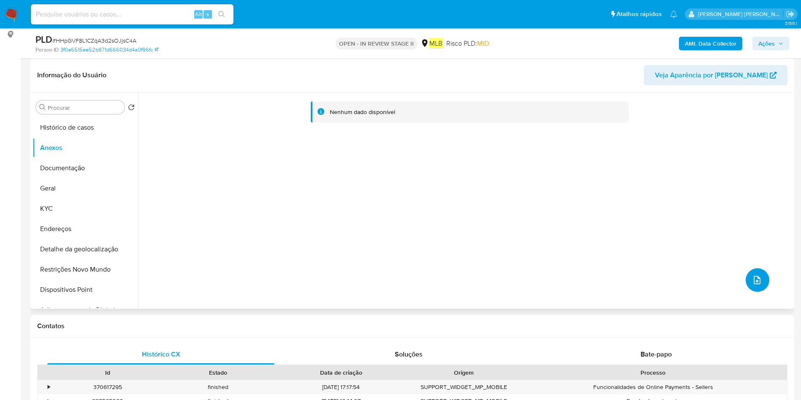
click at [752, 283] on icon "upload-file" at bounding box center [757, 280] width 10 height 10
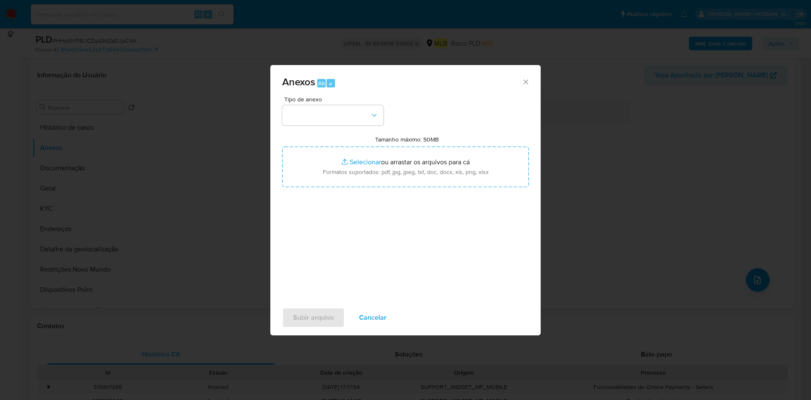
click at [316, 130] on div "Tipo de anexo Tamanho máximo: 50MB Selecionar arquivos Selecionar ou arrastar o…" at bounding box center [405, 195] width 247 height 199
click at [326, 110] on button "button" at bounding box center [332, 115] width 101 height 20
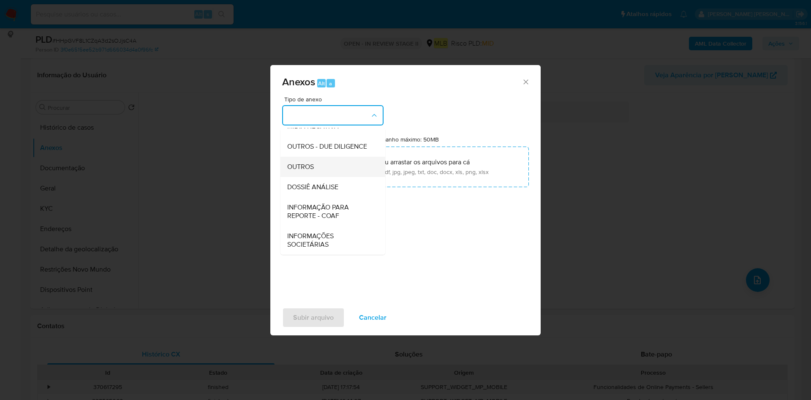
click at [337, 166] on div "OUTROS" at bounding box center [330, 167] width 86 height 20
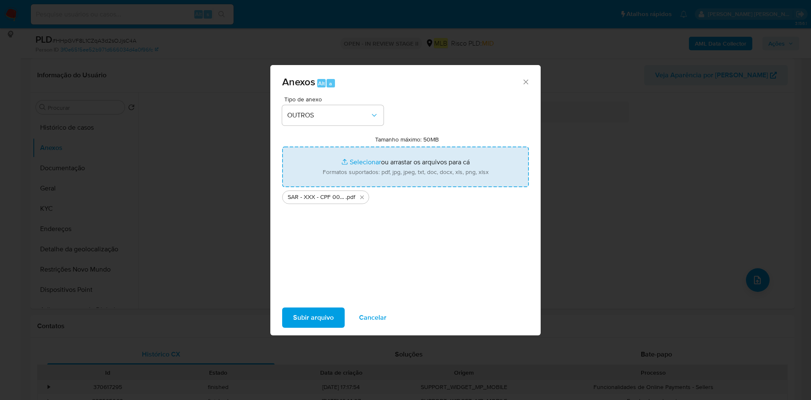
type input "C:\fakepath\Mulan 66018475_2025_08_25_09_23_56.xlsx"
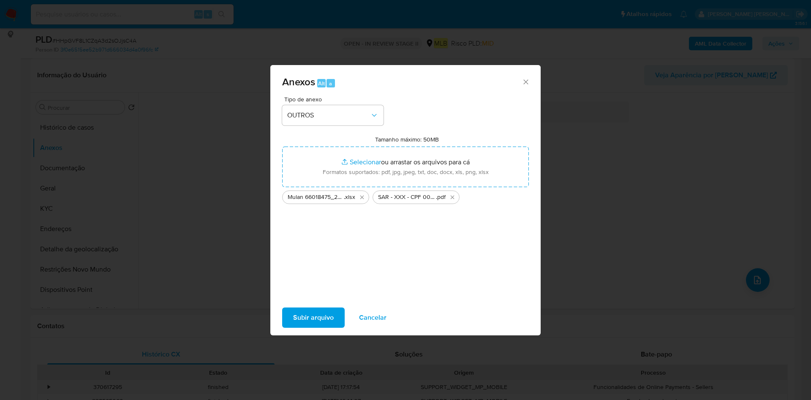
click at [318, 312] on span "Subir arquivo" at bounding box center [313, 317] width 41 height 19
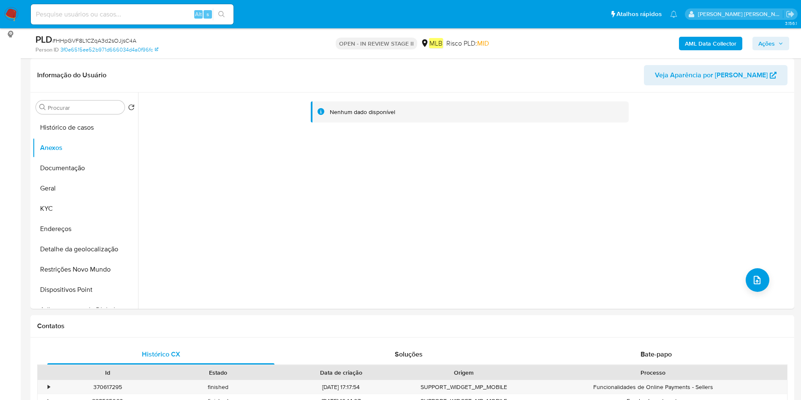
click at [782, 43] on icon "button" at bounding box center [781, 43] width 5 height 5
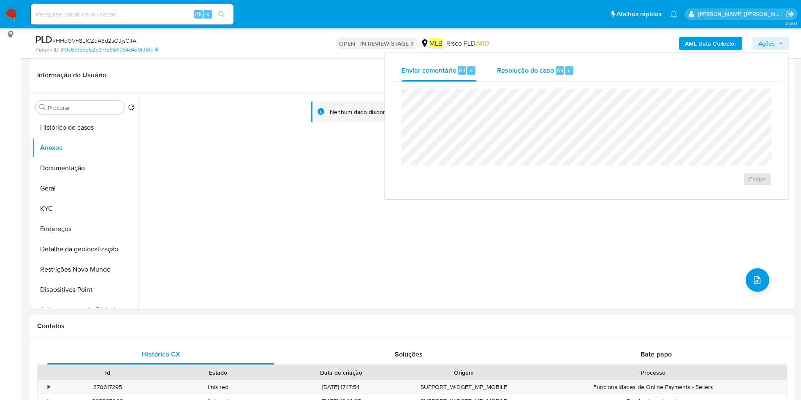
click at [528, 80] on div "Resolução do caso Alt r" at bounding box center [535, 71] width 77 height 22
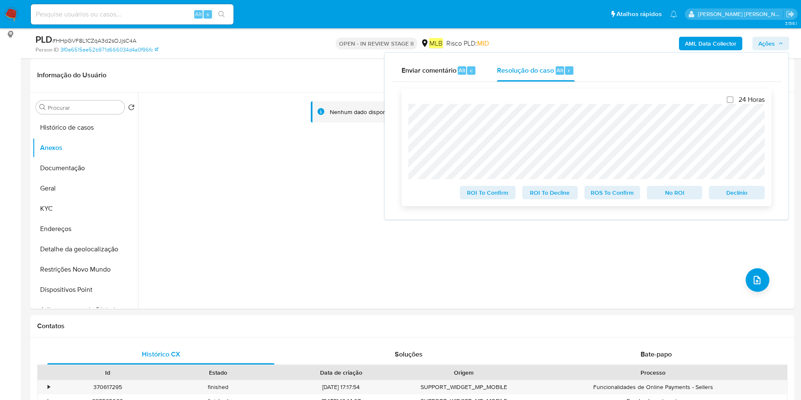
click at [612, 196] on span "ROS To Confirm" at bounding box center [613, 193] width 44 height 12
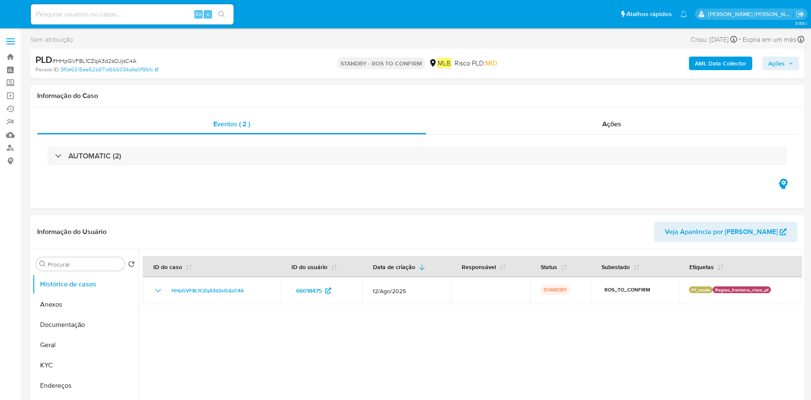
select select "10"
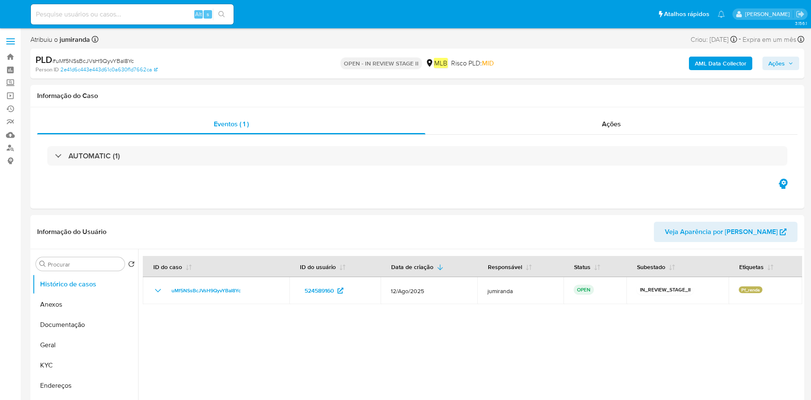
select select "10"
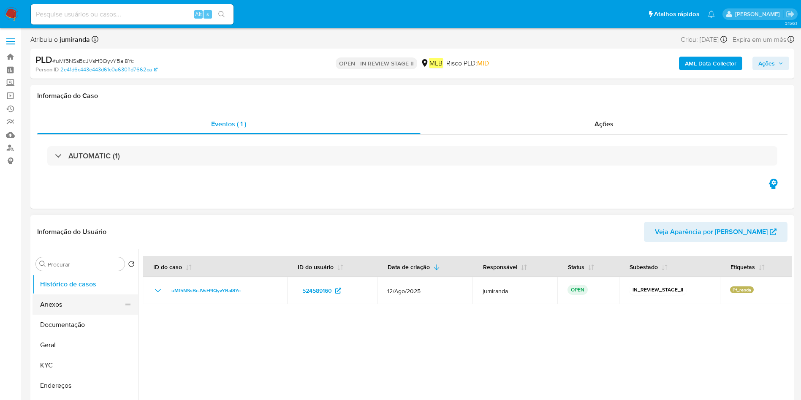
drag, startPoint x: 57, startPoint y: 313, endPoint x: 86, endPoint y: 294, distance: 34.3
click at [57, 313] on button "Anexos" at bounding box center [82, 304] width 99 height 20
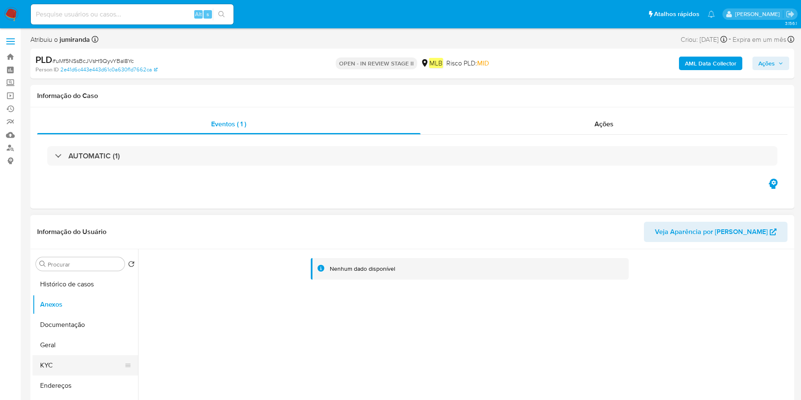
click at [41, 356] on button "KYC" at bounding box center [82, 365] width 99 height 20
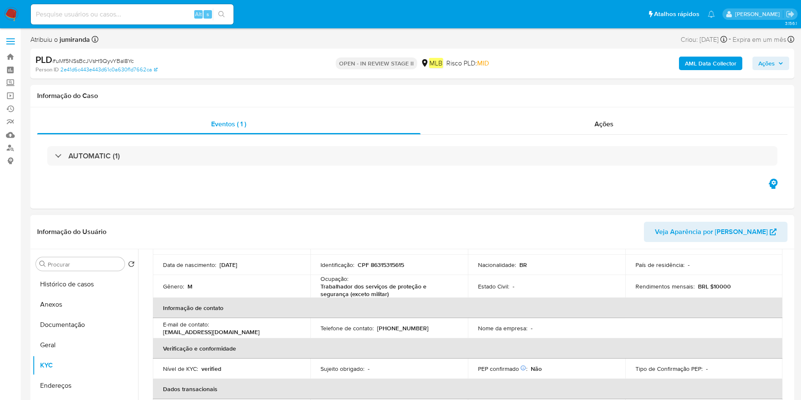
scroll to position [127, 0]
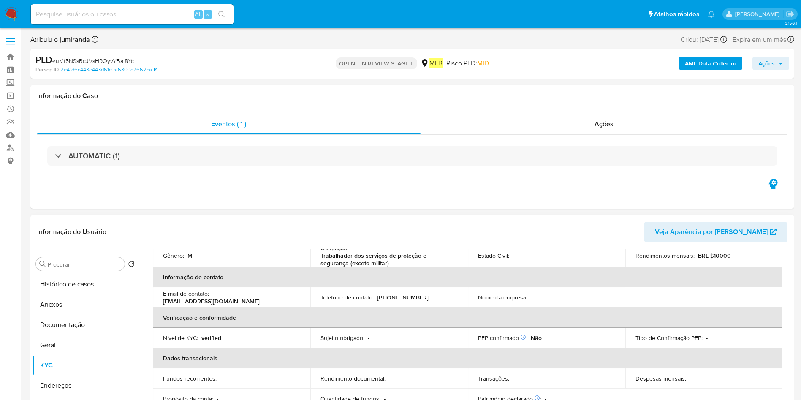
click at [366, 261] on p "Trabalhador dos serviços de proteção e segurança (exceto militar)" at bounding box center [388, 259] width 134 height 15
copy div "Ocupação : Trabalhador dos serviços de proteção e segurança (exceto militar)"
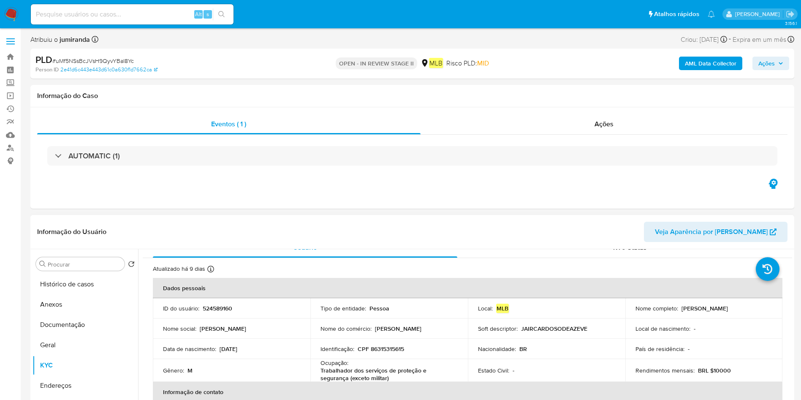
scroll to position [0, 0]
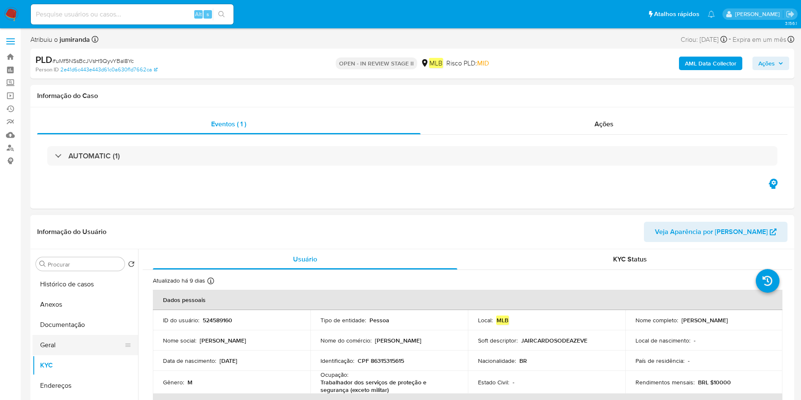
click at [66, 339] on button "Geral" at bounding box center [82, 345] width 99 height 20
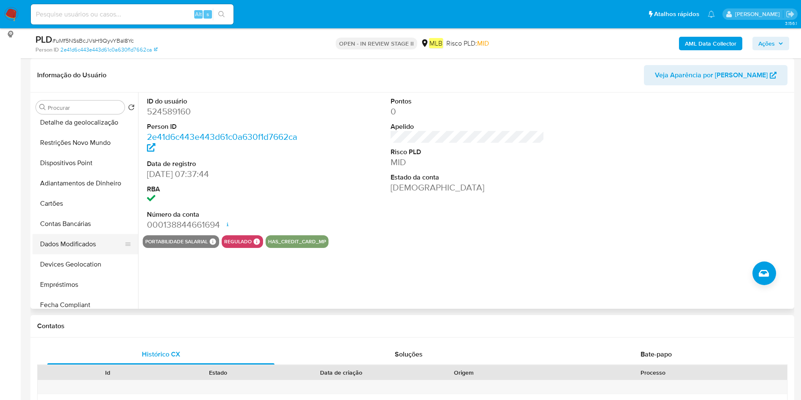
scroll to position [63, 0]
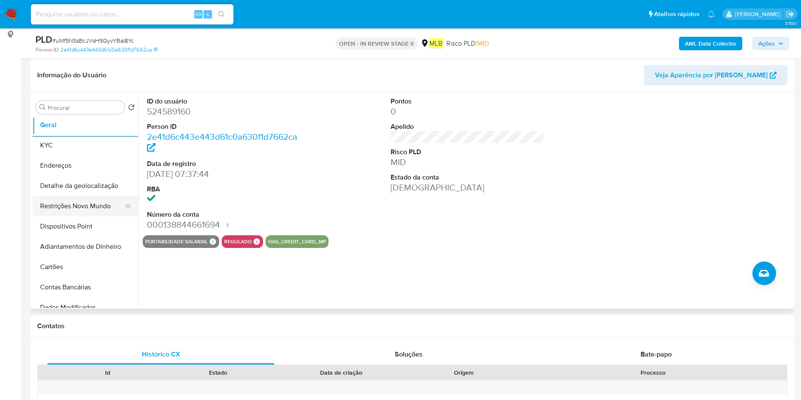
click at [66, 214] on button "Restrições Novo Mundo" at bounding box center [82, 206] width 99 height 20
